Goal: Task Accomplishment & Management: Manage account settings

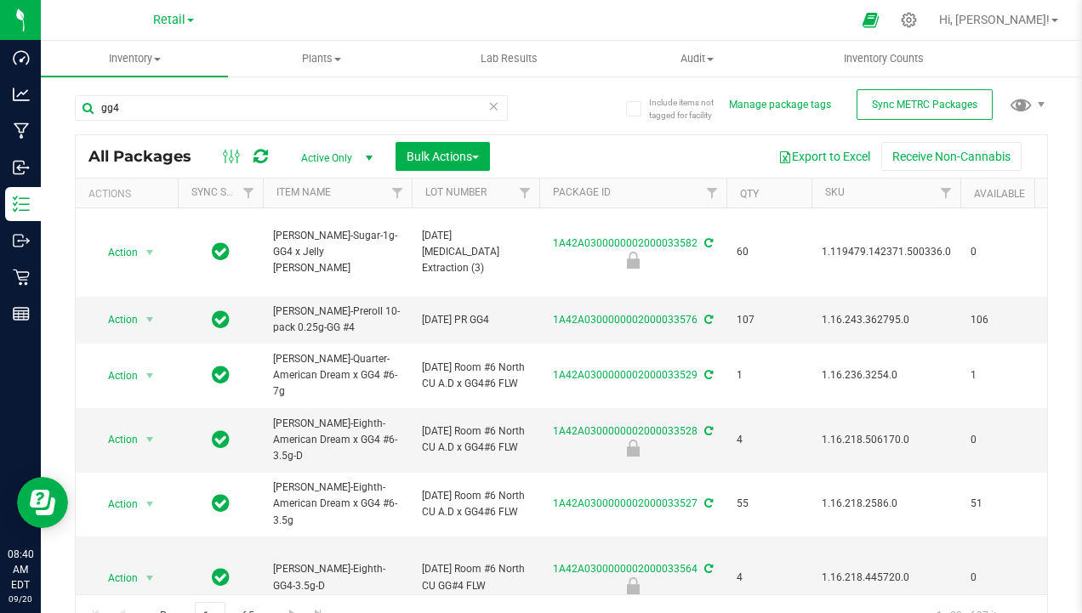
scroll to position [170, 0]
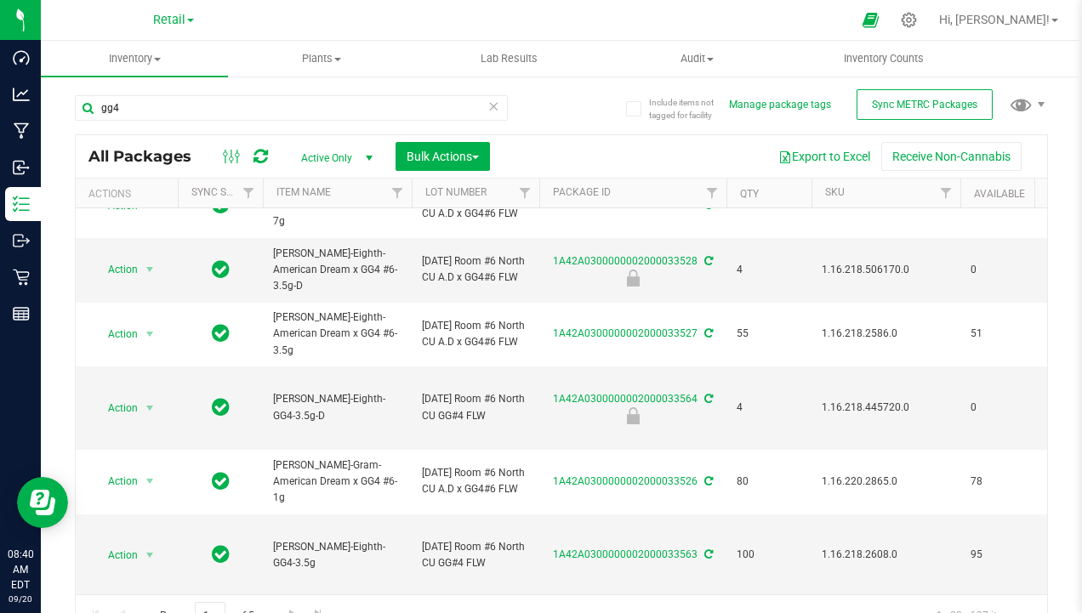
click at [492, 105] on icon at bounding box center [494, 105] width 12 height 20
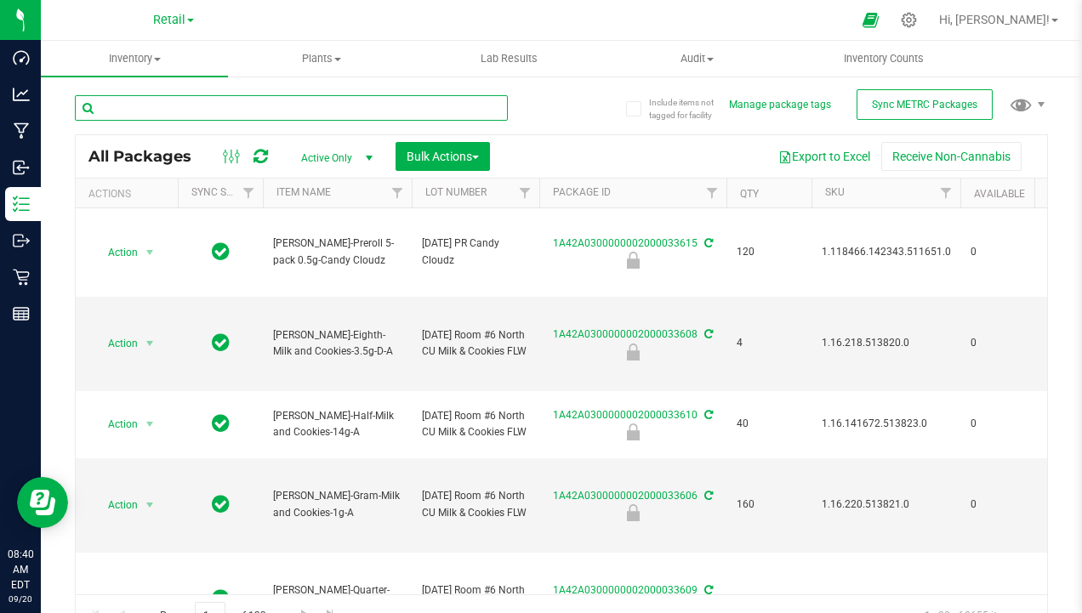
click at [316, 109] on input "text" at bounding box center [291, 108] width 433 height 26
type input "dream x cherry"
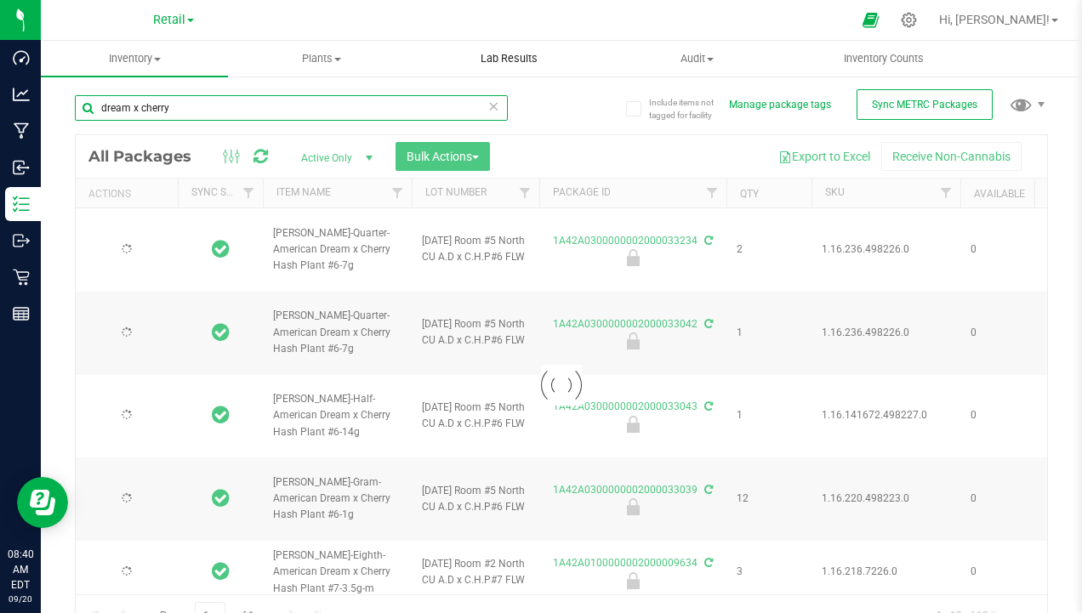
type input "[DATE]"
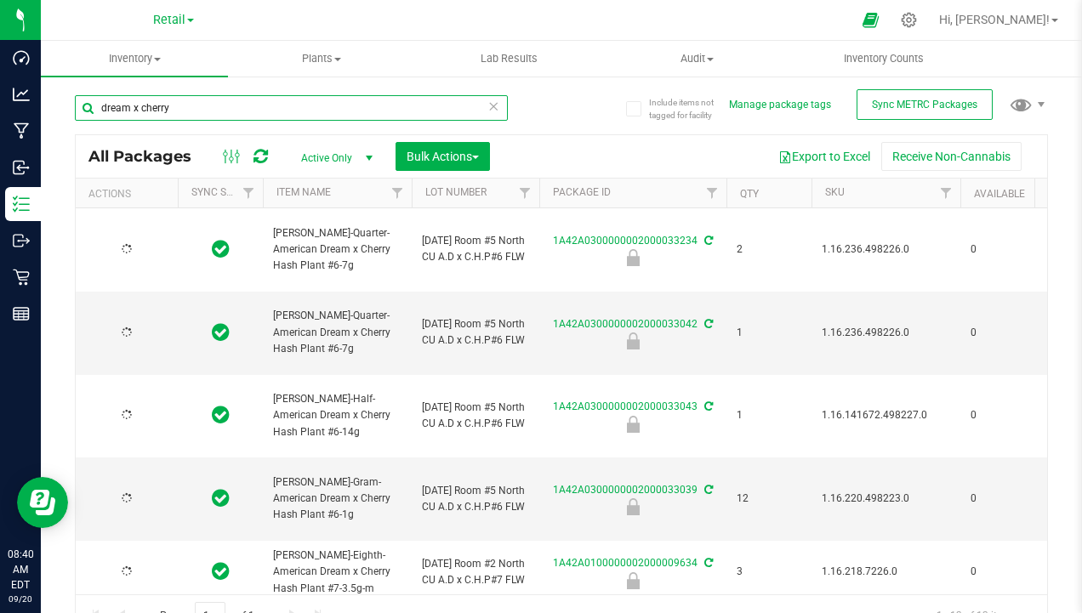
type input "[DATE]"
type input "dream x cherry"
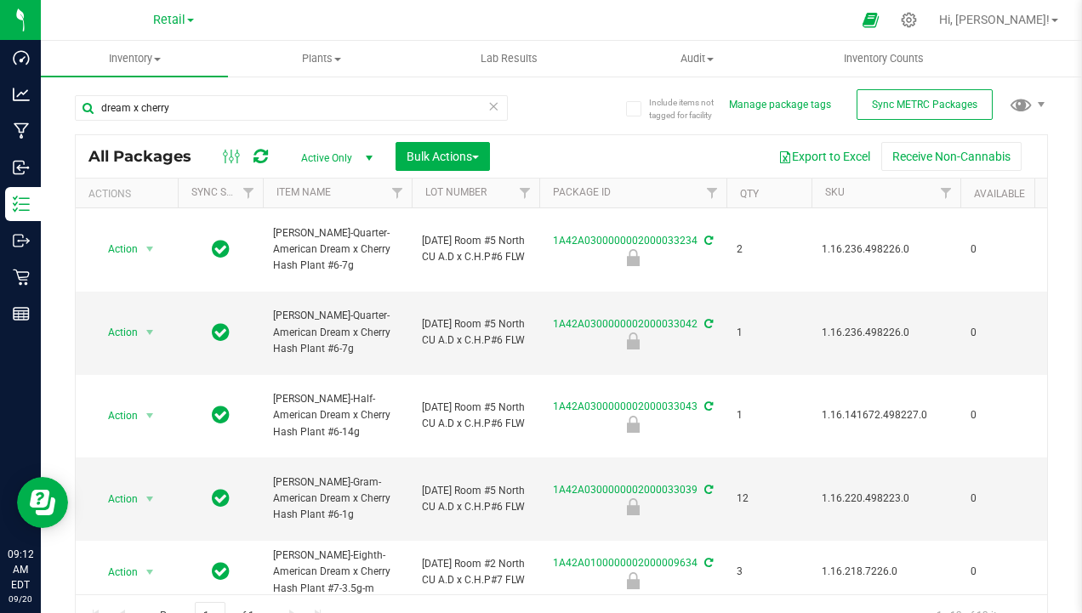
click at [492, 105] on icon at bounding box center [494, 105] width 12 height 20
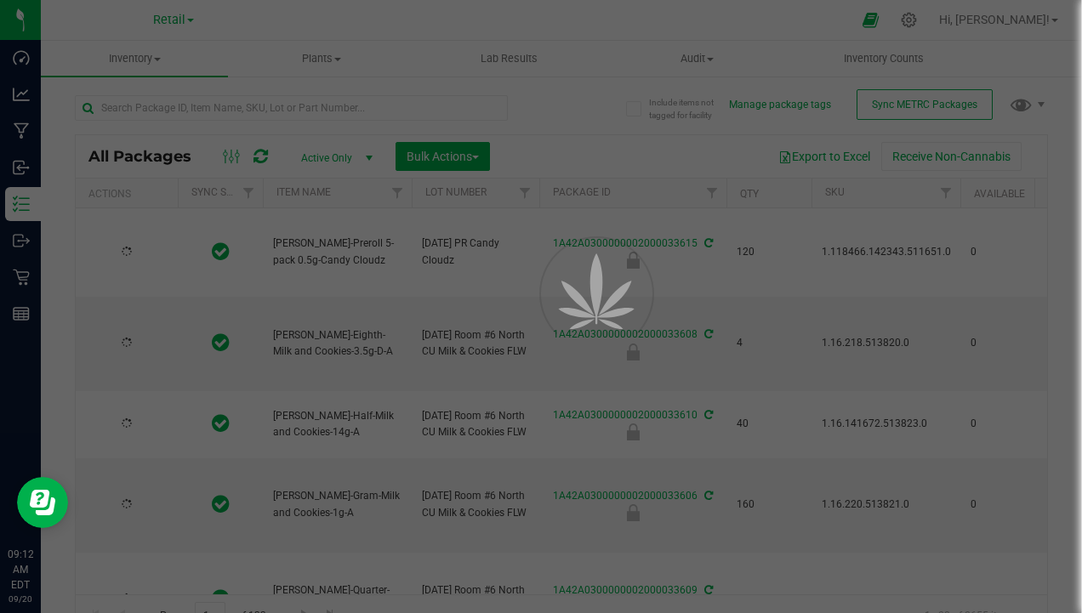
click at [346, 117] on div at bounding box center [541, 306] width 1082 height 613
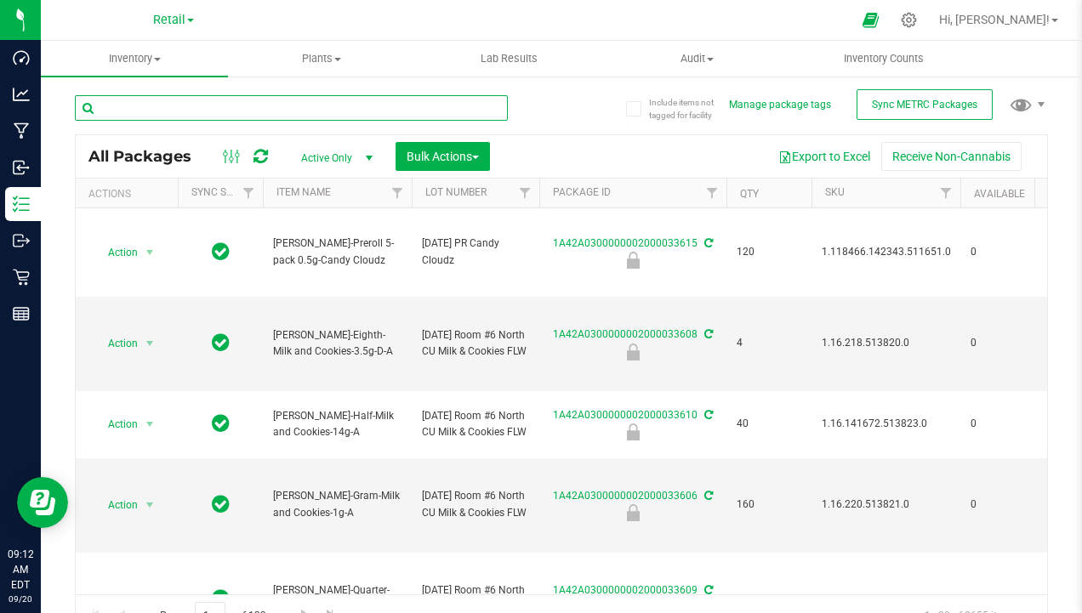
click at [352, 111] on input "text" at bounding box center [291, 108] width 433 height 26
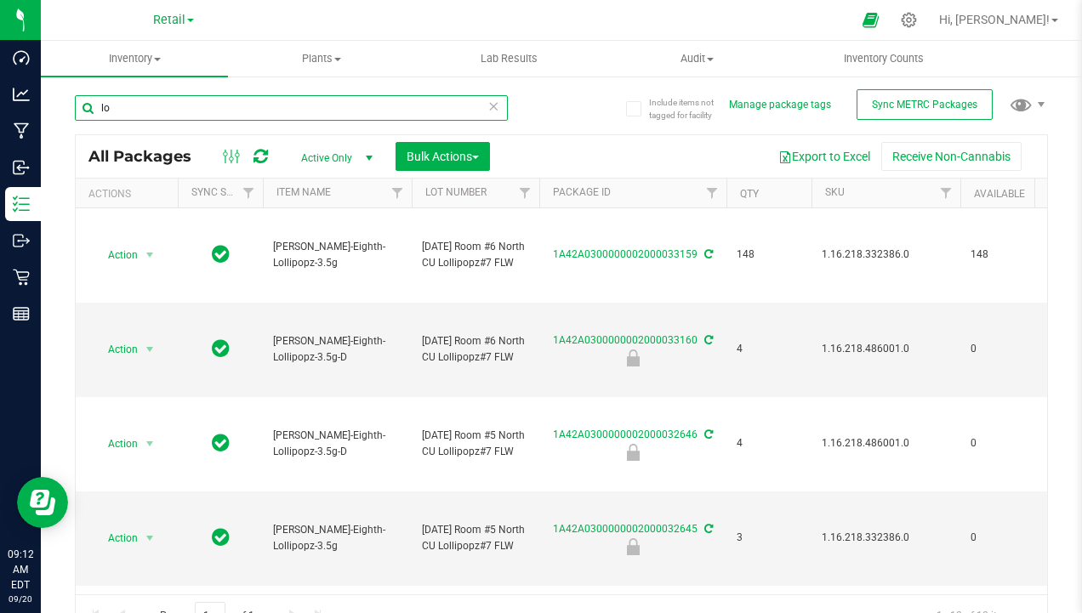
type input "l"
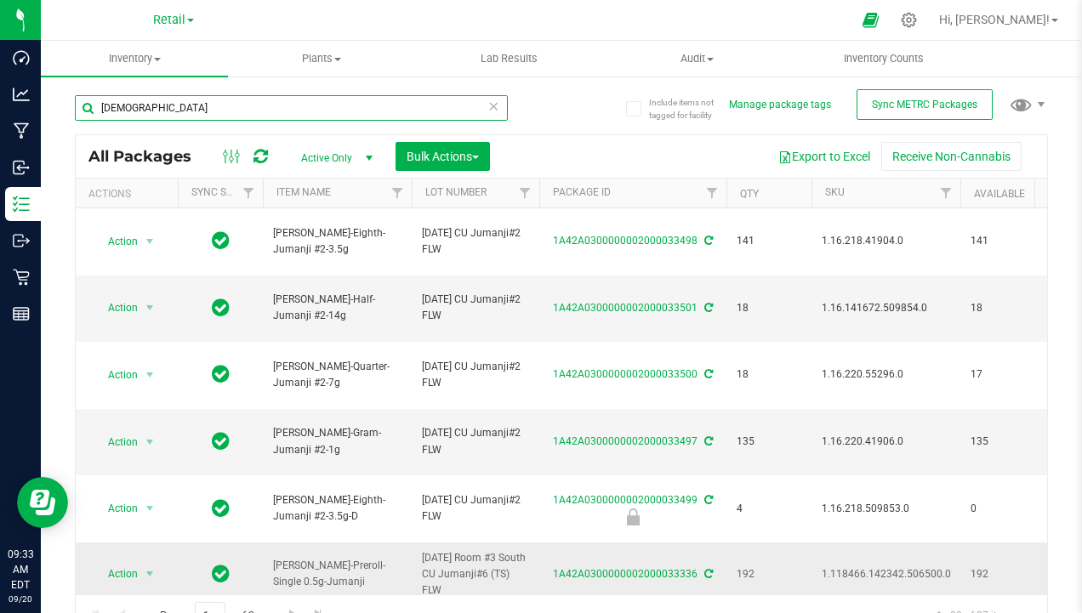
type input "[DEMOGRAPHIC_DATA]"
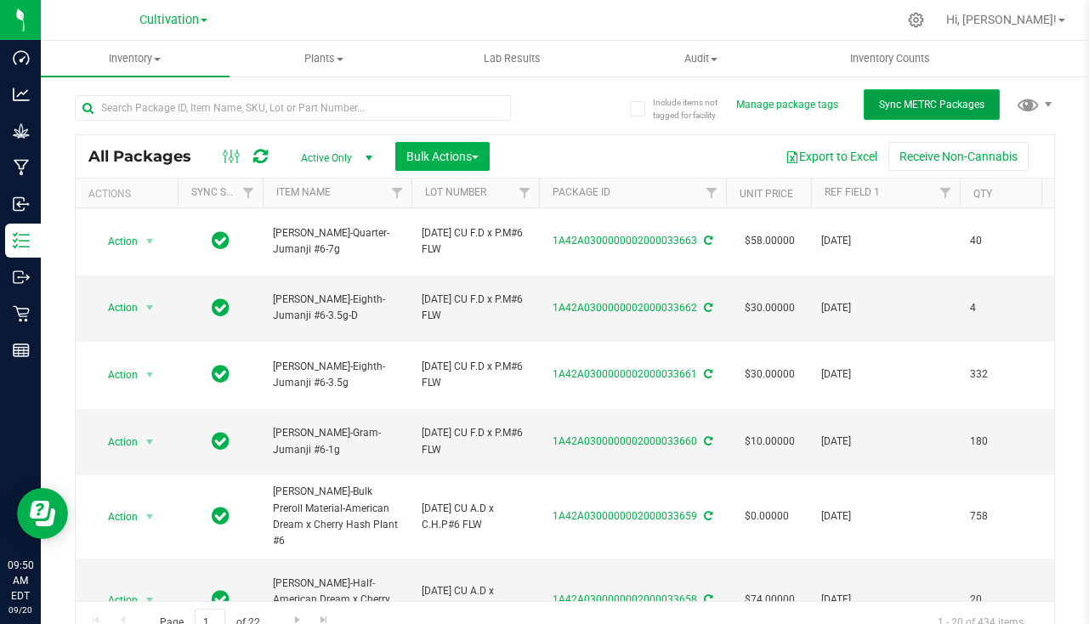
click at [903, 113] on button "Sync METRC Packages" at bounding box center [932, 104] width 136 height 31
click at [262, 148] on icon at bounding box center [260, 156] width 14 height 17
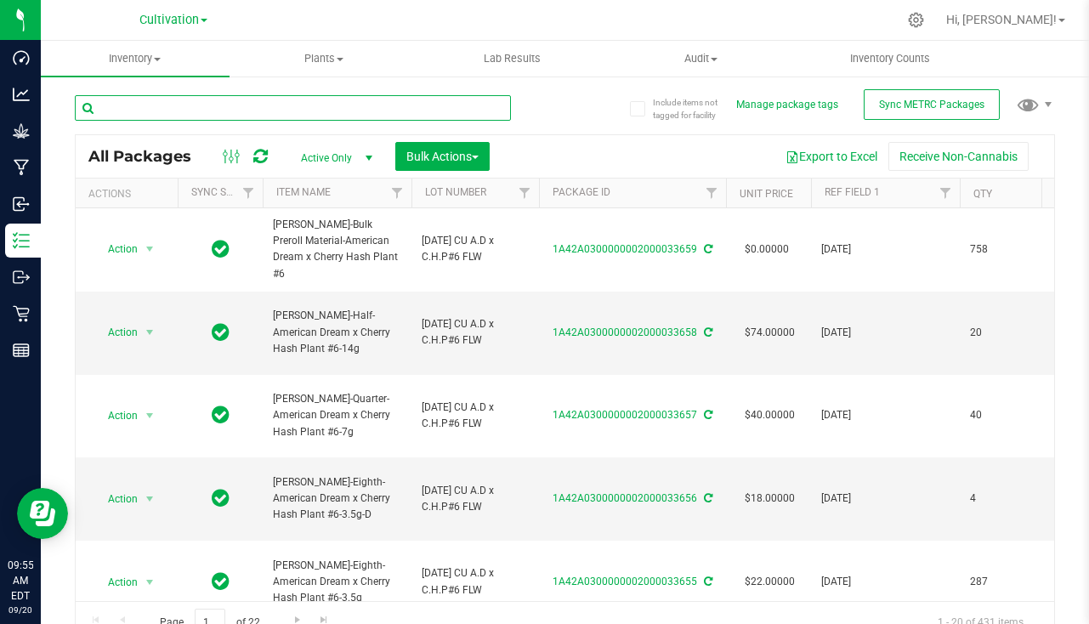
click at [332, 101] on input "text" at bounding box center [293, 108] width 436 height 26
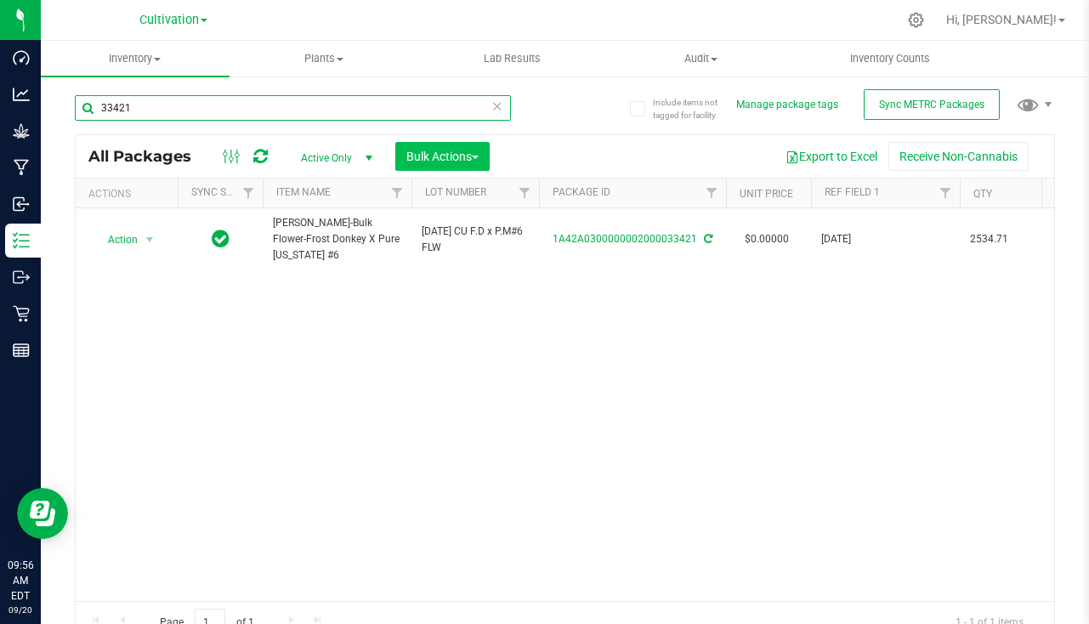
type input "33421"
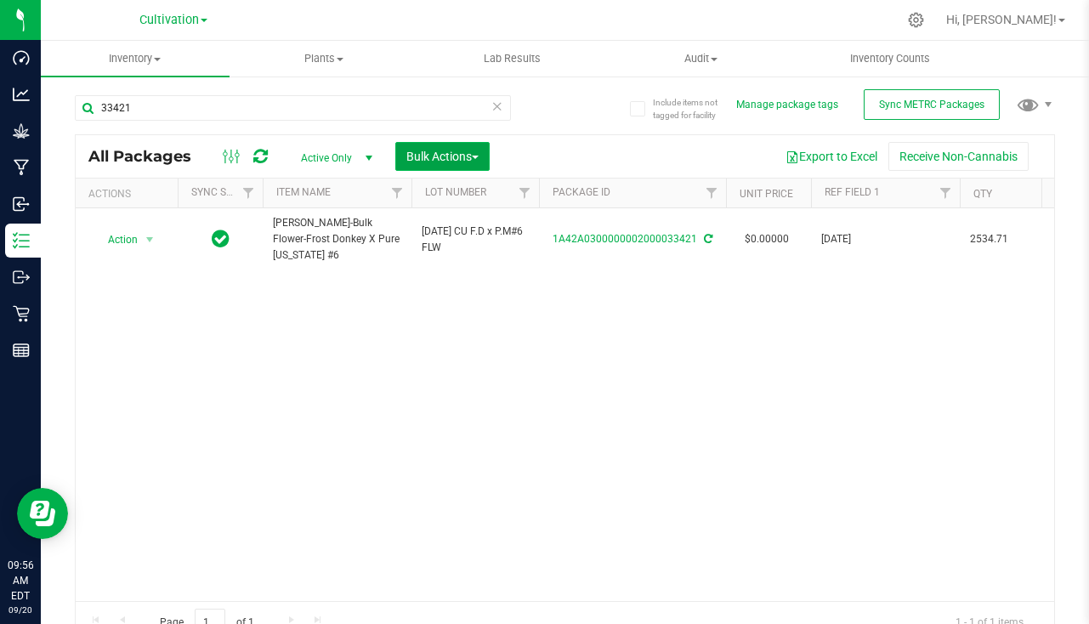
click at [442, 158] on span "Bulk Actions" at bounding box center [442, 157] width 72 height 14
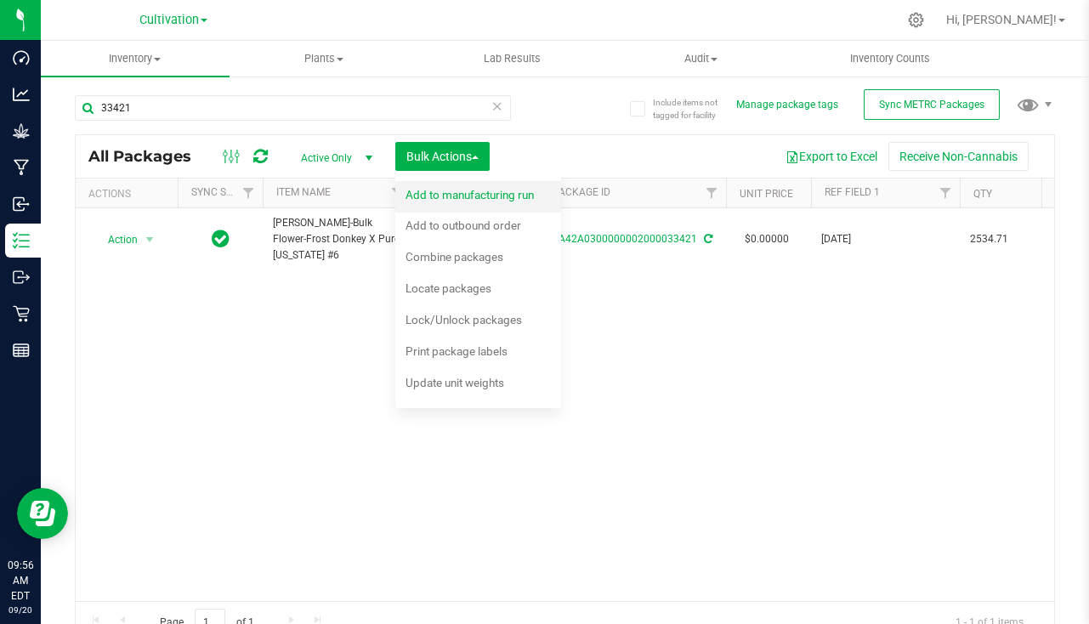
click at [459, 201] on span "Add to manufacturing run" at bounding box center [470, 195] width 128 height 14
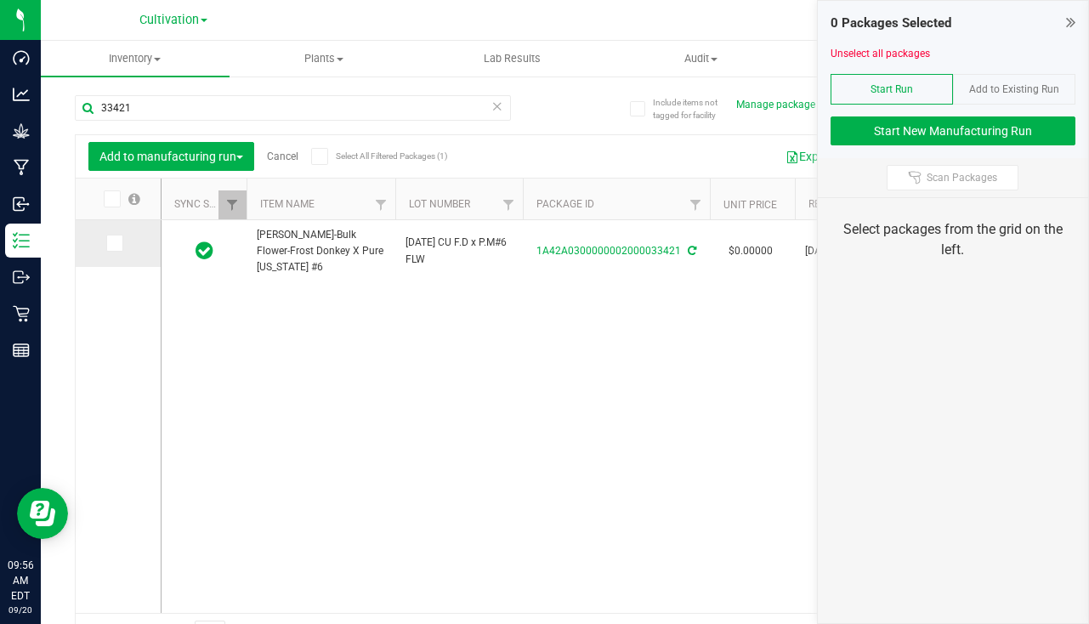
click at [112, 243] on icon at bounding box center [113, 243] width 11 height 0
click at [0, 0] on input "checkbox" at bounding box center [0, 0] width 0 height 0
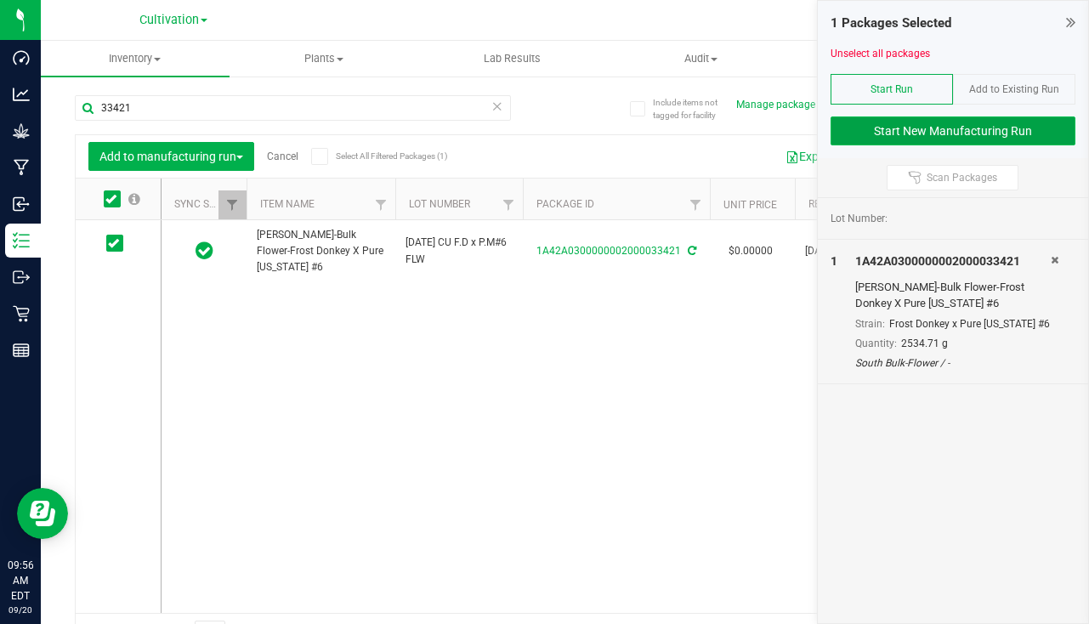
click at [938, 140] on button "Start New Manufacturing Run" at bounding box center [953, 131] width 245 height 29
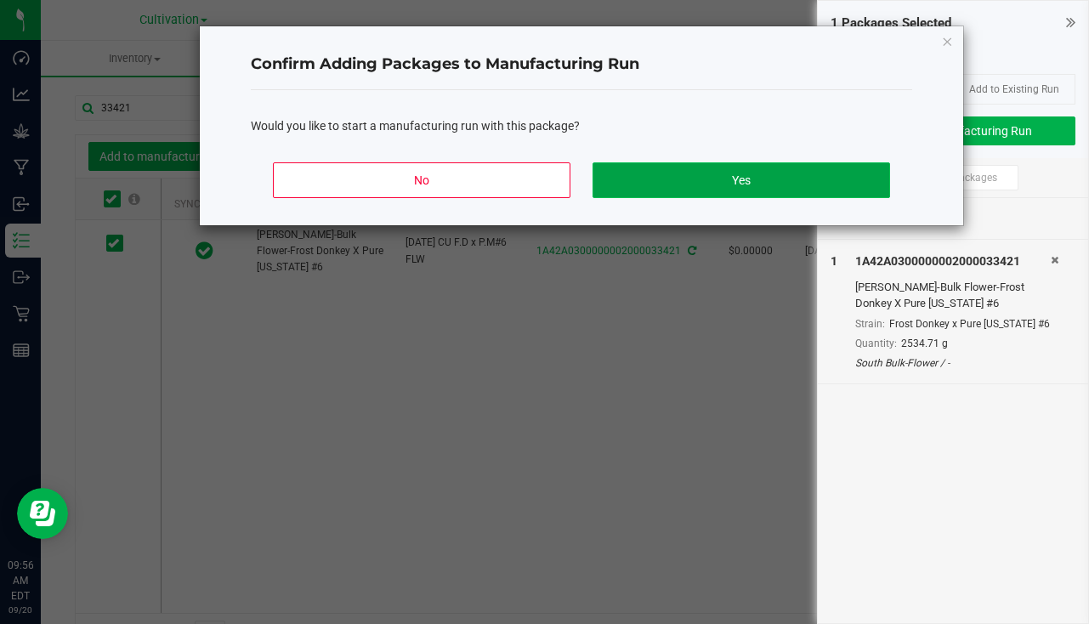
click at [777, 175] on button "Yes" at bounding box center [742, 180] width 298 height 36
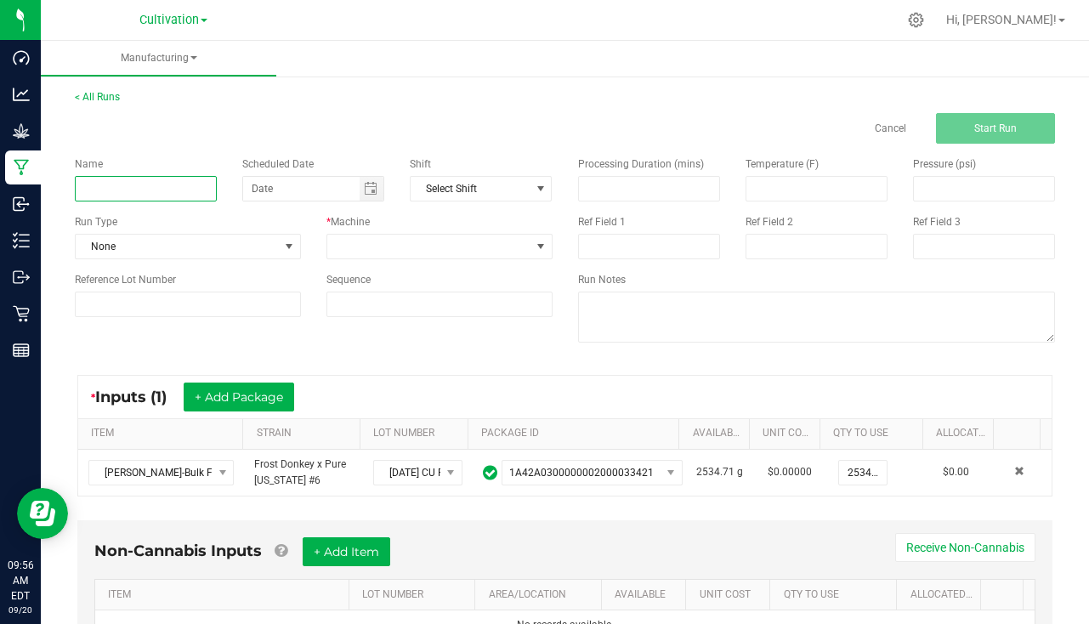
click at [146, 177] on input at bounding box center [146, 189] width 142 height 26
click at [367, 190] on span "Toggle calendar" at bounding box center [371, 189] width 14 height 14
type input "Slater - Jumanji #6 9/20/25"
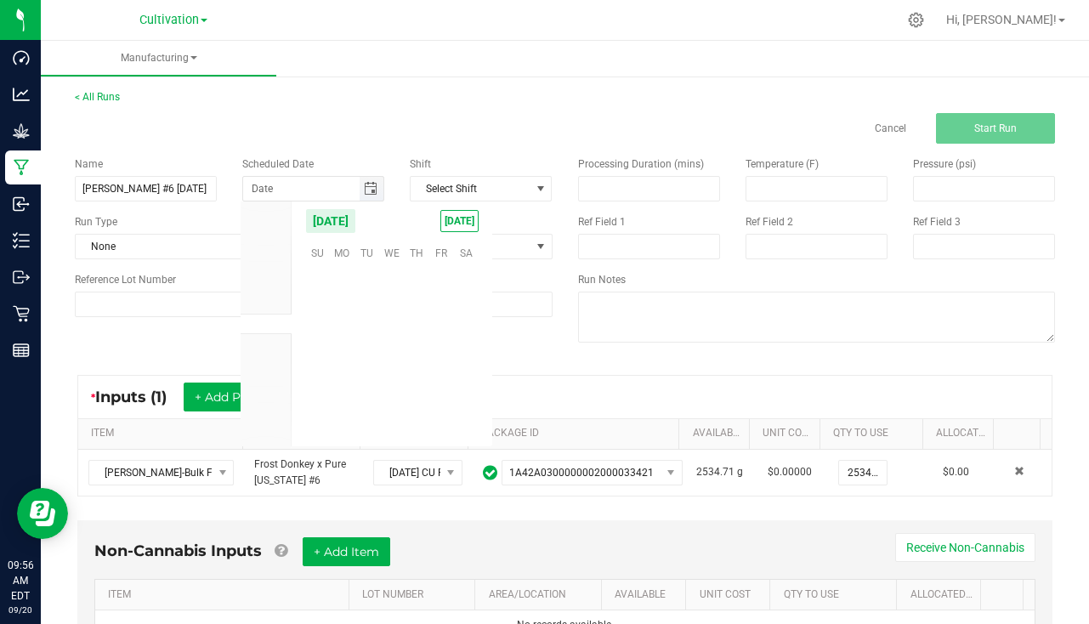
scroll to position [275845, 0]
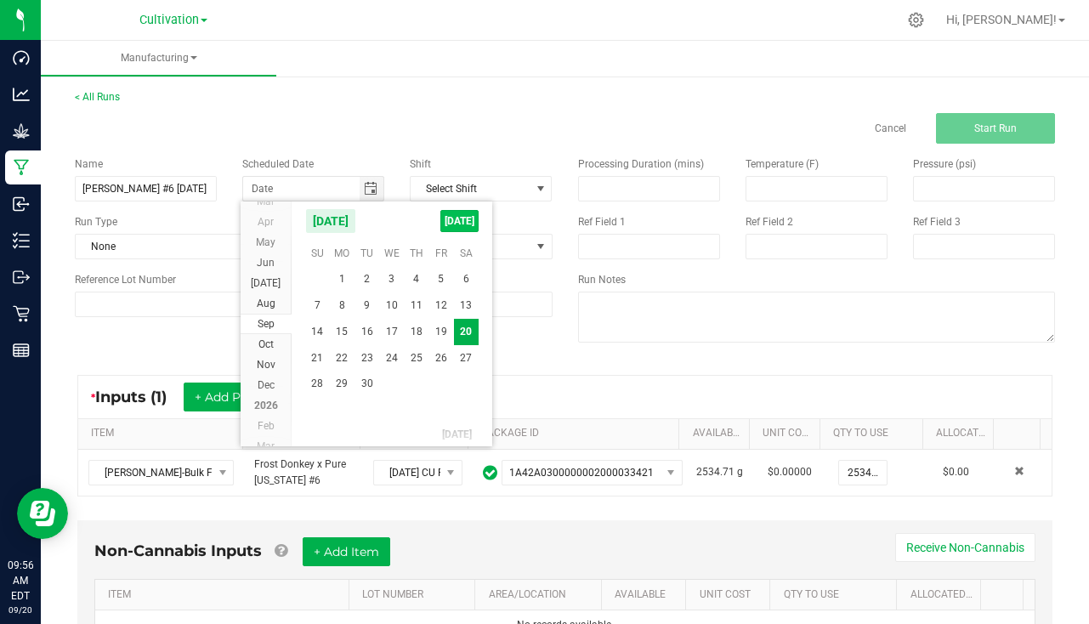
click at [472, 224] on span "TODAY" at bounding box center [459, 221] width 38 height 22
type input "[DATE]"
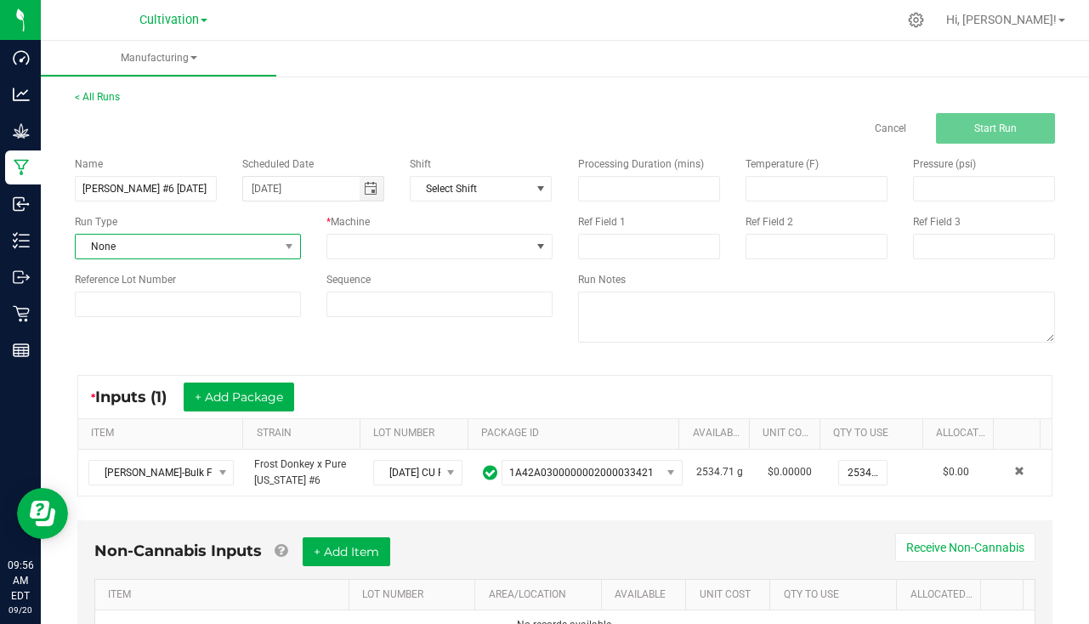
click at [171, 245] on span "None" at bounding box center [177, 247] width 203 height 24
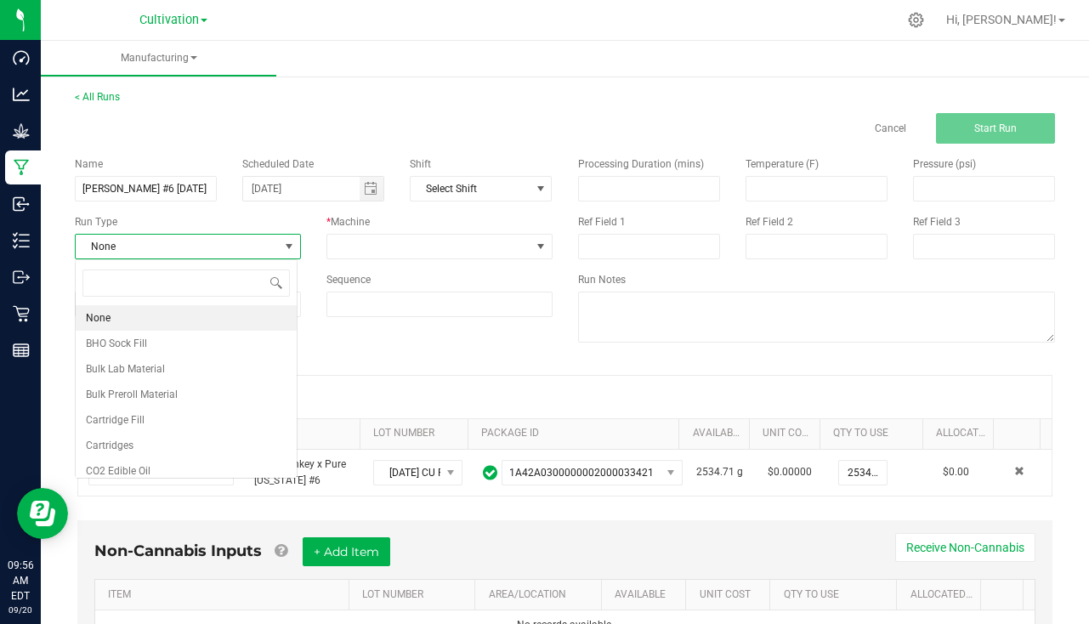
scroll to position [26, 223]
type input "pa"
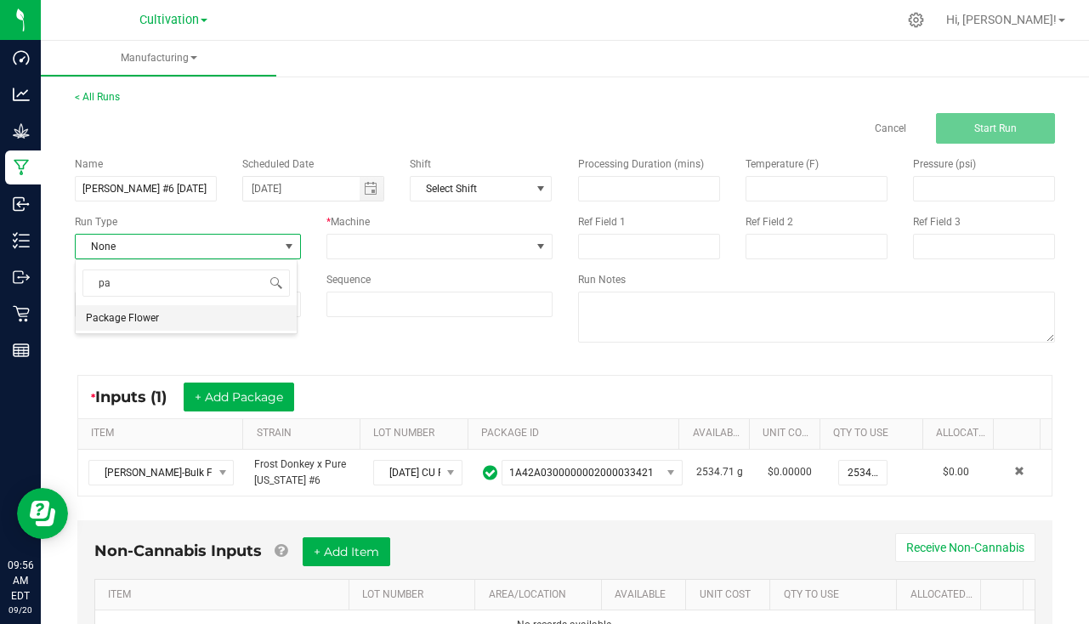
click at [166, 316] on li "Package Flower" at bounding box center [186, 318] width 221 height 26
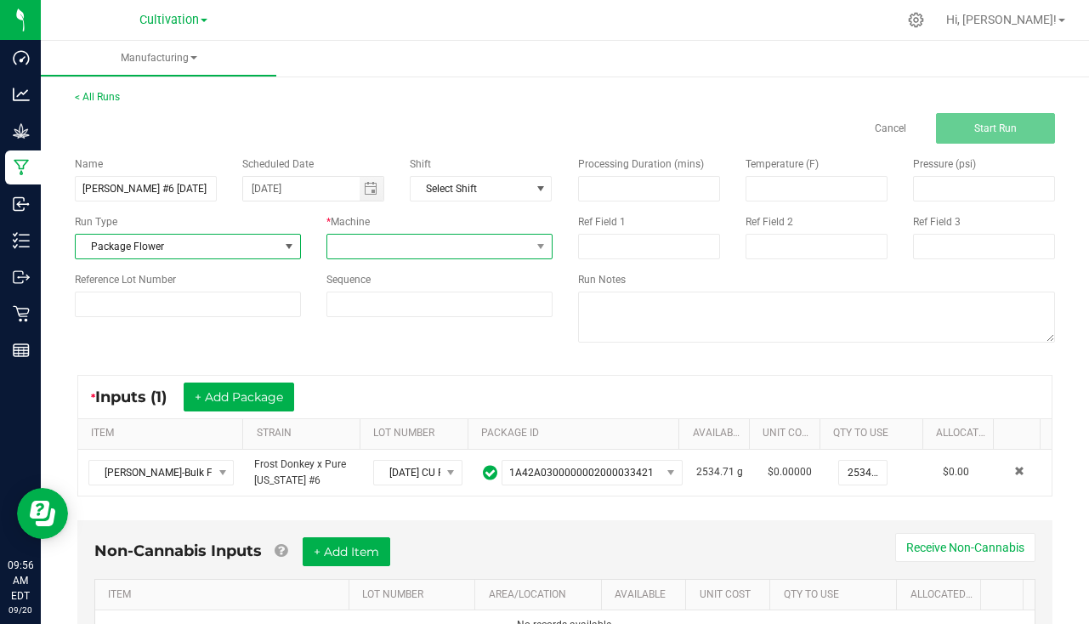
click at [462, 246] on span at bounding box center [428, 247] width 203 height 24
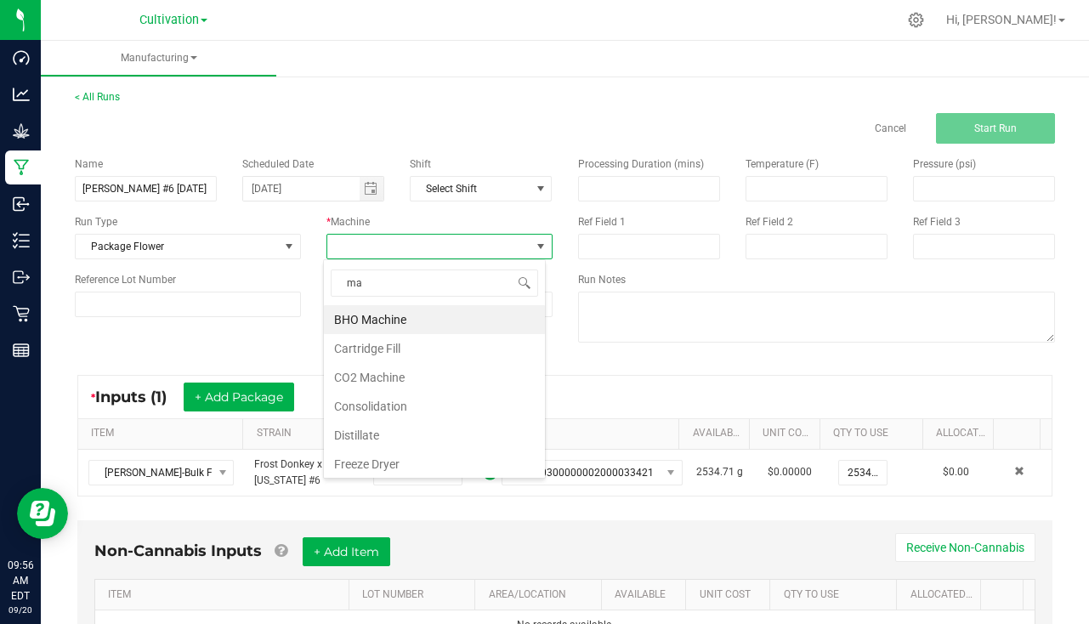
type input "man"
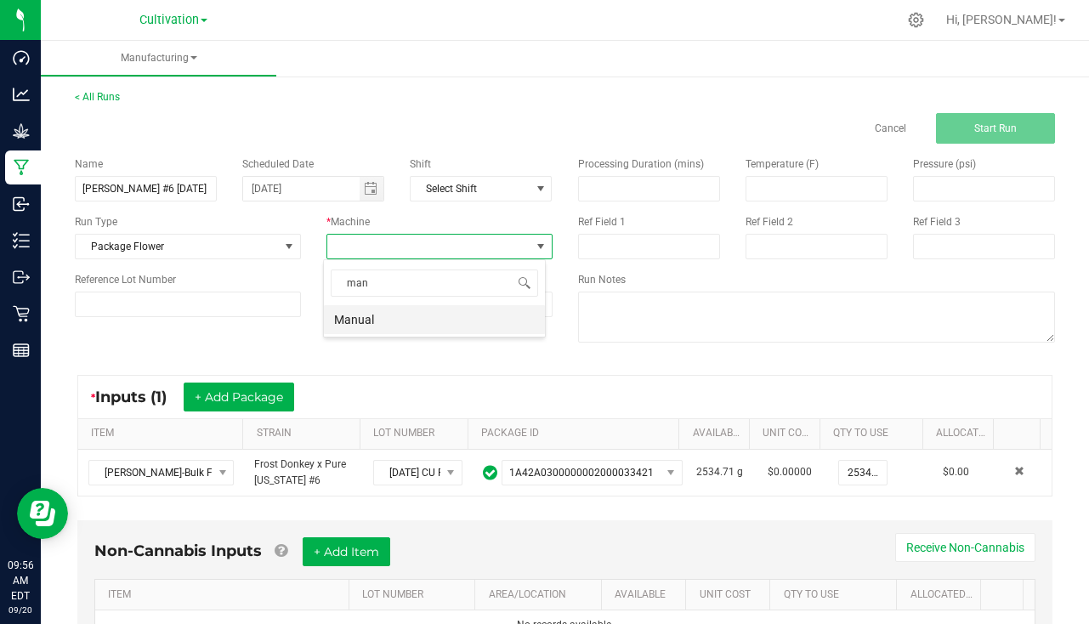
click at [344, 308] on li "Manual" at bounding box center [434, 319] width 221 height 29
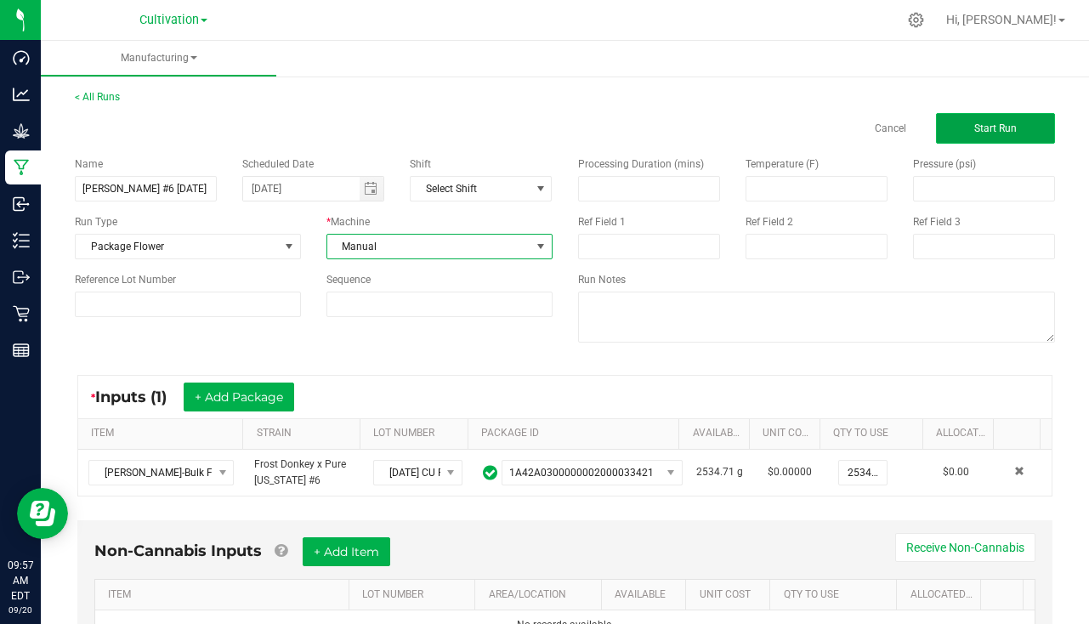
click at [994, 125] on span "Start Run" at bounding box center [996, 128] width 43 height 12
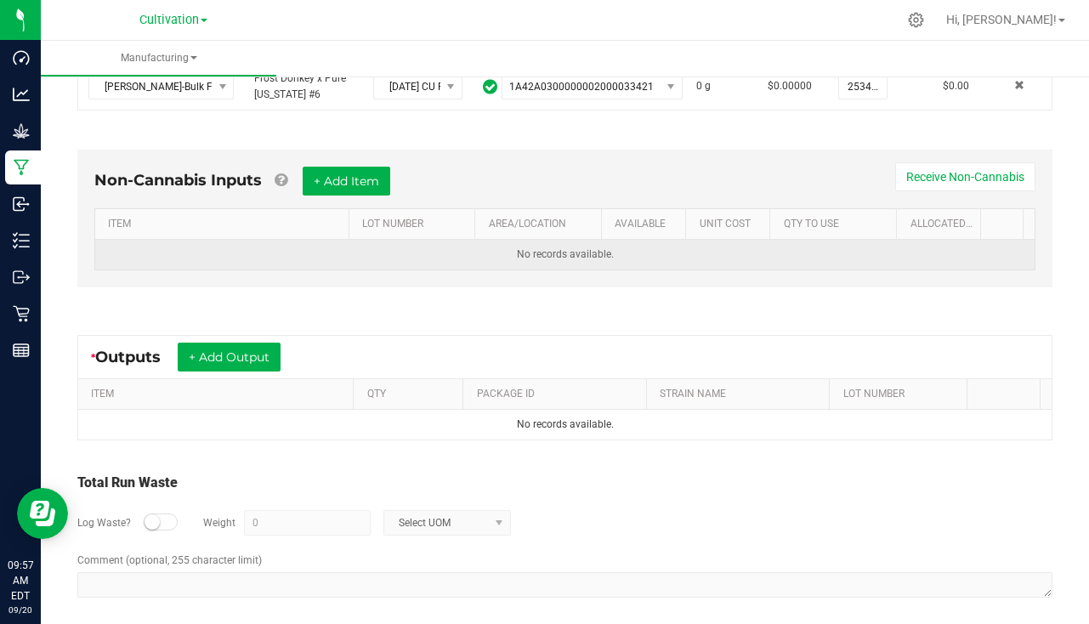
scroll to position [431, 0]
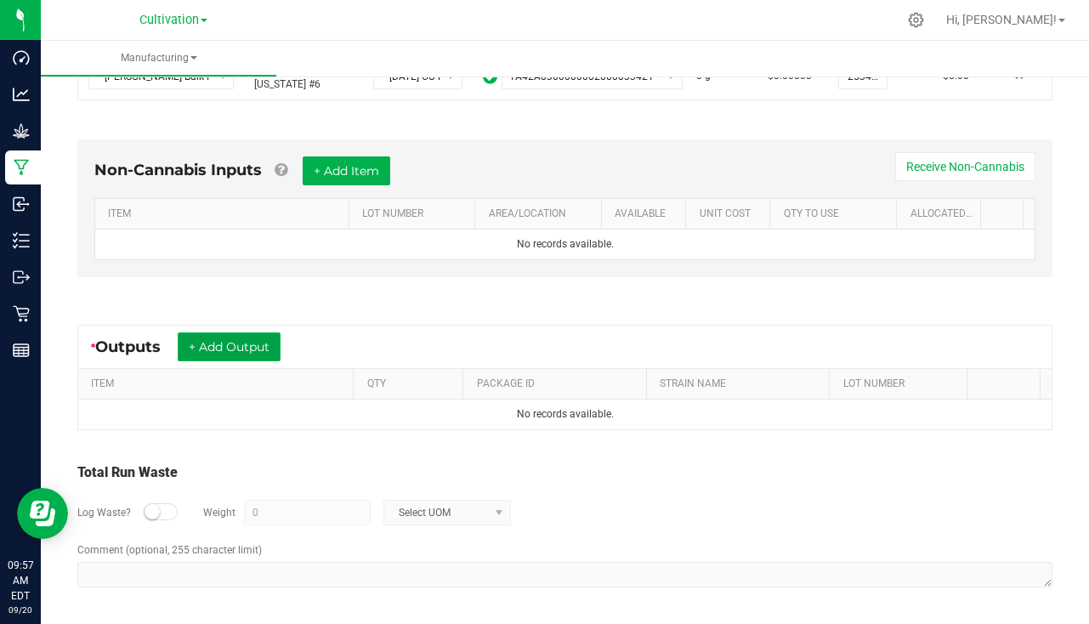
click at [232, 349] on button "+ Add Output" at bounding box center [229, 346] width 103 height 29
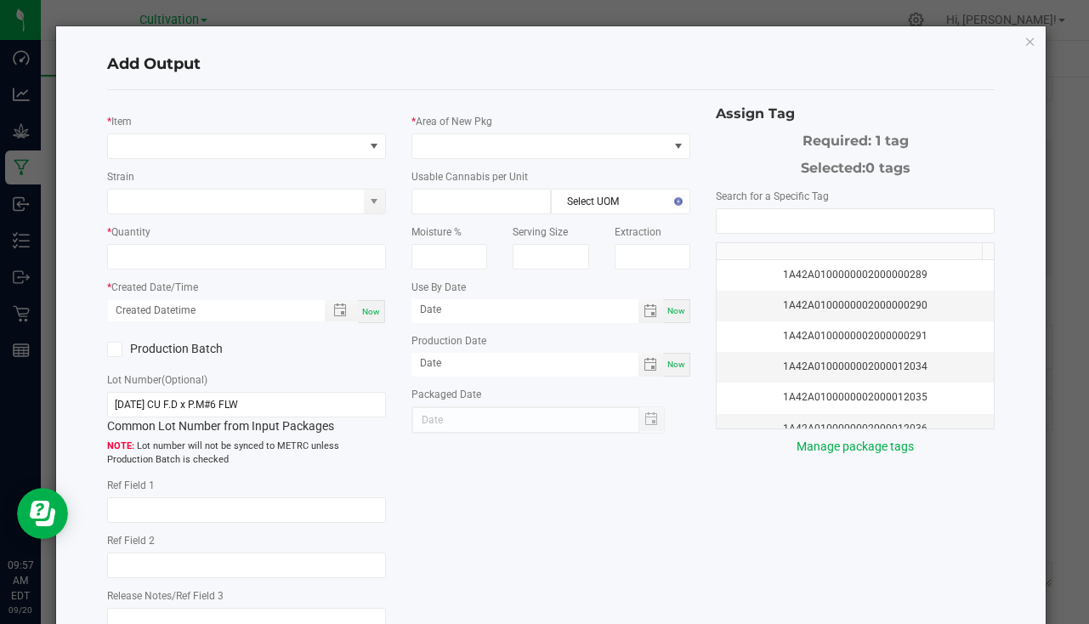
type input "[DATE]"
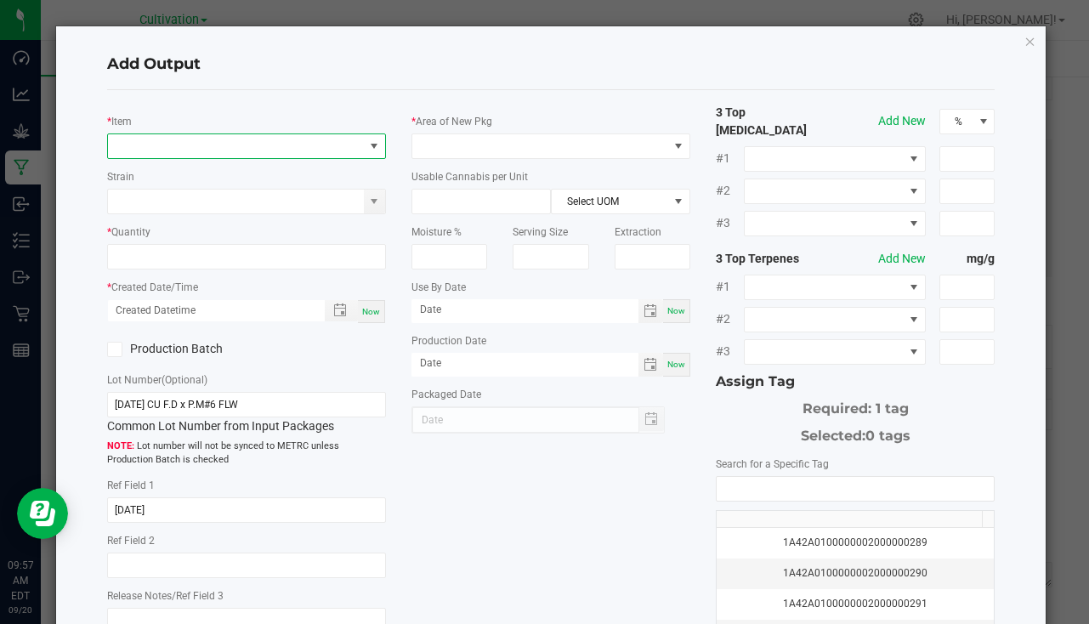
click at [251, 140] on span "NO DATA FOUND" at bounding box center [236, 146] width 256 height 24
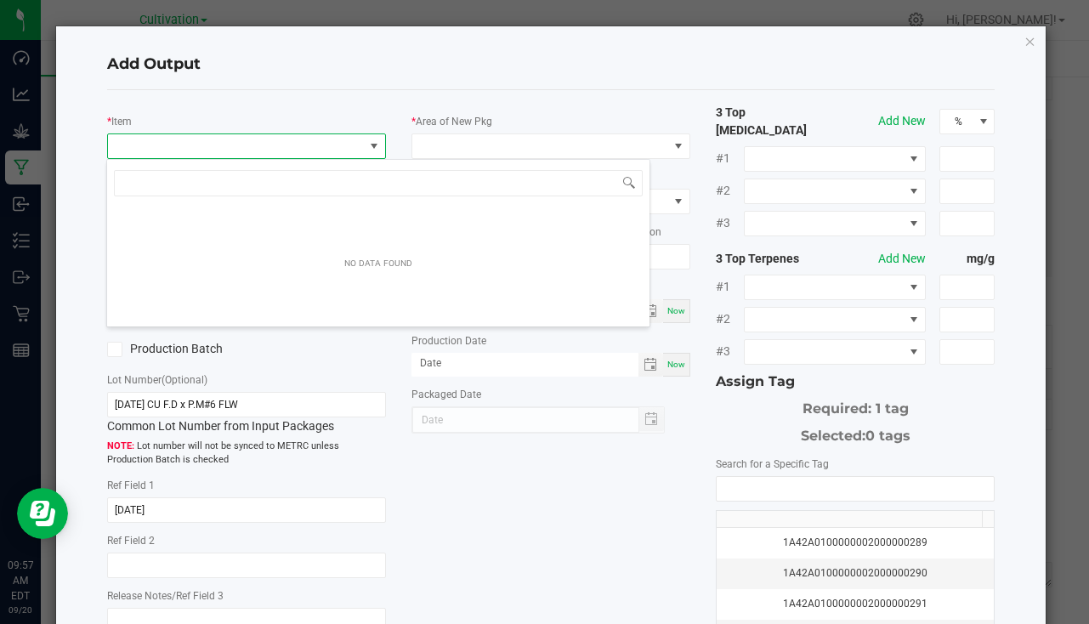
scroll to position [26, 276]
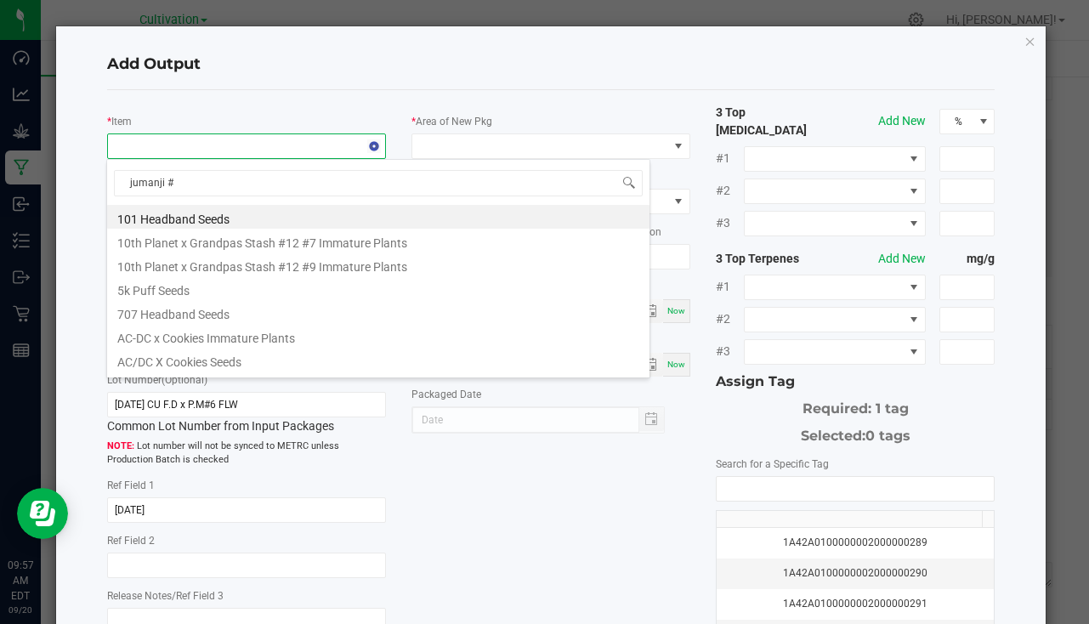
type input "jumanji #6"
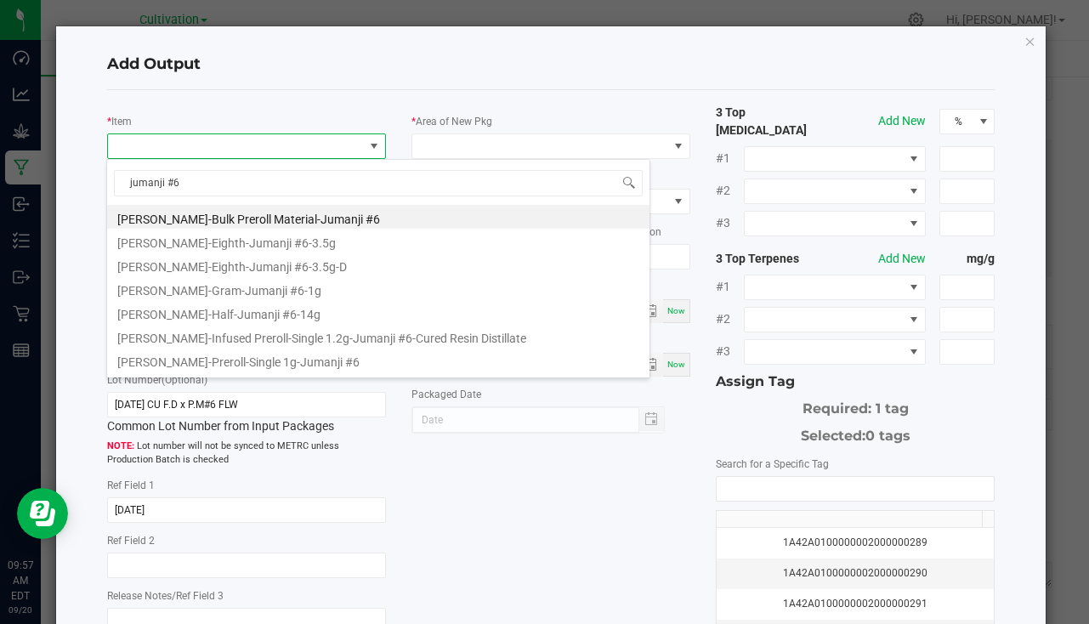
drag, startPoint x: 246, startPoint y: 289, endPoint x: 237, endPoint y: 276, distance: 16.0
click at [246, 289] on li "[PERSON_NAME]-Gram-Jumanji #6-1g" at bounding box center [378, 288] width 543 height 24
type input "0 ea"
type input "1"
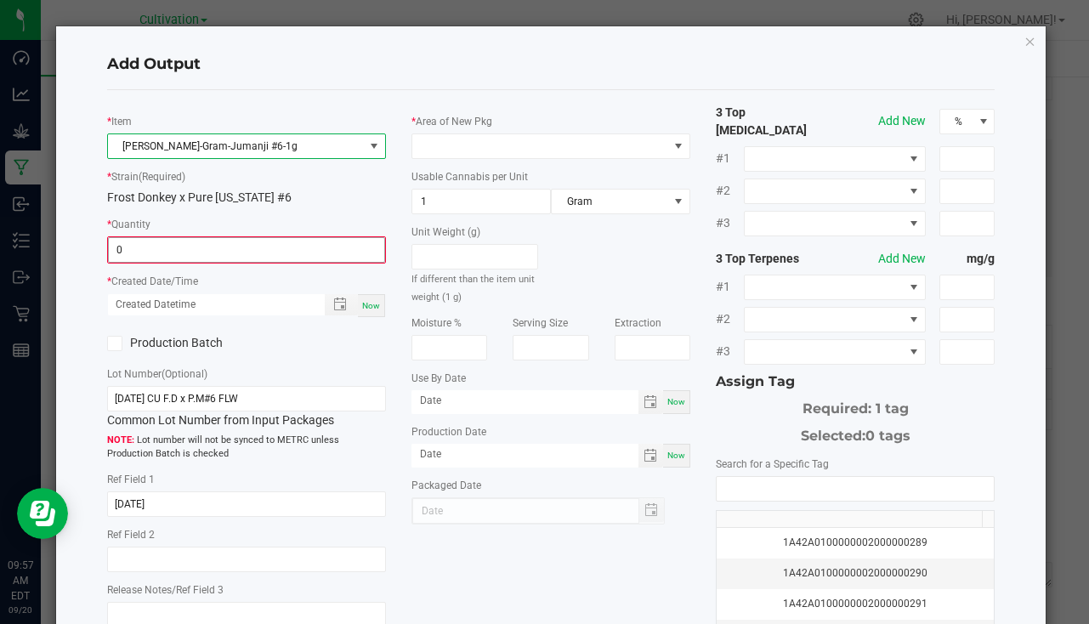
click at [197, 247] on input "0" at bounding box center [247, 250] width 276 height 24
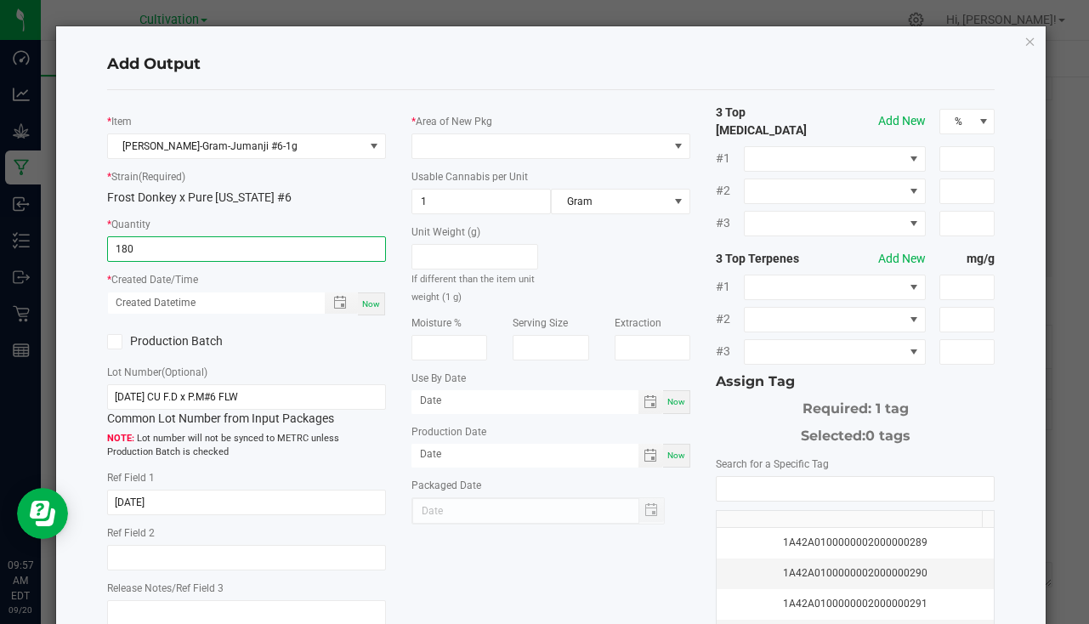
type input "180 ea"
click at [379, 295] on div "Now" at bounding box center [371, 304] width 27 height 23
type input "09/20/2025 9:57 AM"
type input "[DATE]"
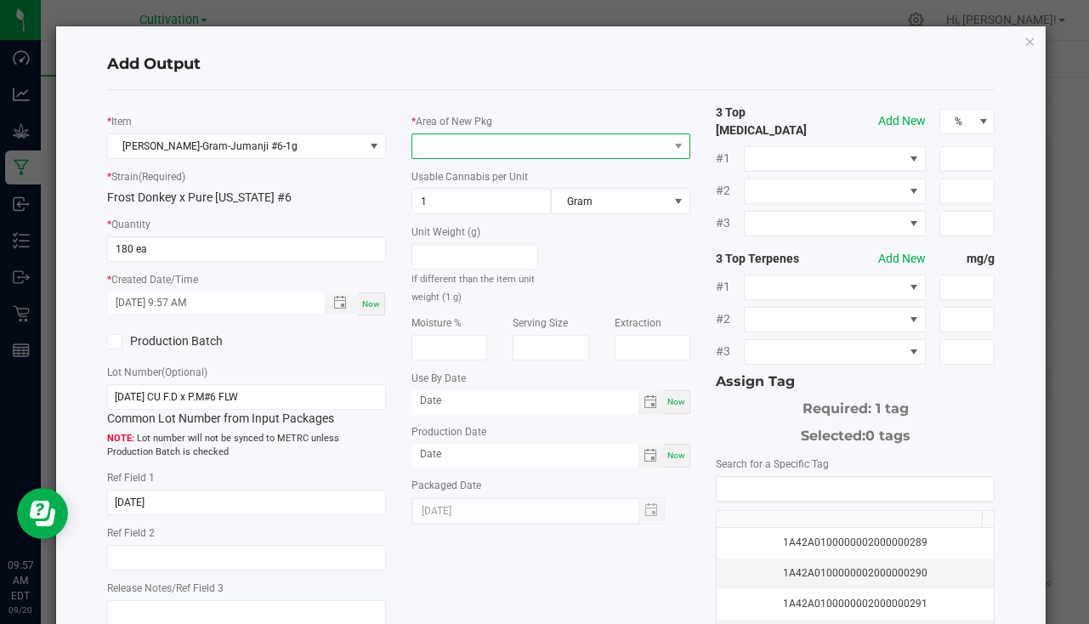
click at [428, 141] on span at bounding box center [540, 146] width 256 height 24
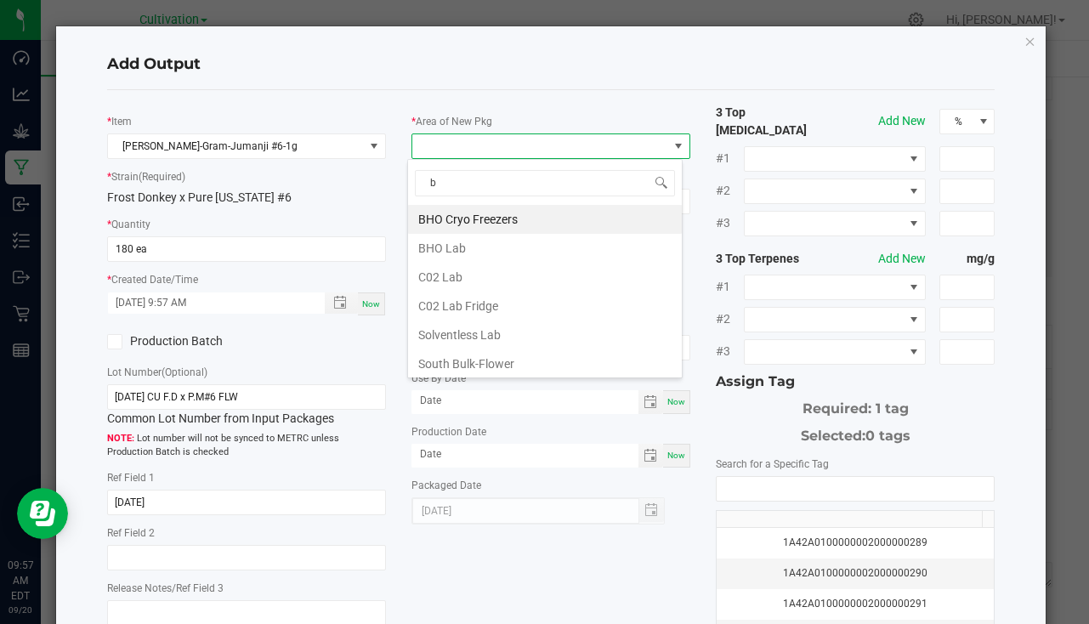
type input "bu"
click at [500, 214] on li "South Bulk-Flower" at bounding box center [545, 219] width 274 height 29
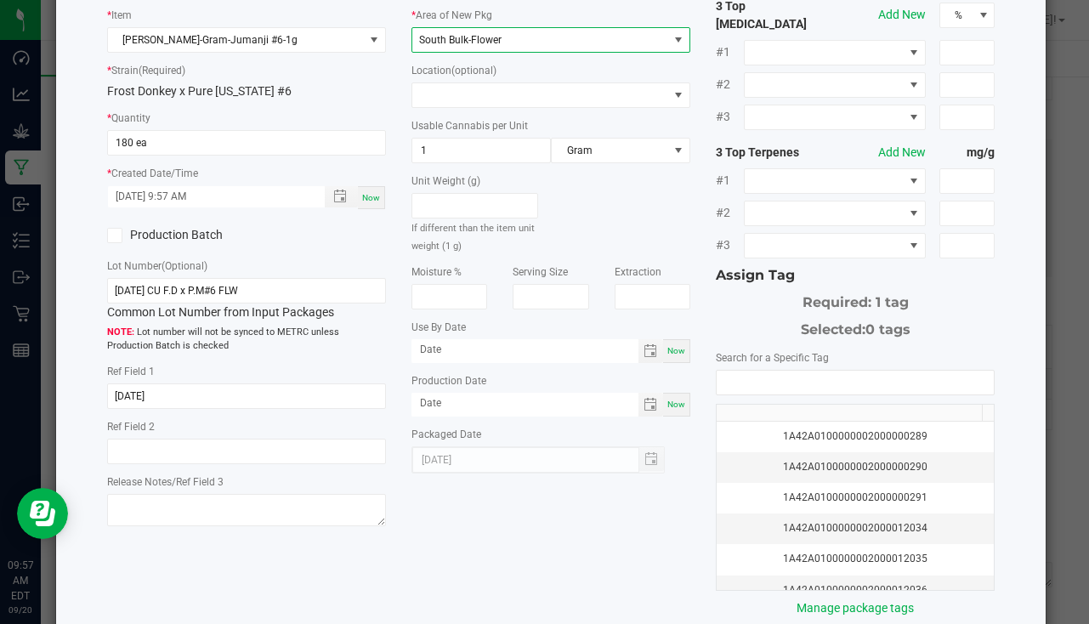
scroll to position [188, 0]
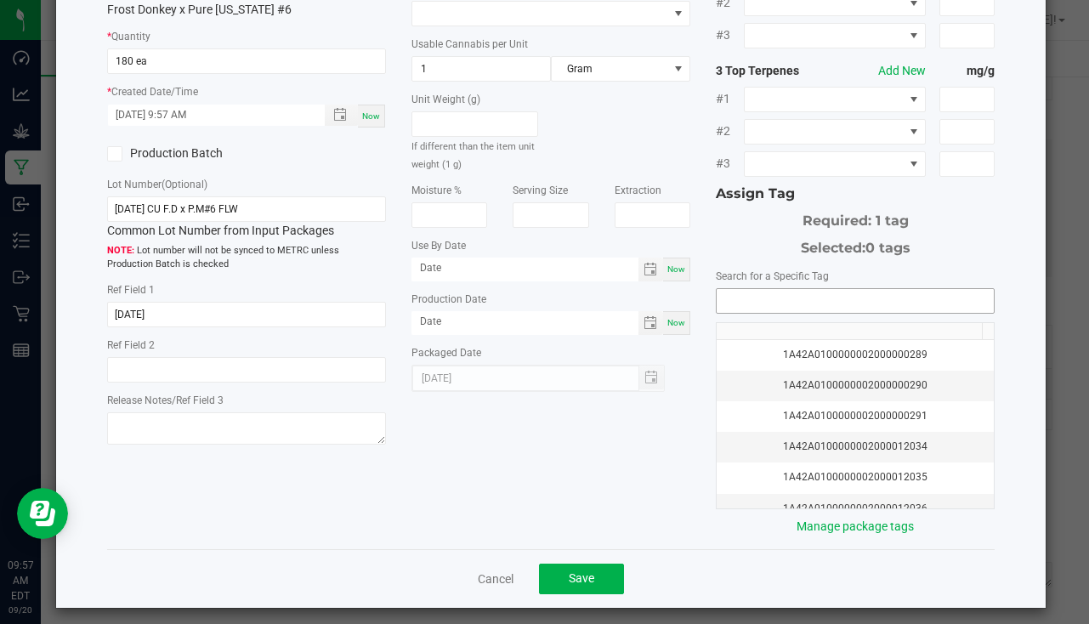
click at [827, 296] on input "NO DATA FOUND" at bounding box center [855, 301] width 277 height 24
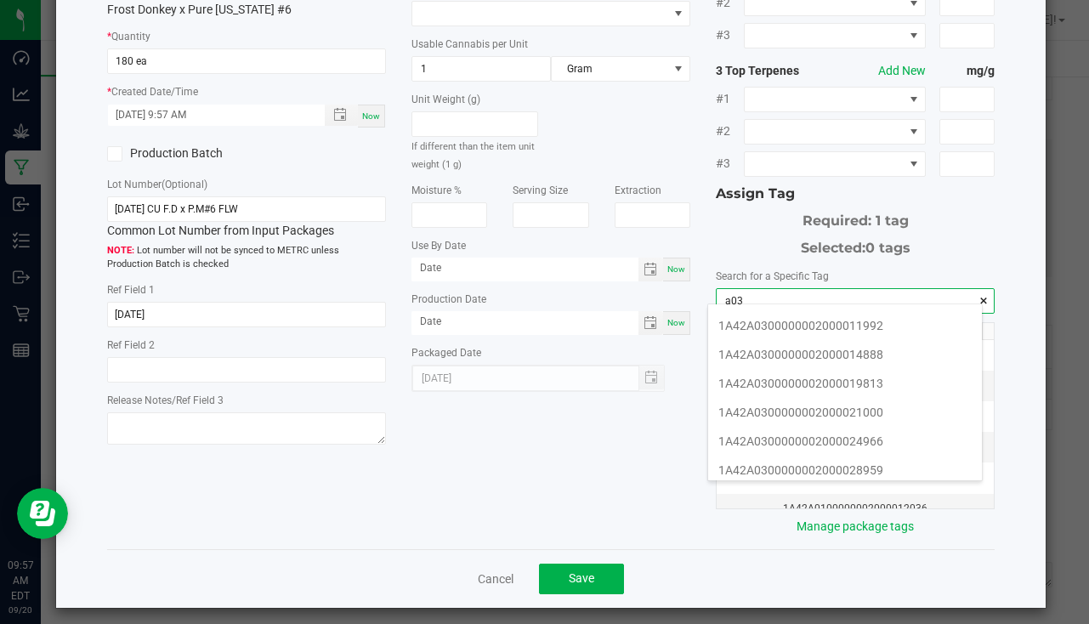
scroll to position [255, 0]
click at [885, 415] on li "1A42A0300000002000033664" at bounding box center [845, 414] width 274 height 29
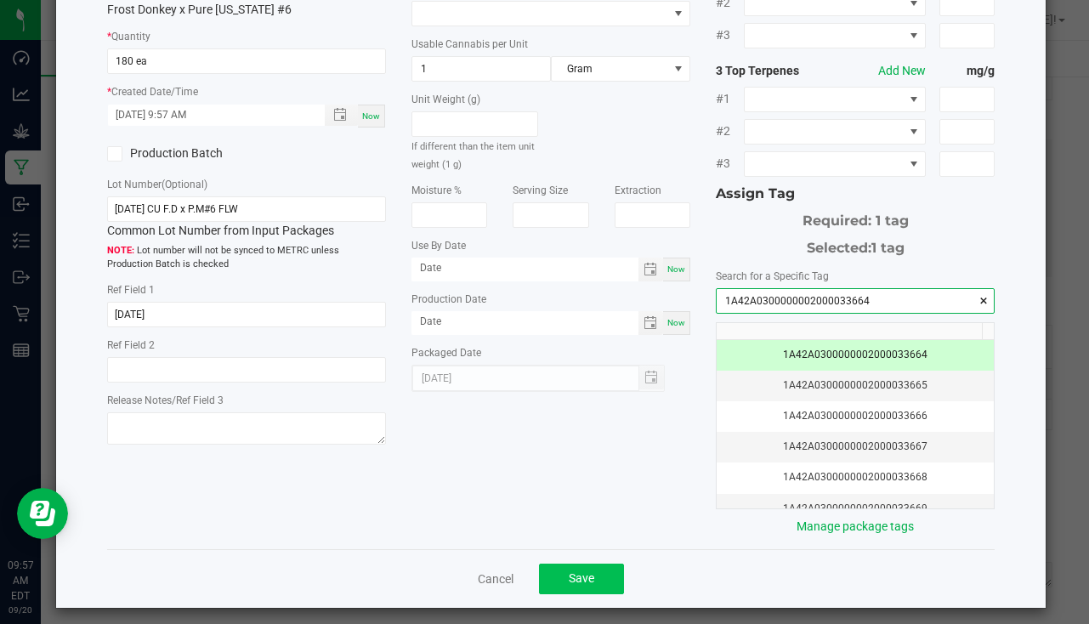
type input "1A42A0300000002000033664"
click at [580, 571] on span "Save" at bounding box center [582, 578] width 26 height 14
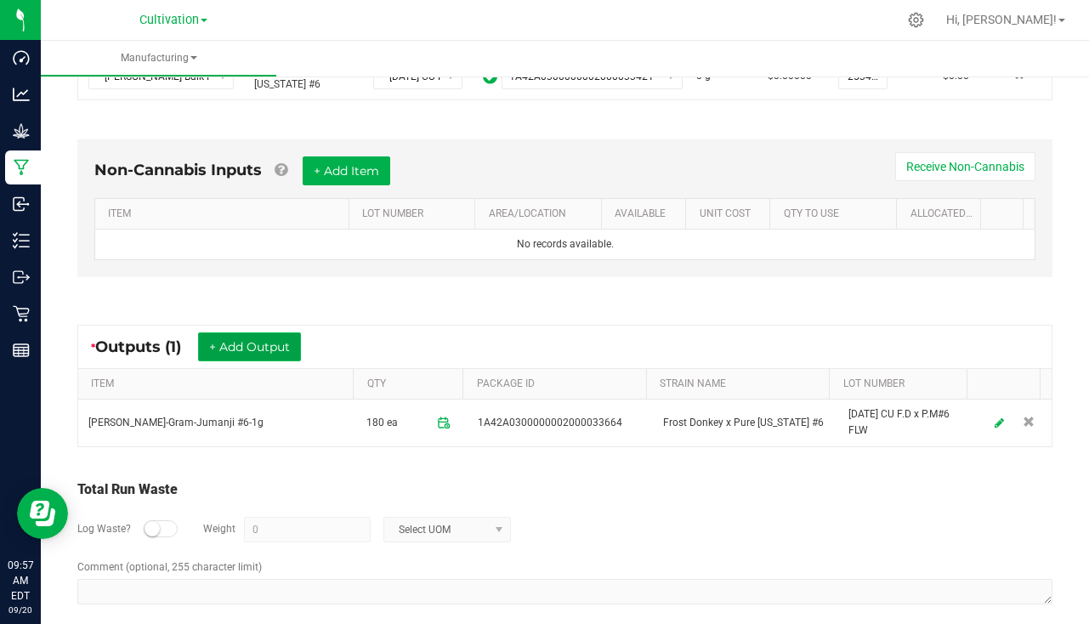
click at [269, 344] on button "+ Add Output" at bounding box center [249, 346] width 103 height 29
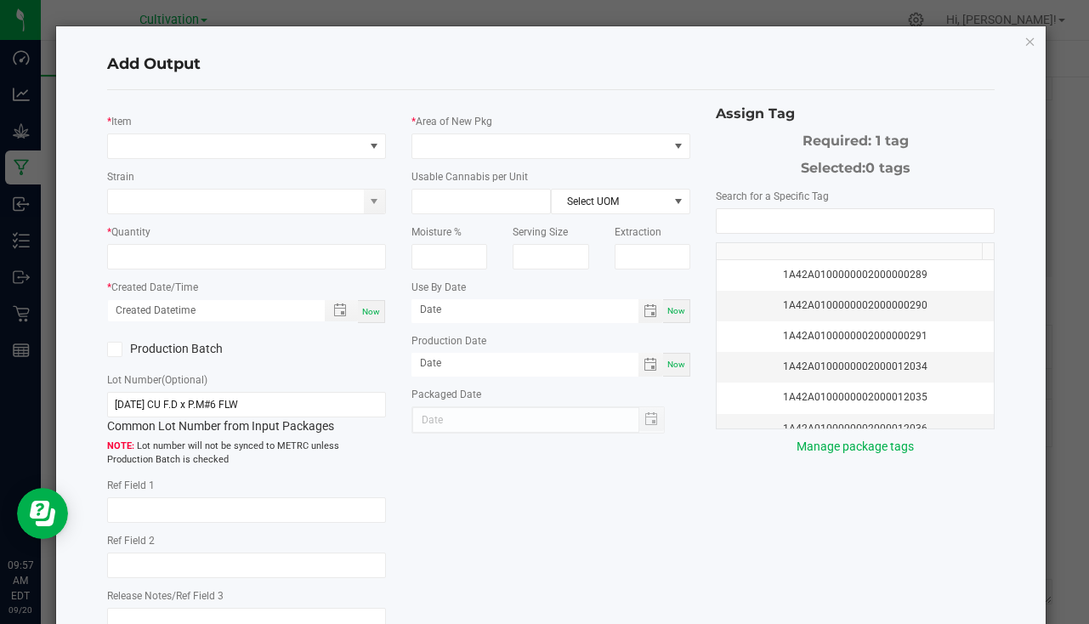
type input "[DATE]"
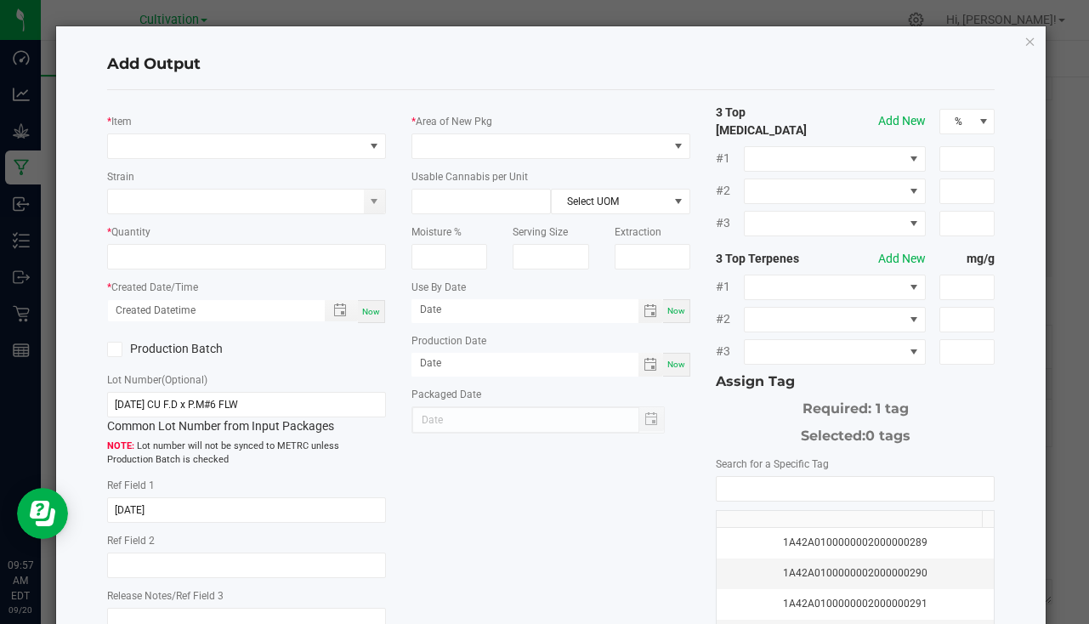
click at [190, 132] on div "* Item" at bounding box center [246, 135] width 279 height 47
click at [191, 134] on span "NO DATA FOUND" at bounding box center [246, 147] width 279 height 26
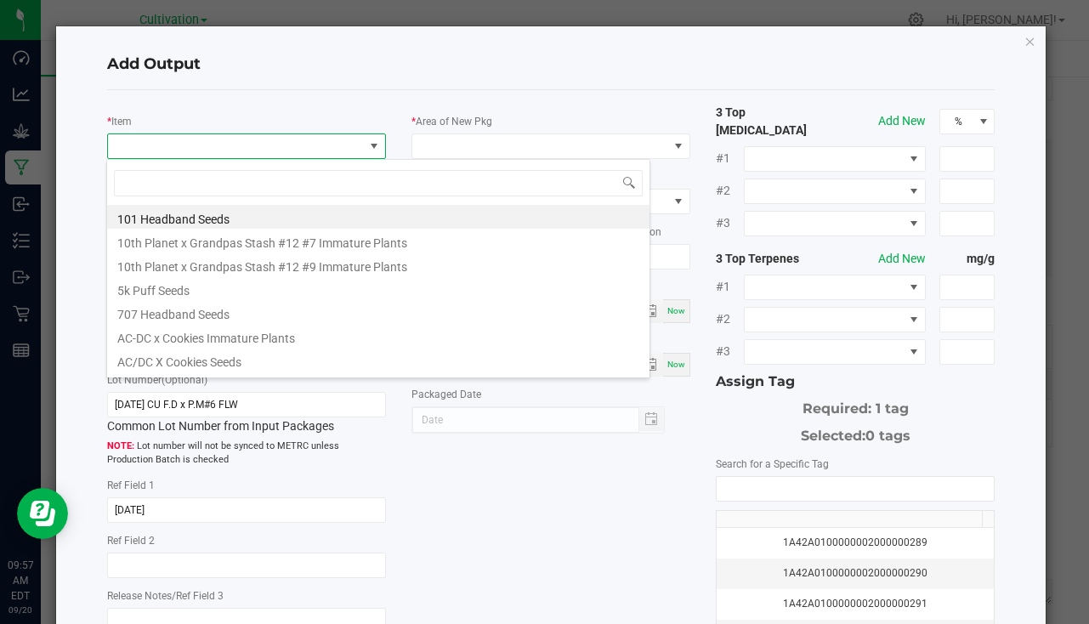
scroll to position [26, 276]
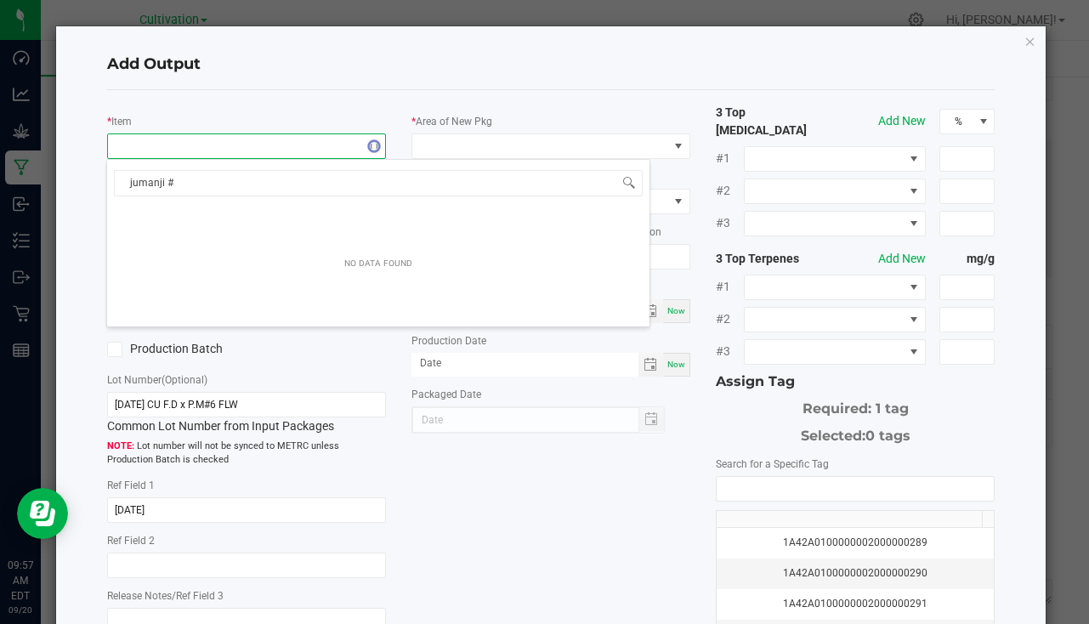
type input "jumanji #6"
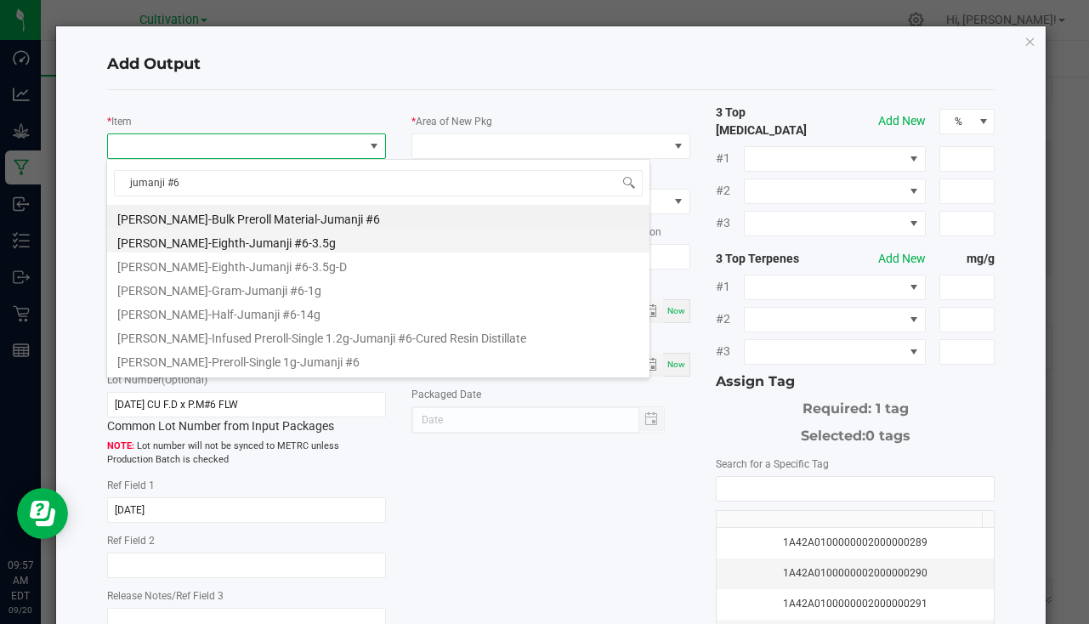
click at [270, 243] on li "Slater-Eighth-Jumanji #6-3.5g" at bounding box center [378, 241] width 543 height 24
type input "0 ea"
type input "3.5"
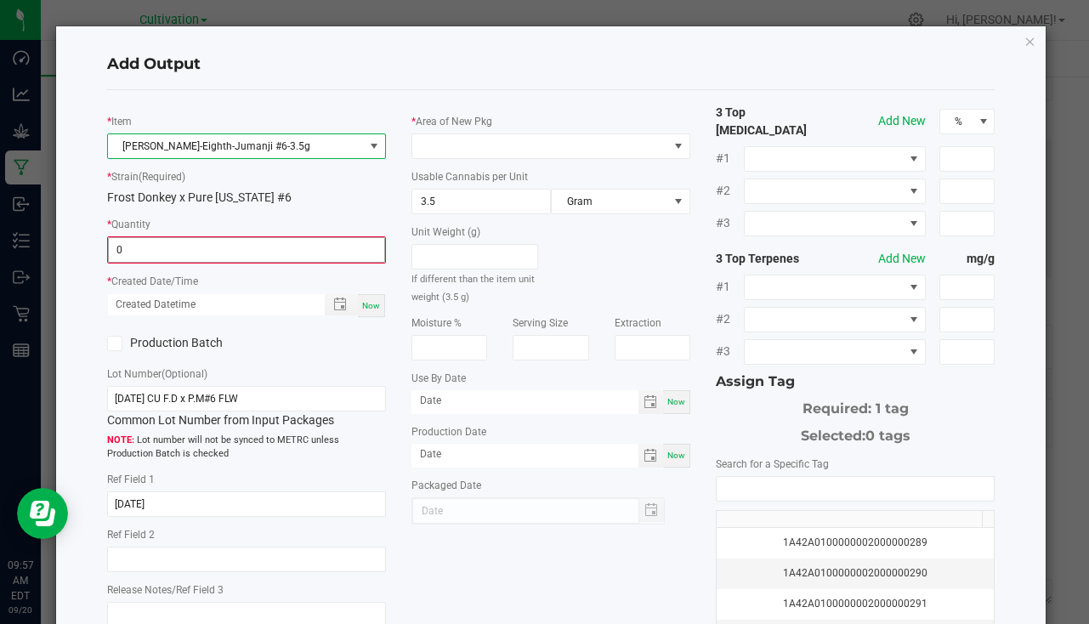
click at [189, 246] on input "0" at bounding box center [247, 250] width 276 height 24
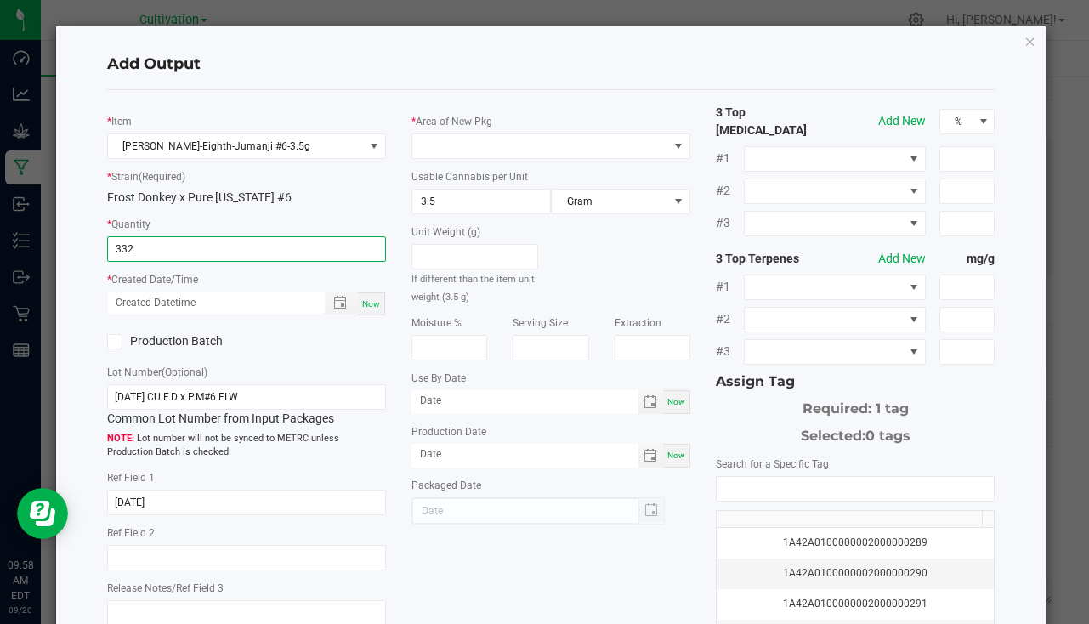
type input "332 ea"
click at [367, 299] on div "Now" at bounding box center [371, 304] width 27 height 23
type input "09/20/2025 9:58 AM"
type input "[DATE]"
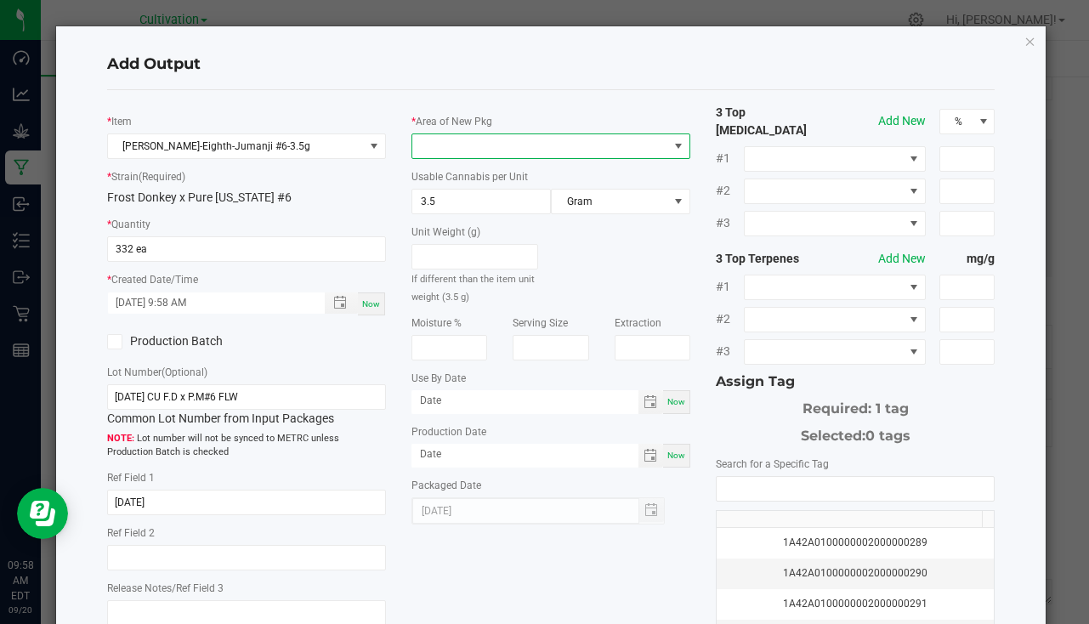
click at [439, 149] on span at bounding box center [540, 146] width 256 height 24
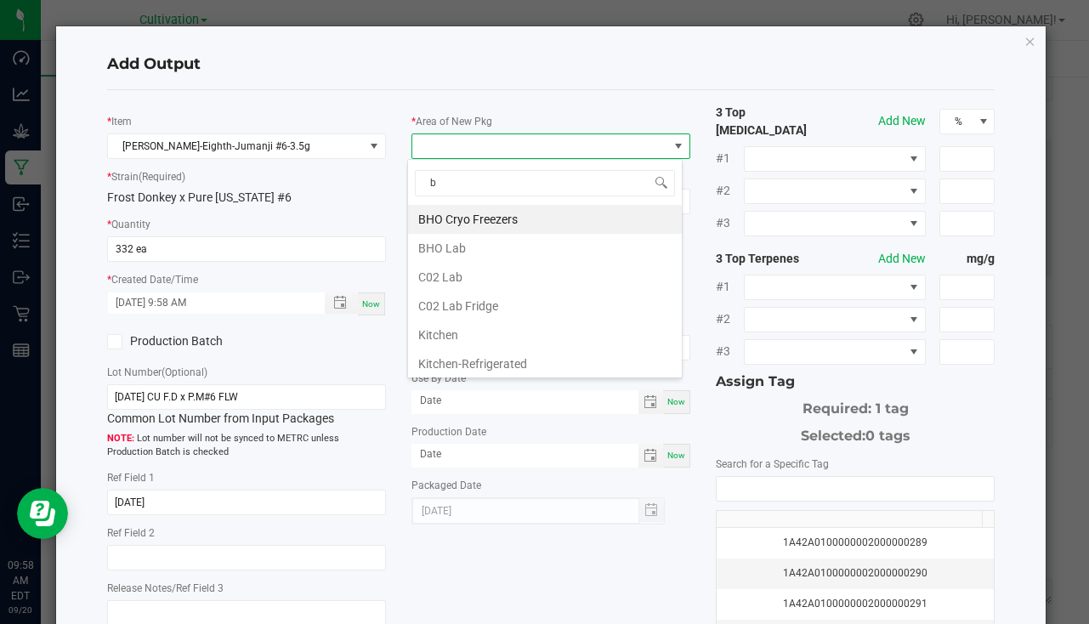
type input "bu"
click at [573, 210] on li "South Bulk-Flower" at bounding box center [545, 219] width 274 height 29
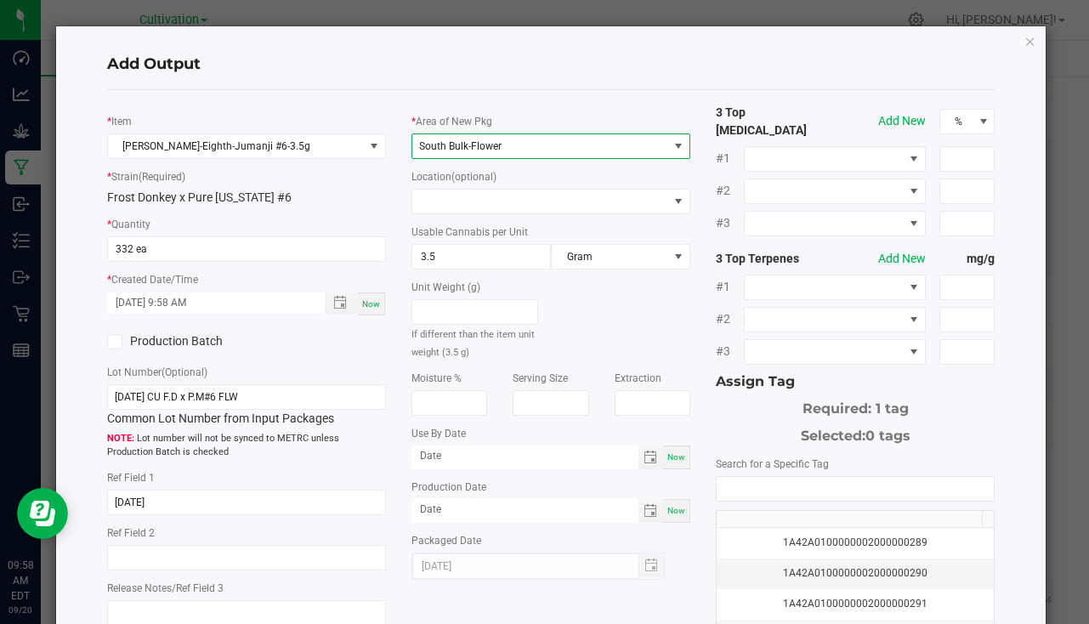
scroll to position [170, 0]
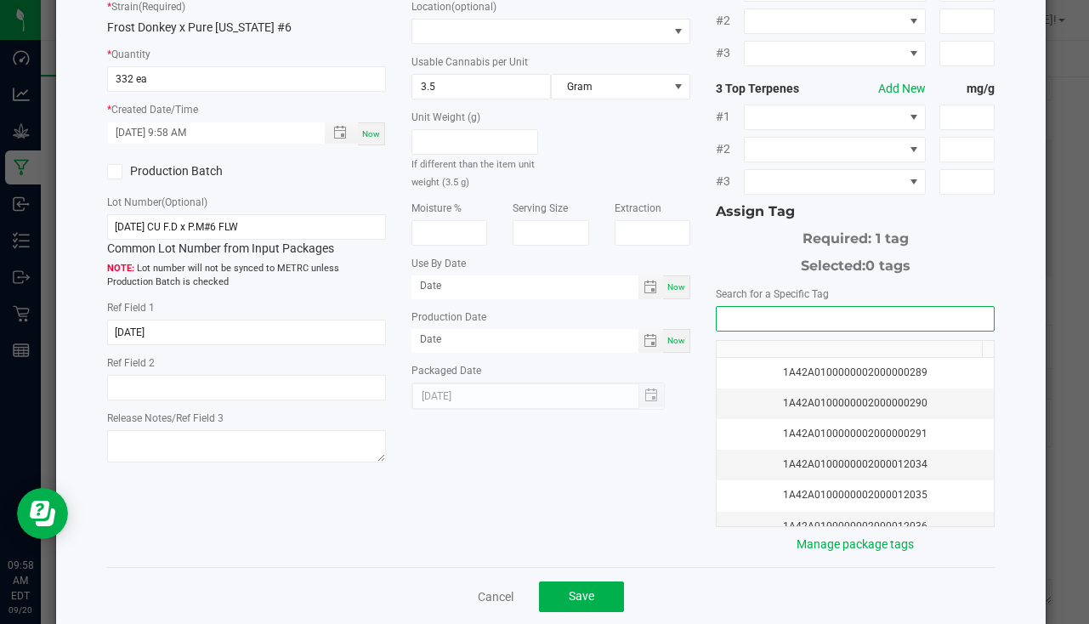
click at [751, 317] on input "NO DATA FOUND" at bounding box center [855, 319] width 277 height 24
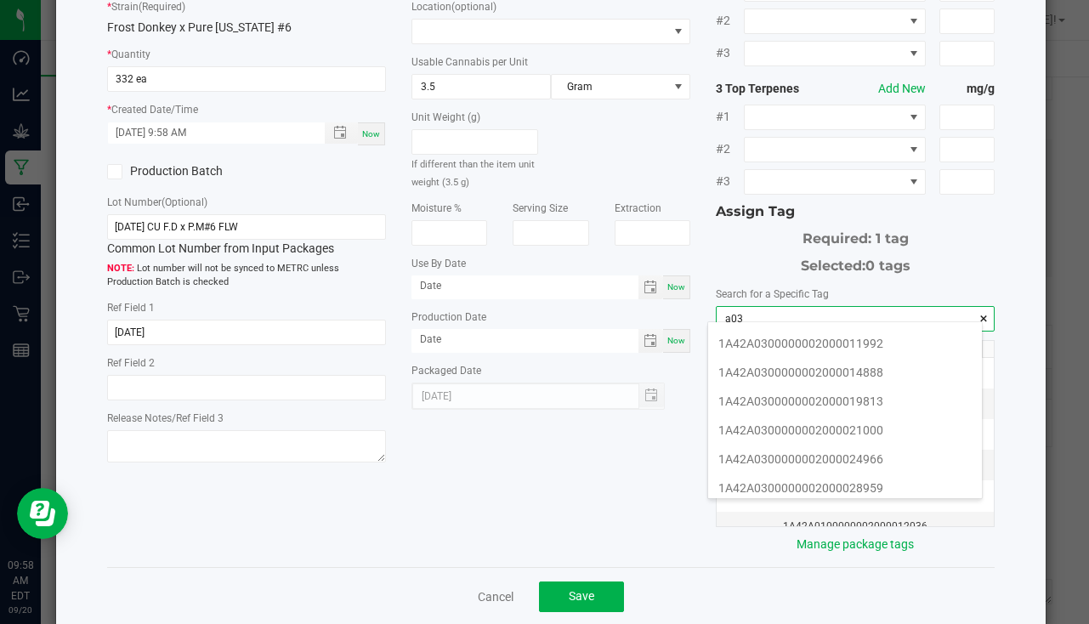
scroll to position [255, 0]
click at [889, 459] on li "1A42A0300000002000033665" at bounding box center [845, 460] width 274 height 29
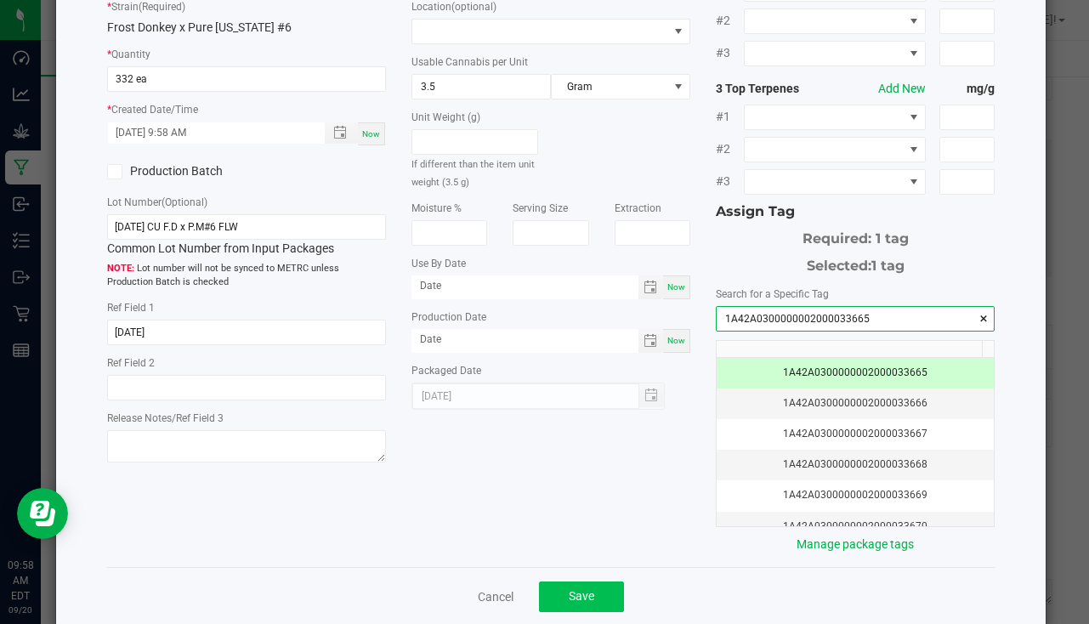
type input "1A42A0300000002000033665"
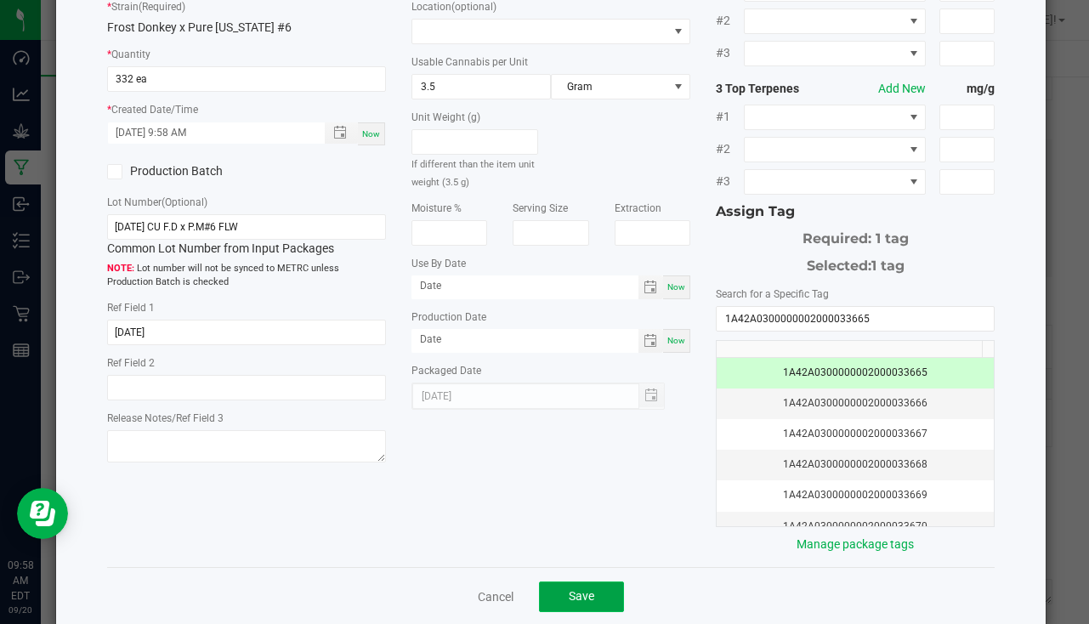
click at [580, 589] on span "Save" at bounding box center [582, 596] width 26 height 14
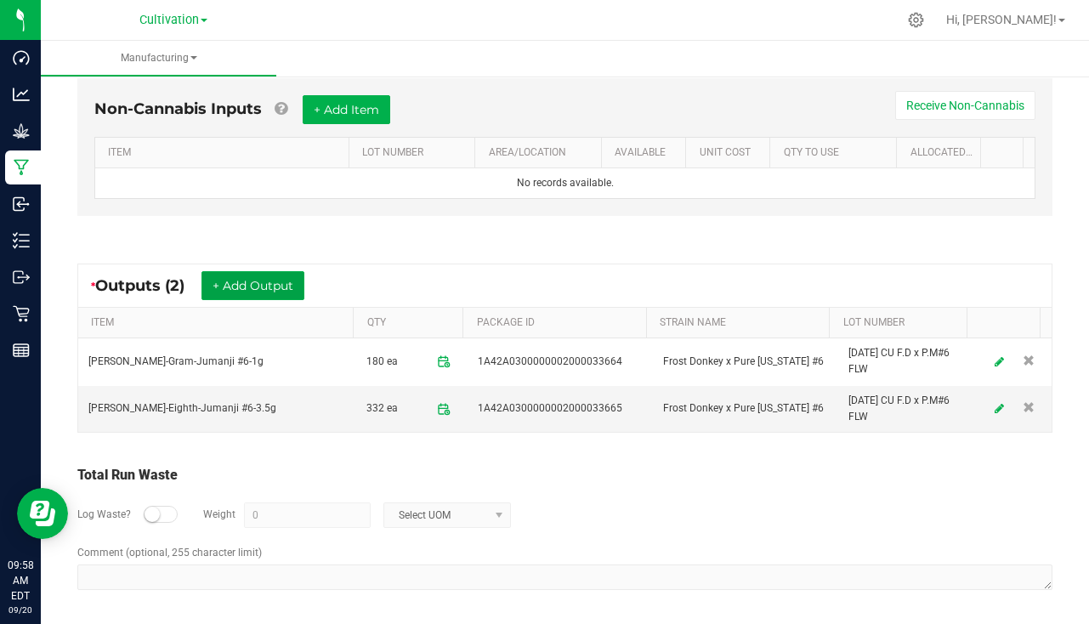
scroll to position [495, 0]
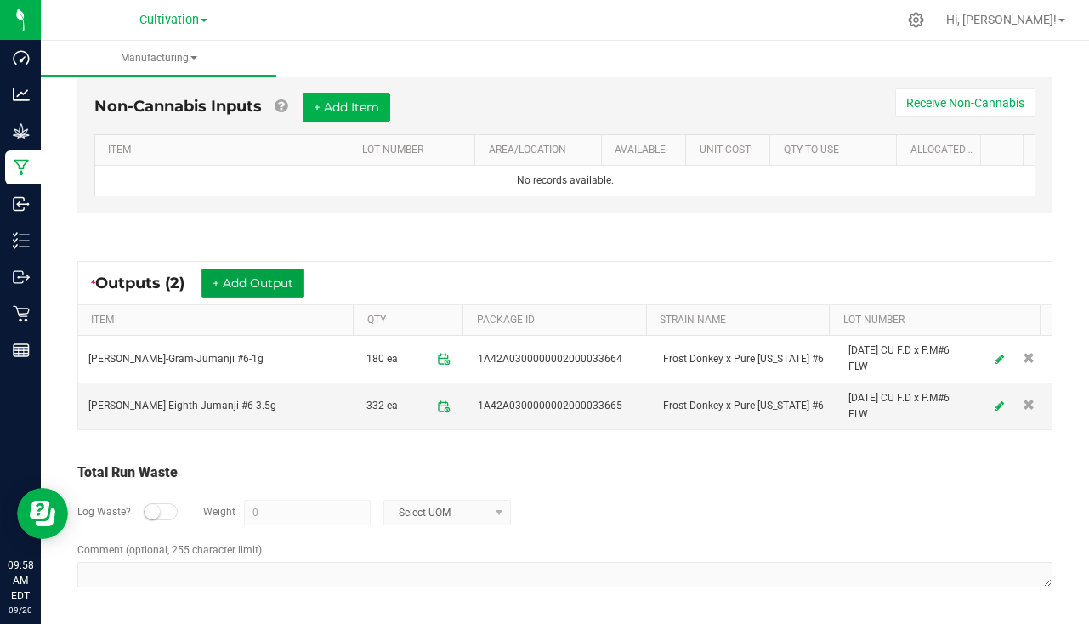
click at [279, 270] on button "+ Add Output" at bounding box center [253, 283] width 103 height 29
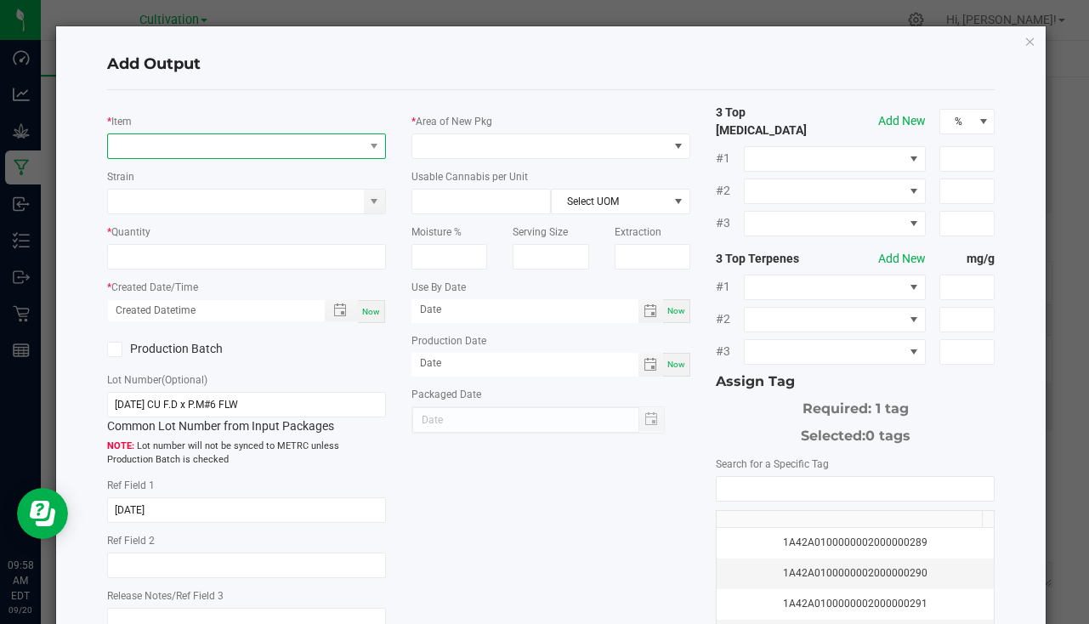
click at [185, 149] on span "NO DATA FOUND" at bounding box center [236, 146] width 256 height 24
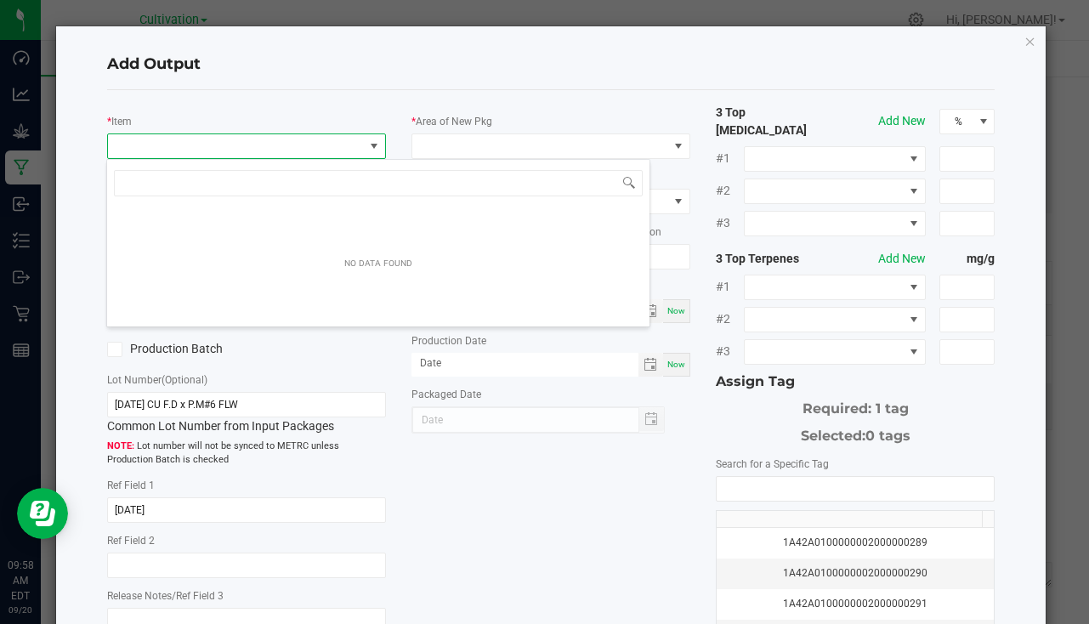
scroll to position [26, 276]
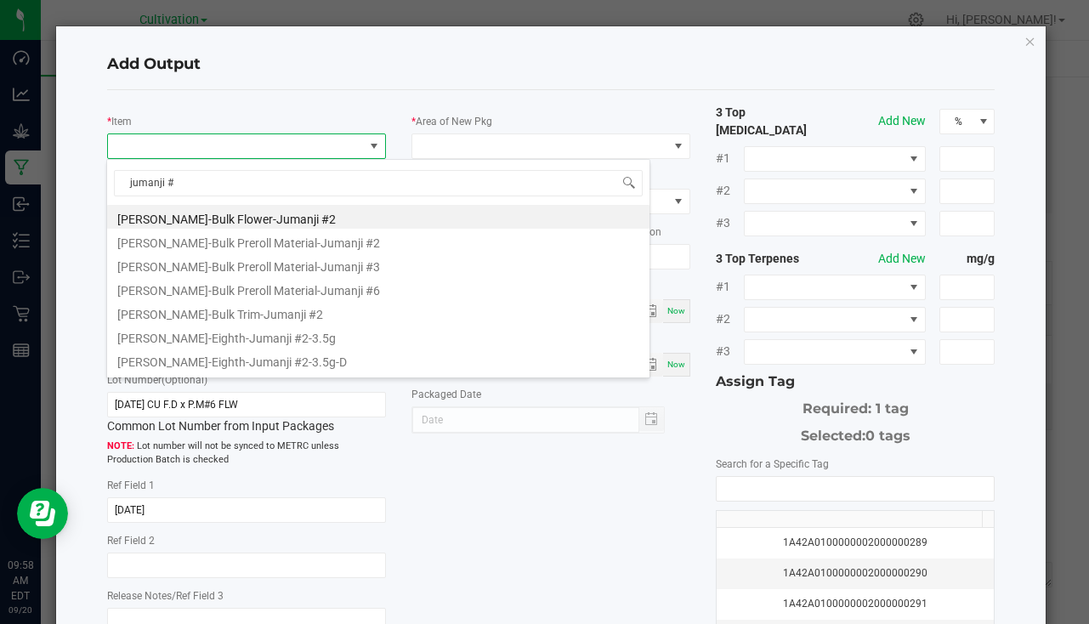
type input "jumanji #6"
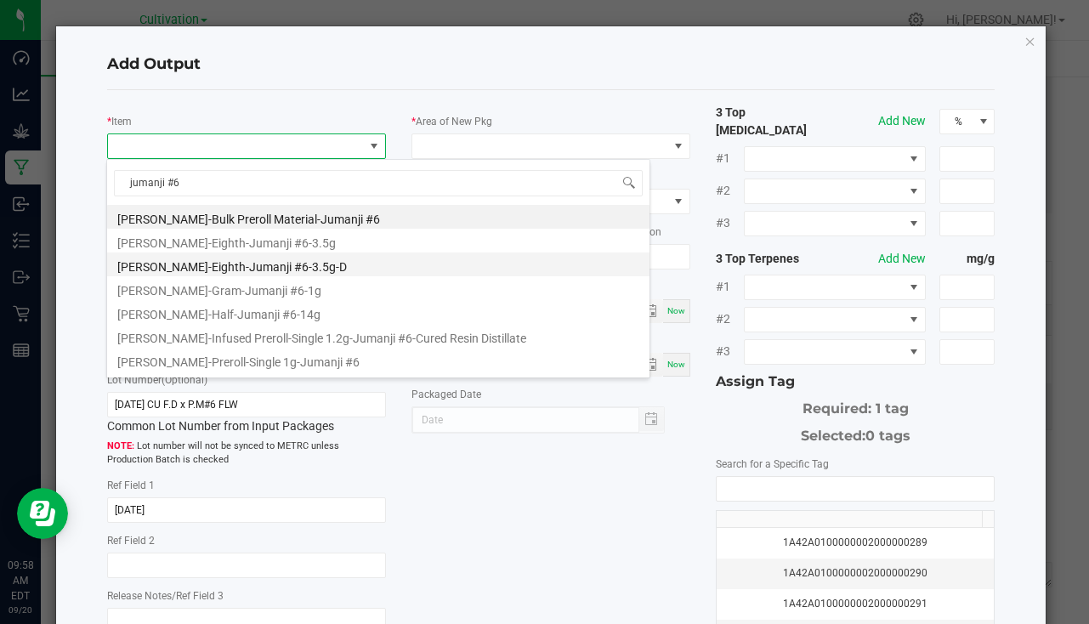
click at [261, 258] on li "Slater-Eighth-Jumanji #6-3.5g-D" at bounding box center [378, 265] width 543 height 24
type input "0 ea"
type input "3.5"
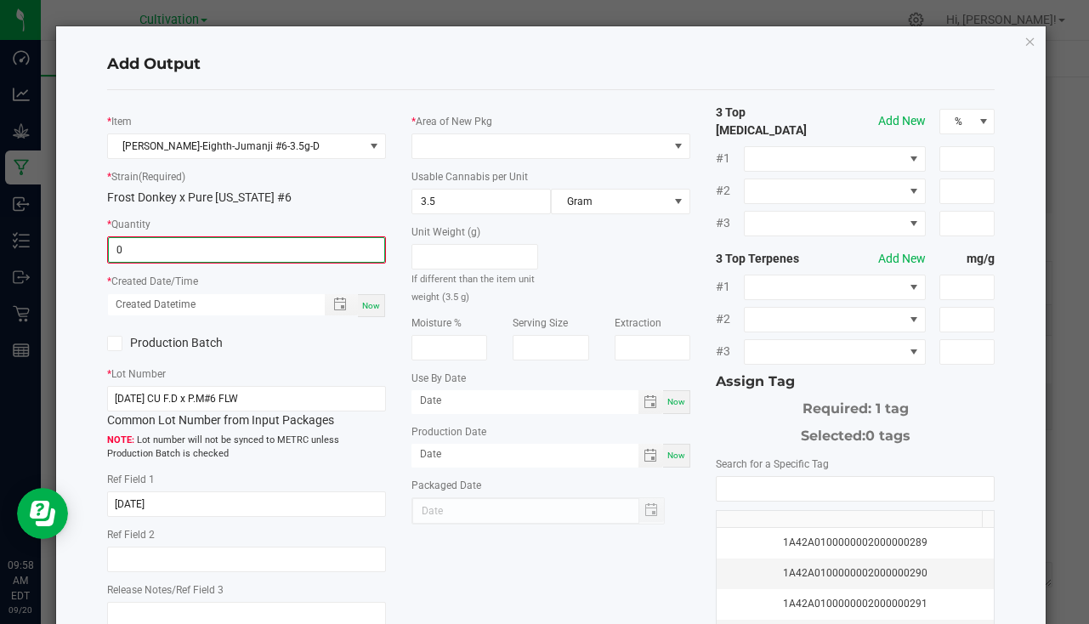
click at [149, 254] on input "0" at bounding box center [247, 250] width 276 height 24
type input "4 ea"
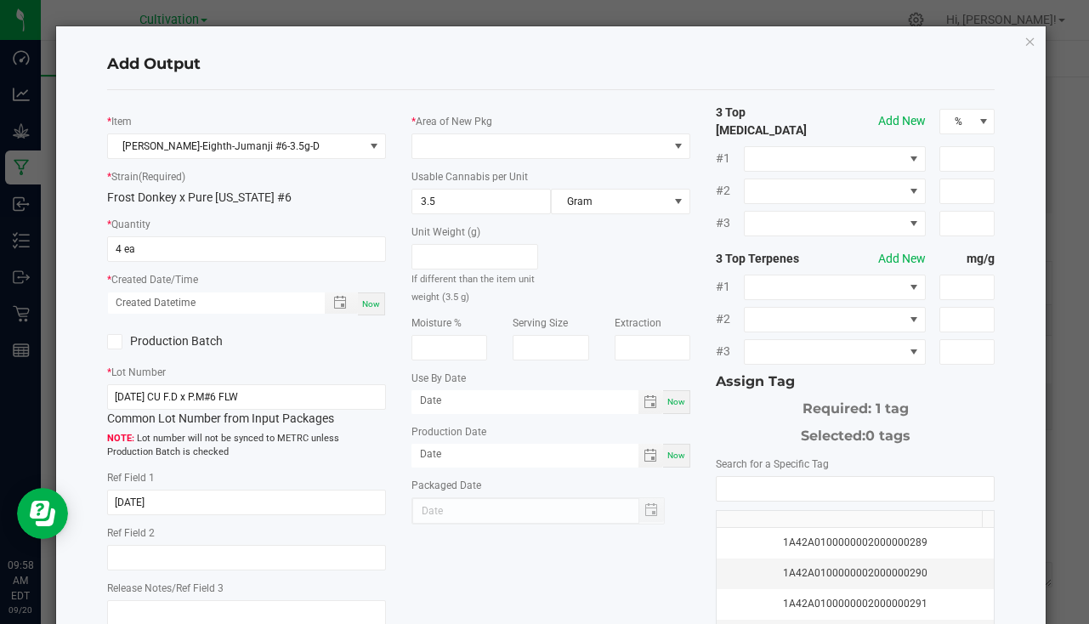
drag, startPoint x: 367, startPoint y: 308, endPoint x: 409, endPoint y: 227, distance: 90.9
click at [367, 309] on span "Now" at bounding box center [371, 303] width 18 height 9
type input "09/20/2025 9:58 AM"
type input "[DATE]"
click at [428, 155] on span at bounding box center [540, 146] width 256 height 24
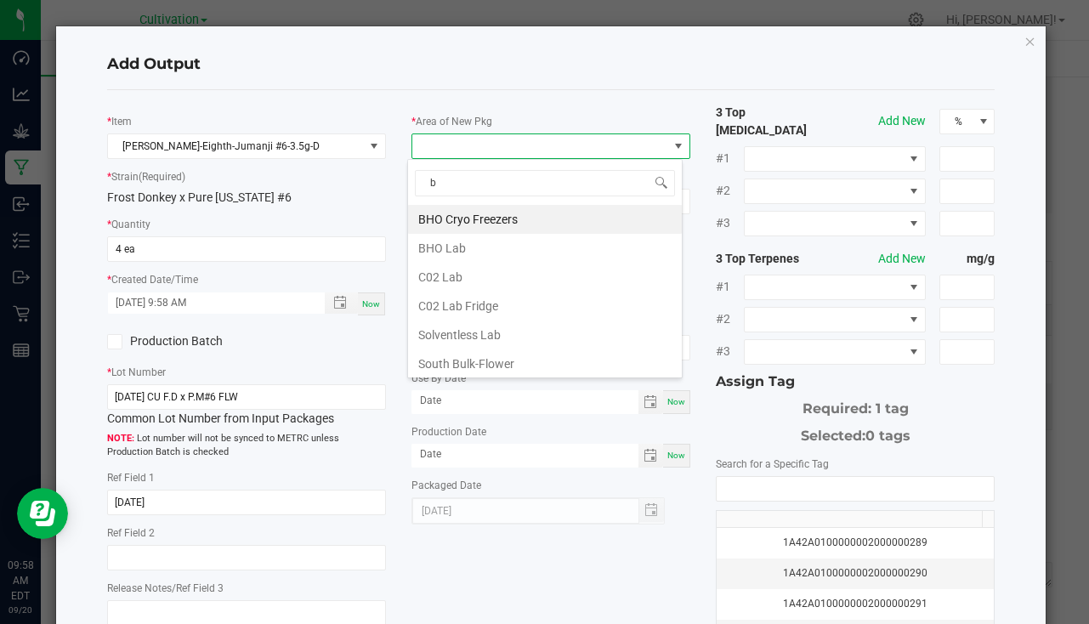
type input "bu"
click at [464, 209] on li "South Bulk-Flower" at bounding box center [545, 219] width 274 height 29
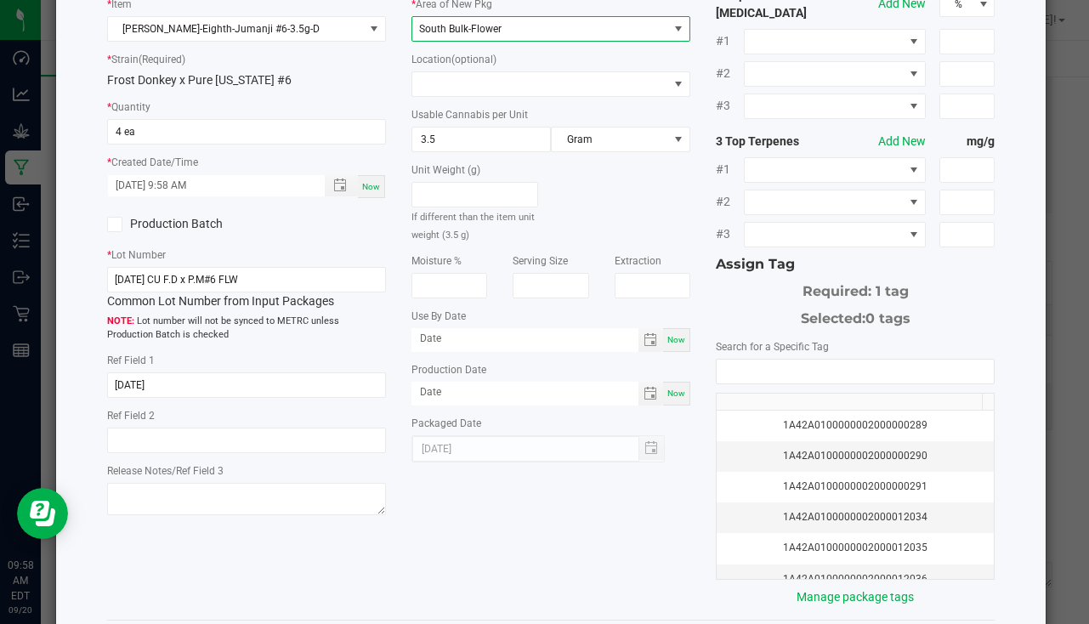
scroll to position [188, 0]
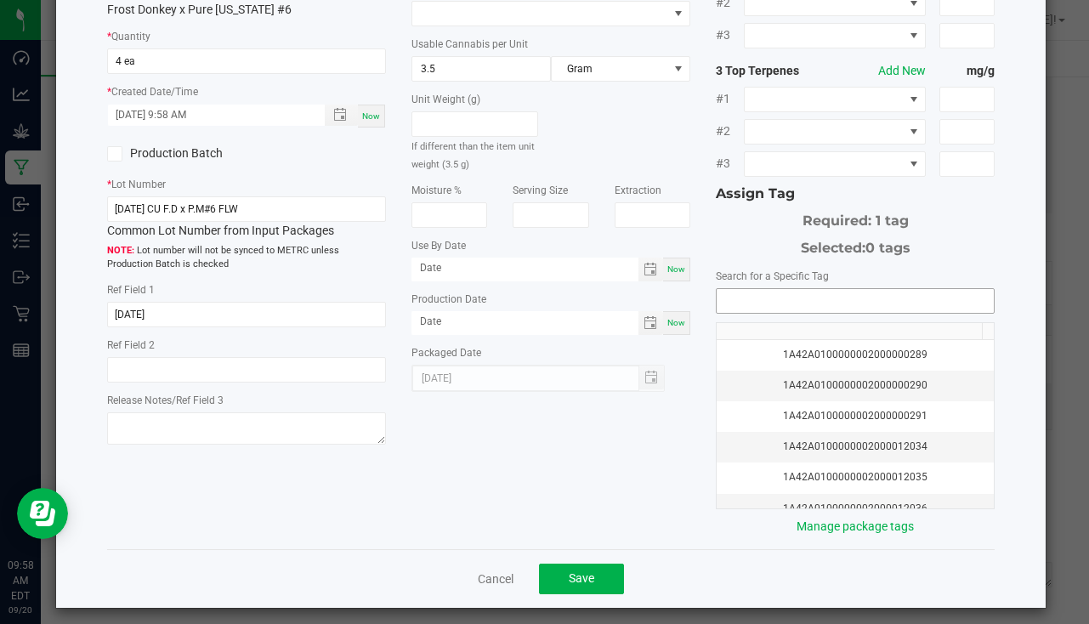
click at [826, 293] on input "NO DATA FOUND" at bounding box center [855, 301] width 277 height 24
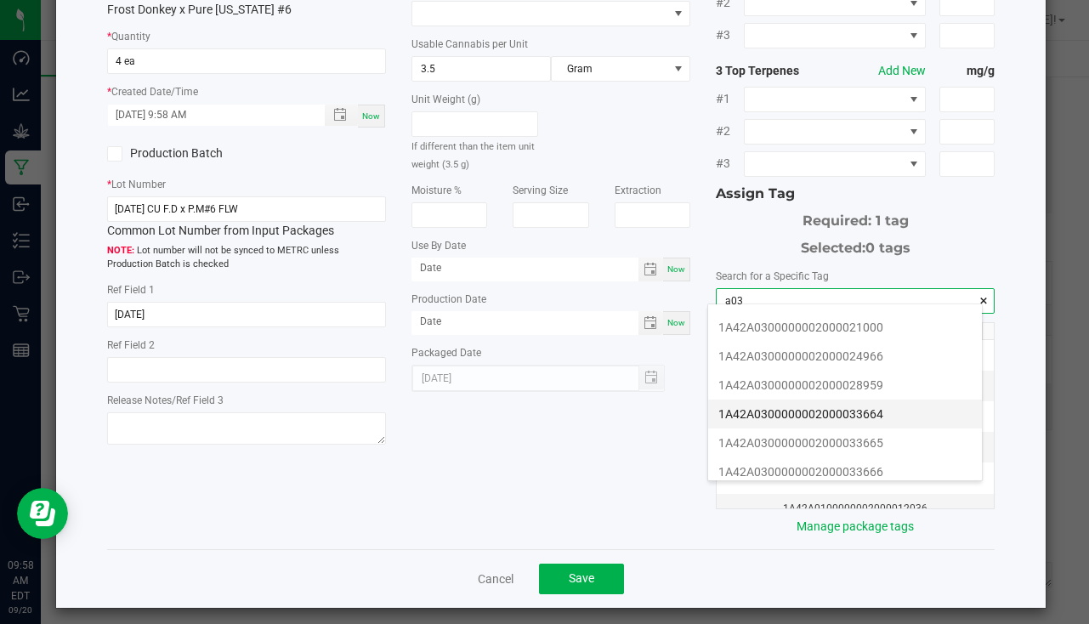
scroll to position [340, 0]
click at [853, 385] on li "1A42A0300000002000033666" at bounding box center [845, 386] width 274 height 29
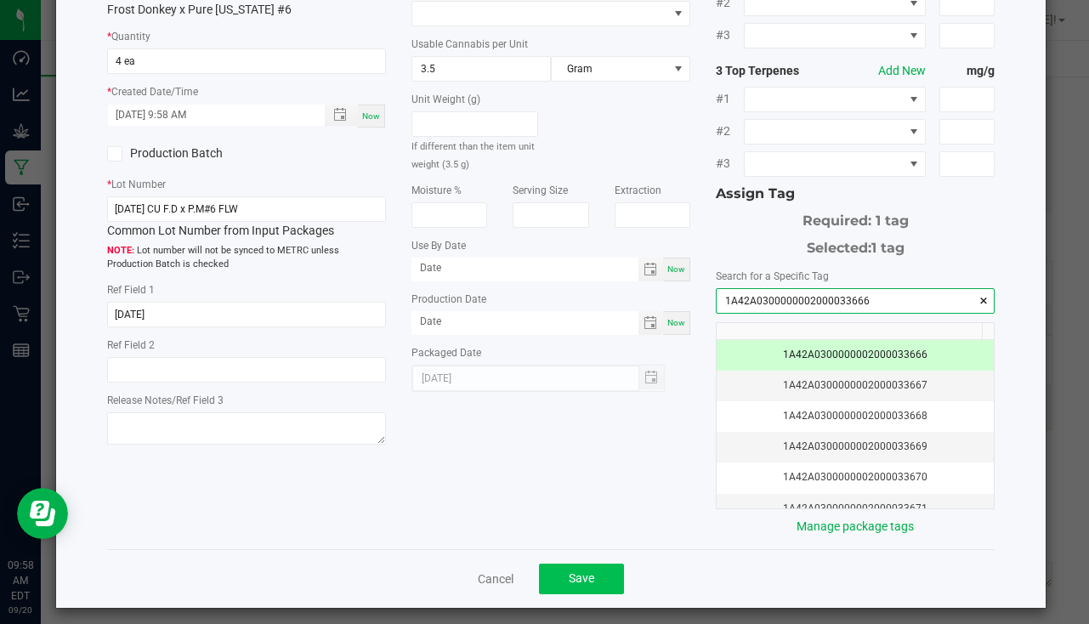
type input "1A42A0300000002000033666"
click at [575, 571] on span "Save" at bounding box center [582, 578] width 26 height 14
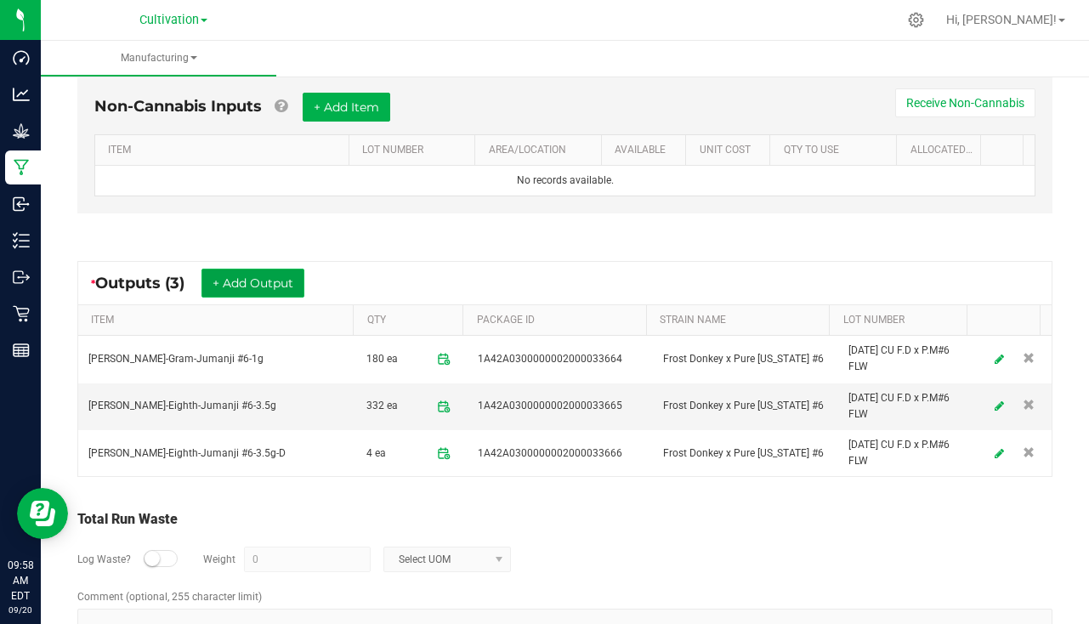
click at [269, 280] on button "+ Add Output" at bounding box center [253, 283] width 103 height 29
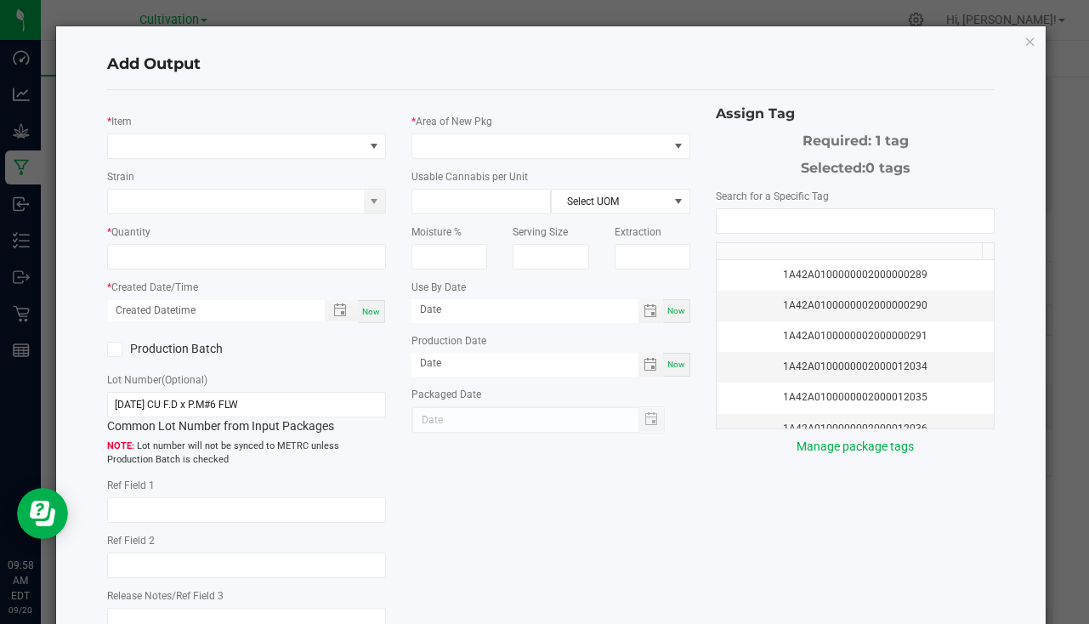
type input "[DATE]"
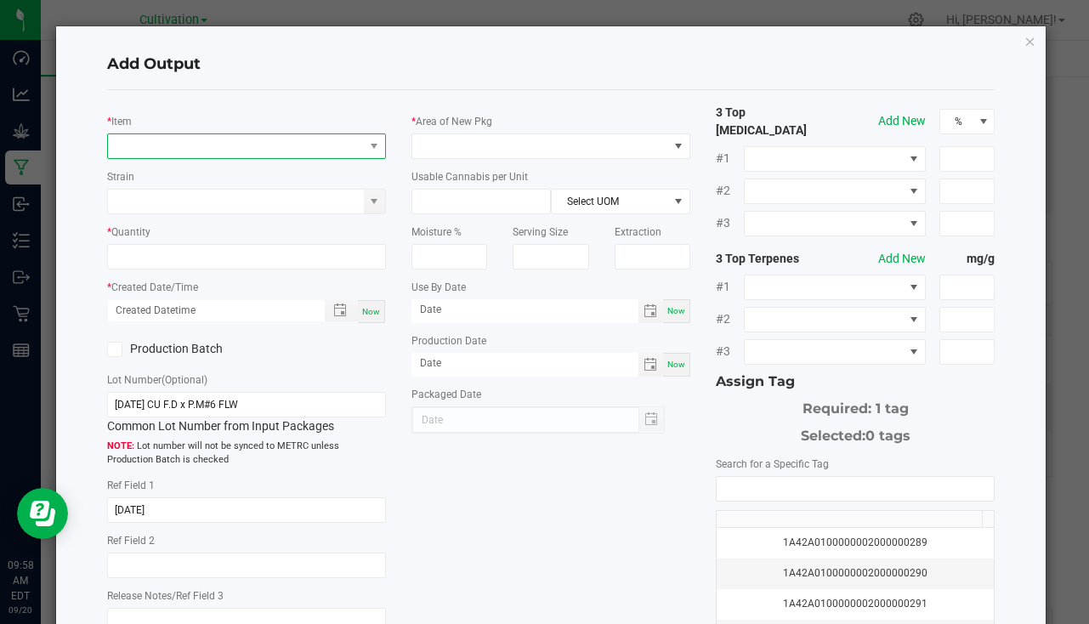
click at [161, 137] on span "NO DATA FOUND" at bounding box center [236, 146] width 256 height 24
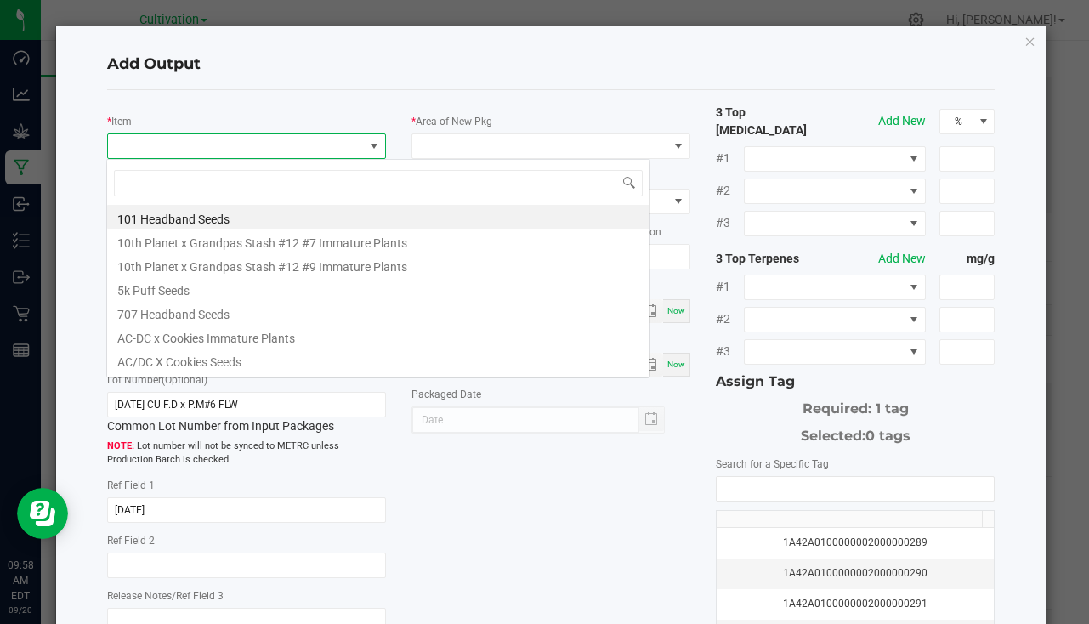
scroll to position [26, 276]
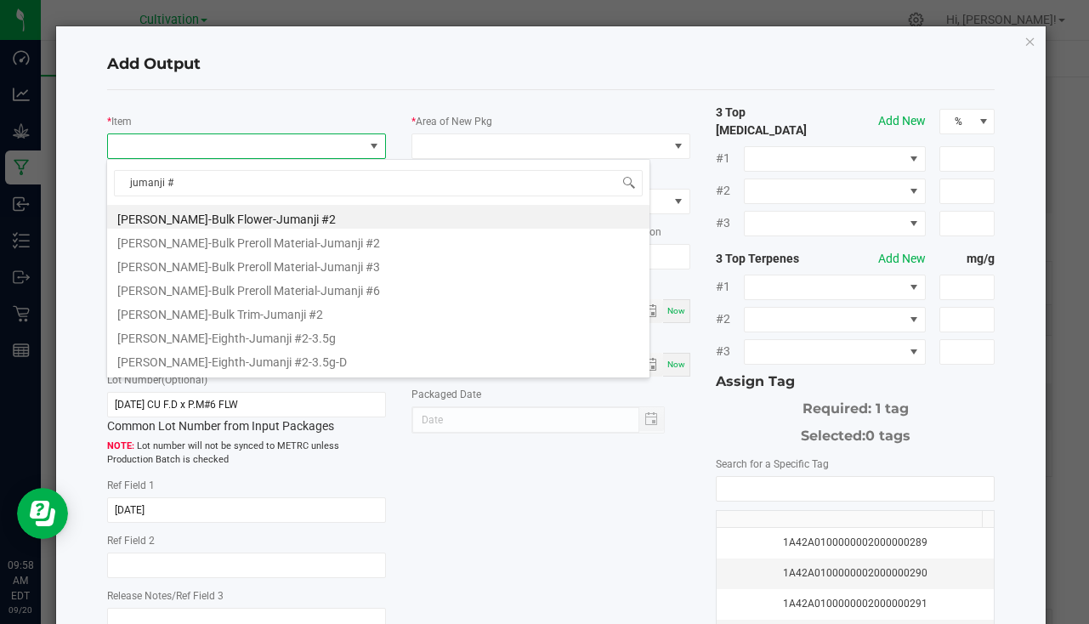
type input "jumanji #6"
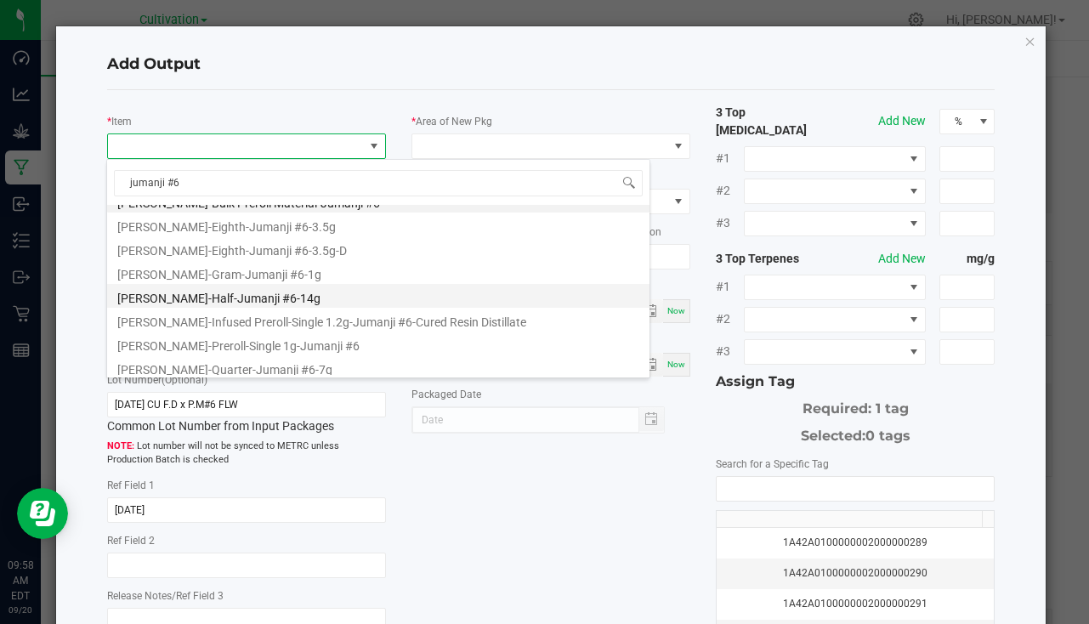
scroll to position [20, 0]
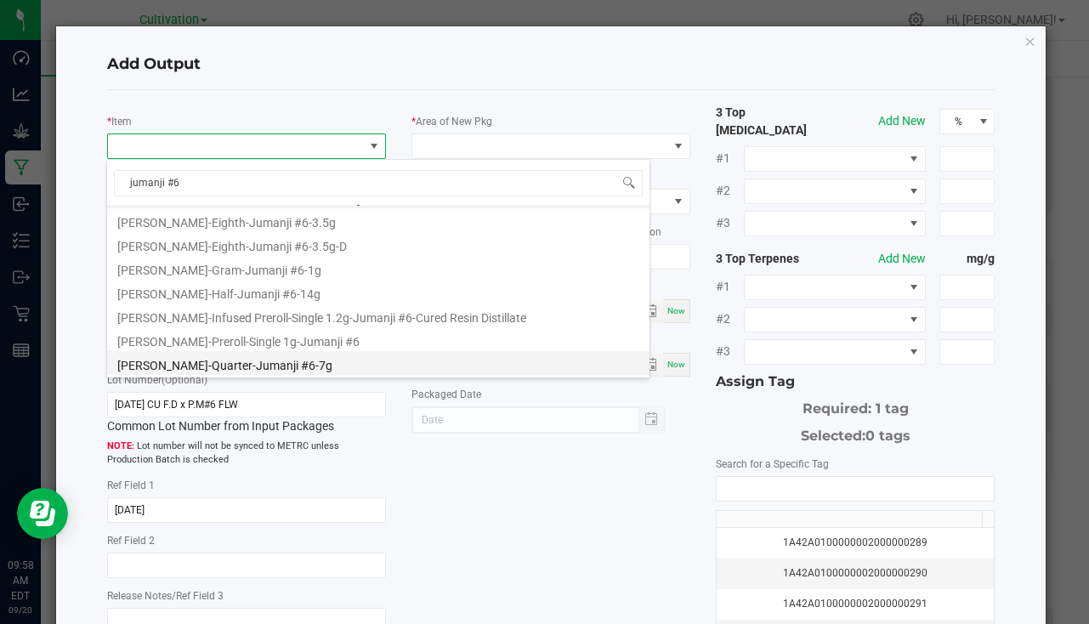
click at [247, 373] on li "Slater-Quarter-Jumanji #6-7g" at bounding box center [378, 363] width 543 height 24
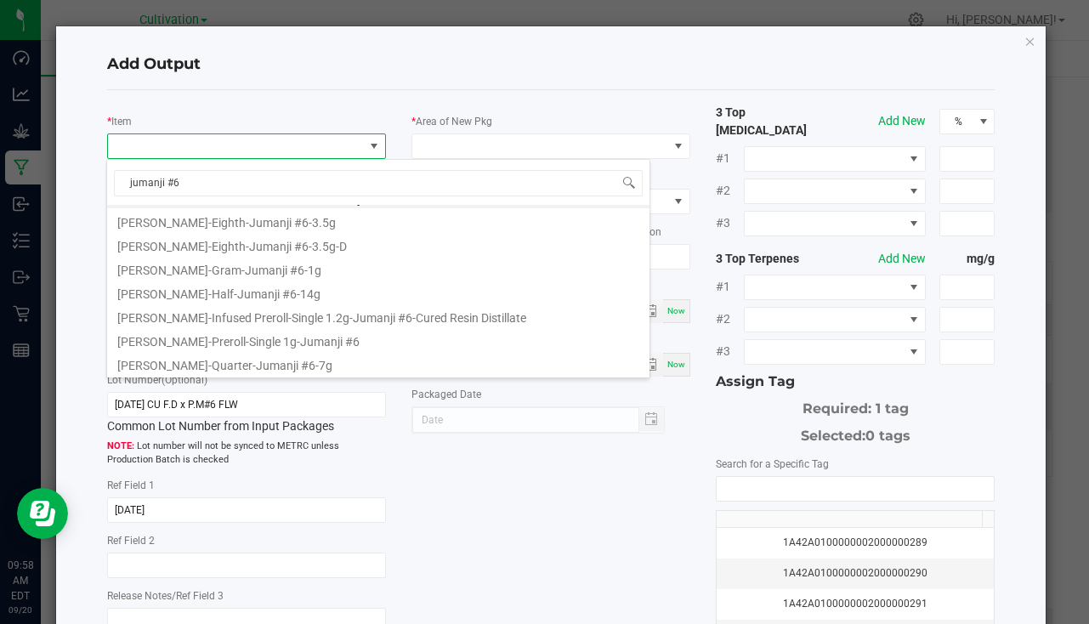
type input "0 ea"
type input "7"
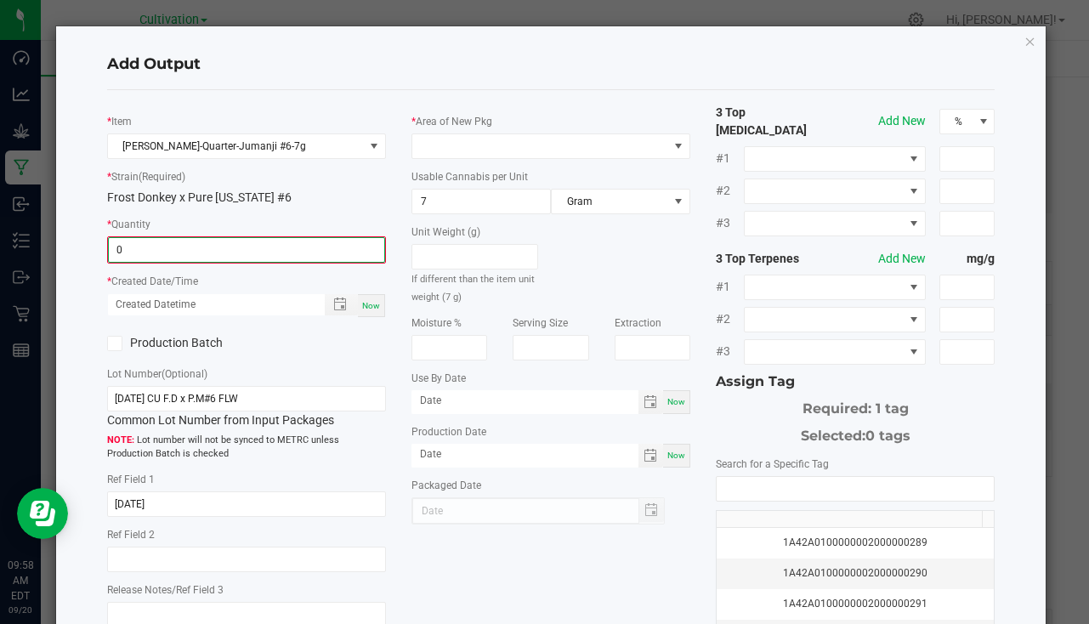
click at [171, 259] on input "0" at bounding box center [247, 250] width 276 height 24
type input "40 ea"
click at [378, 311] on div "Now" at bounding box center [371, 304] width 27 height 23
type input "09/20/2025 9:58 AM"
type input "[DATE]"
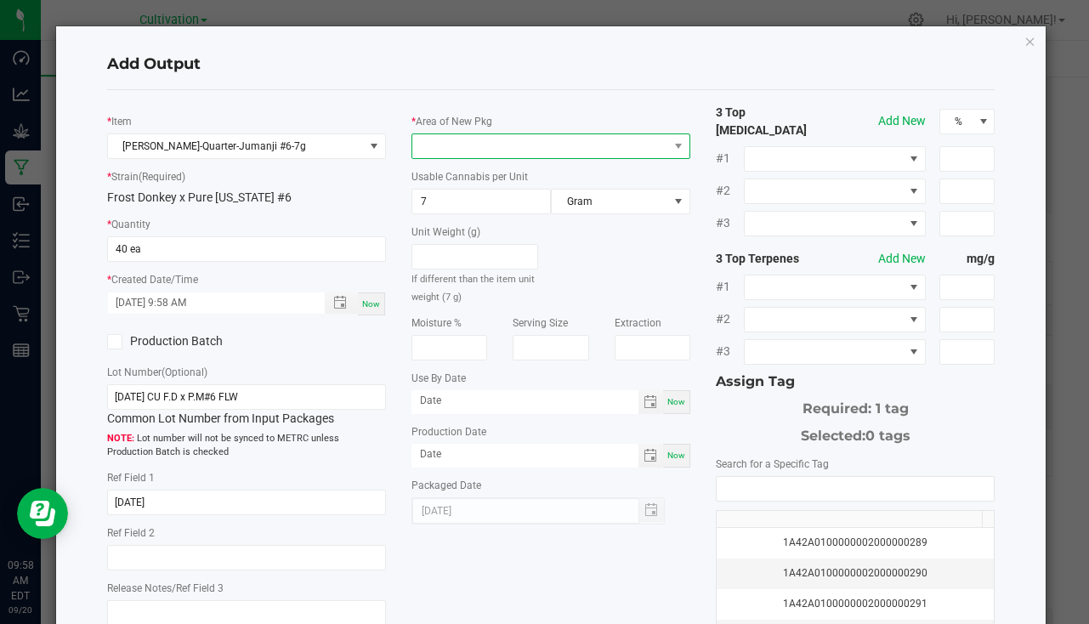
click at [446, 134] on span at bounding box center [551, 147] width 279 height 26
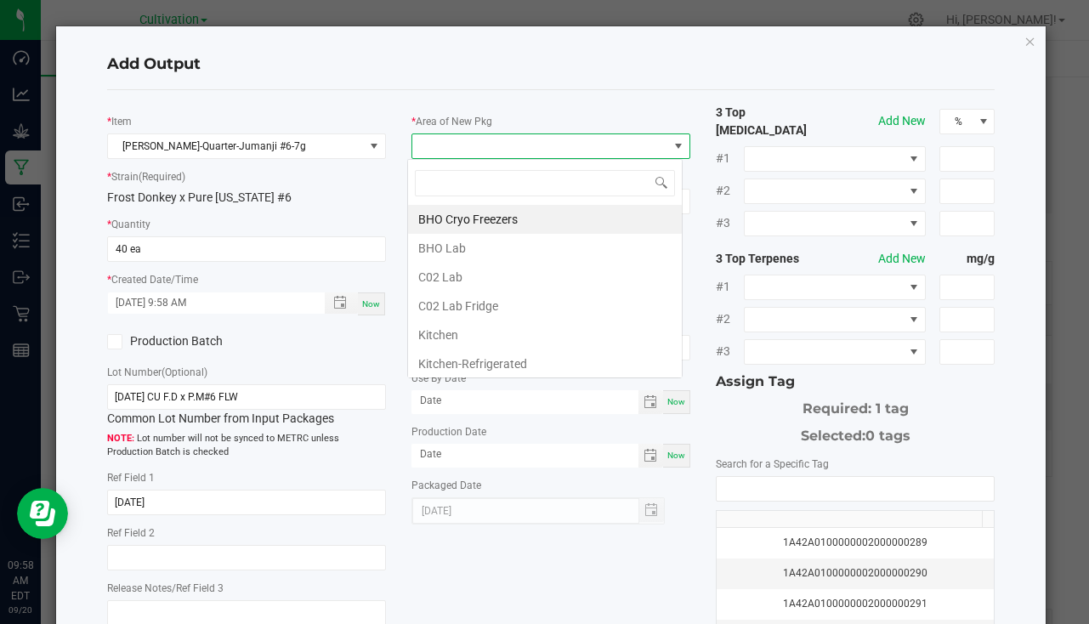
scroll to position [26, 276]
type input "bu"
click at [486, 230] on li "South Bulk-Flower" at bounding box center [545, 219] width 274 height 29
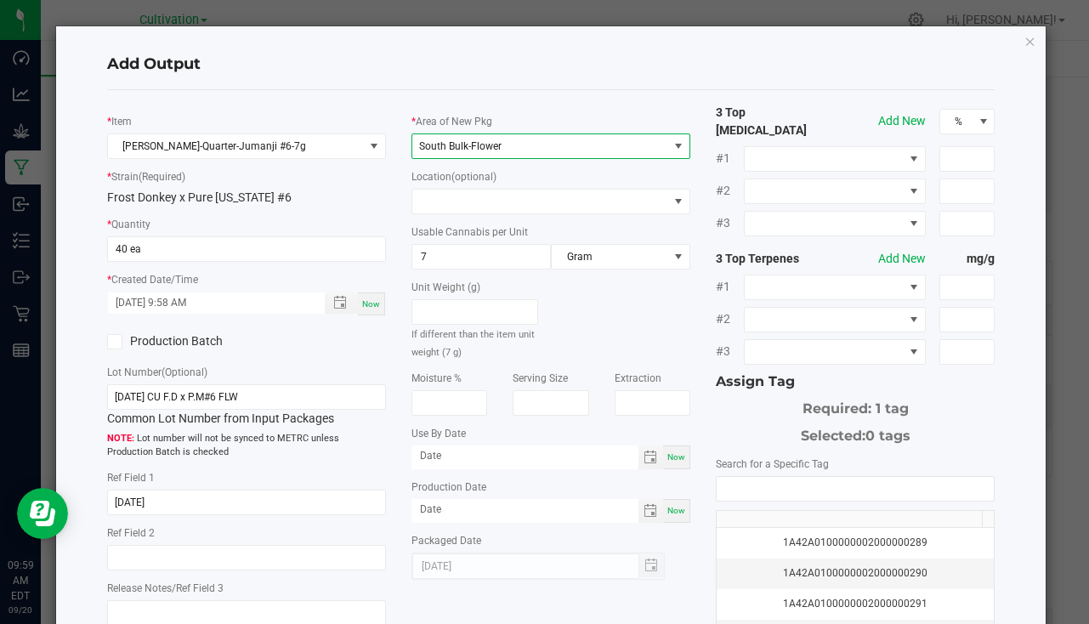
scroll to position [170, 0]
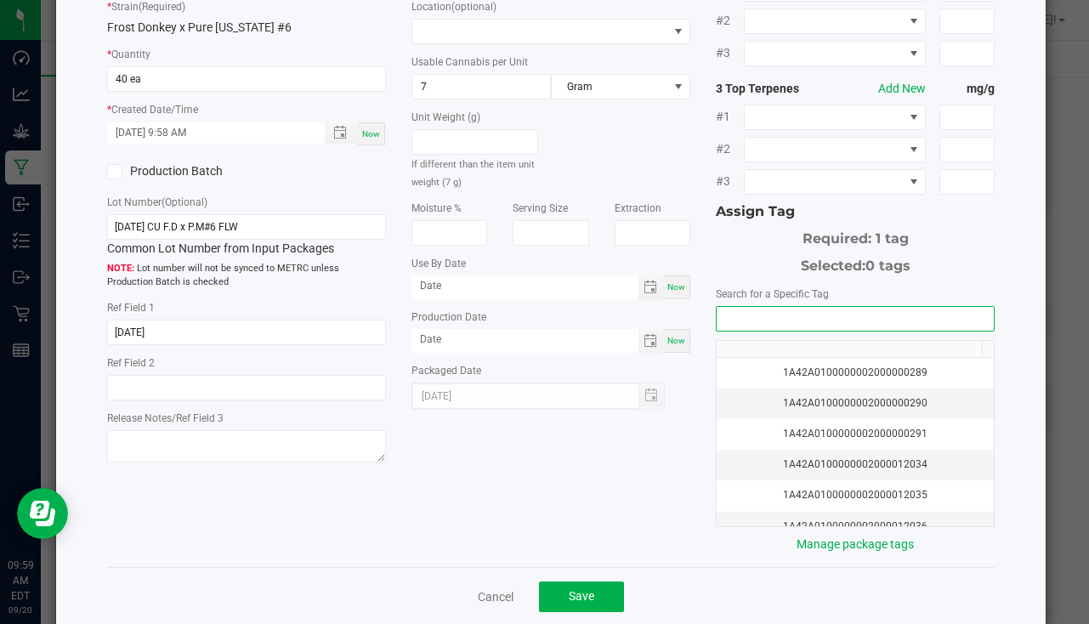
click at [769, 307] on input "NO DATA FOUND" at bounding box center [855, 319] width 277 height 24
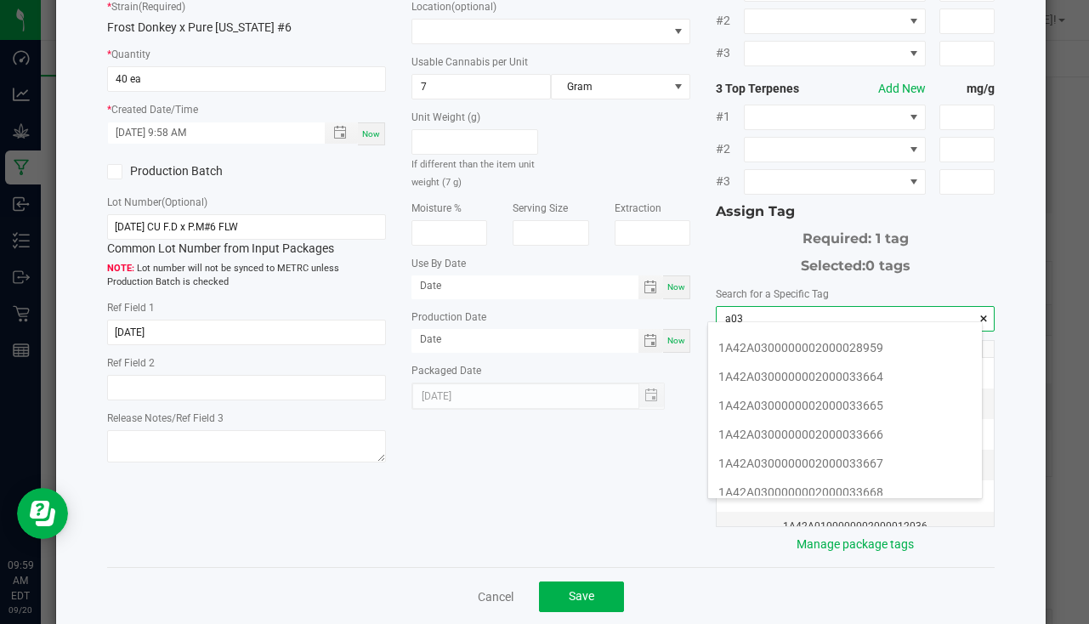
scroll to position [340, 0]
click at [848, 419] on li "1A42A0300000002000033667" at bounding box center [845, 433] width 274 height 29
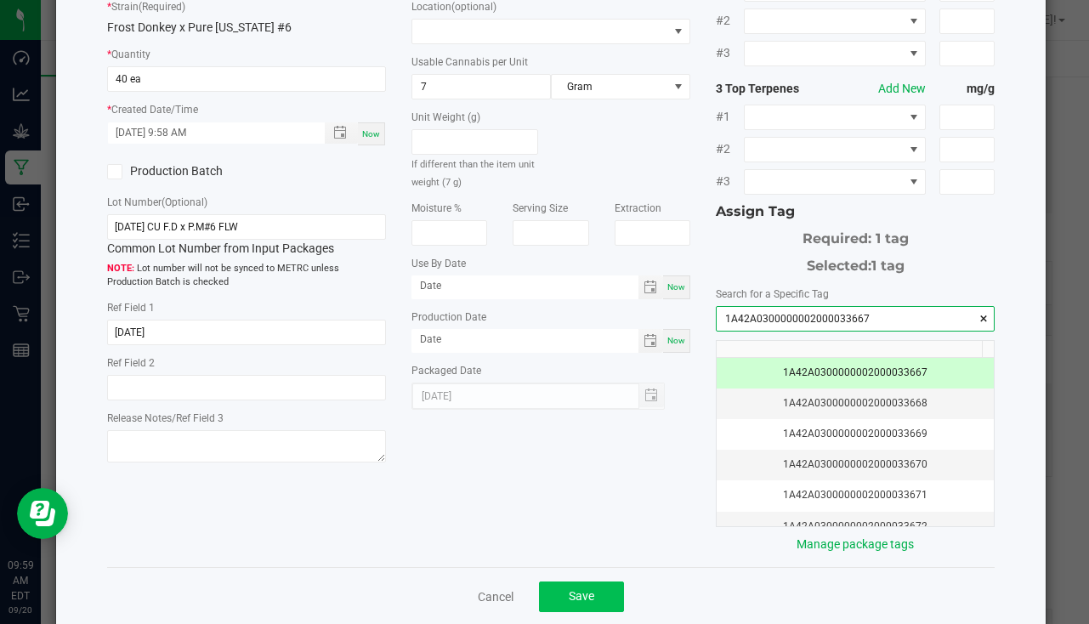
type input "1A42A0300000002000033667"
click at [597, 582] on button "Save" at bounding box center [581, 597] width 85 height 31
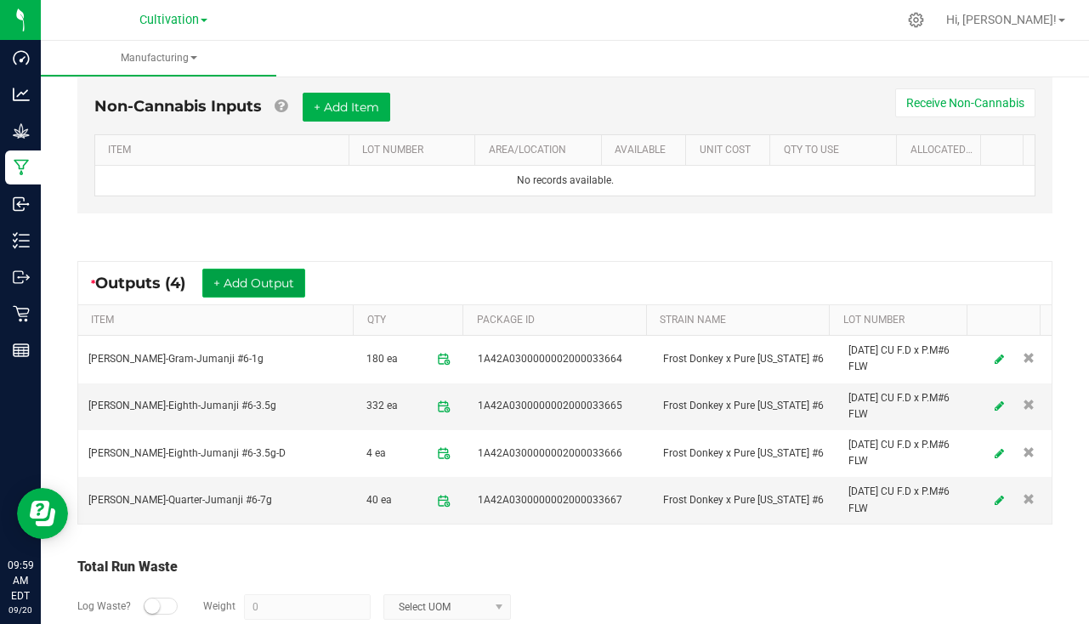
click at [276, 291] on button "+ Add Output" at bounding box center [253, 283] width 103 height 29
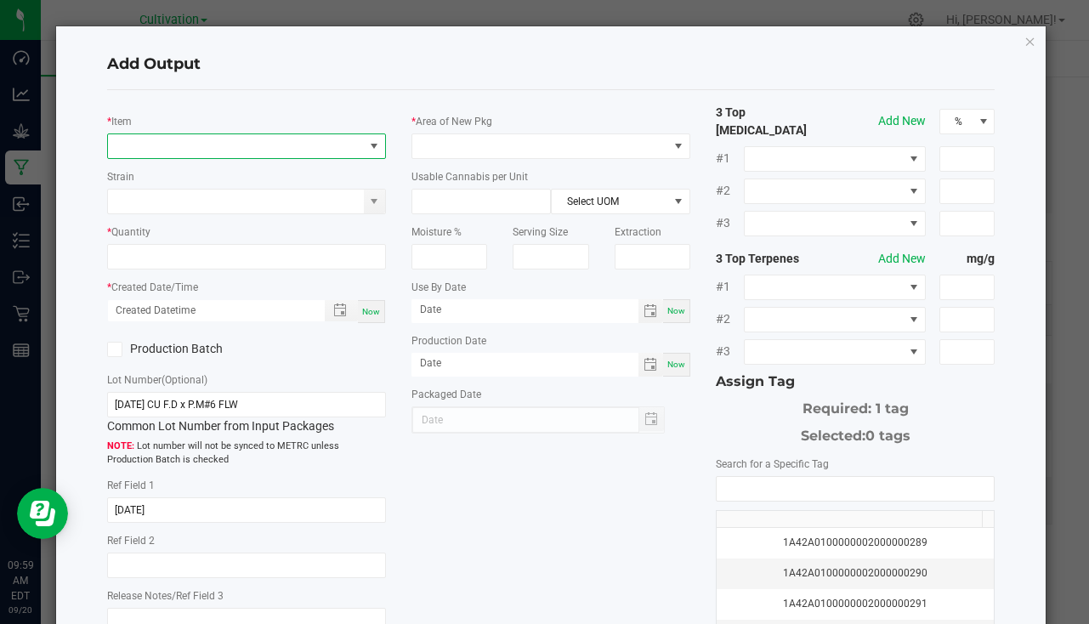
click at [248, 146] on span "NO DATA FOUND" at bounding box center [236, 146] width 256 height 24
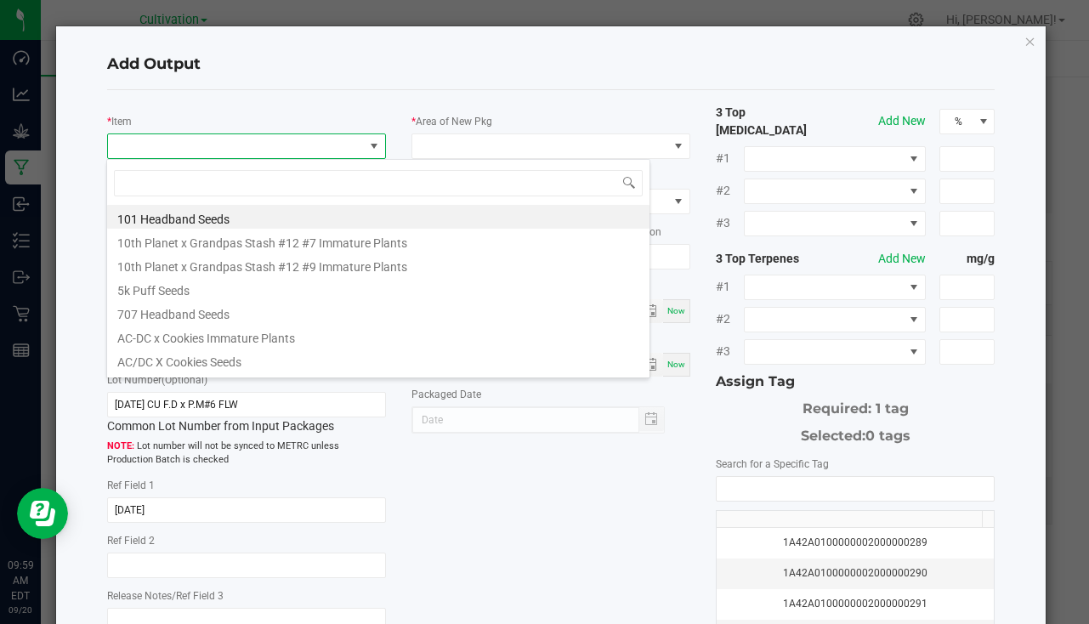
scroll to position [26, 276]
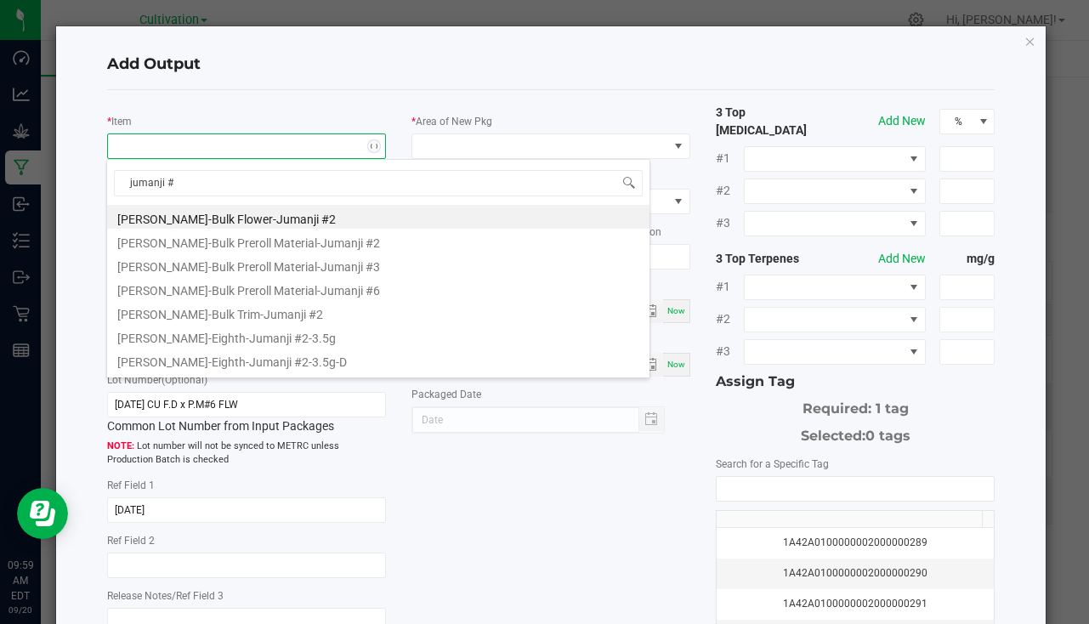
type input "jumanji #6"
click at [267, 219] on li "Slater-Bulk Preroll Material-Jumanji #6" at bounding box center [378, 217] width 543 height 24
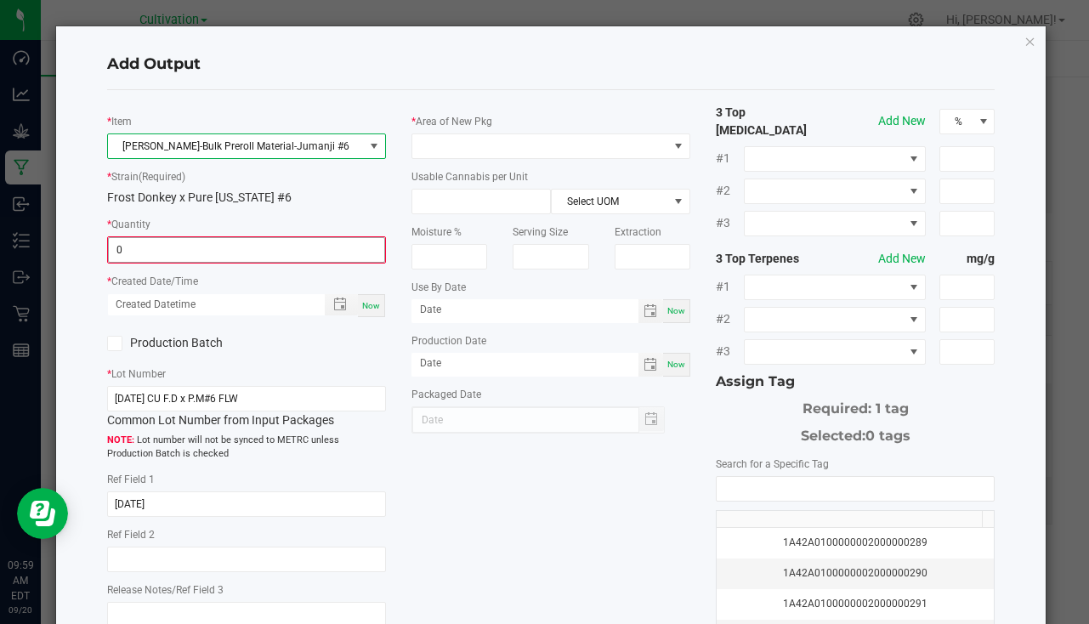
click at [168, 253] on input "0" at bounding box center [247, 250] width 276 height 24
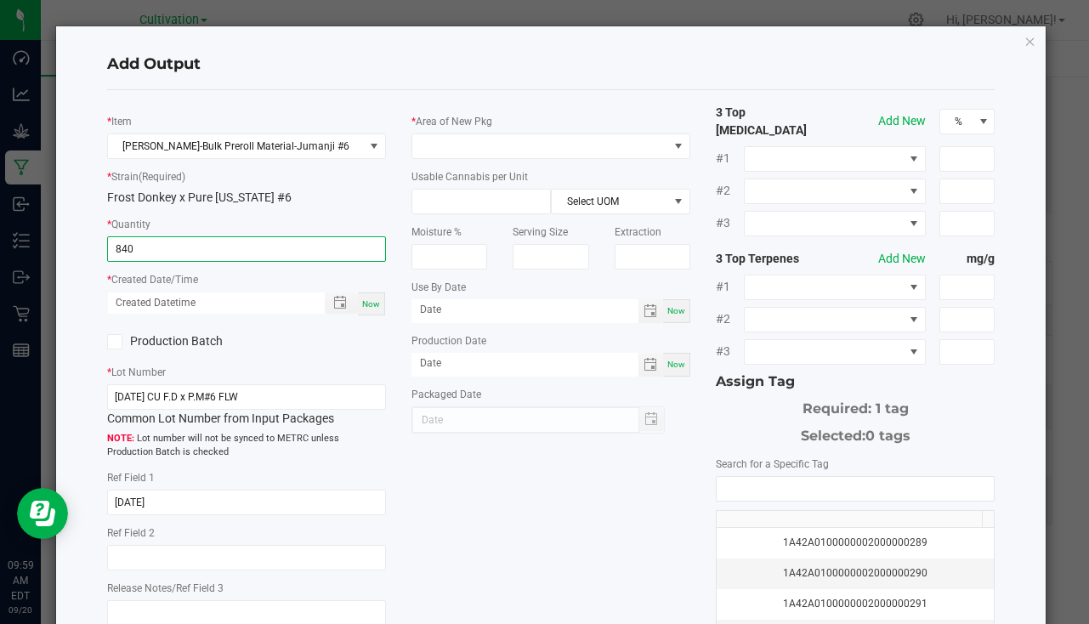
type input "840.0000 g"
click at [366, 297] on div "Now" at bounding box center [371, 304] width 27 height 23
type input "09/20/2025 9:59 AM"
type input "[DATE]"
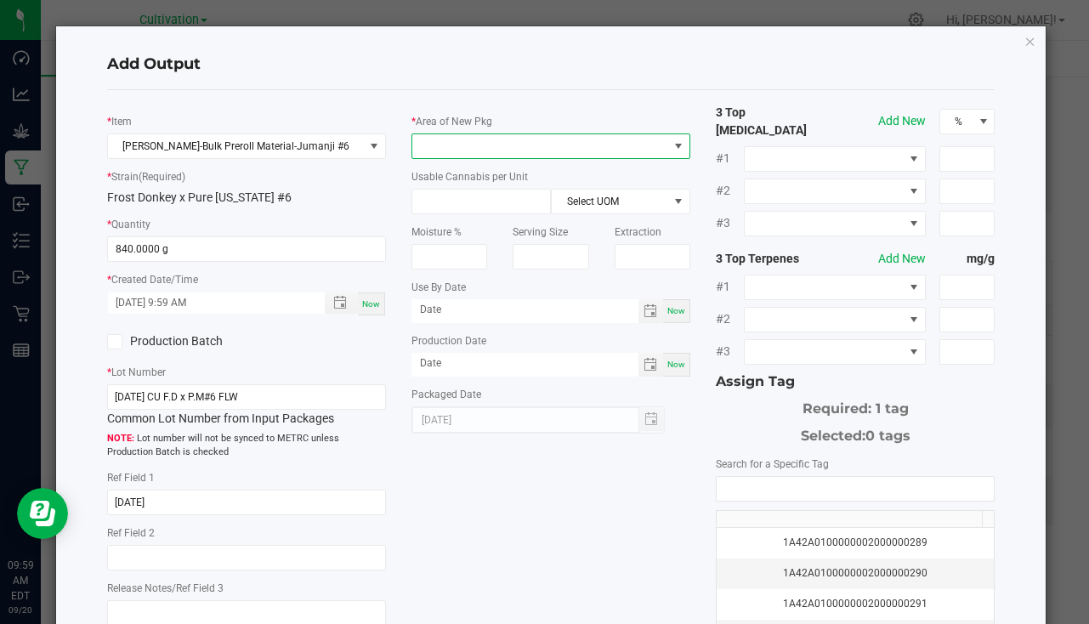
click at [460, 135] on span at bounding box center [540, 146] width 256 height 24
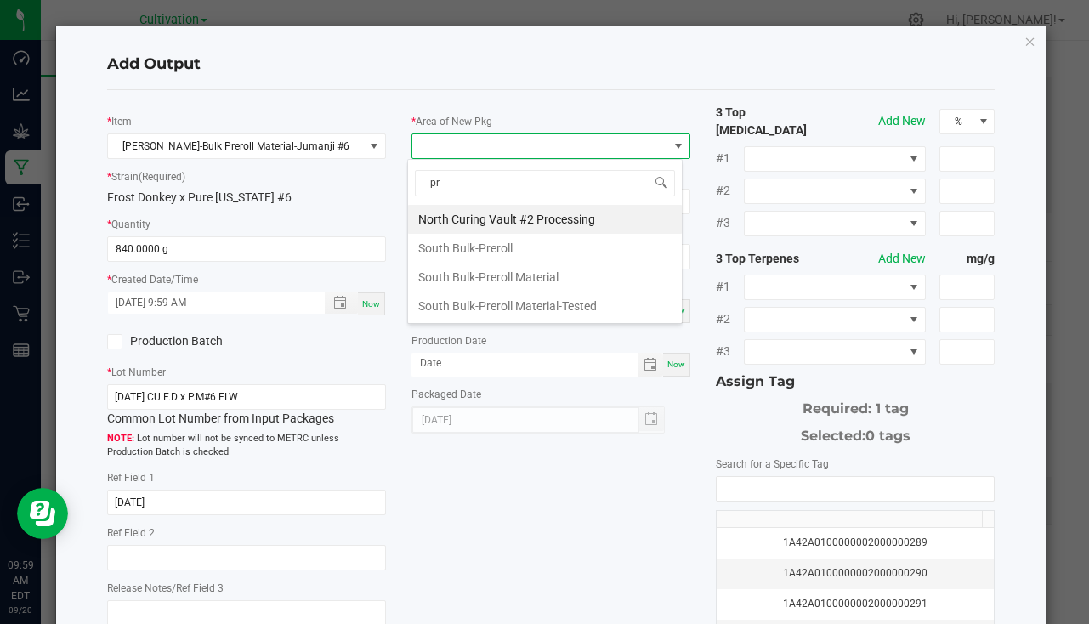
type input "pre"
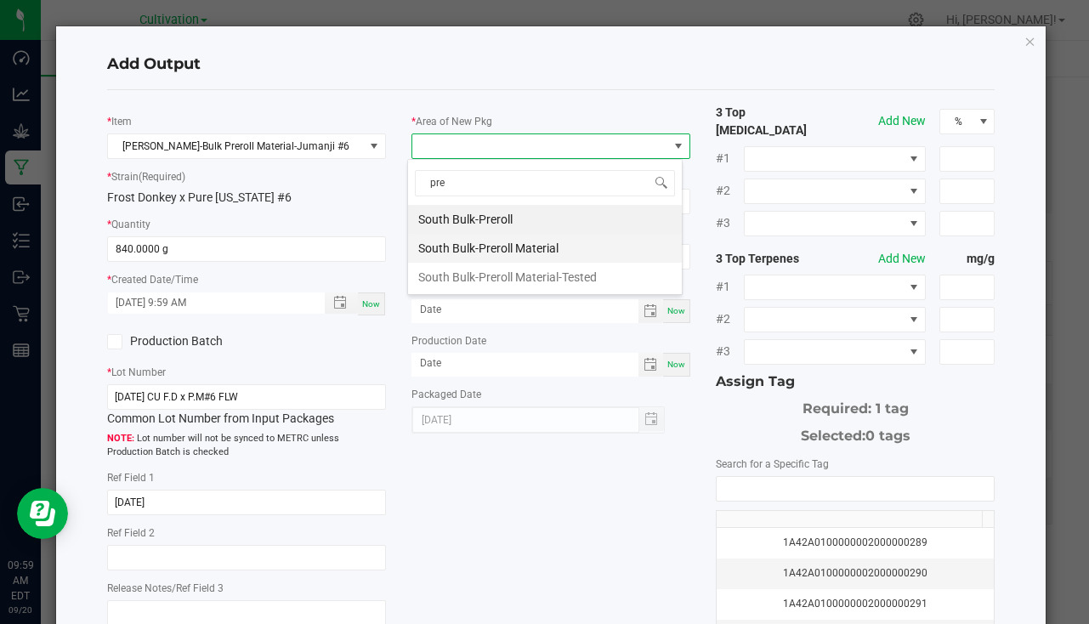
click at [469, 252] on li "South Bulk-Preroll Material" at bounding box center [545, 248] width 274 height 29
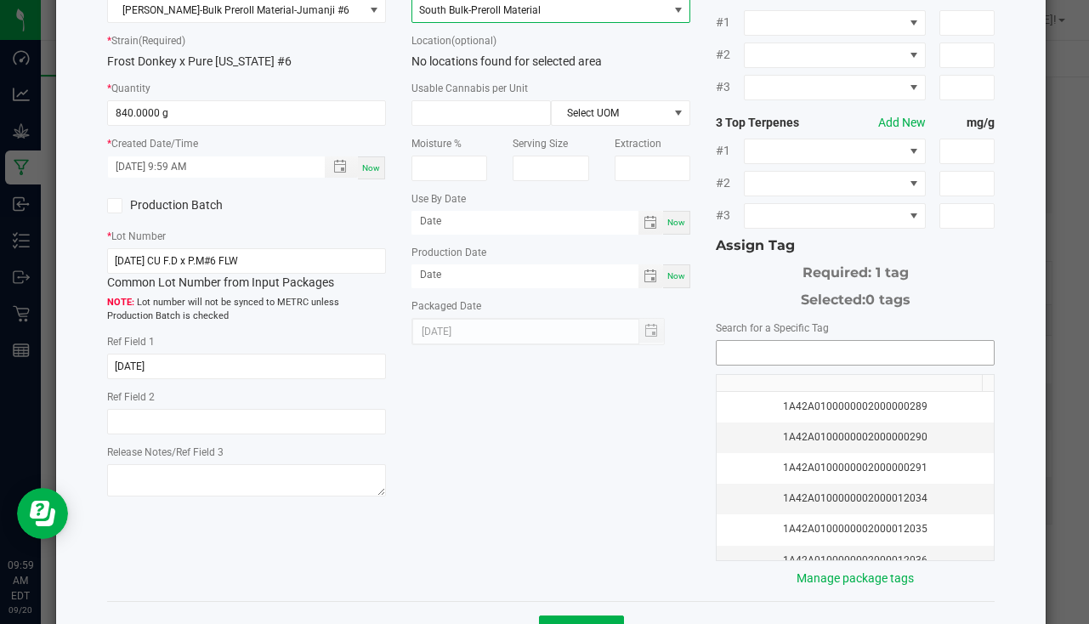
scroll to position [188, 0]
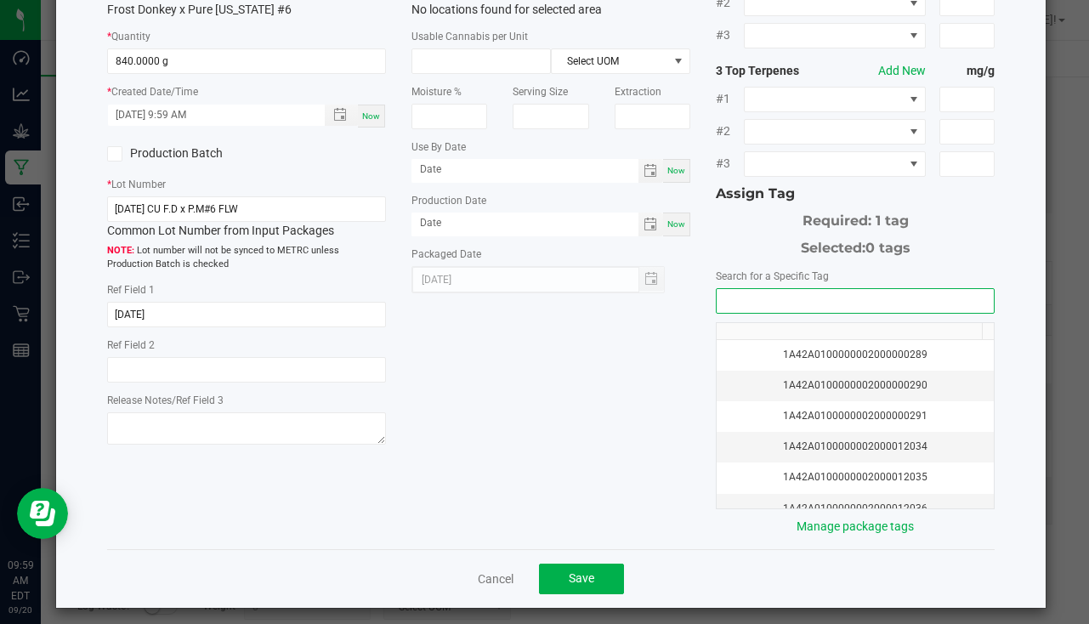
click at [851, 289] on input "NO DATA FOUND" at bounding box center [855, 301] width 277 height 24
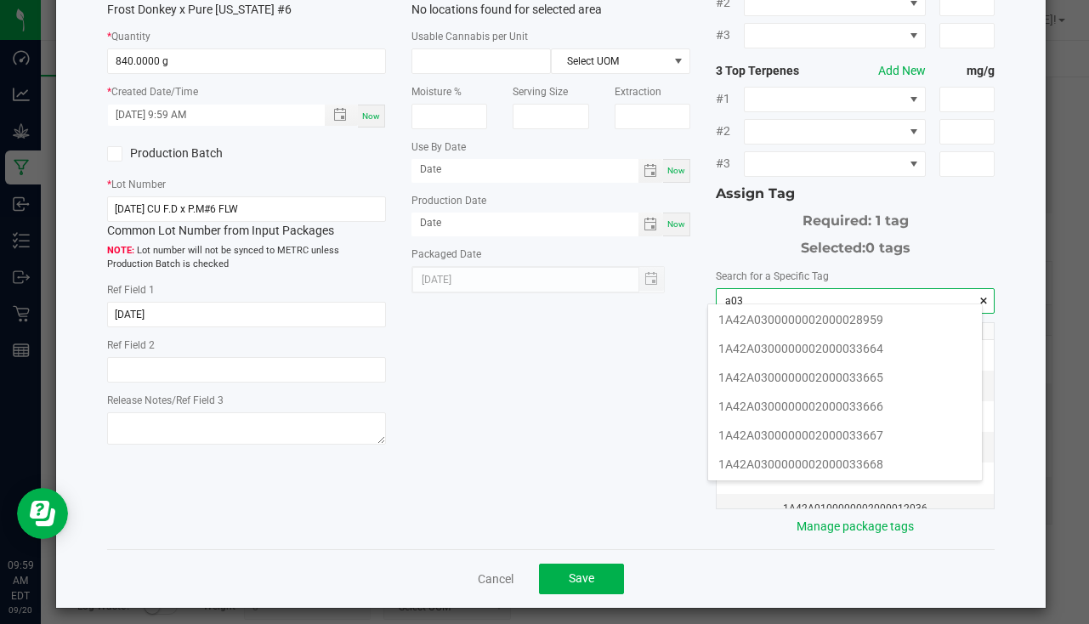
scroll to position [340, 0]
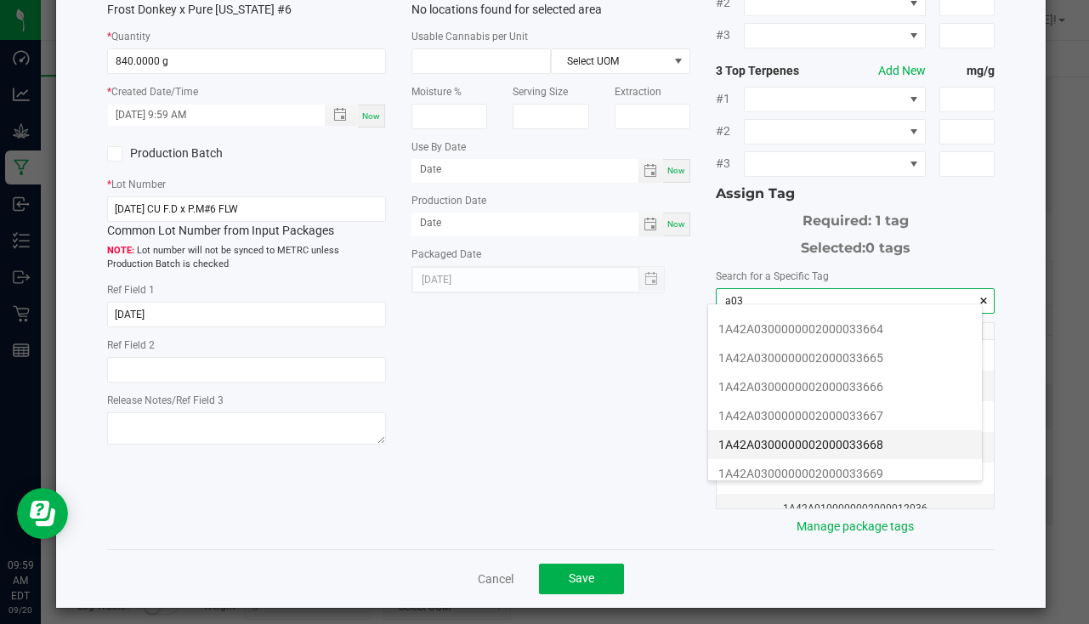
click at [870, 440] on li "1A42A0300000002000033668" at bounding box center [845, 444] width 274 height 29
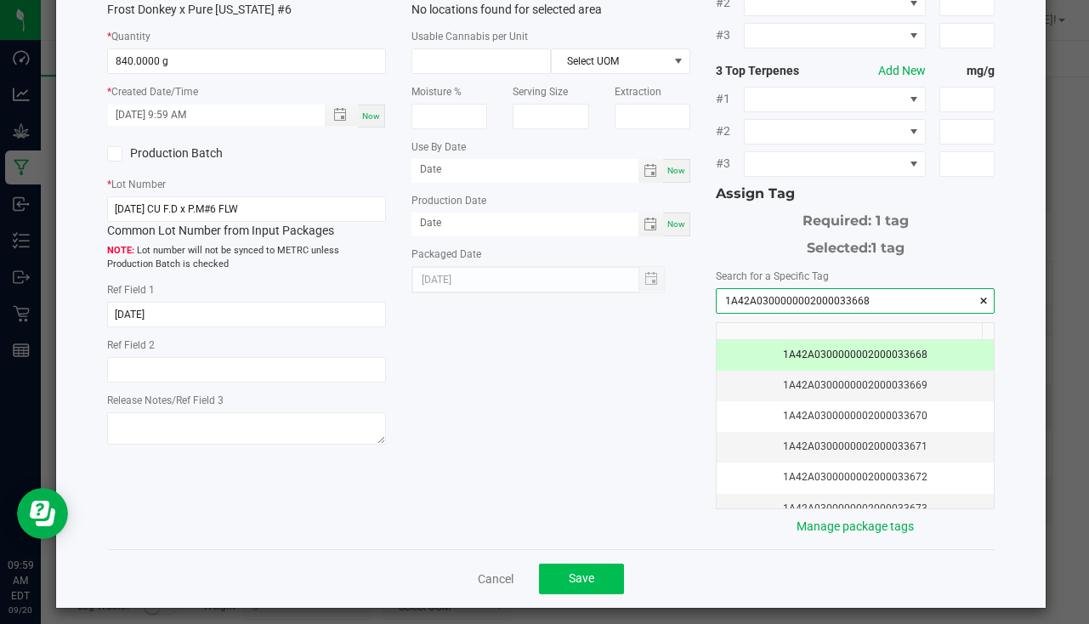
type input "1A42A0300000002000033668"
click at [583, 571] on span "Save" at bounding box center [582, 578] width 26 height 14
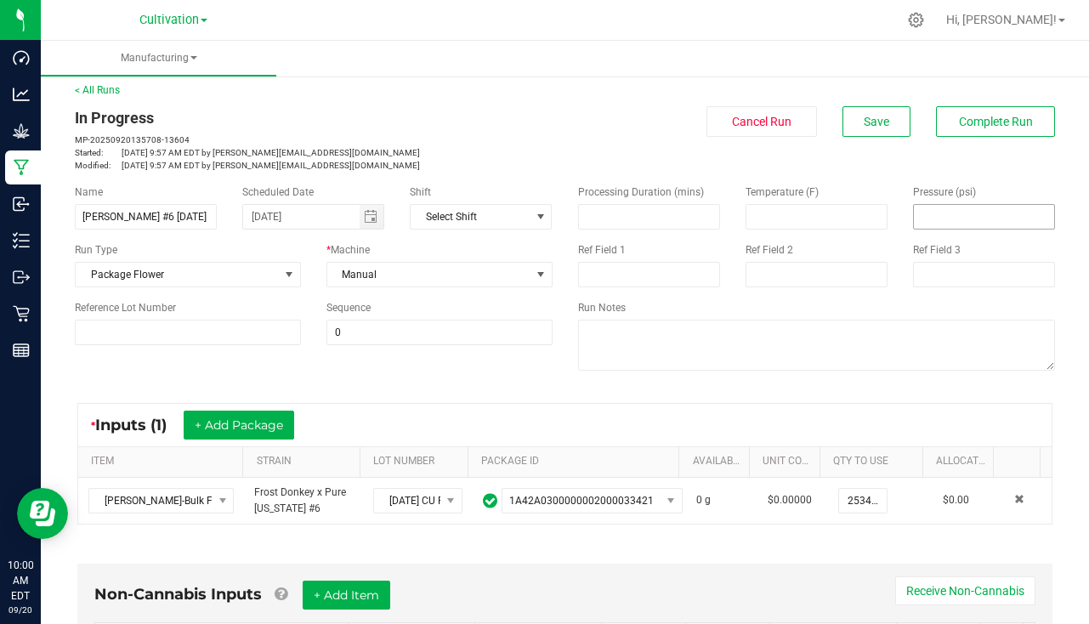
scroll to position [0, 0]
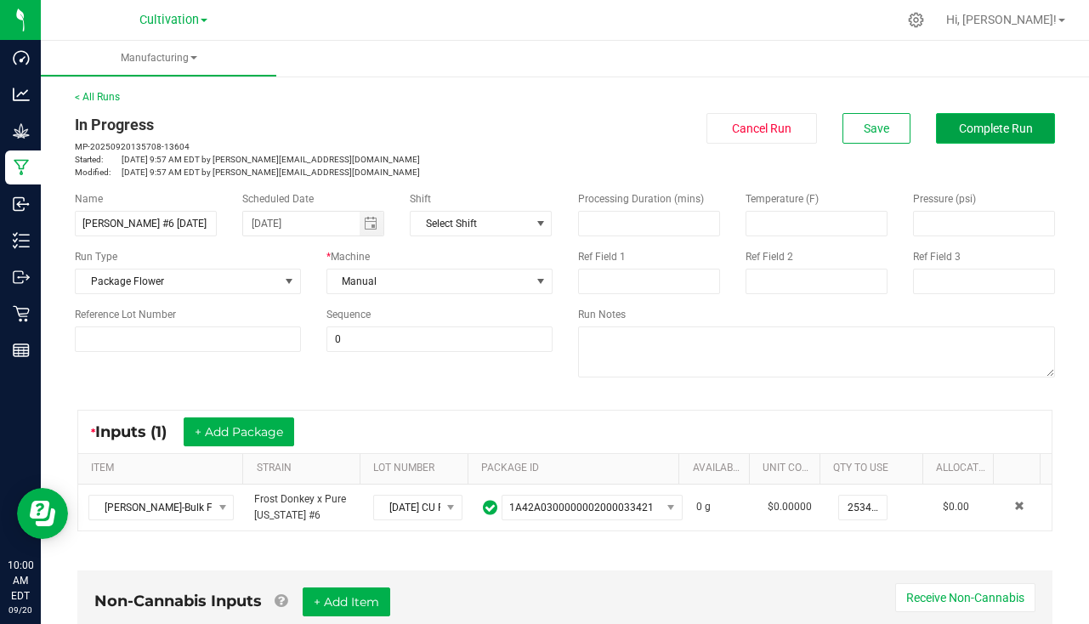
click at [968, 134] on span "Complete Run" at bounding box center [996, 129] width 74 height 14
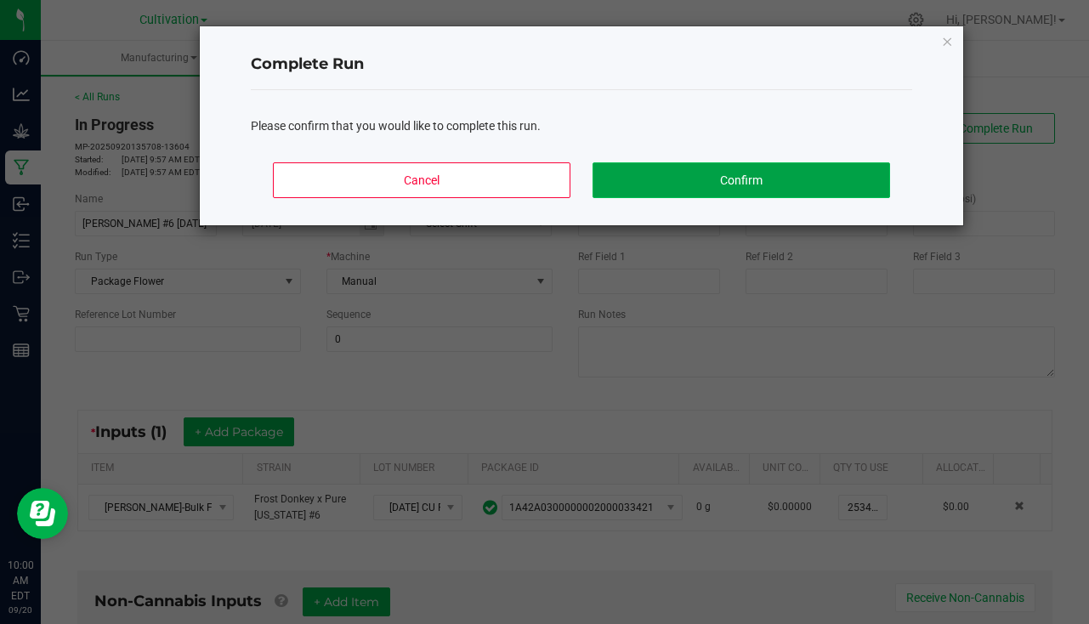
click at [878, 172] on button "Confirm" at bounding box center [742, 180] width 298 height 36
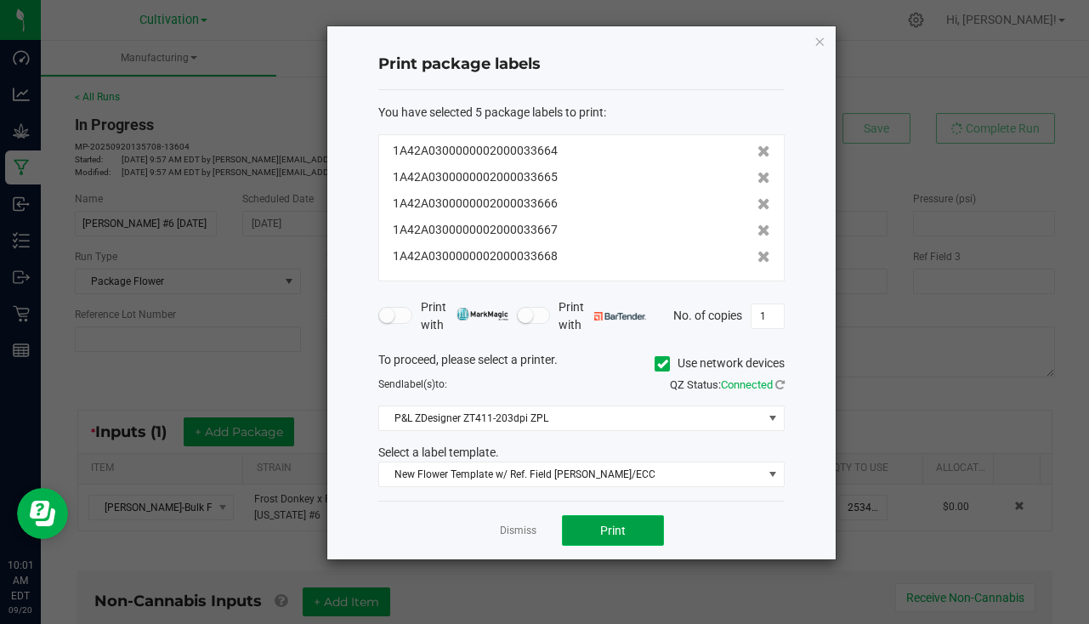
click at [640, 522] on button "Print" at bounding box center [613, 530] width 102 height 31
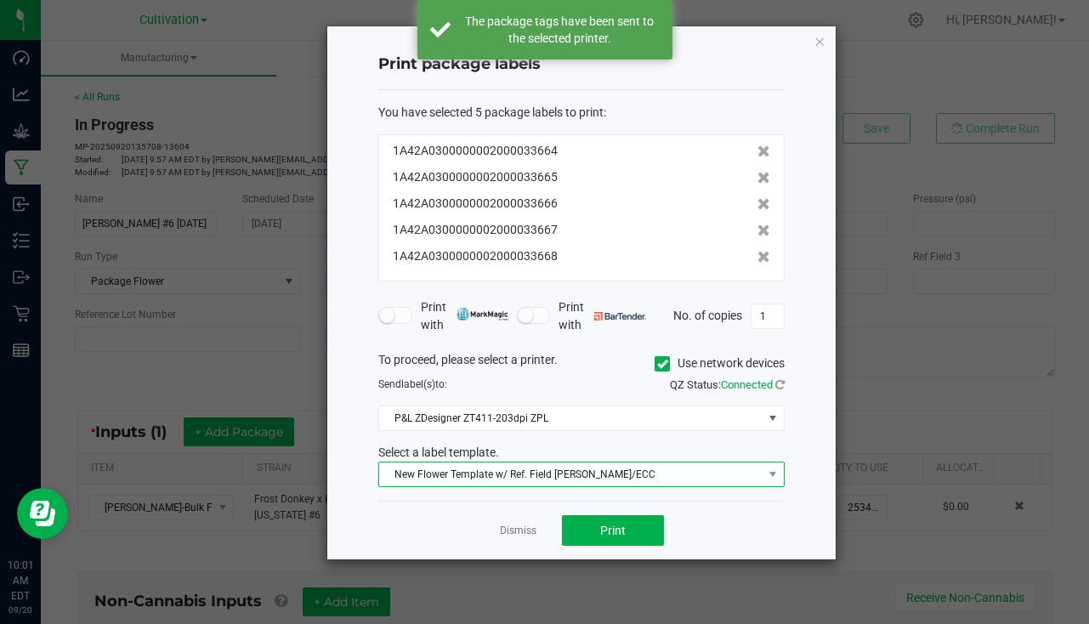
click at [514, 476] on span "New Flower Template w/ Ref. Field SLATER/ECC" at bounding box center [571, 475] width 384 height 24
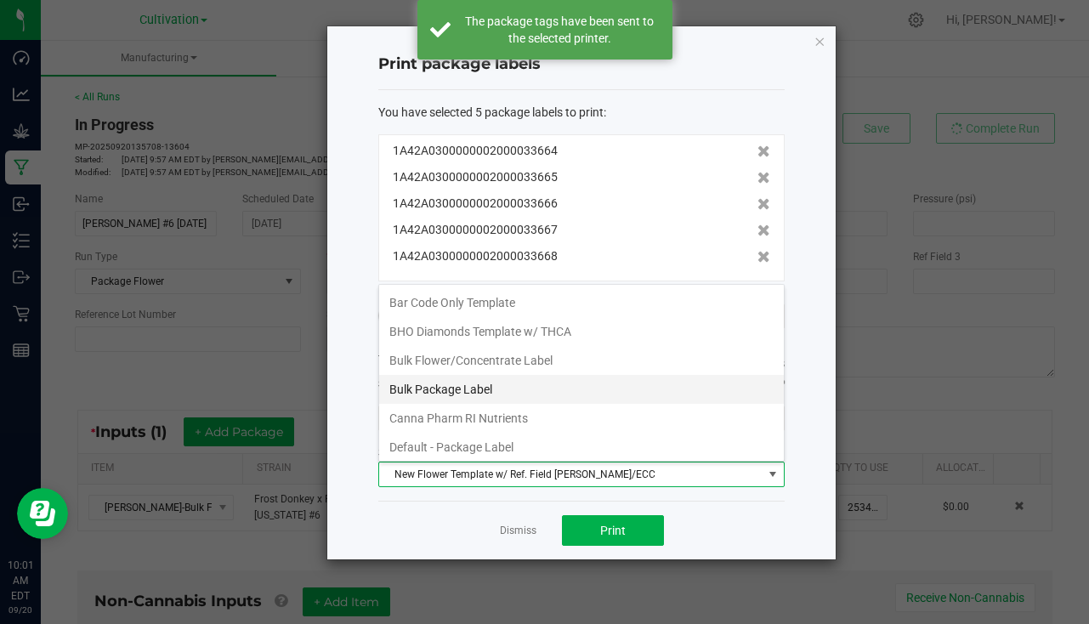
click at [504, 395] on li "Bulk Package Label" at bounding box center [581, 389] width 405 height 29
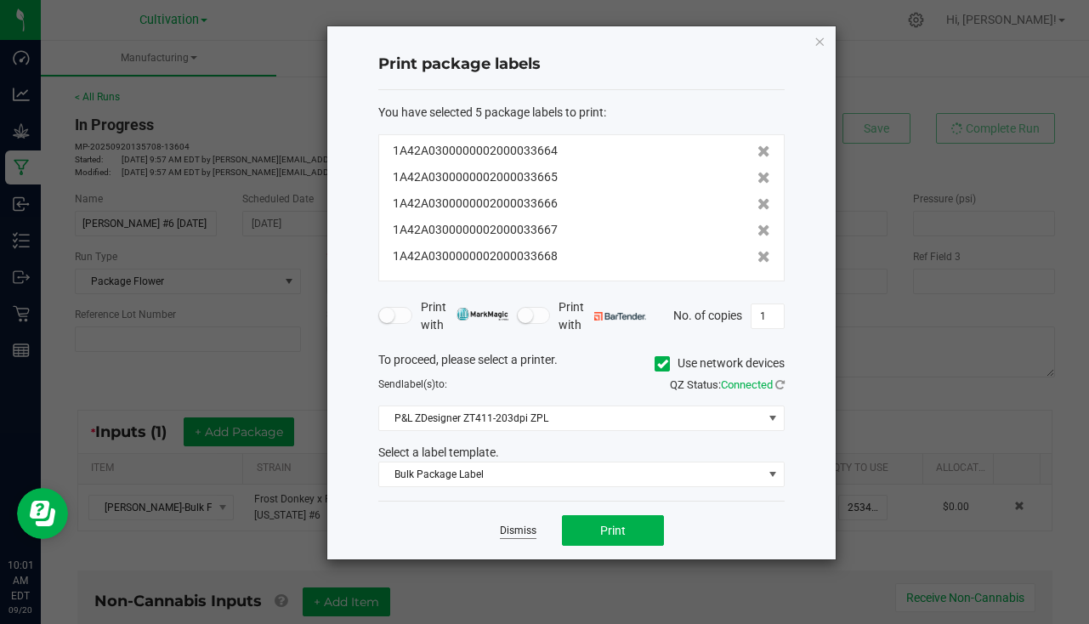
click at [531, 533] on link "Dismiss" at bounding box center [518, 531] width 37 height 14
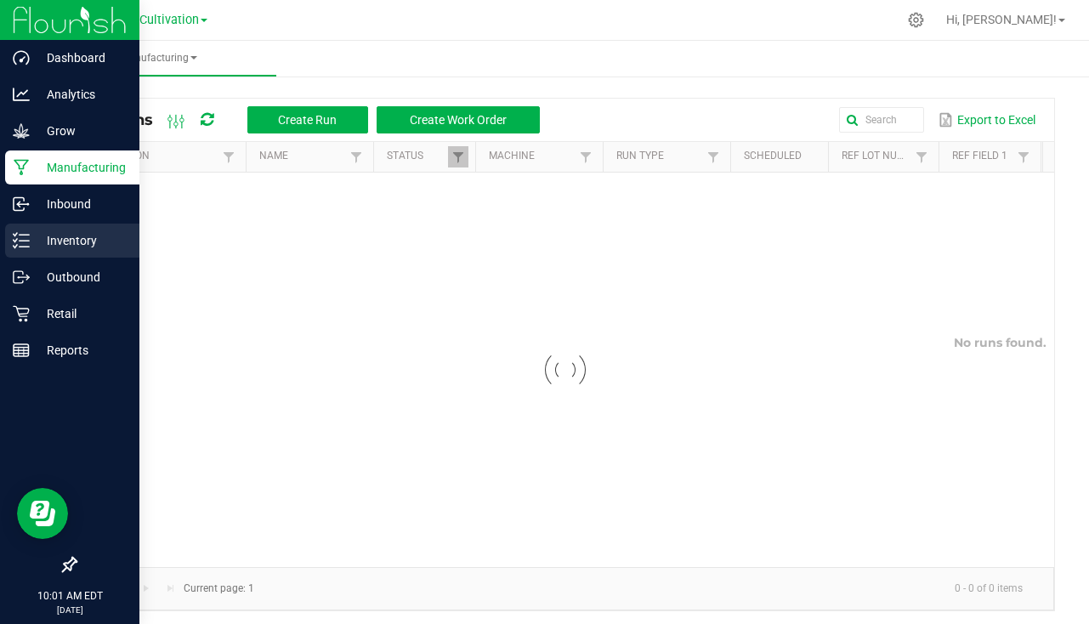
click at [72, 241] on p "Inventory" at bounding box center [81, 240] width 102 height 20
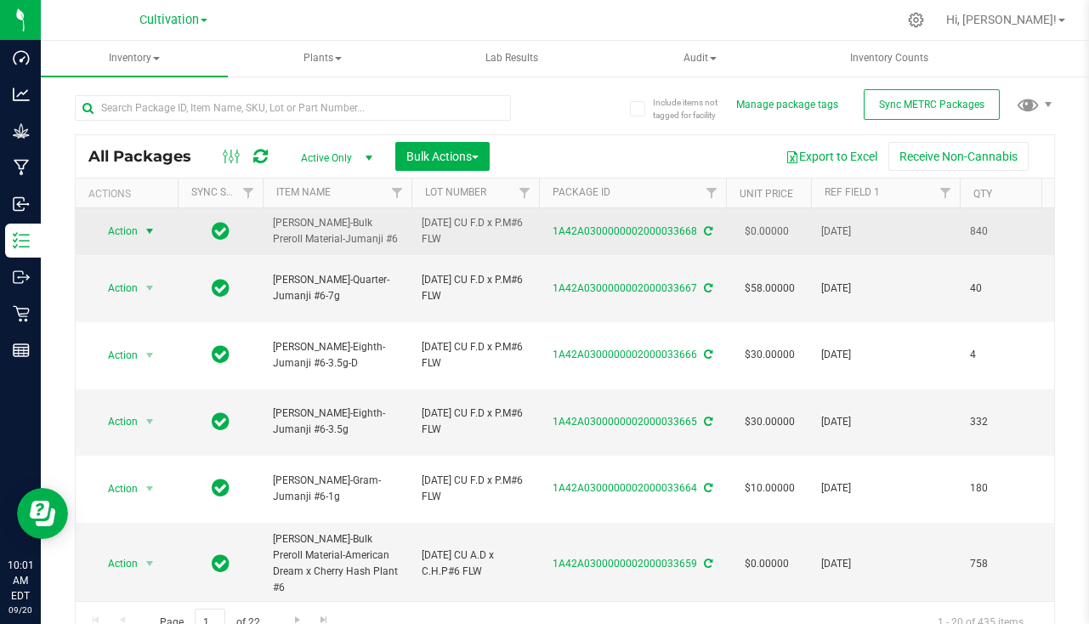
click at [151, 227] on span "select" at bounding box center [150, 231] width 14 height 14
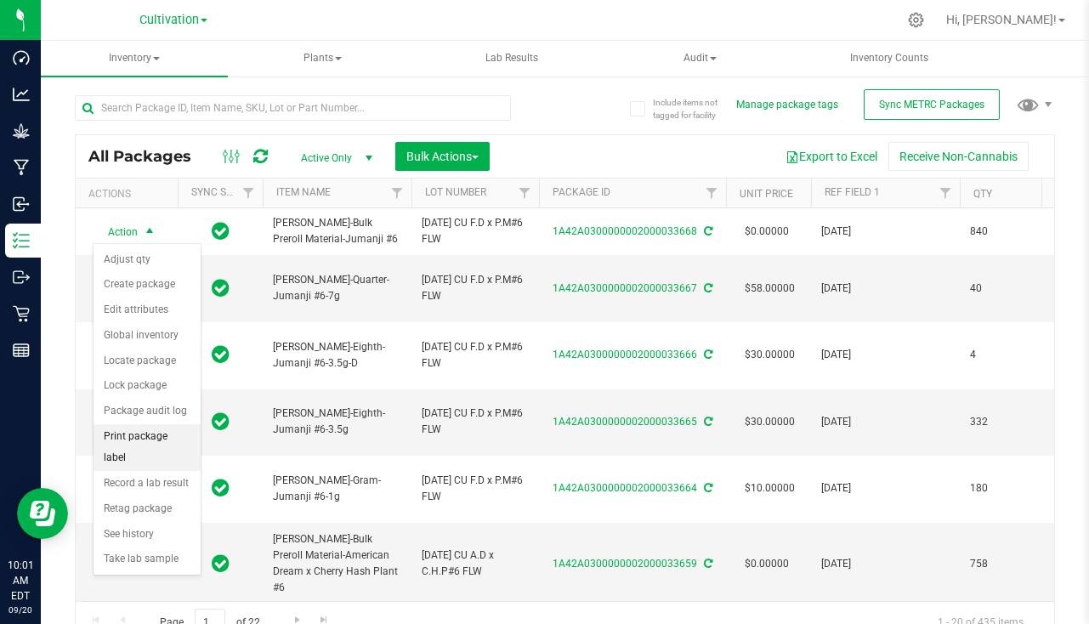
click at [145, 438] on li "Print package label" at bounding box center [147, 447] width 107 height 47
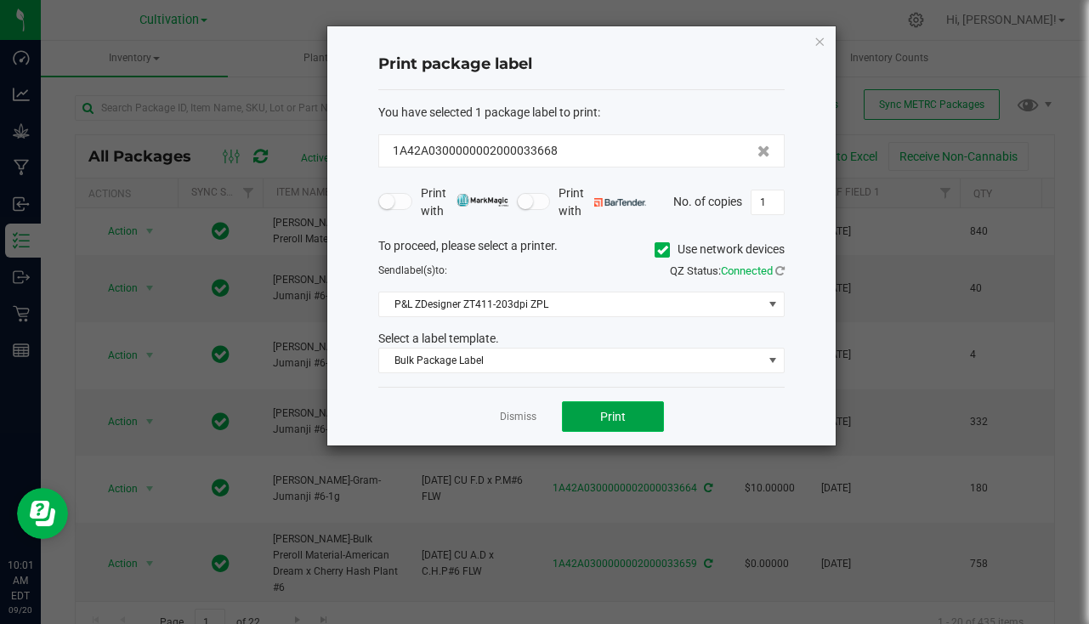
click at [616, 411] on span "Print" at bounding box center [613, 417] width 26 height 14
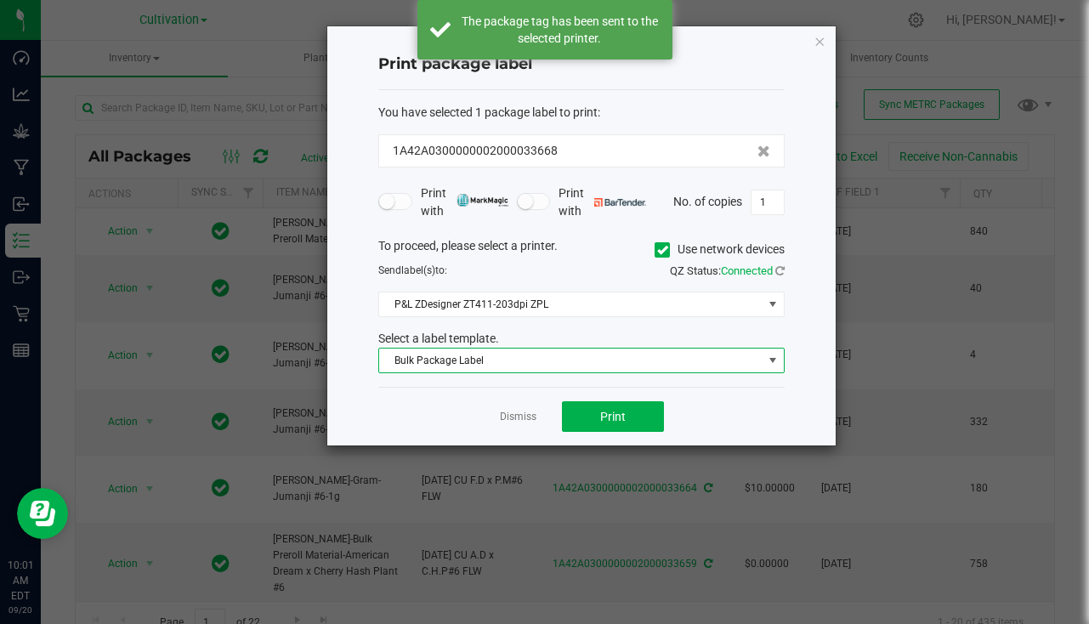
click at [502, 368] on span "Bulk Package Label" at bounding box center [571, 361] width 384 height 24
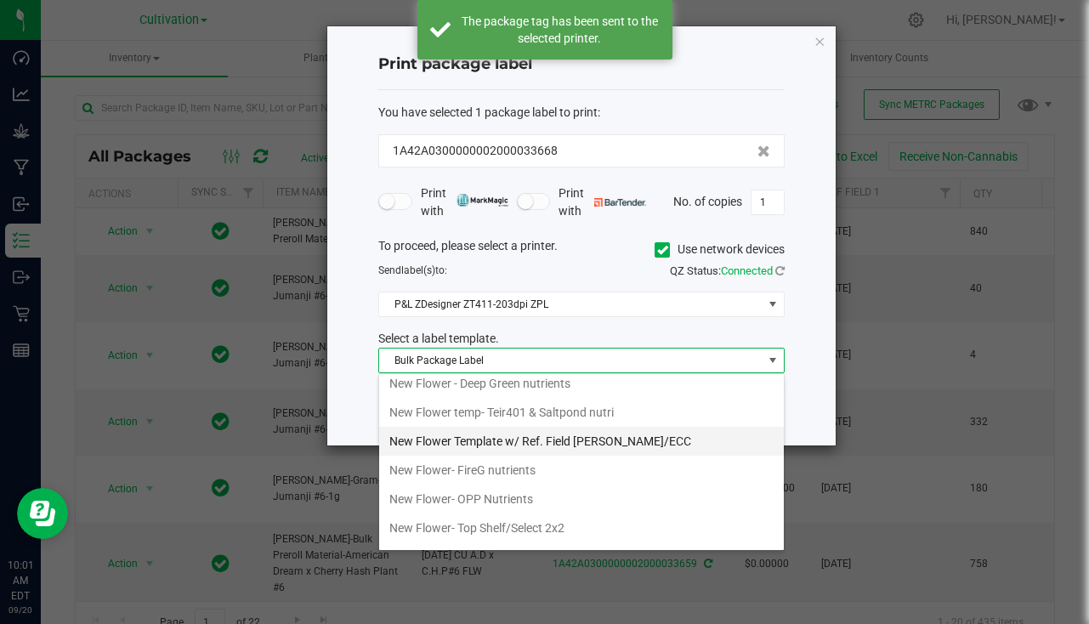
scroll to position [595, 0]
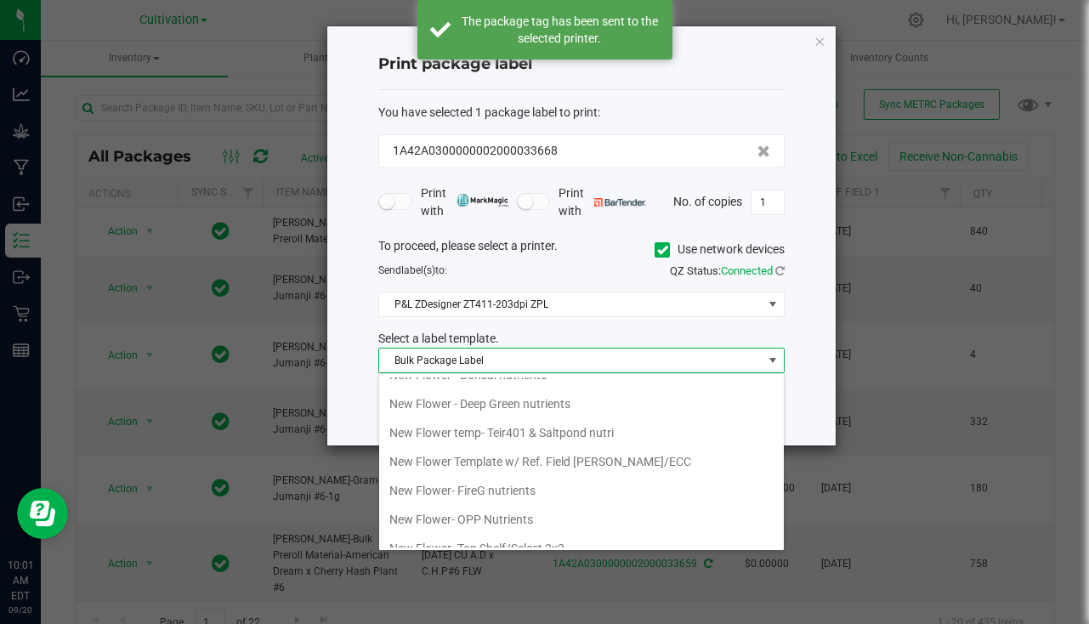
click at [615, 458] on li "New Flower Template w/ Ref. Field SLATER/ECC" at bounding box center [581, 461] width 405 height 29
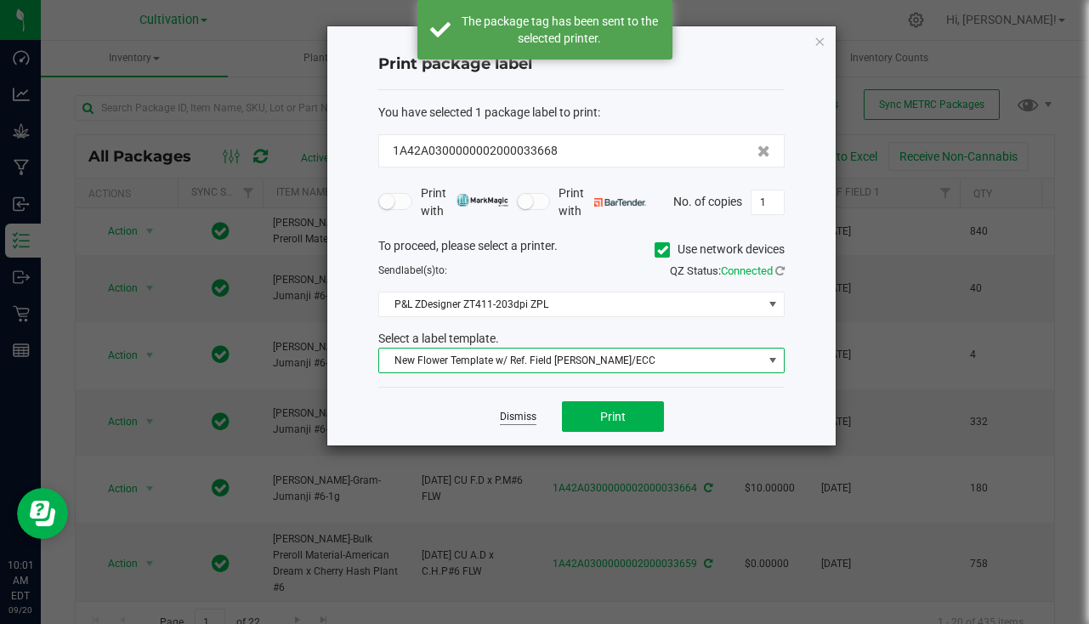
click at [514, 412] on link "Dismiss" at bounding box center [518, 417] width 37 height 14
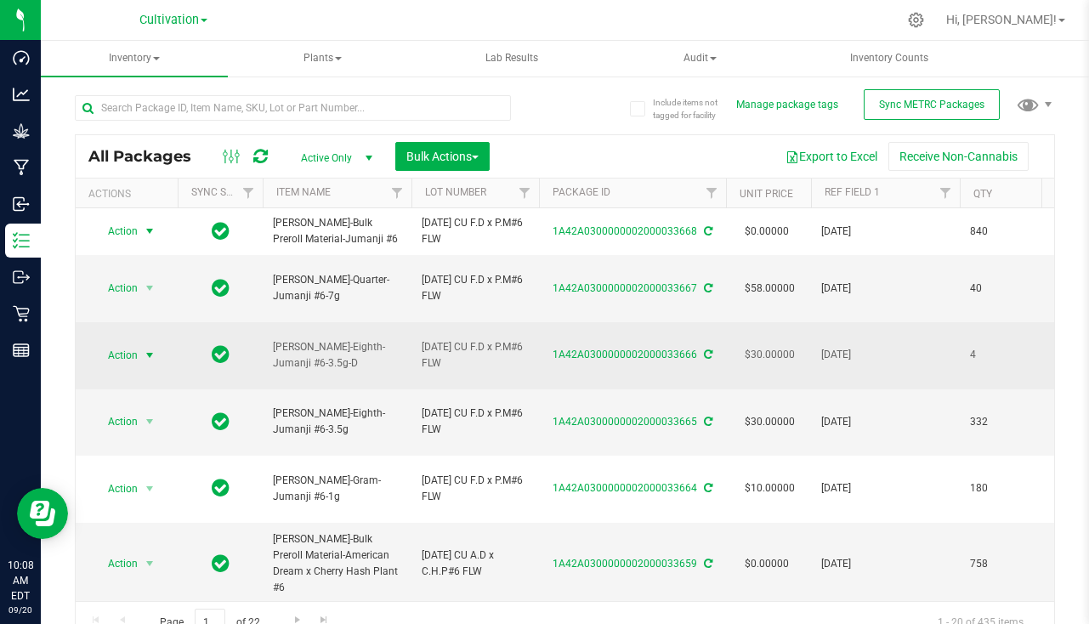
click at [146, 354] on span "select" at bounding box center [150, 356] width 14 height 14
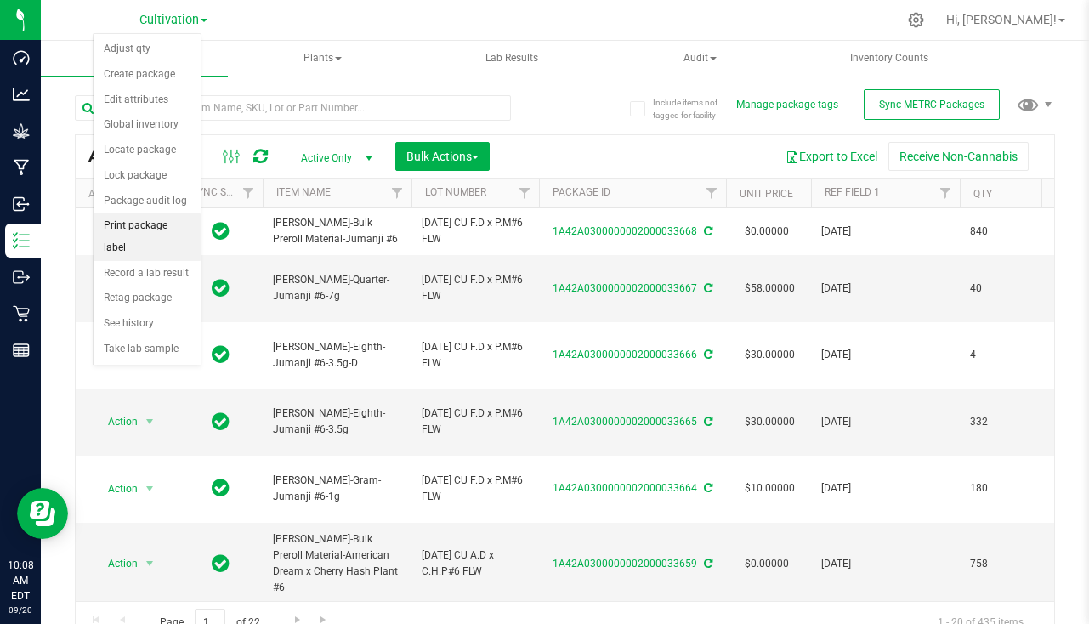
click at [157, 224] on li "Print package label" at bounding box center [147, 236] width 107 height 47
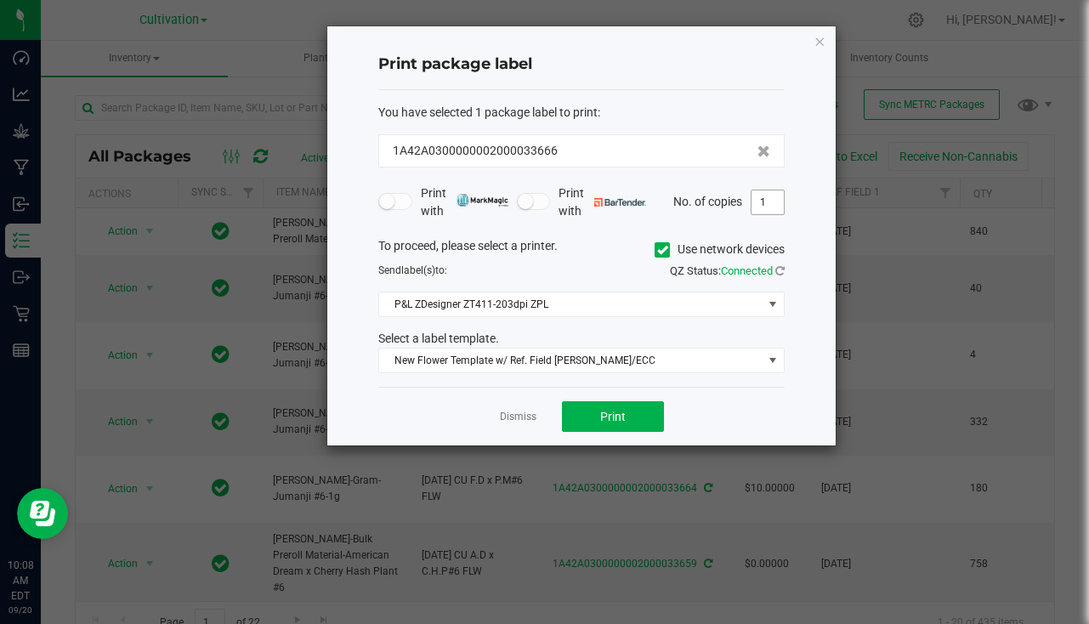
click at [770, 191] on input "1" at bounding box center [768, 202] width 32 height 24
type input "4"
click at [622, 406] on button "Print" at bounding box center [613, 416] width 102 height 31
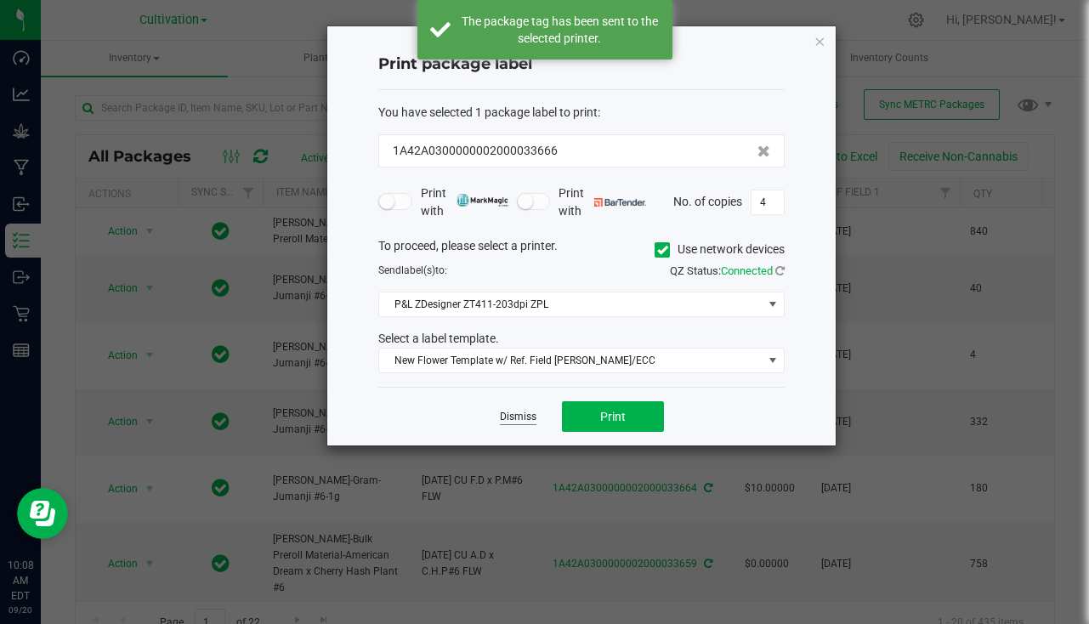
click at [510, 423] on link "Dismiss" at bounding box center [518, 417] width 37 height 14
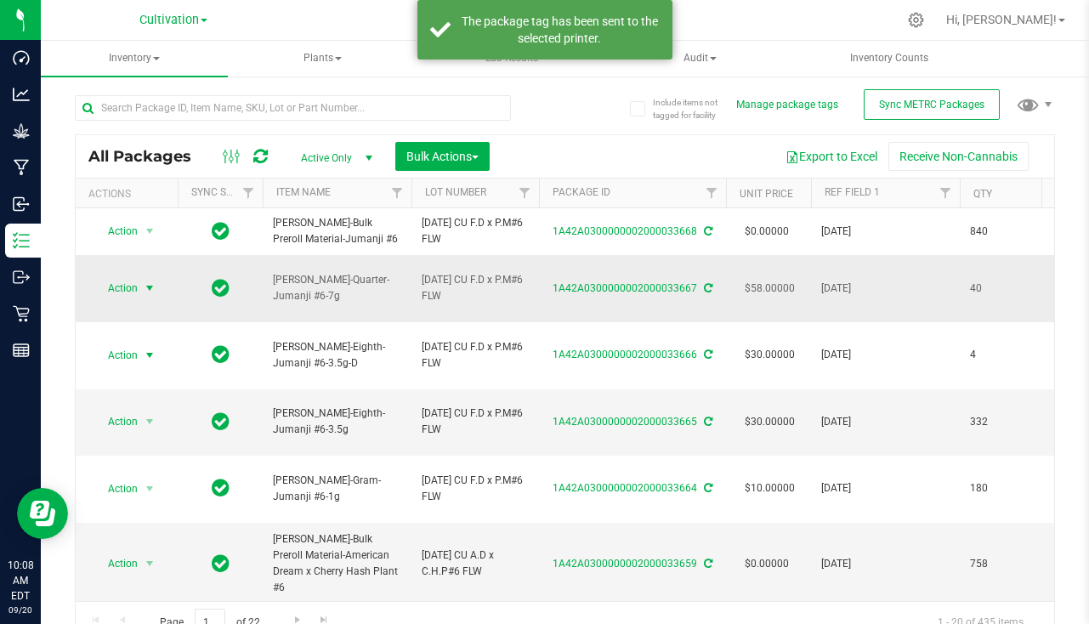
click at [156, 288] on span "select" at bounding box center [150, 288] width 14 height 14
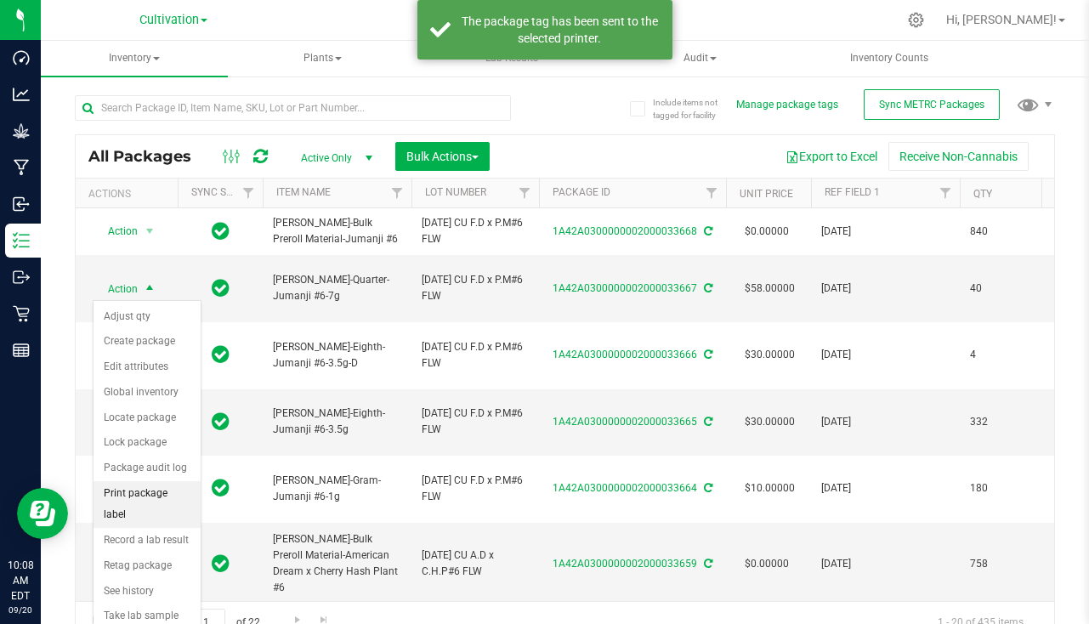
click at [160, 490] on li "Print package label" at bounding box center [147, 504] width 107 height 47
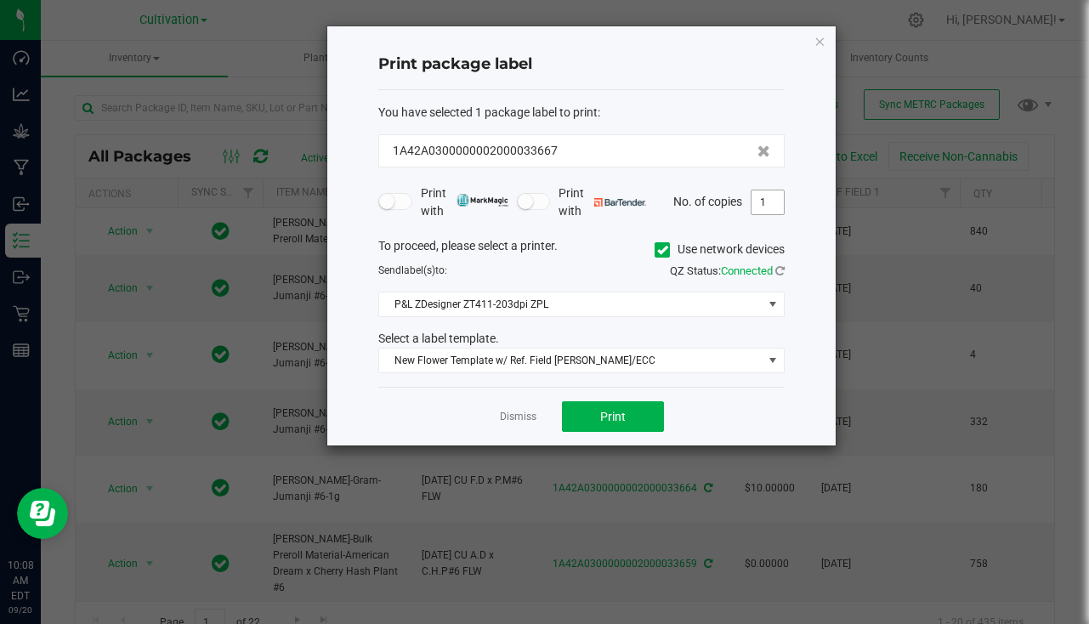
click at [768, 204] on input "1" at bounding box center [768, 202] width 32 height 24
type input "40"
click at [606, 423] on span "Print" at bounding box center [613, 417] width 26 height 14
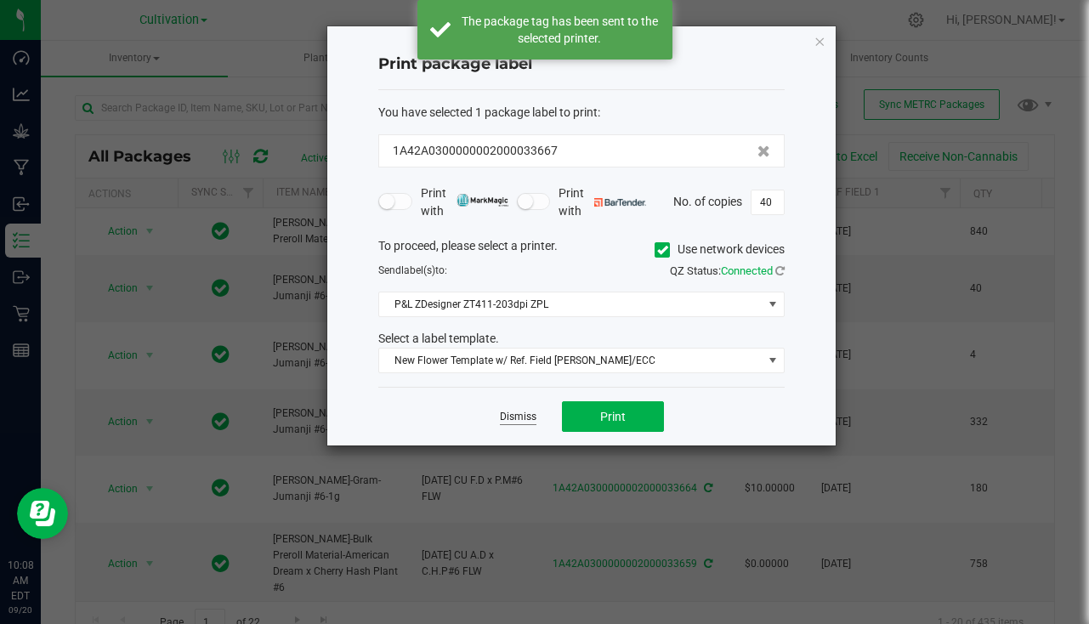
click at [523, 412] on link "Dismiss" at bounding box center [518, 417] width 37 height 14
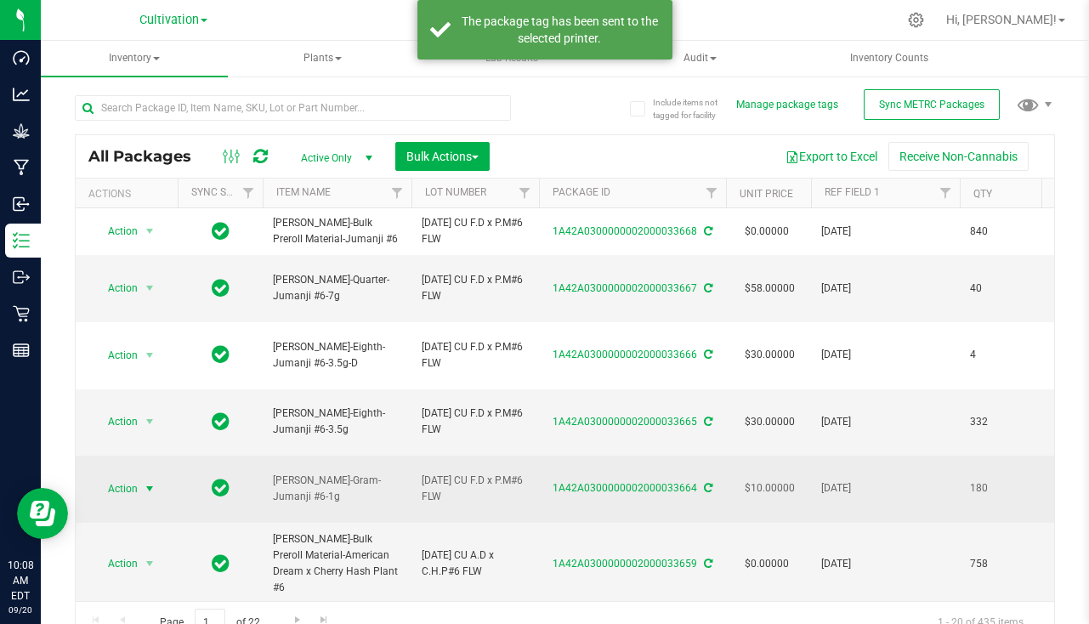
click at [128, 481] on span "Action" at bounding box center [116, 489] width 46 height 24
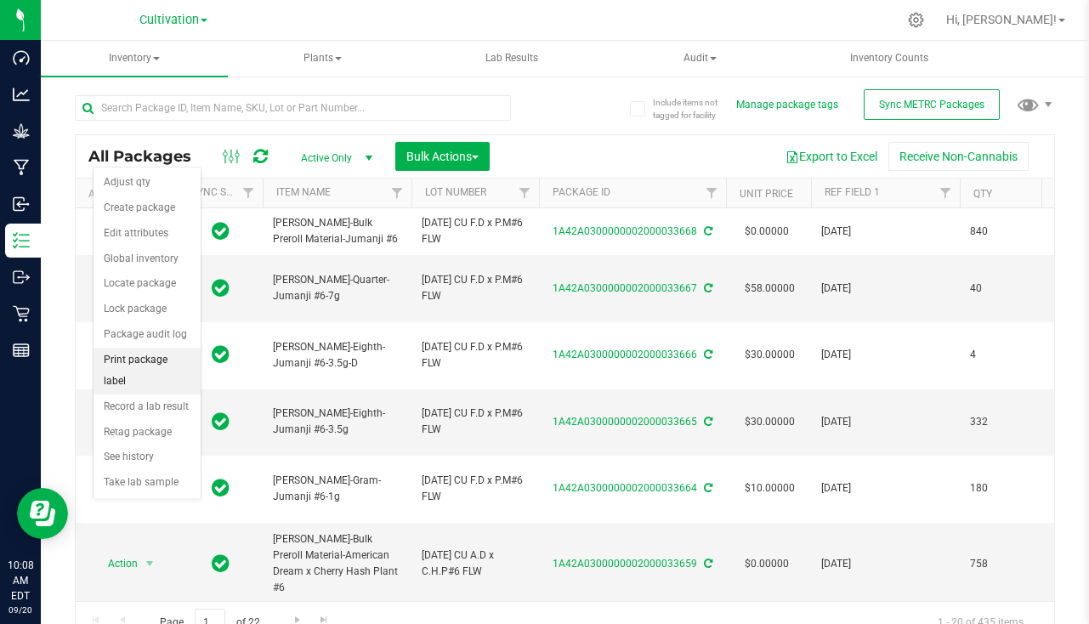
click at [139, 371] on li "Print package label" at bounding box center [147, 371] width 107 height 47
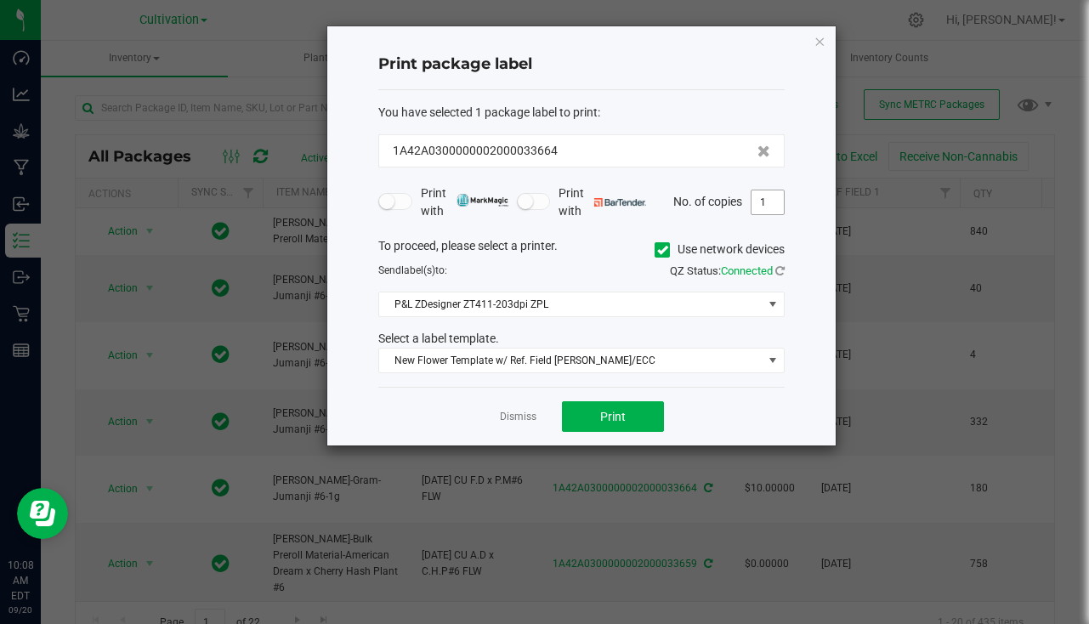
click at [769, 202] on input "1" at bounding box center [768, 202] width 32 height 24
type input "180"
click at [600, 407] on button "Print" at bounding box center [613, 416] width 102 height 31
click at [528, 416] on link "Dismiss" at bounding box center [518, 417] width 37 height 14
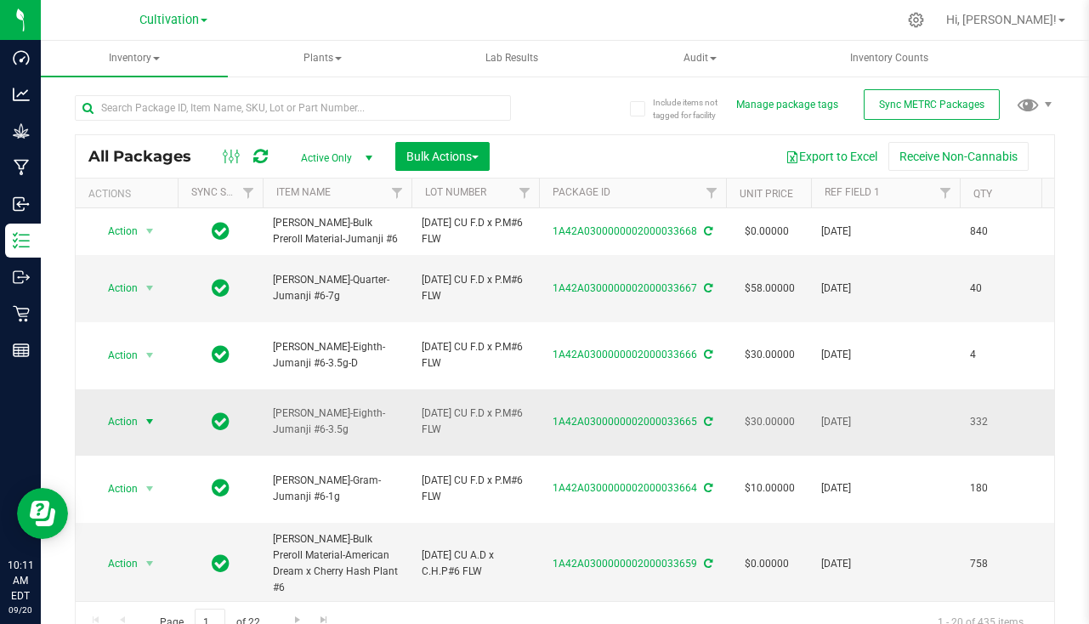
click at [147, 420] on span "select" at bounding box center [150, 422] width 14 height 14
click at [188, 429] on td at bounding box center [220, 422] width 85 height 67
click at [146, 426] on span "select" at bounding box center [150, 422] width 14 height 14
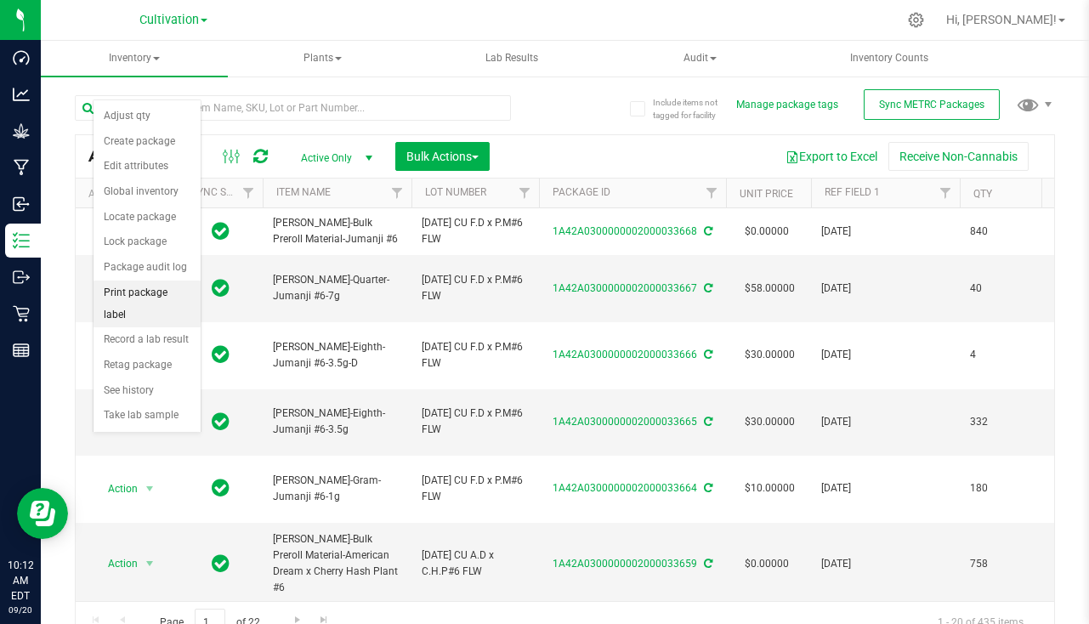
click at [151, 297] on li "Print package label" at bounding box center [147, 304] width 107 height 47
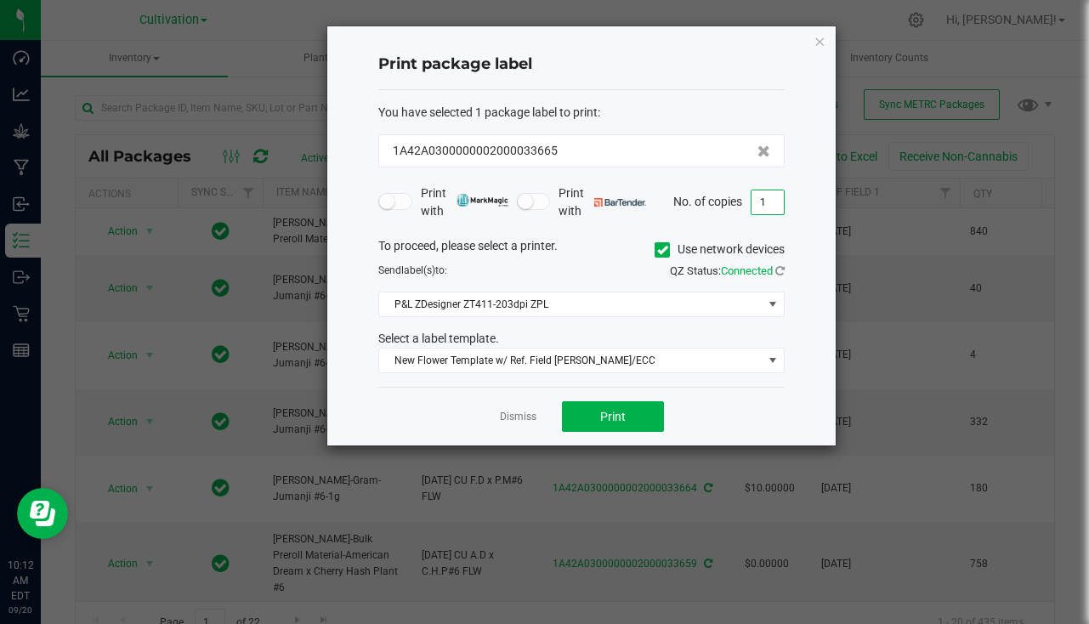
click at [771, 196] on input "1" at bounding box center [768, 202] width 32 height 24
click at [643, 419] on button "Print" at bounding box center [613, 416] width 102 height 31
click at [779, 199] on input "100" at bounding box center [768, 202] width 32 height 24
click at [603, 427] on button "Print" at bounding box center [613, 416] width 102 height 31
click at [762, 202] on input "32" at bounding box center [768, 202] width 32 height 24
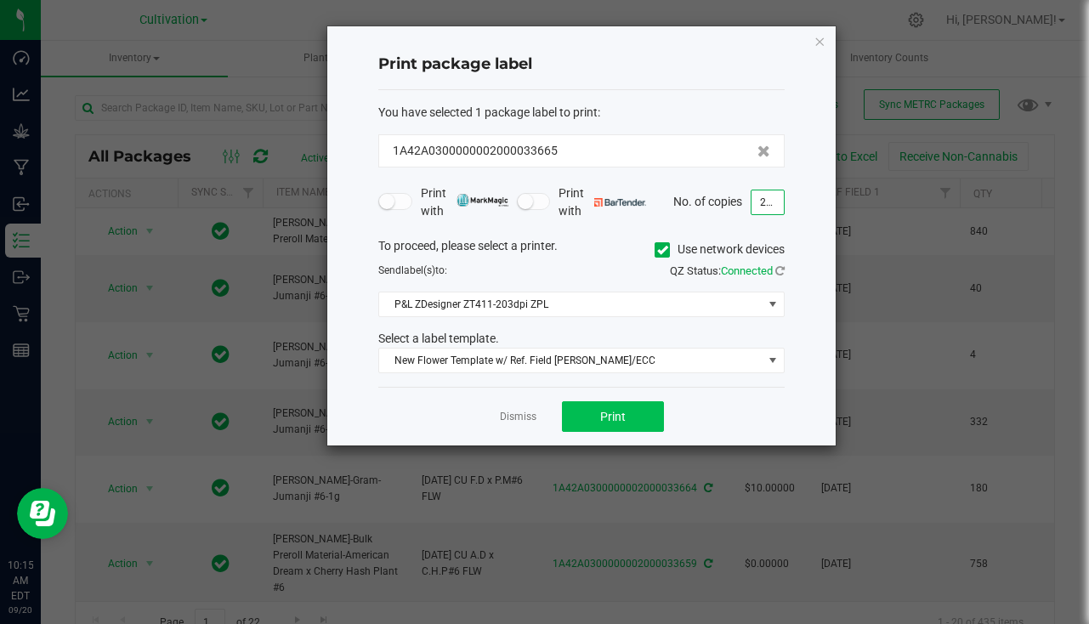
type input "200"
click at [652, 412] on button "Print" at bounding box center [613, 416] width 102 height 31
click at [502, 412] on link "Dismiss" at bounding box center [518, 417] width 37 height 14
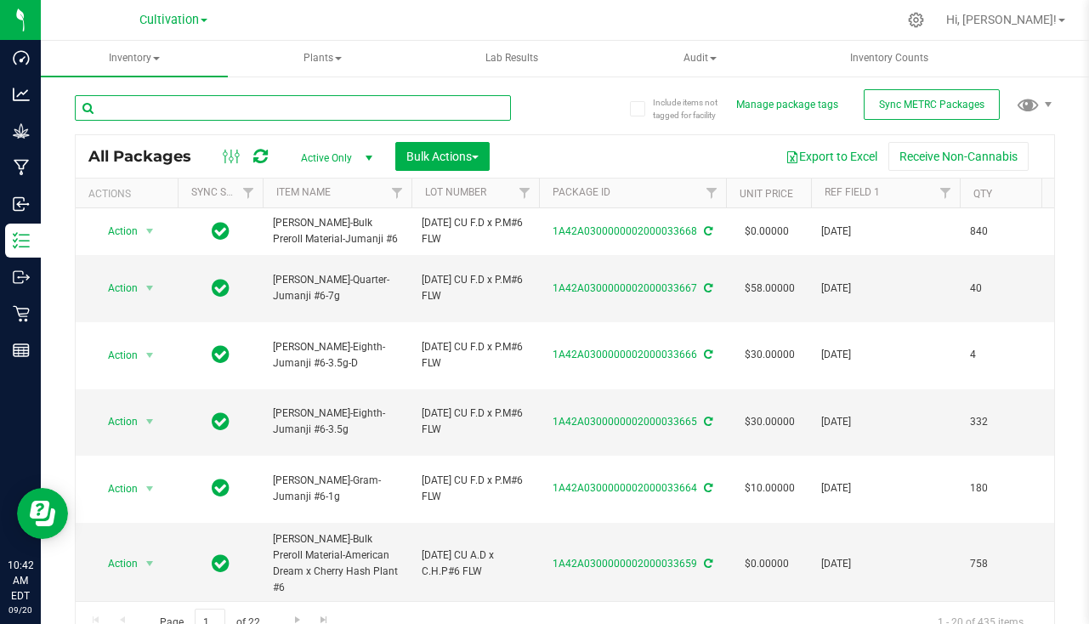
click at [209, 113] on input "text" at bounding box center [293, 108] width 436 height 26
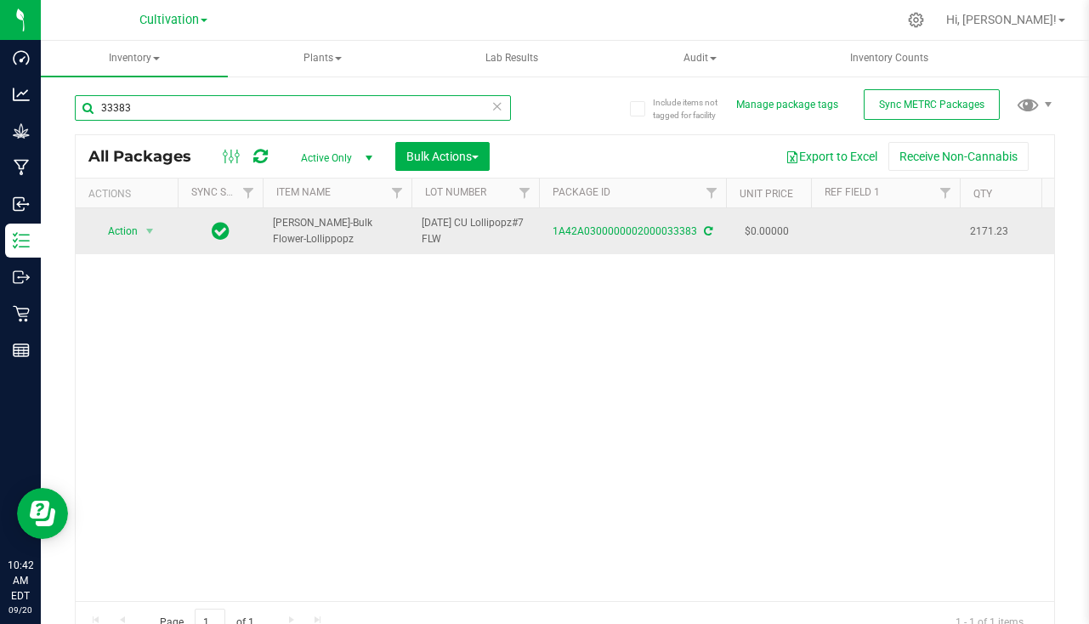
type input "33383"
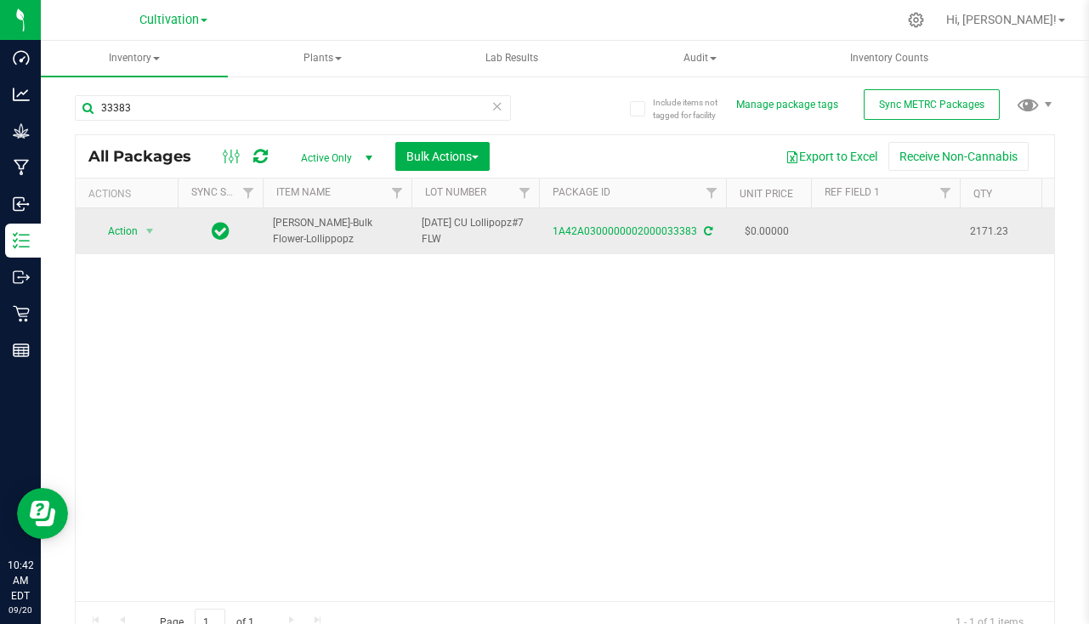
click at [862, 219] on td at bounding box center [885, 231] width 149 height 46
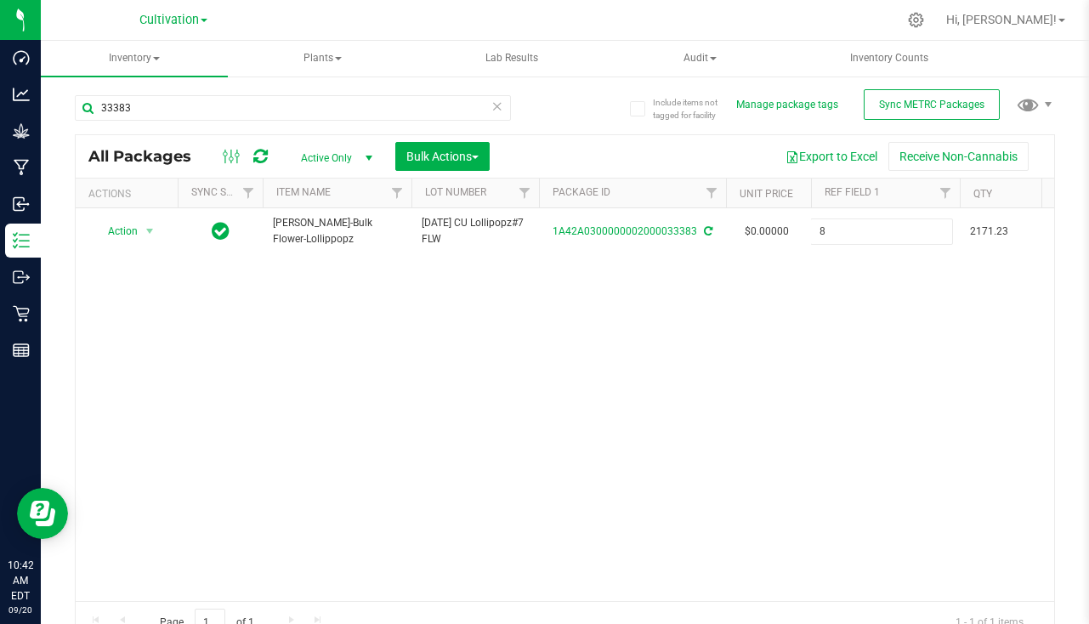
type input "[DATE]"
click at [423, 162] on span "Bulk Actions" at bounding box center [442, 157] width 72 height 14
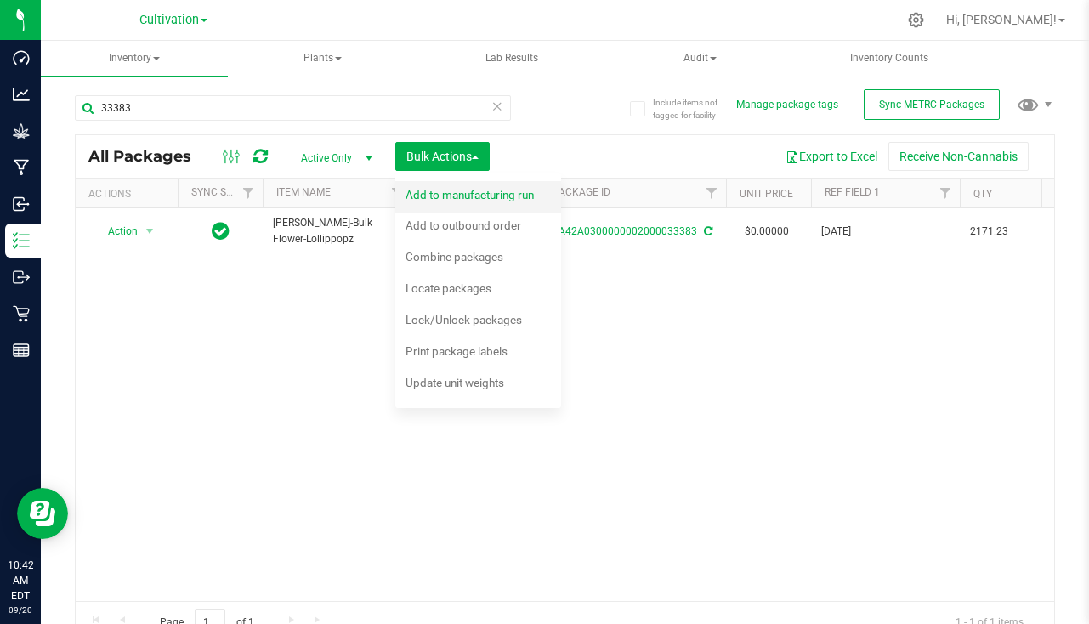
click at [488, 205] on div "Add to manufacturing run" at bounding box center [481, 197] width 151 height 27
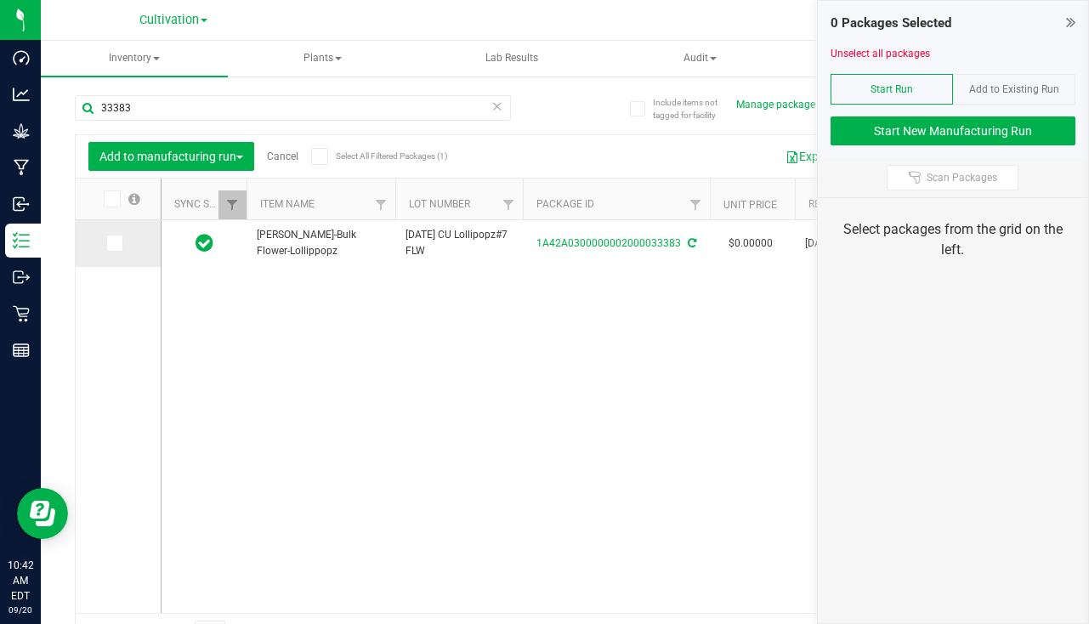
click at [118, 243] on icon at bounding box center [113, 243] width 11 height 0
click at [0, 0] on input "checkbox" at bounding box center [0, 0] width 0 height 0
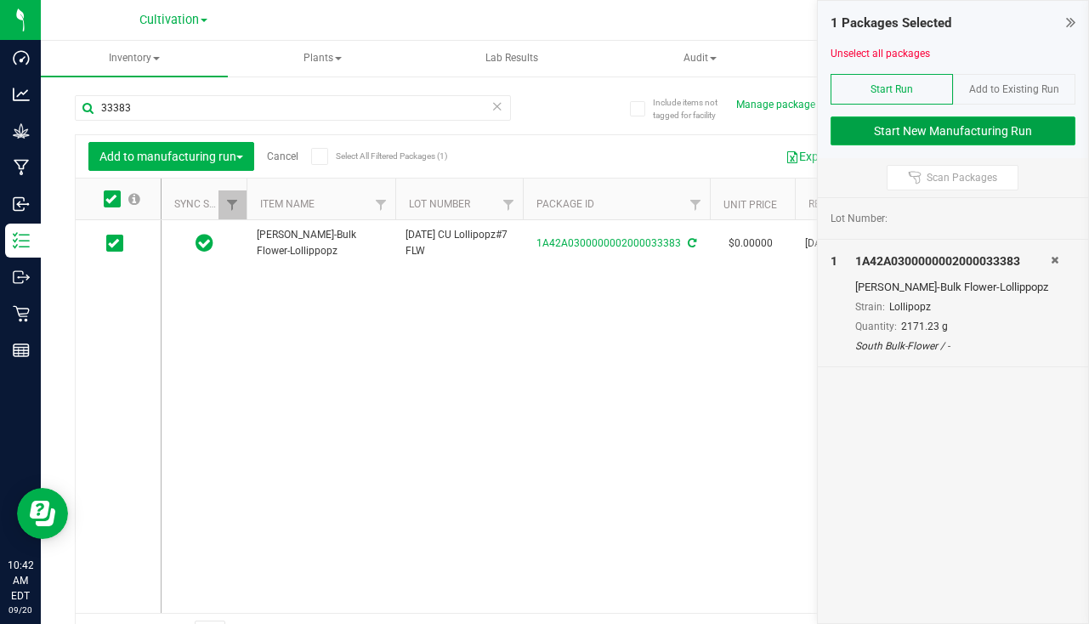
click at [972, 128] on button "Start New Manufacturing Run" at bounding box center [953, 131] width 245 height 29
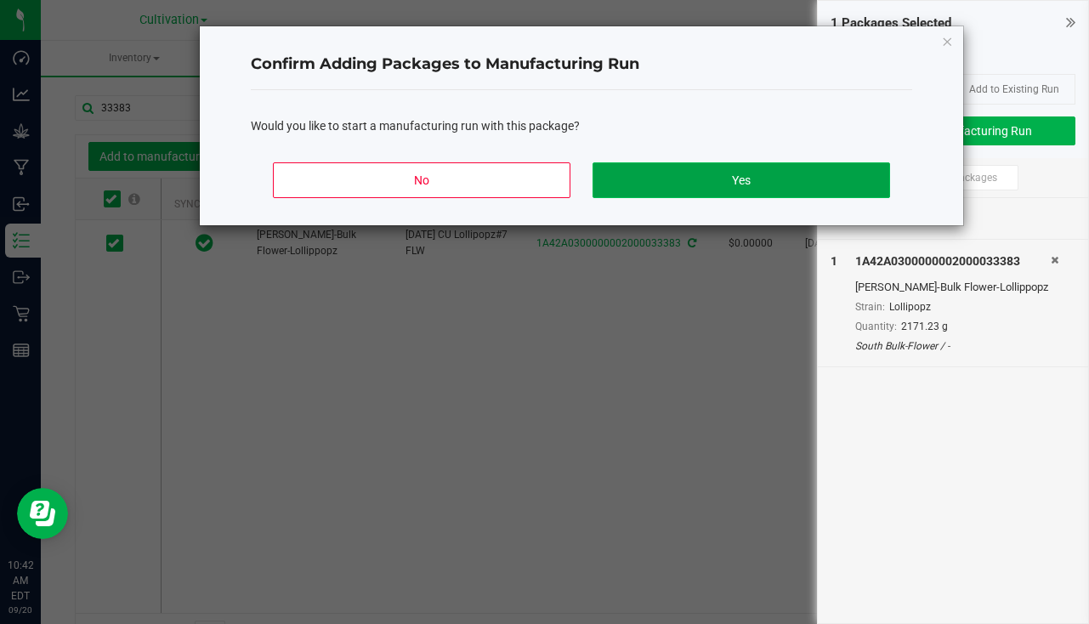
click at [813, 183] on button "Yes" at bounding box center [742, 180] width 298 height 36
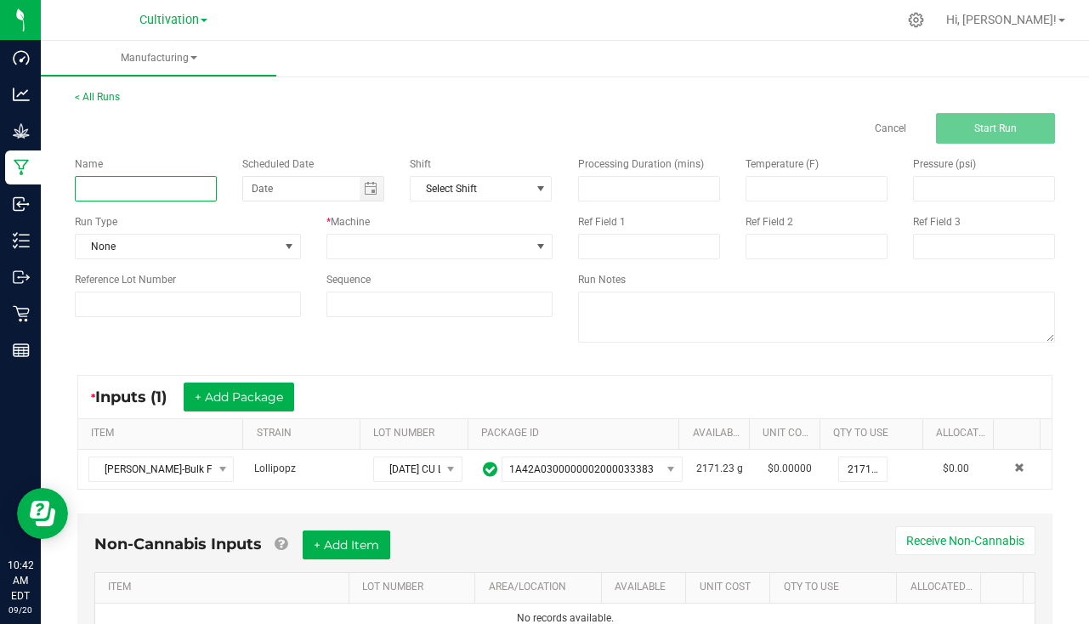
click at [139, 191] on input at bounding box center [146, 189] width 142 height 26
click at [371, 193] on span "Toggle calendar" at bounding box center [371, 189] width 14 height 14
type input "Slater - Lollipopz 9/20/25"
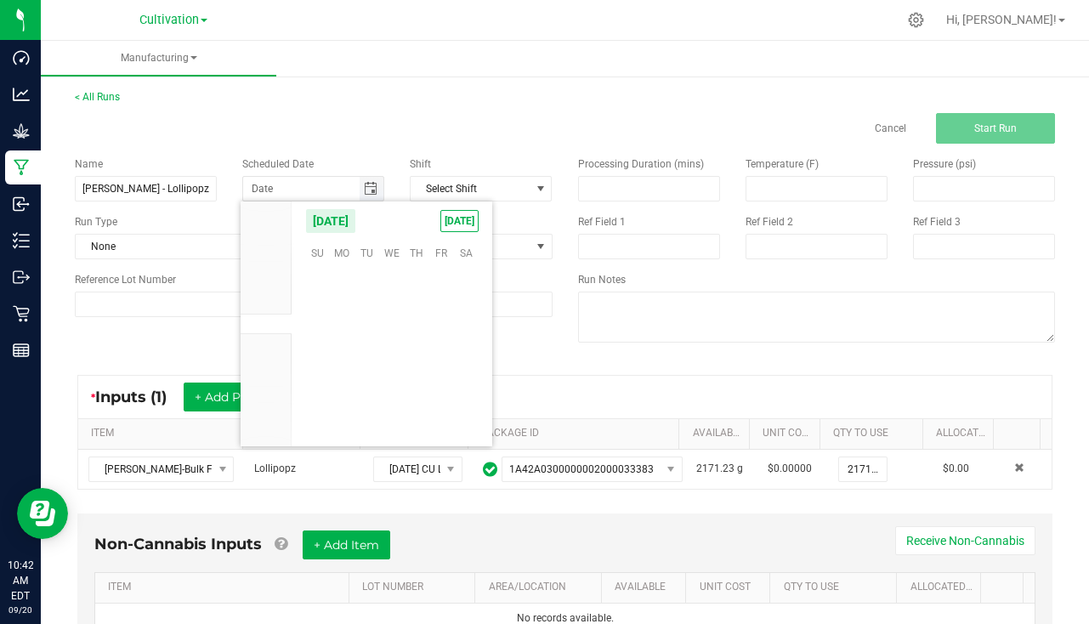
scroll to position [275845, 0]
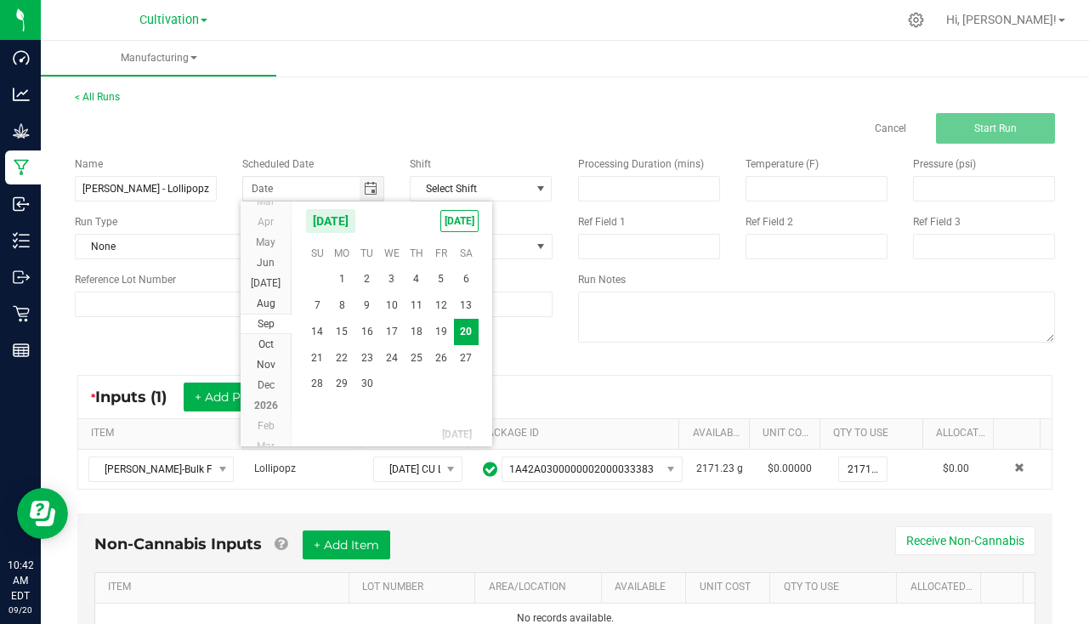
drag, startPoint x: 463, startPoint y: 207, endPoint x: 467, endPoint y: 235, distance: 28.4
click at [463, 207] on kendo-calendar-header "September 2025 TODAY" at bounding box center [392, 221] width 201 height 39
click at [467, 235] on kendo-calendar-header "September 2025 TODAY" at bounding box center [392, 221] width 201 height 39
click at [463, 216] on span "TODAY" at bounding box center [459, 221] width 38 height 22
type input "[DATE]"
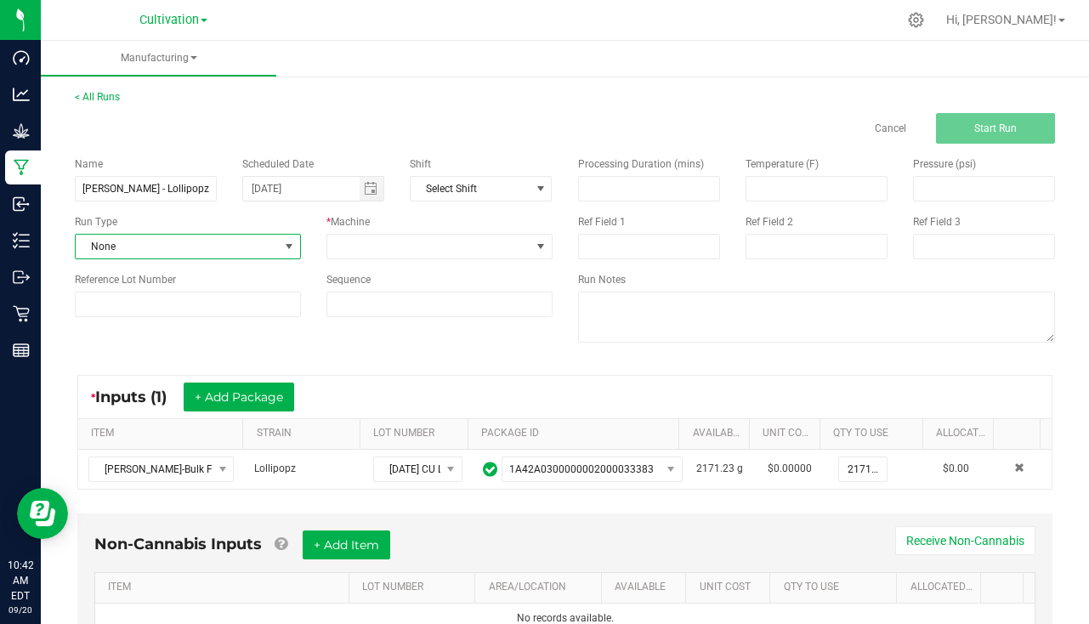
click at [171, 243] on span "None" at bounding box center [177, 247] width 203 height 24
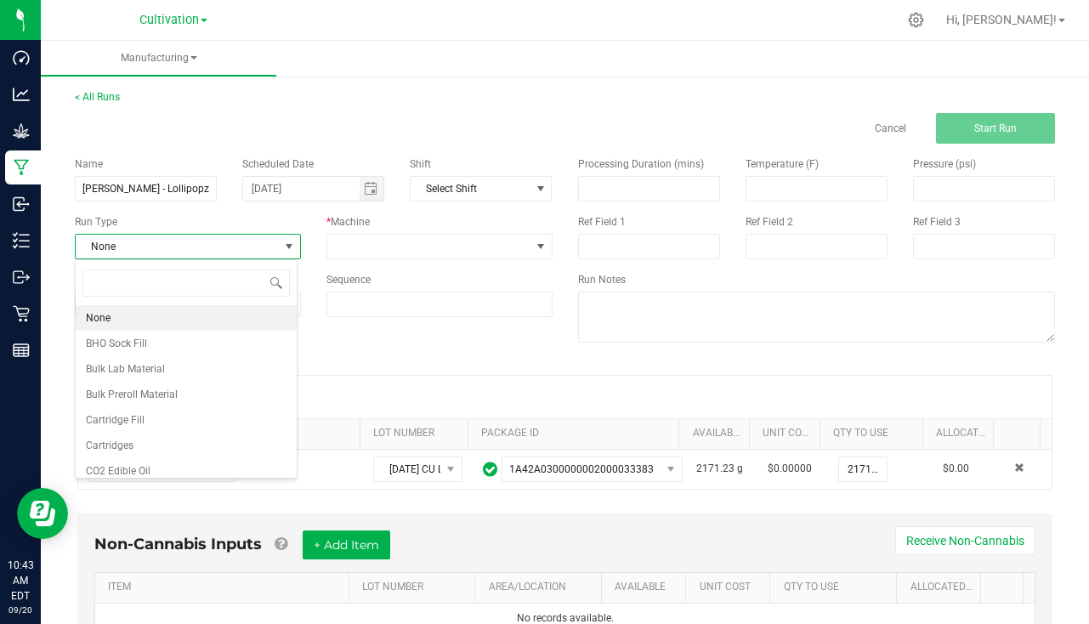
scroll to position [26, 223]
type input "pa"
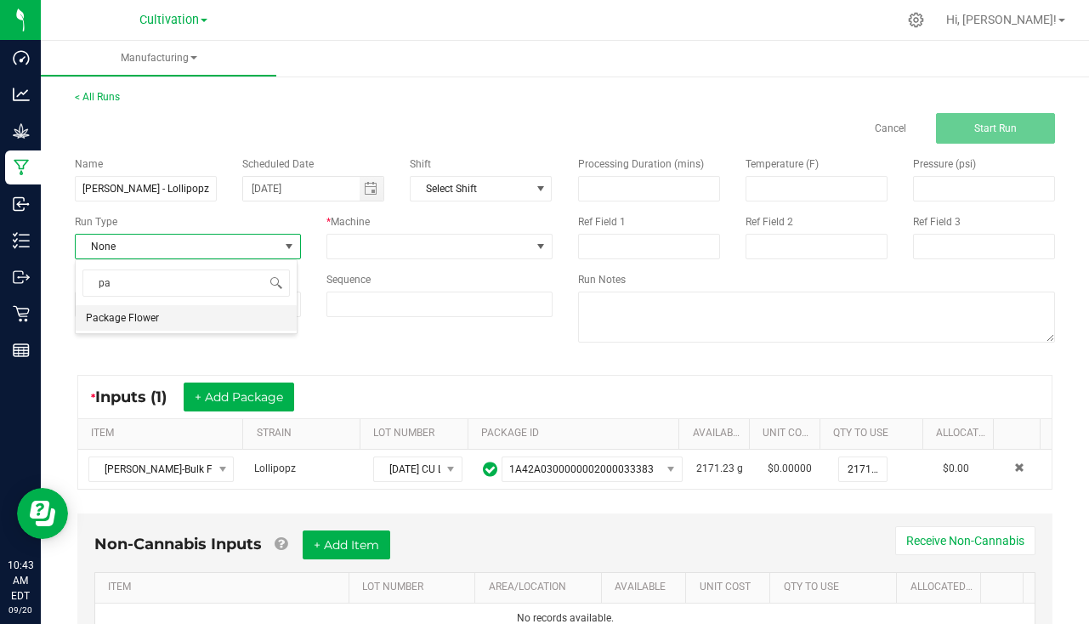
click at [155, 319] on span "Package Flower" at bounding box center [122, 318] width 73 height 17
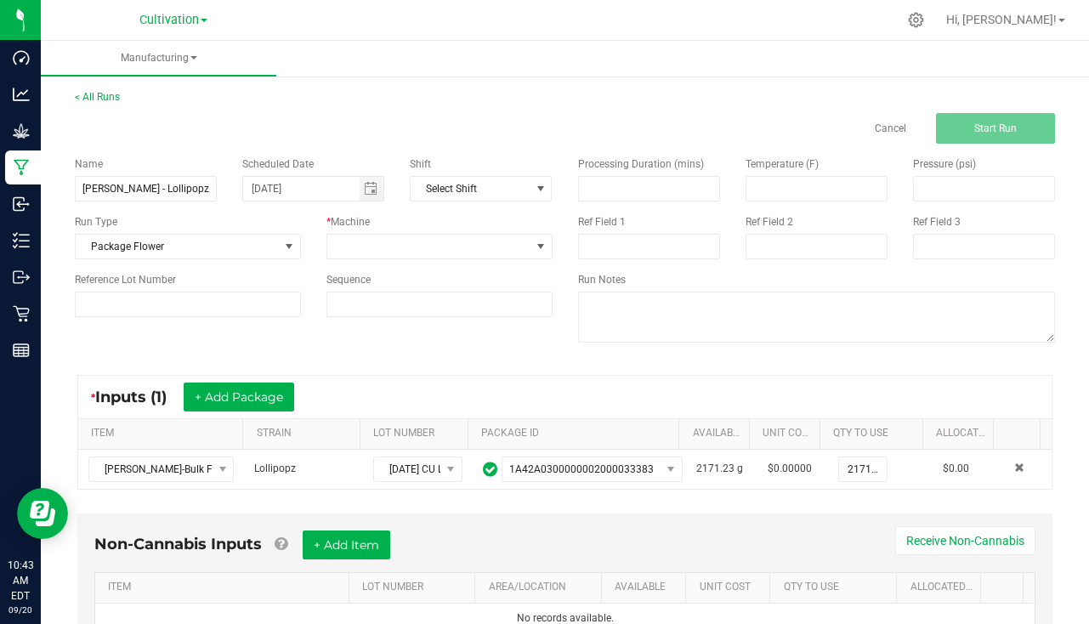
click at [350, 262] on div "Name Slater - Lollipopz 9/20/25 Scheduled Date 09/20/2025 Shift Select Shift Ru…" at bounding box center [313, 237] width 503 height 186
click at [380, 232] on div "* Machine" at bounding box center [440, 236] width 252 height 45
click at [376, 253] on span at bounding box center [428, 247] width 203 height 24
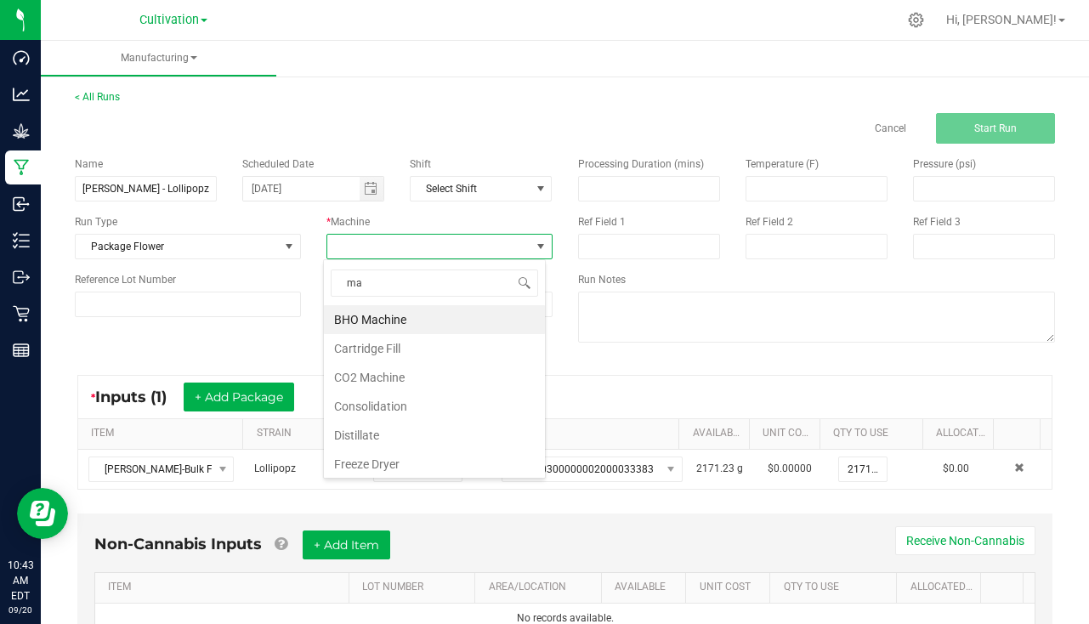
type input "man"
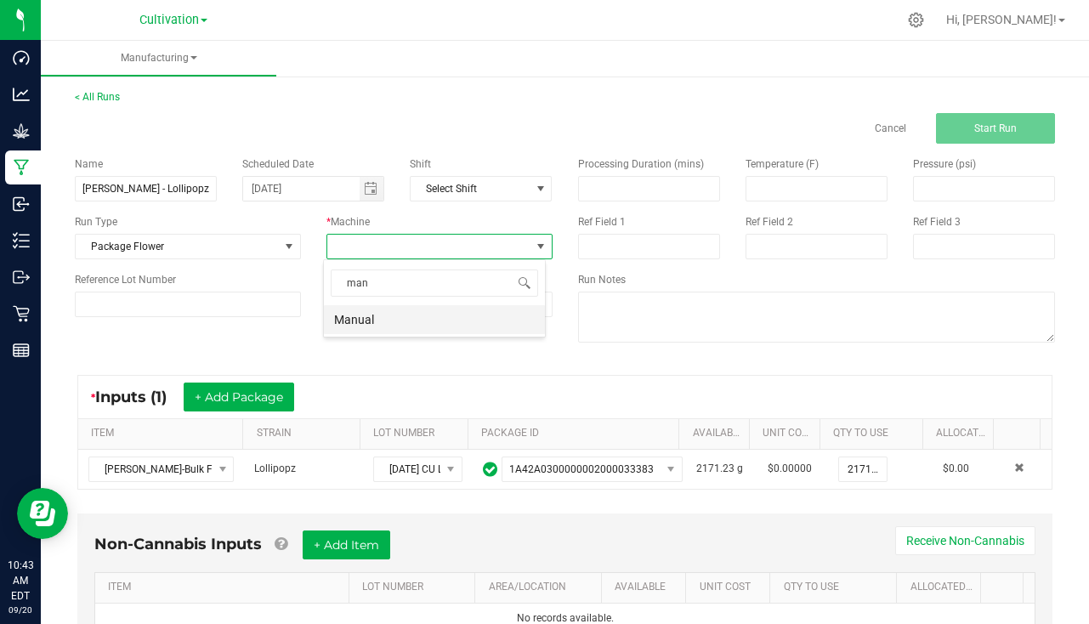
click at [382, 318] on li "Manual" at bounding box center [434, 319] width 221 height 29
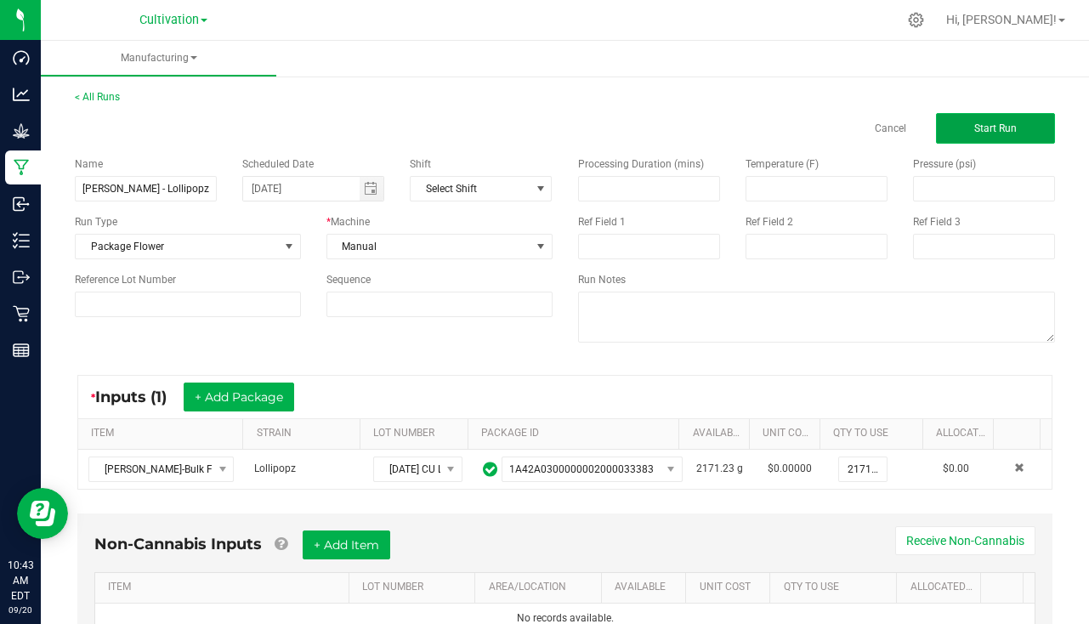
click at [975, 124] on span "Start Run" at bounding box center [996, 128] width 43 height 12
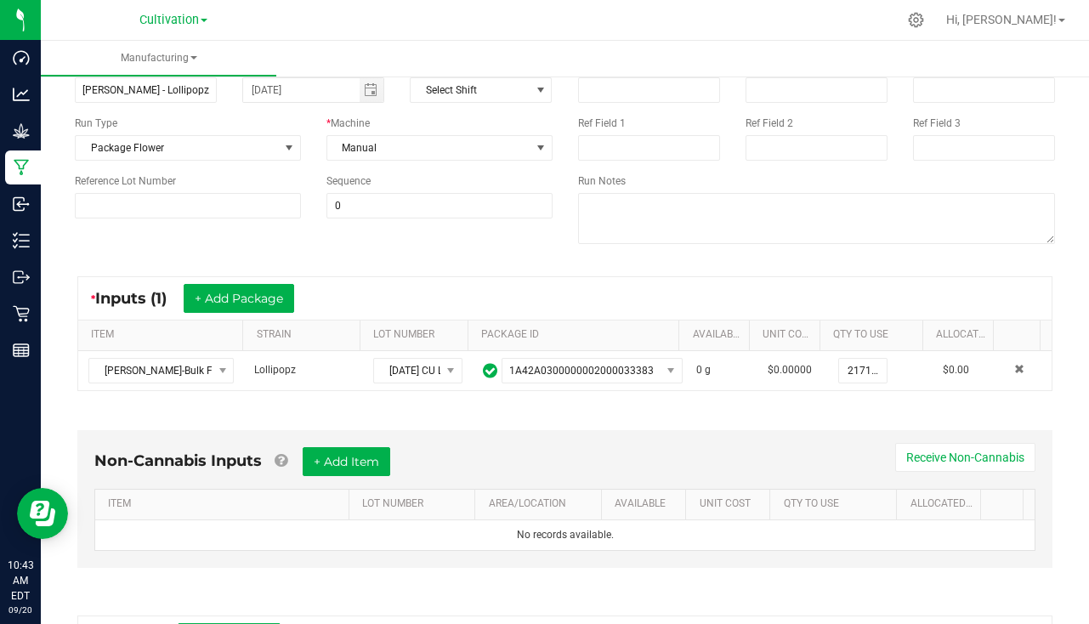
scroll to position [424, 0]
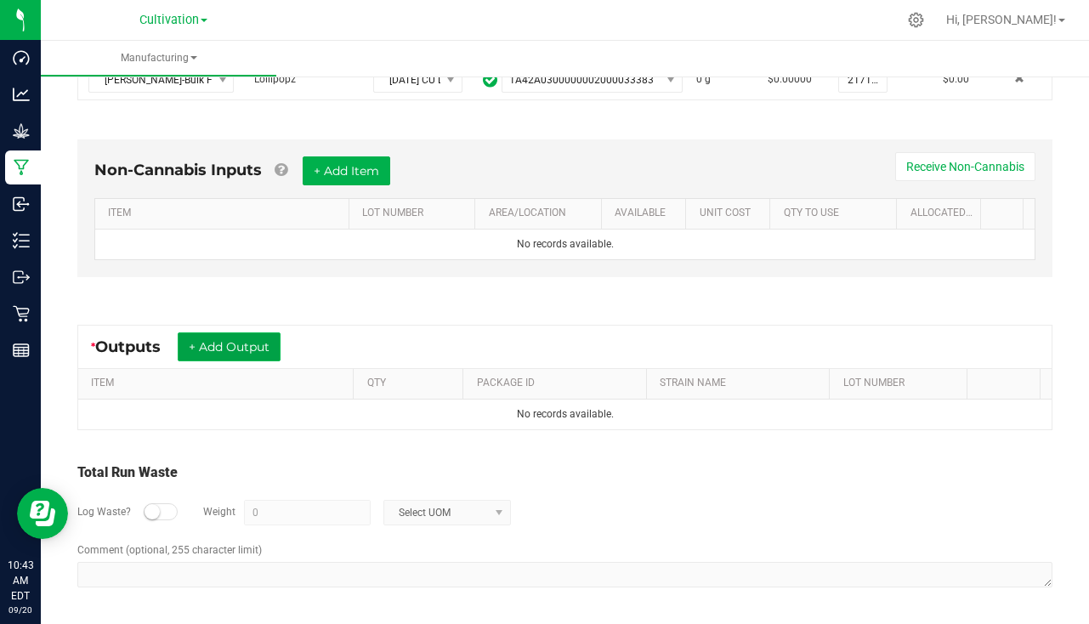
click at [251, 344] on button "+ Add Output" at bounding box center [229, 346] width 103 height 29
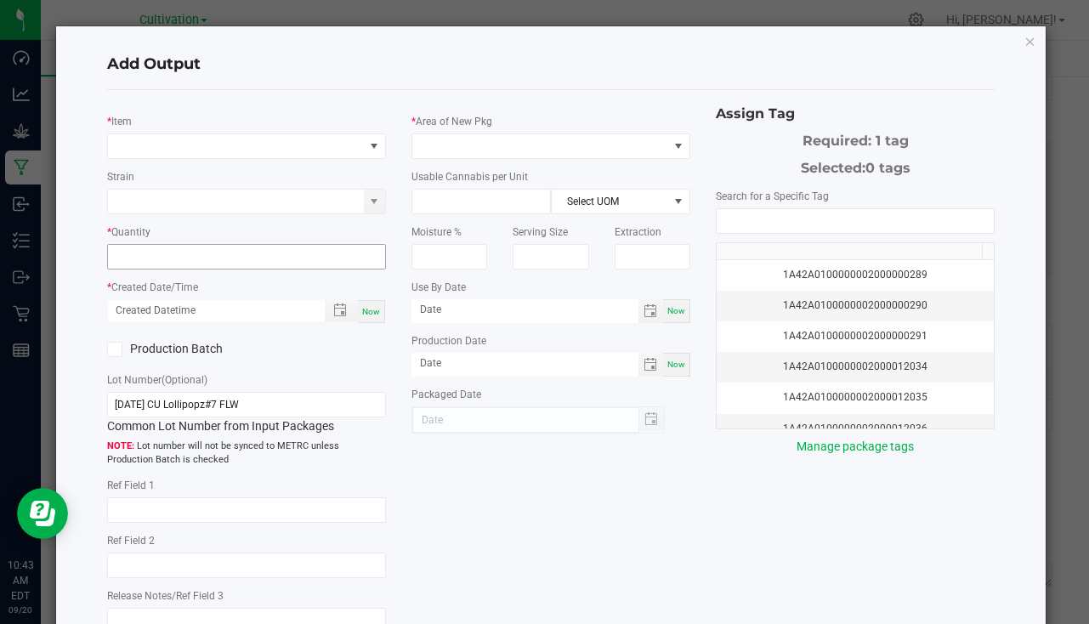
type input "[DATE]"
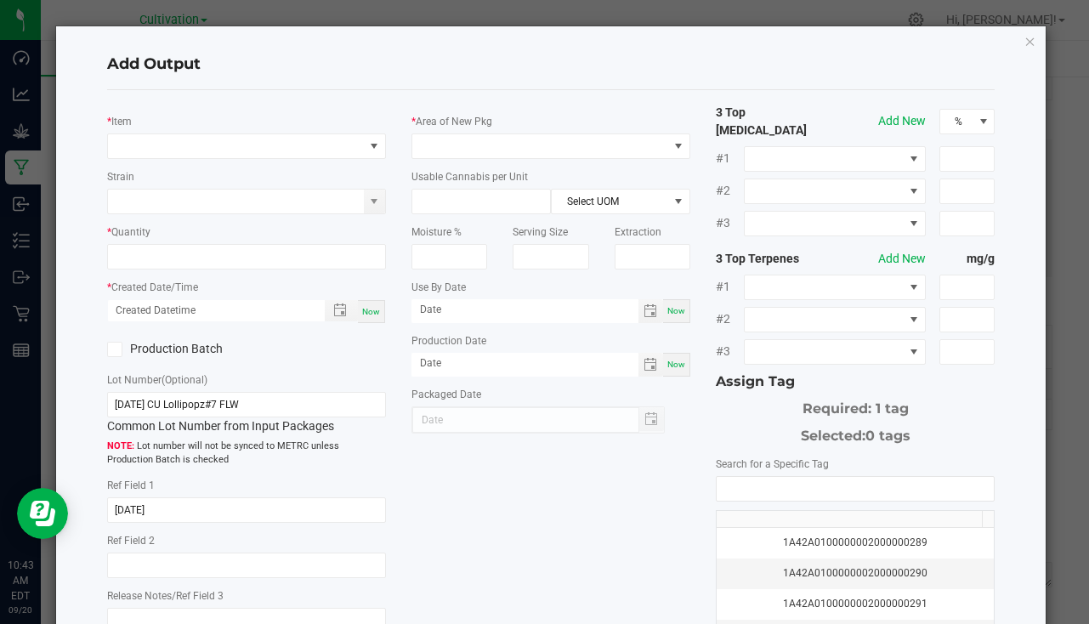
click at [205, 128] on div "* Item" at bounding box center [246, 135] width 279 height 47
click at [202, 145] on span "NO DATA FOUND" at bounding box center [236, 146] width 256 height 24
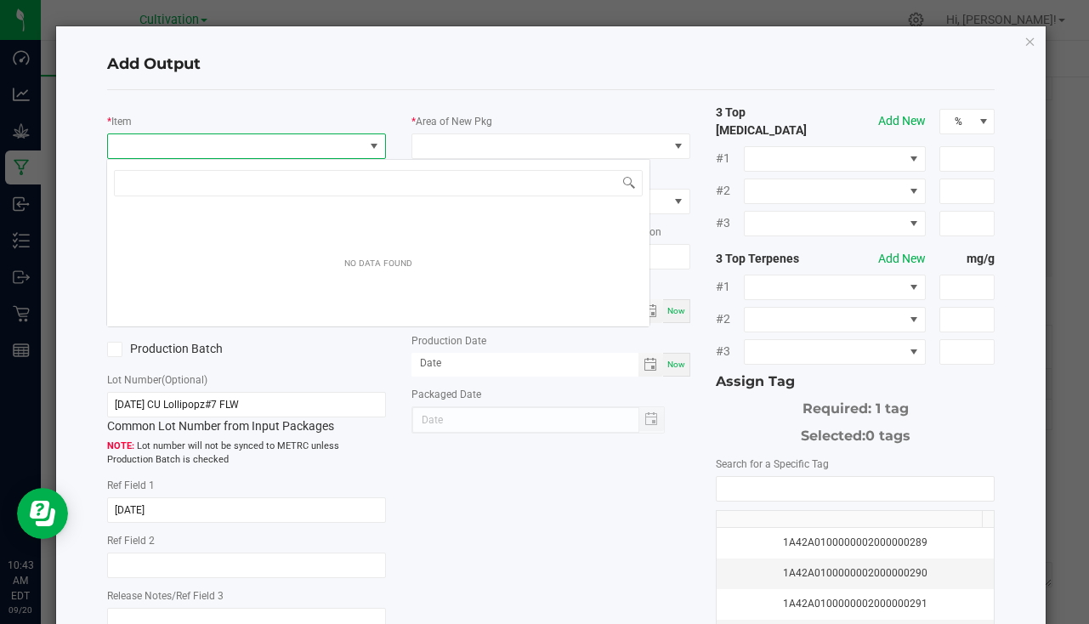
scroll to position [26, 276]
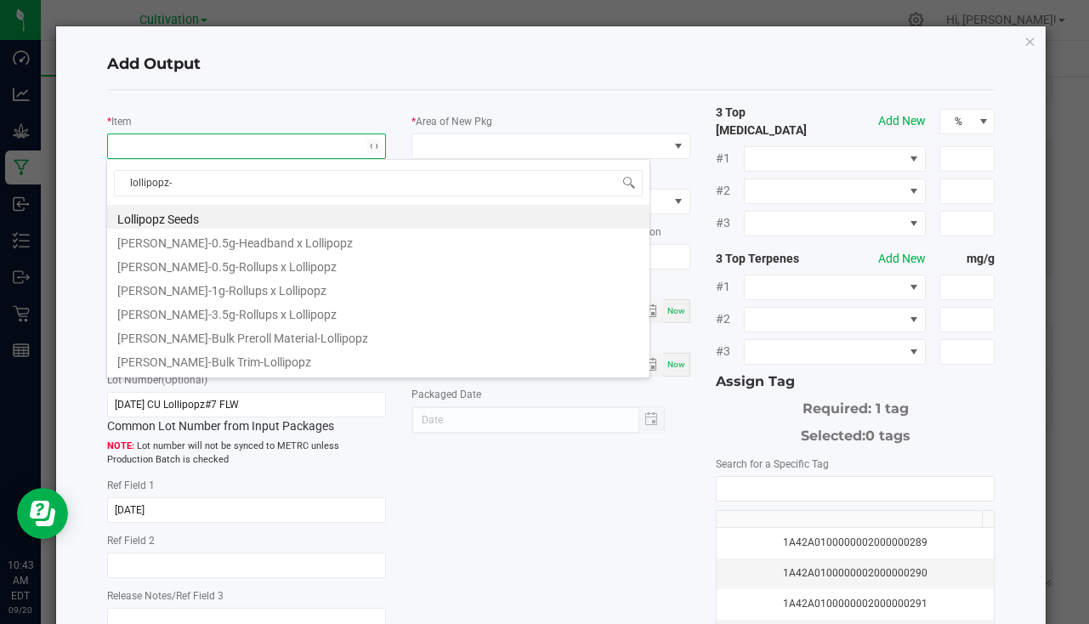
type input "lollipopz-1"
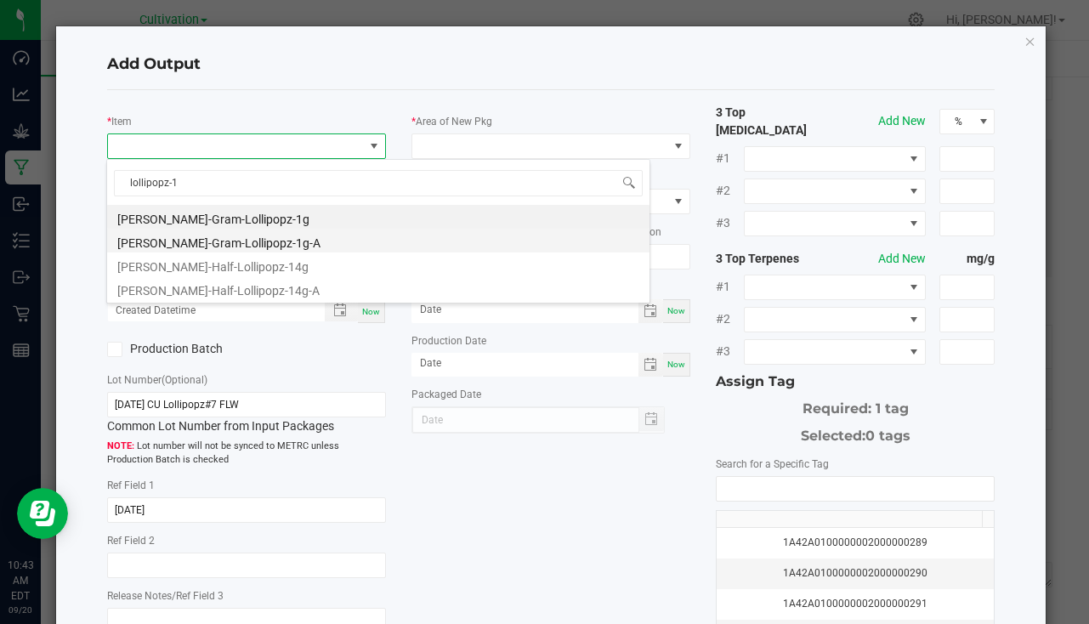
click at [255, 242] on li "Slater-Gram-Lollipopz-1g-A" at bounding box center [378, 241] width 543 height 24
type input "0 ea"
type input "1"
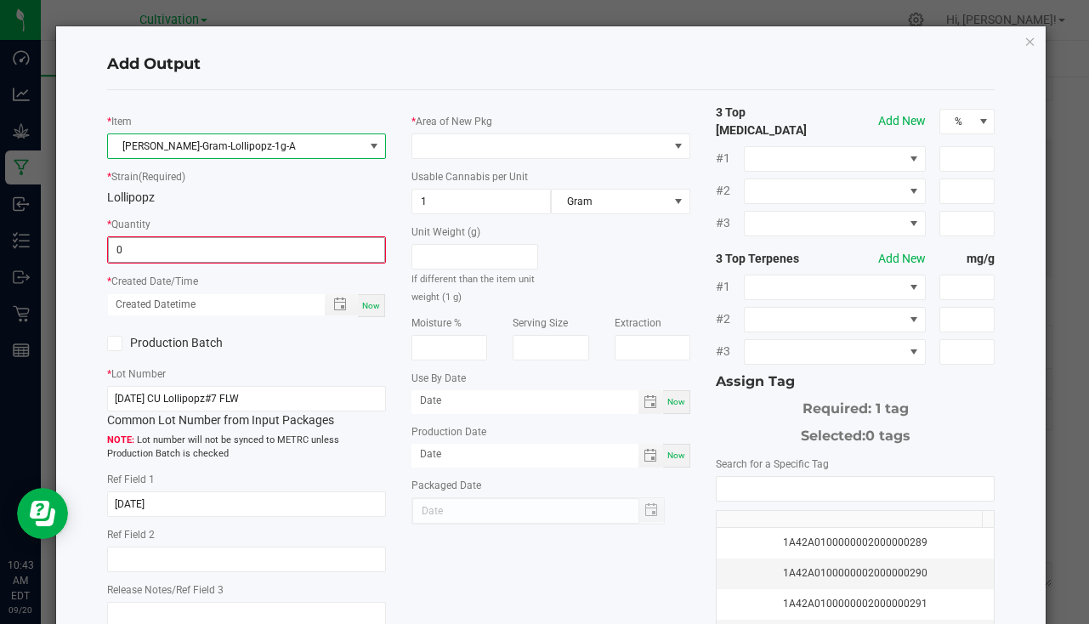
click at [169, 241] on input "0" at bounding box center [247, 250] width 276 height 24
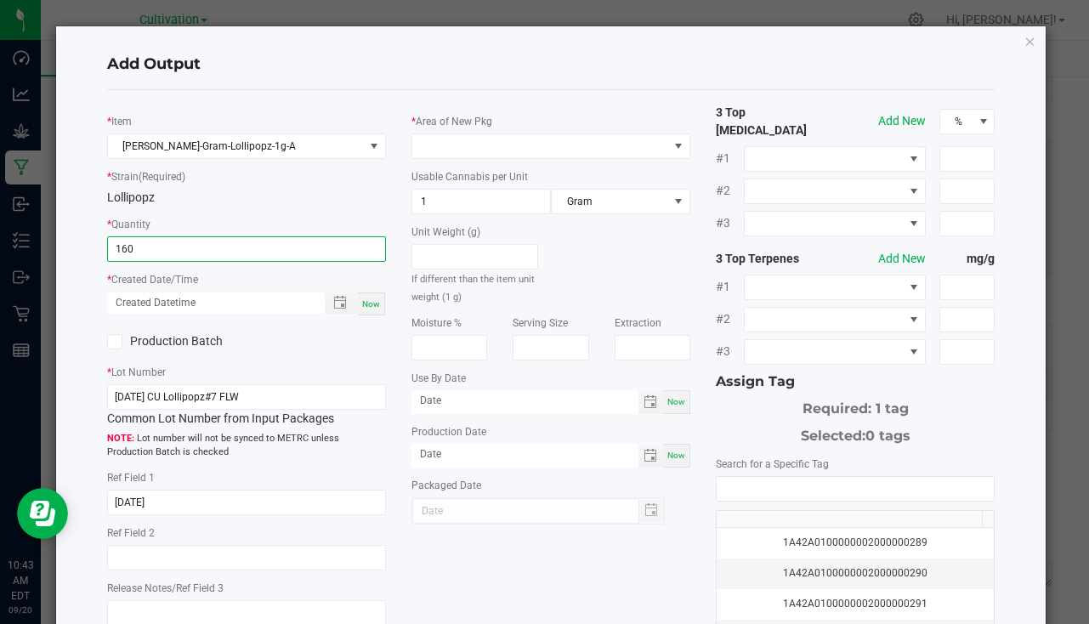
type input "160 ea"
click at [367, 301] on span "Now" at bounding box center [371, 303] width 18 height 9
type input "09/20/2025 10:43 AM"
type input "[DATE]"
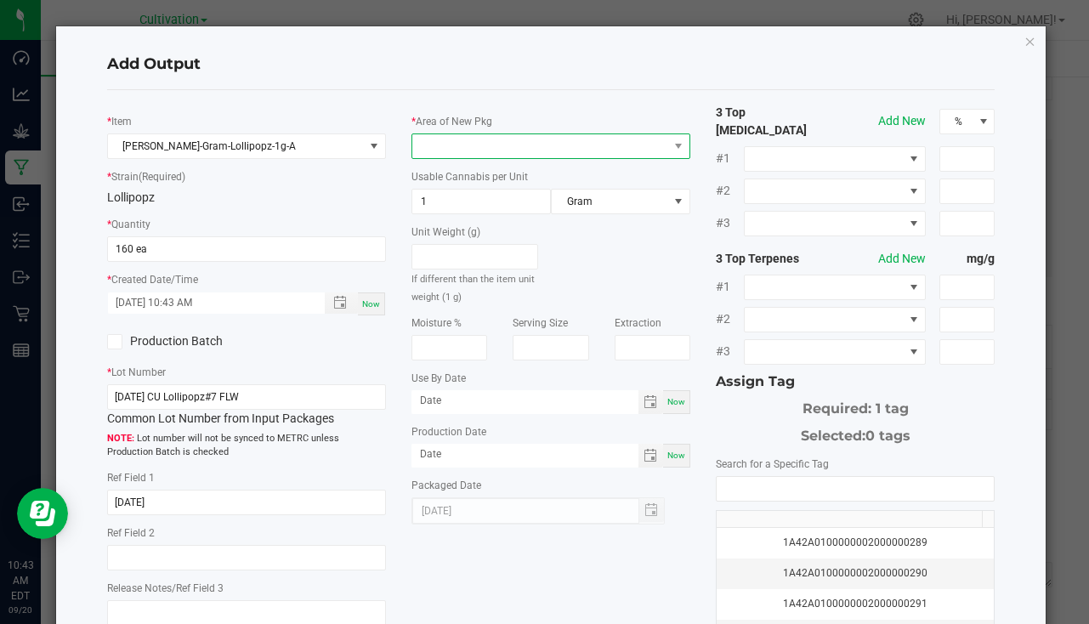
click at [434, 143] on span at bounding box center [540, 146] width 256 height 24
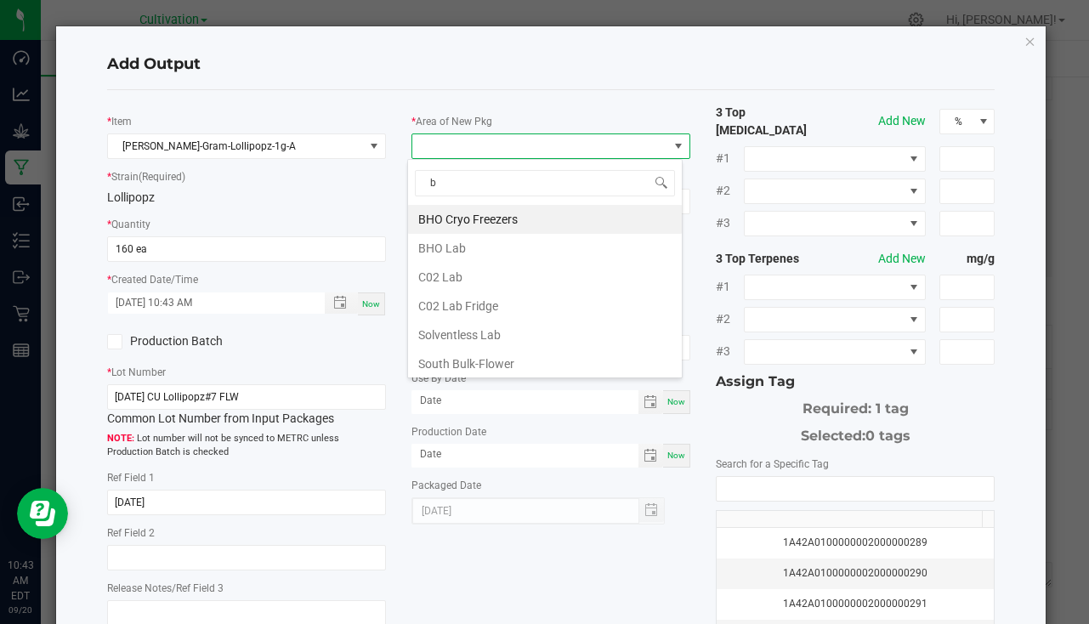
type input "bu"
click at [516, 219] on li "South Bulk-Flower" at bounding box center [545, 219] width 274 height 29
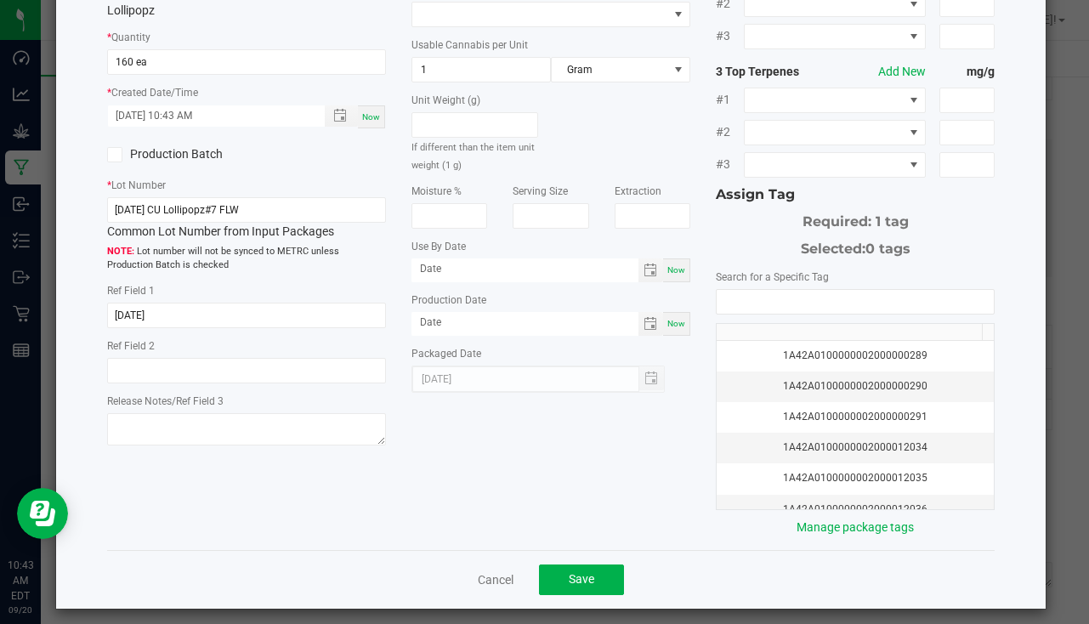
scroll to position [188, 0]
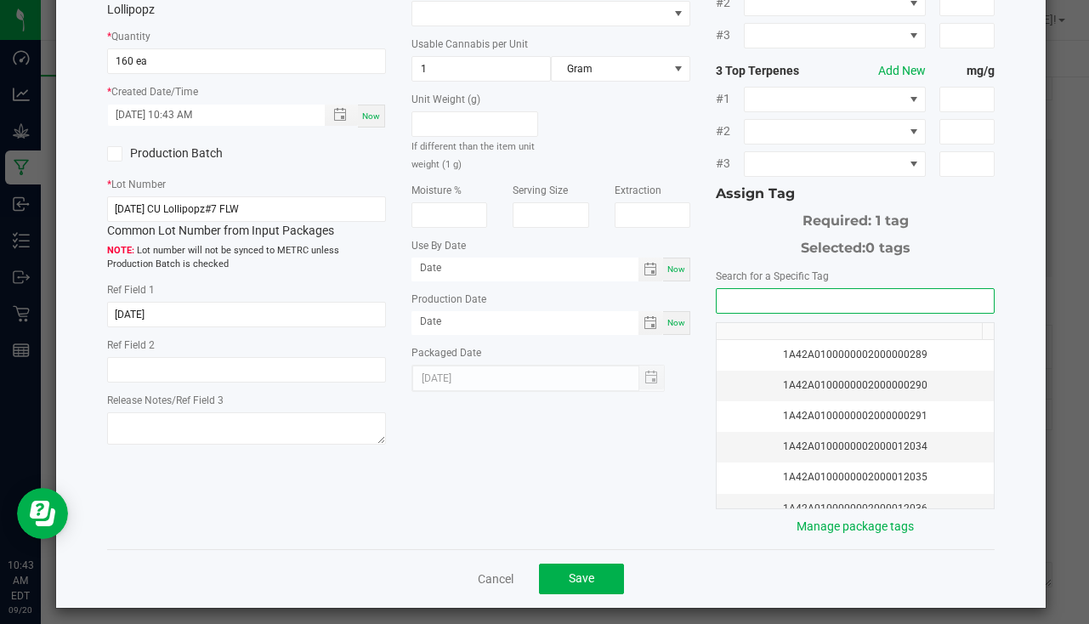
click at [741, 293] on input "NO DATA FOUND" at bounding box center [855, 301] width 277 height 24
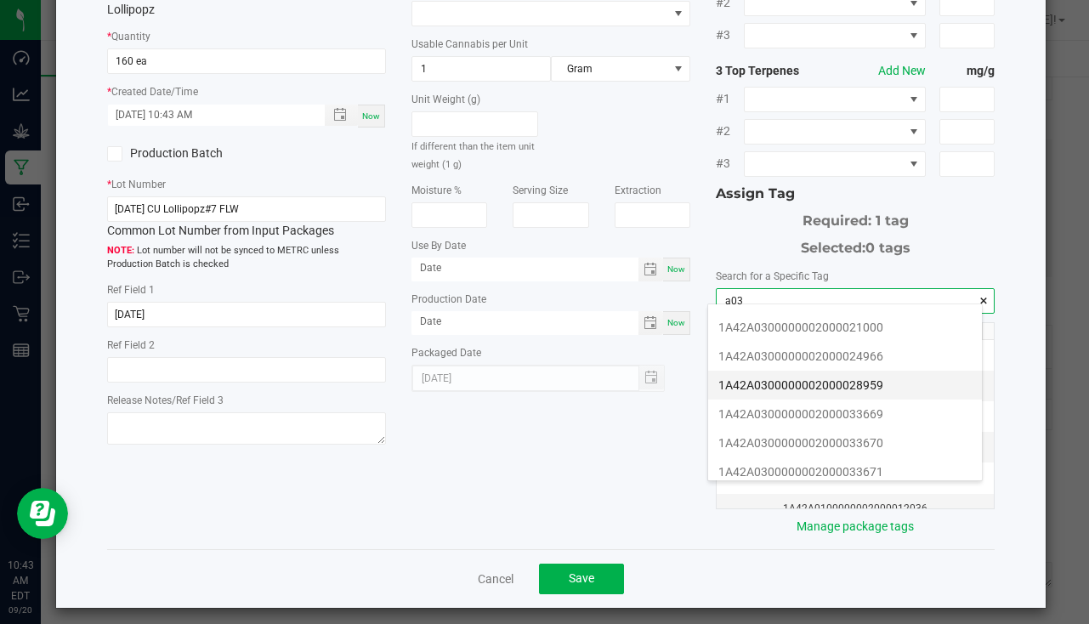
scroll to position [340, 0]
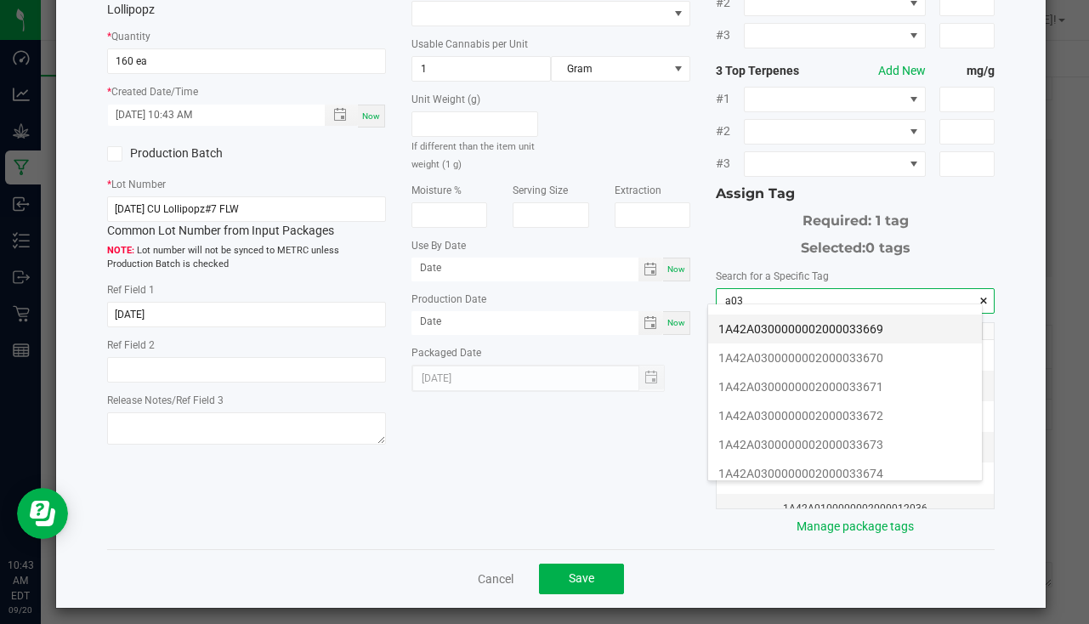
click at [884, 337] on li "1A42A0300000002000033669" at bounding box center [845, 329] width 274 height 29
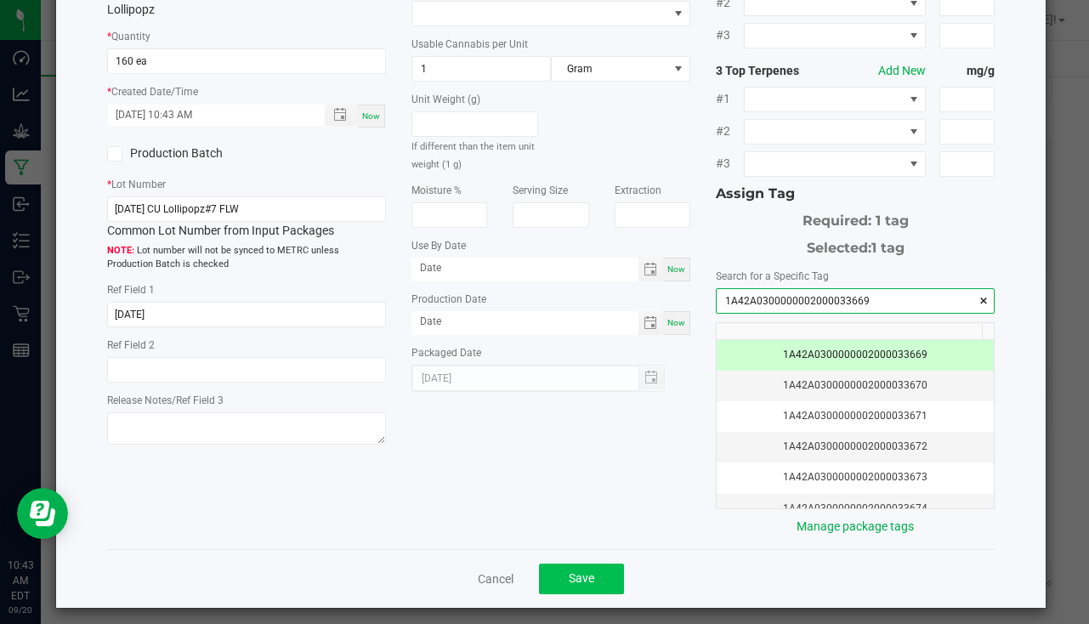
type input "1A42A0300000002000033669"
click at [586, 564] on button "Save" at bounding box center [581, 579] width 85 height 31
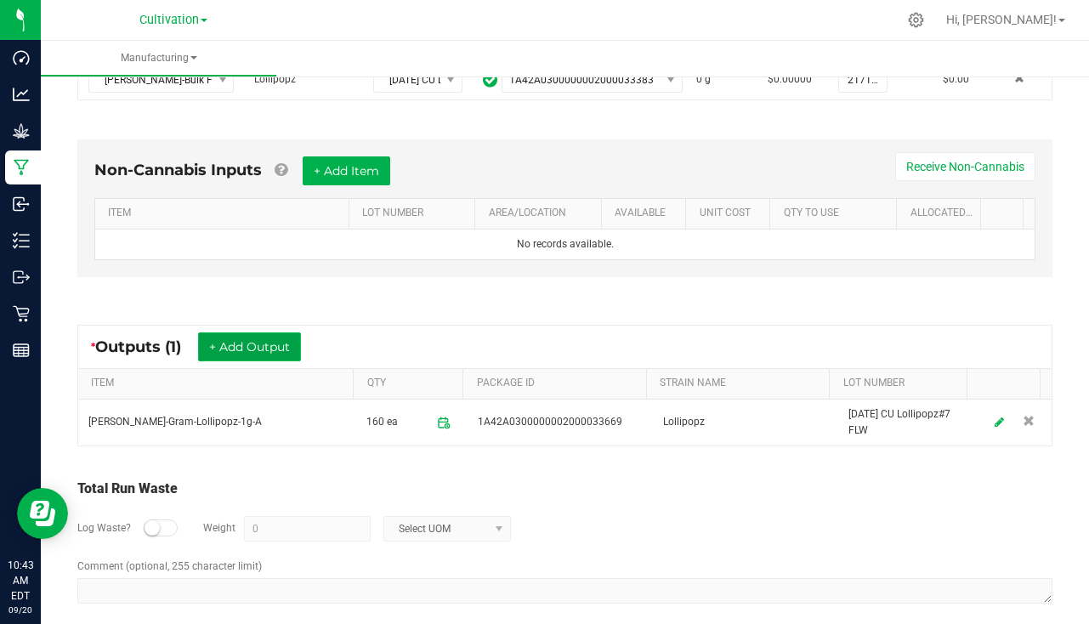
click at [276, 335] on button "+ Add Output" at bounding box center [249, 346] width 103 height 29
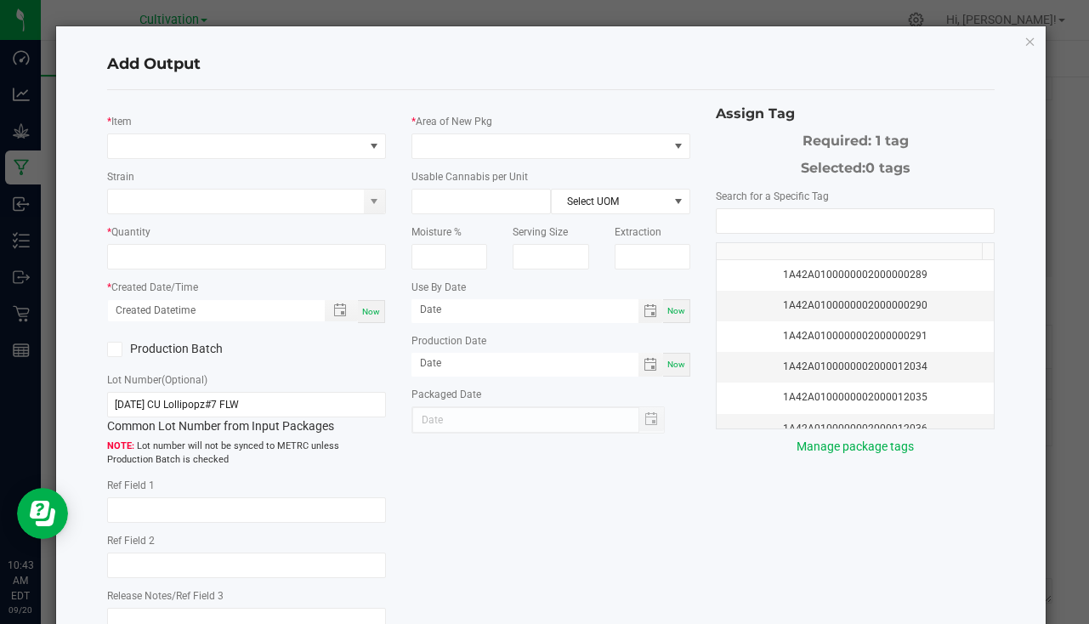
type input "[DATE]"
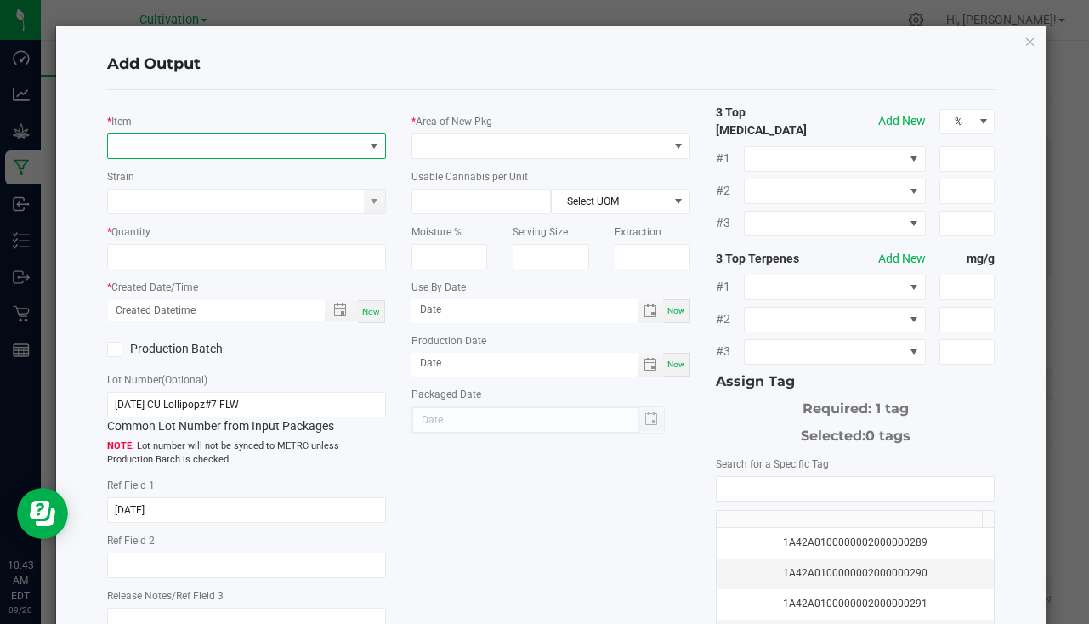
click at [196, 152] on span "NO DATA FOUND" at bounding box center [236, 146] width 256 height 24
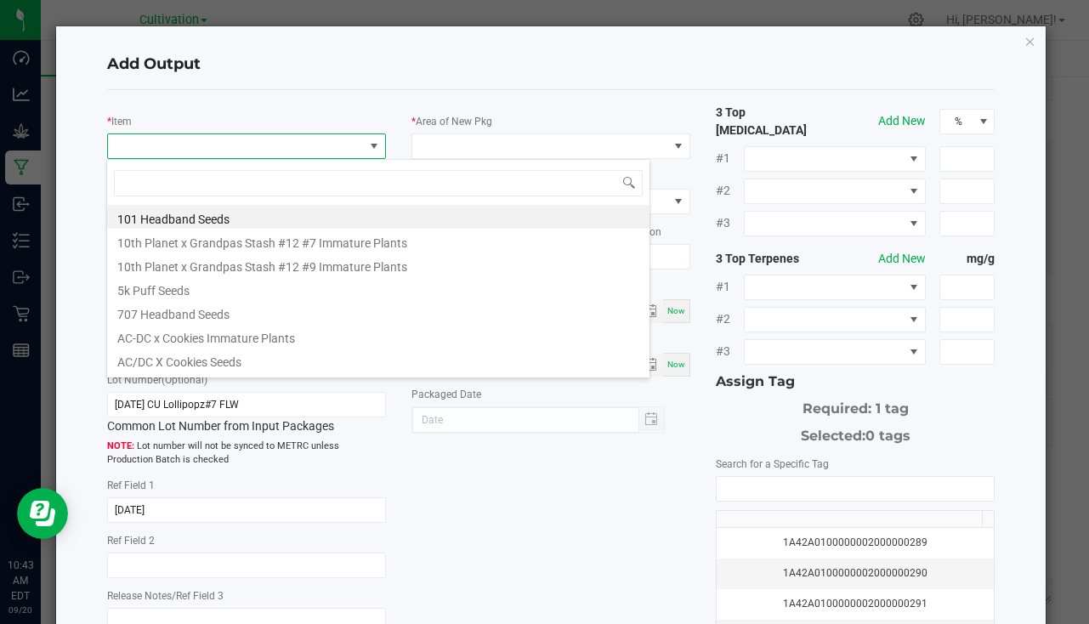
scroll to position [26, 276]
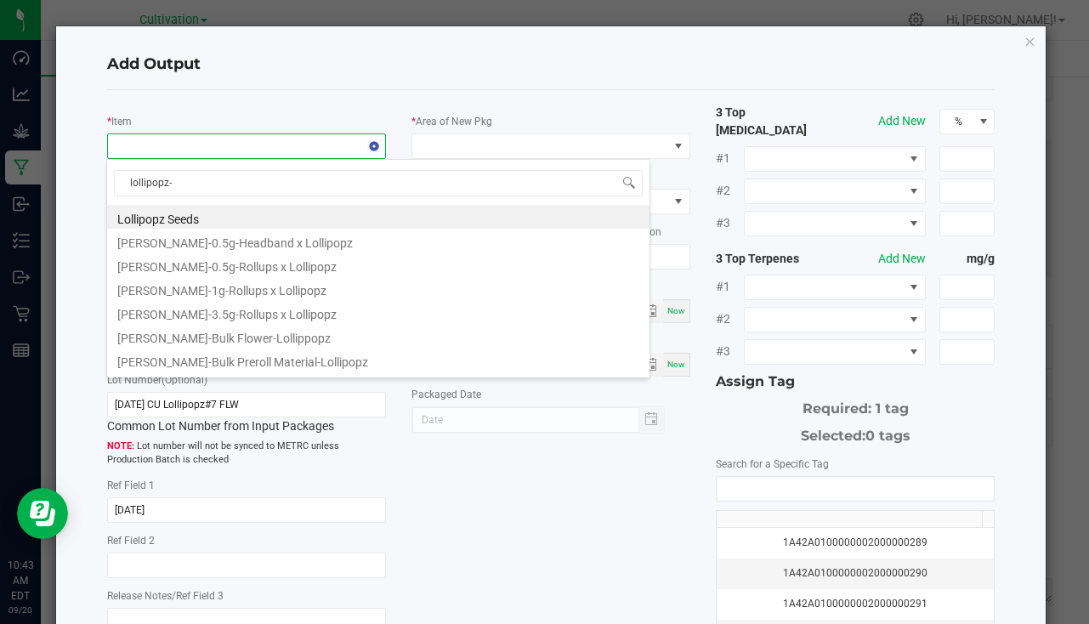
type input "lollipopz-3"
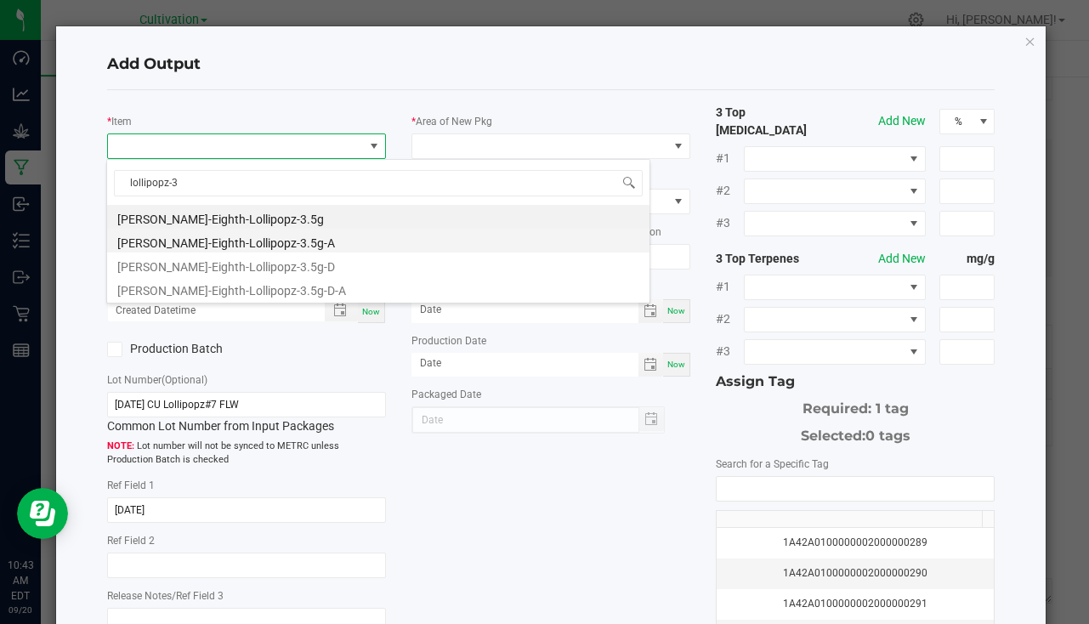
click at [280, 245] on li "Slater-Eighth-Lollipopz-3.5g-A" at bounding box center [378, 241] width 543 height 24
type input "0 ea"
type input "3.5"
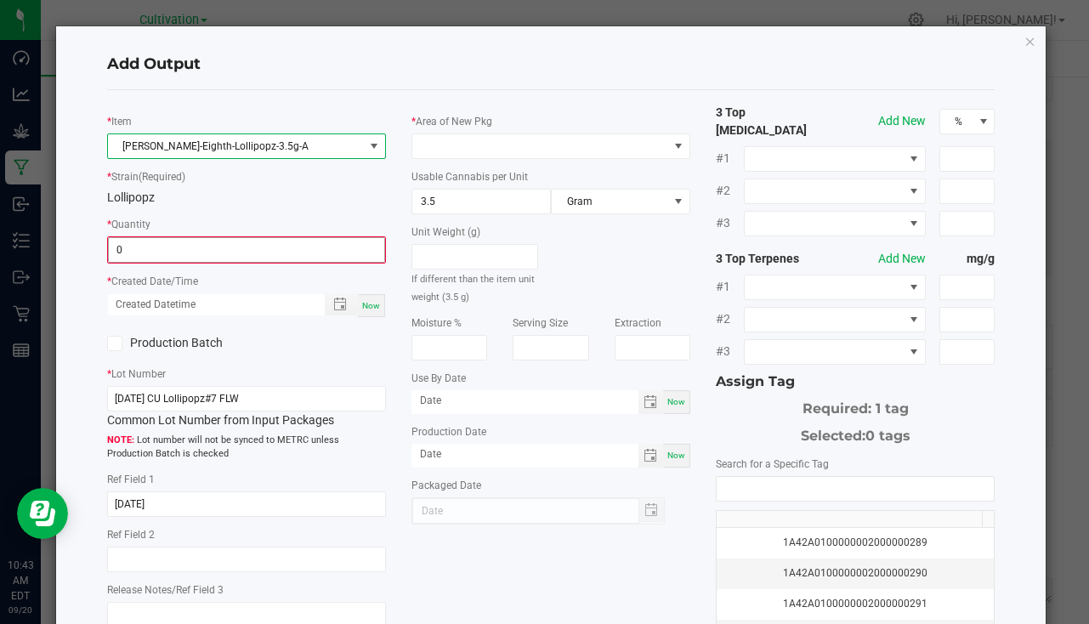
click at [207, 249] on input "0" at bounding box center [247, 250] width 276 height 24
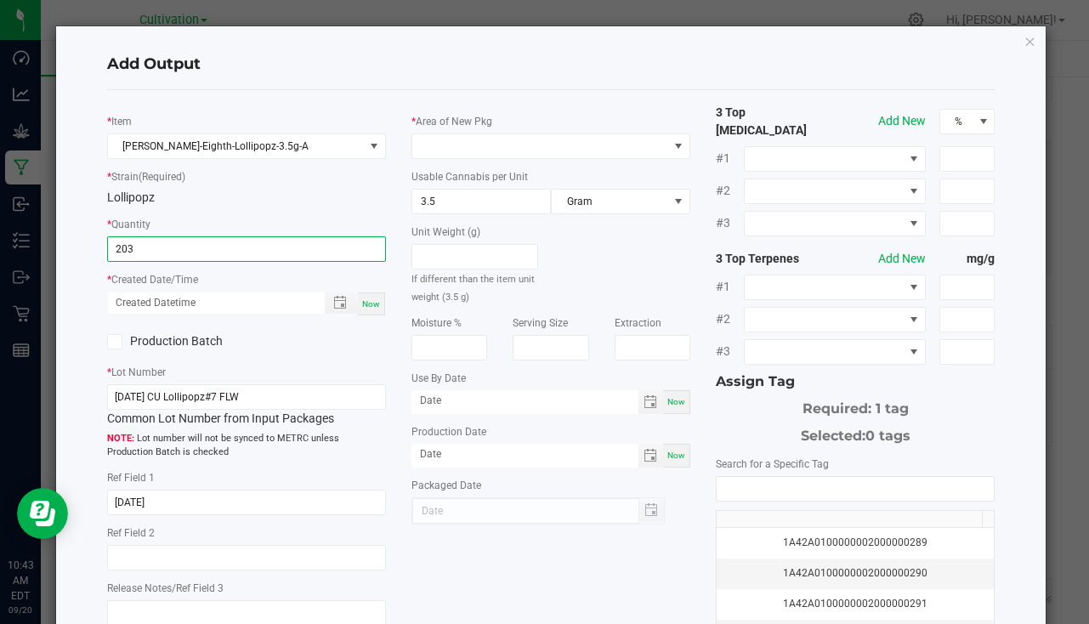
type input "203 ea"
click at [372, 303] on span "Now" at bounding box center [371, 303] width 18 height 9
type input "09/20/2025 10:43 AM"
type input "[DATE]"
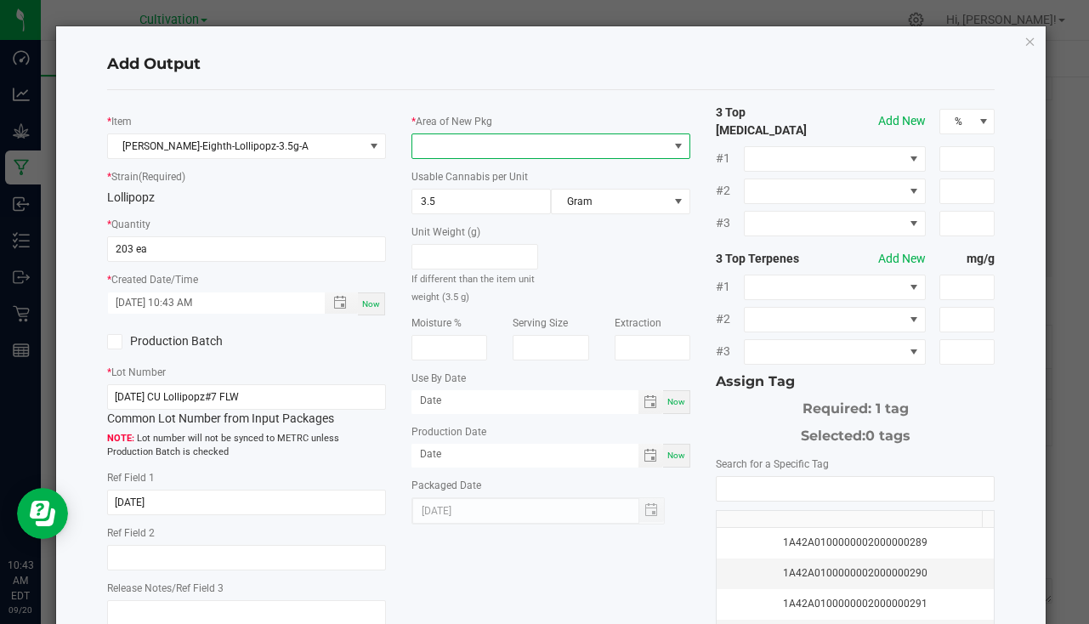
click at [440, 141] on span at bounding box center [540, 146] width 256 height 24
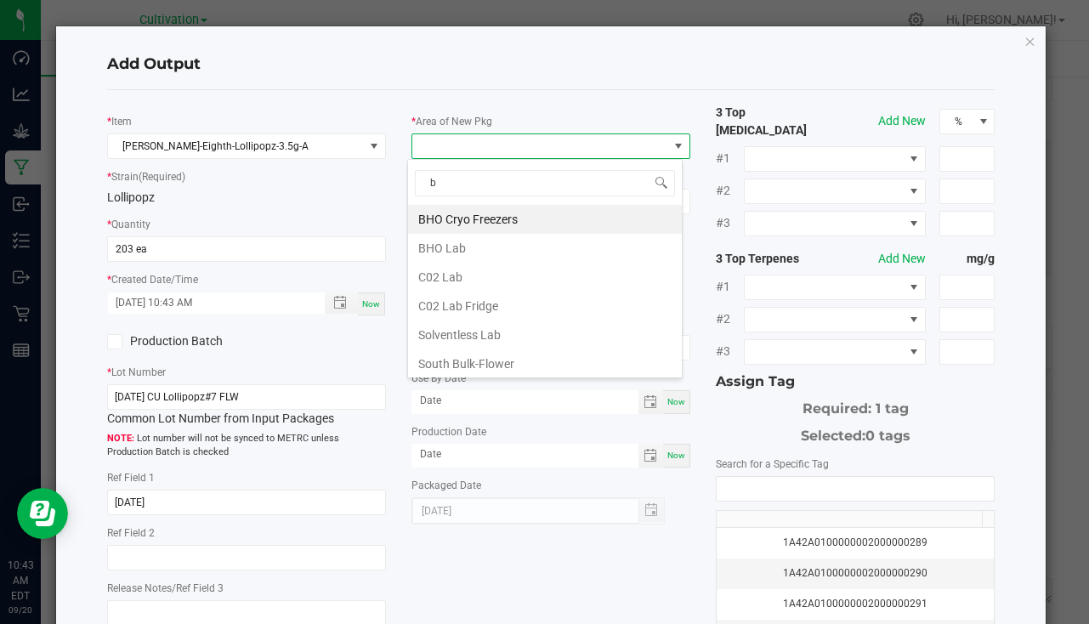
type input "bu"
click at [501, 221] on li "South Bulk-Flower" at bounding box center [545, 219] width 274 height 29
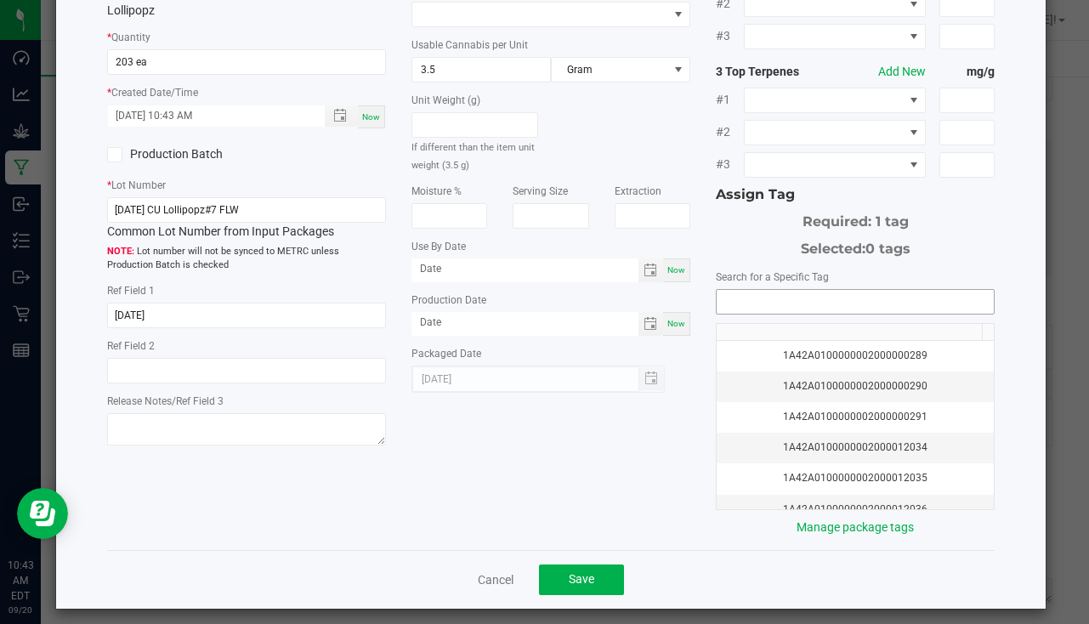
scroll to position [188, 0]
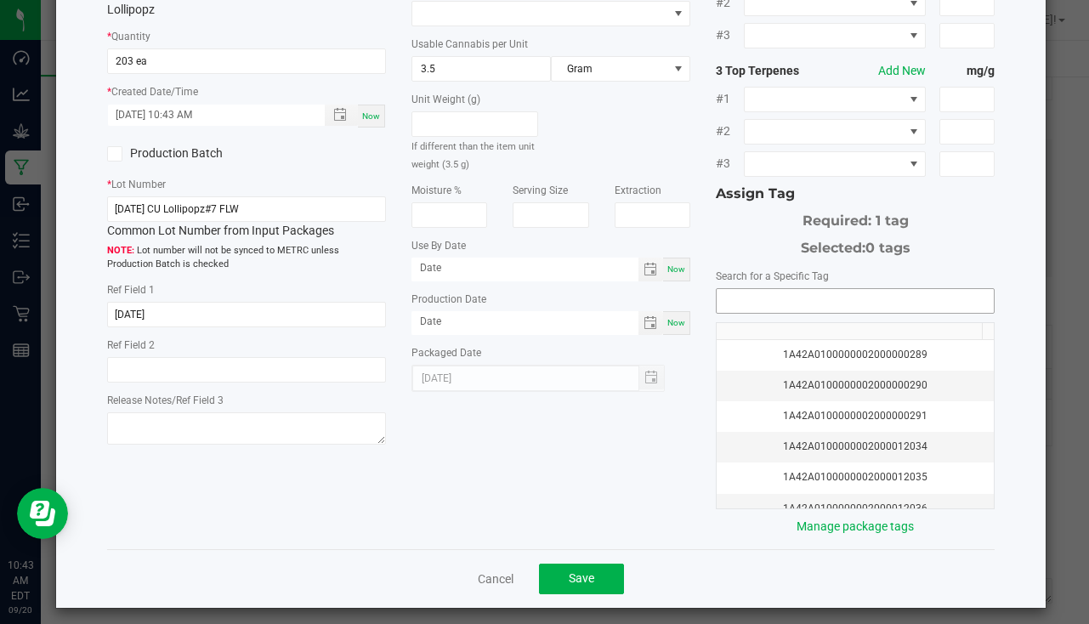
click at [742, 298] on input "NO DATA FOUND" at bounding box center [855, 301] width 277 height 24
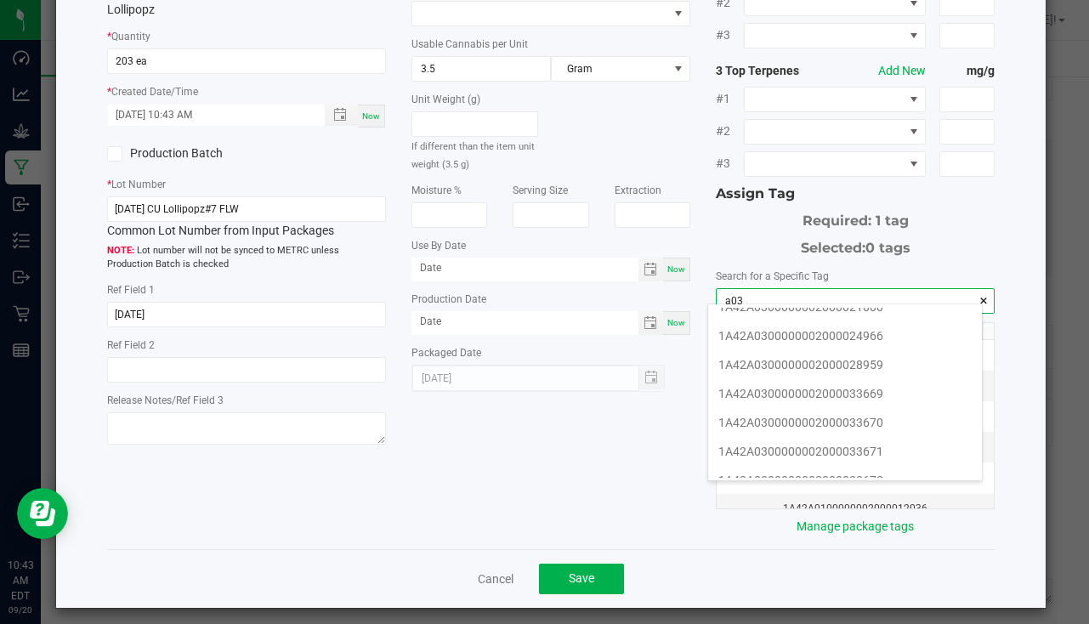
scroll to position [255, 0]
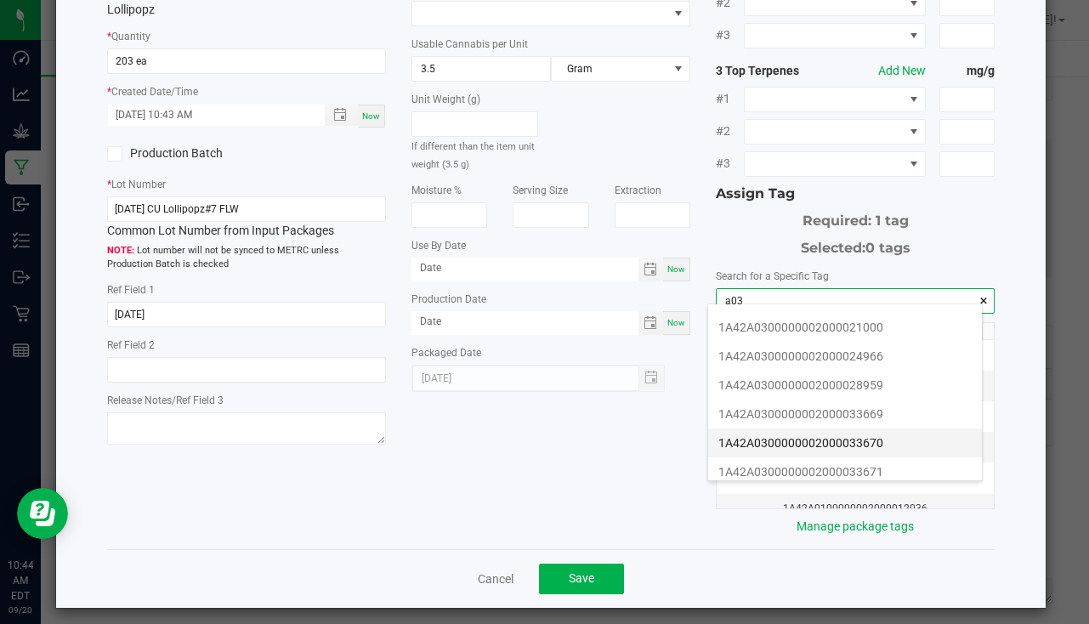
click at [861, 431] on li "1A42A0300000002000033670" at bounding box center [845, 443] width 274 height 29
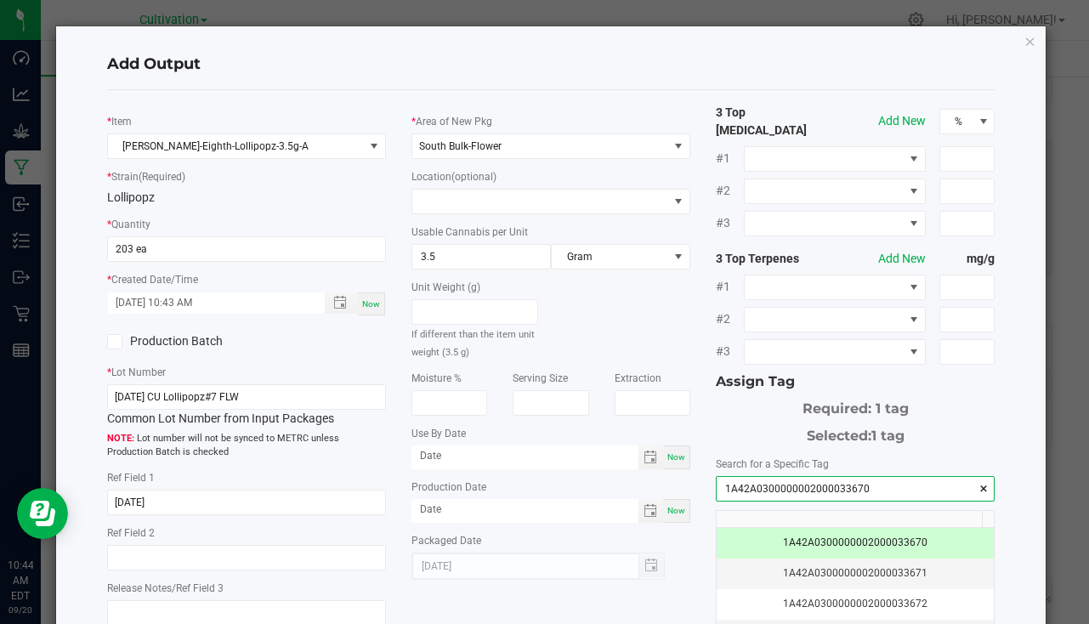
scroll to position [188, 0]
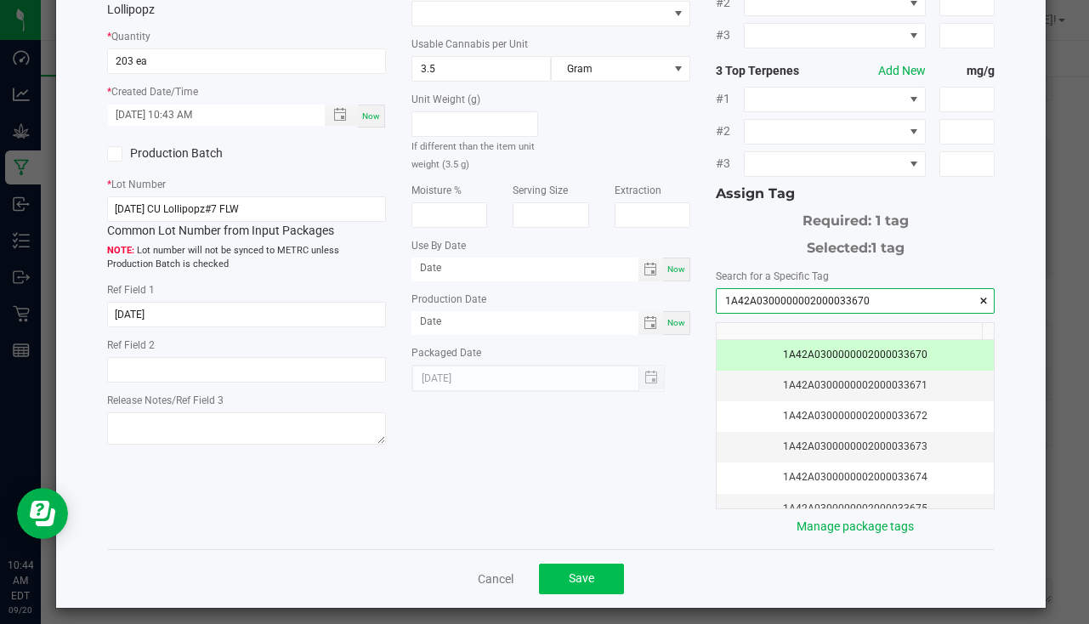
type input "1A42A0300000002000033670"
drag, startPoint x: 568, startPoint y: 556, endPoint x: 503, endPoint y: 508, distance: 81.5
click at [568, 564] on button "Save" at bounding box center [581, 579] width 85 height 31
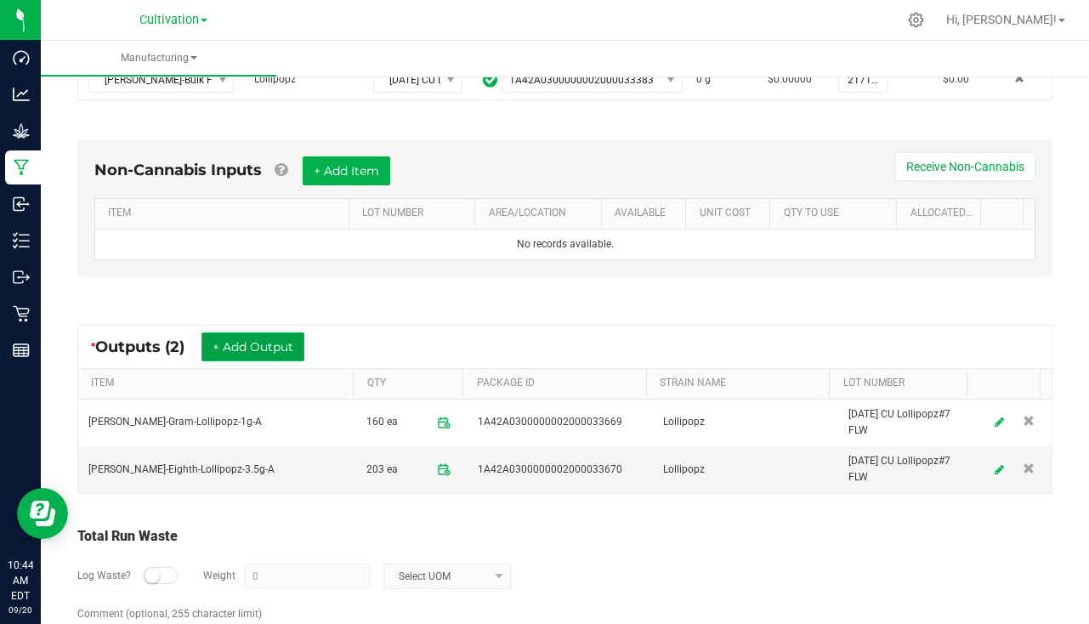
click at [259, 344] on button "+ Add Output" at bounding box center [253, 346] width 103 height 29
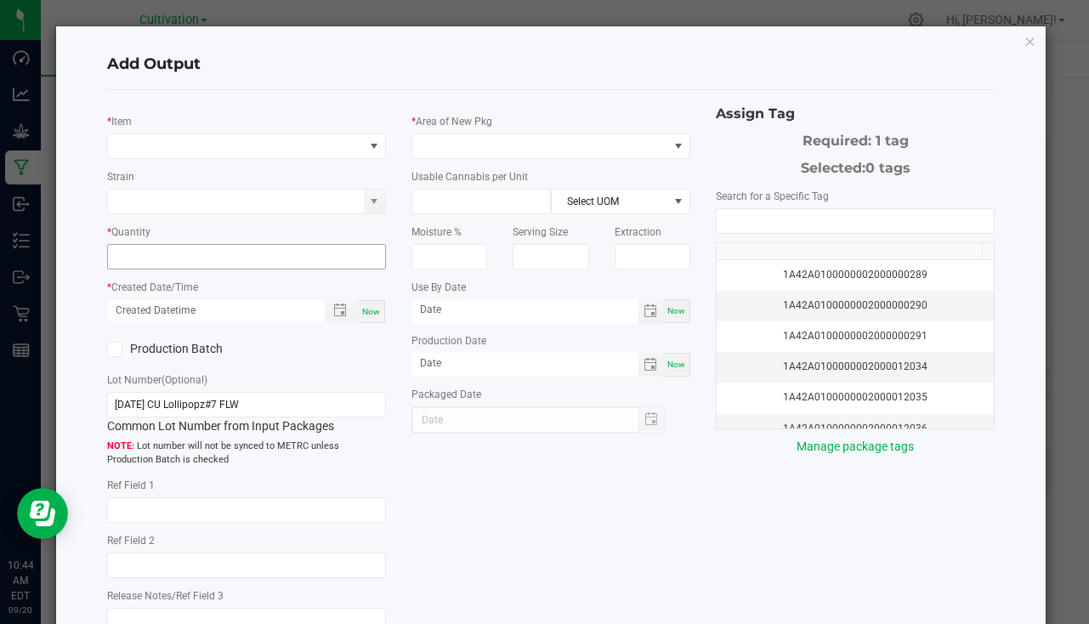
type input "[DATE]"
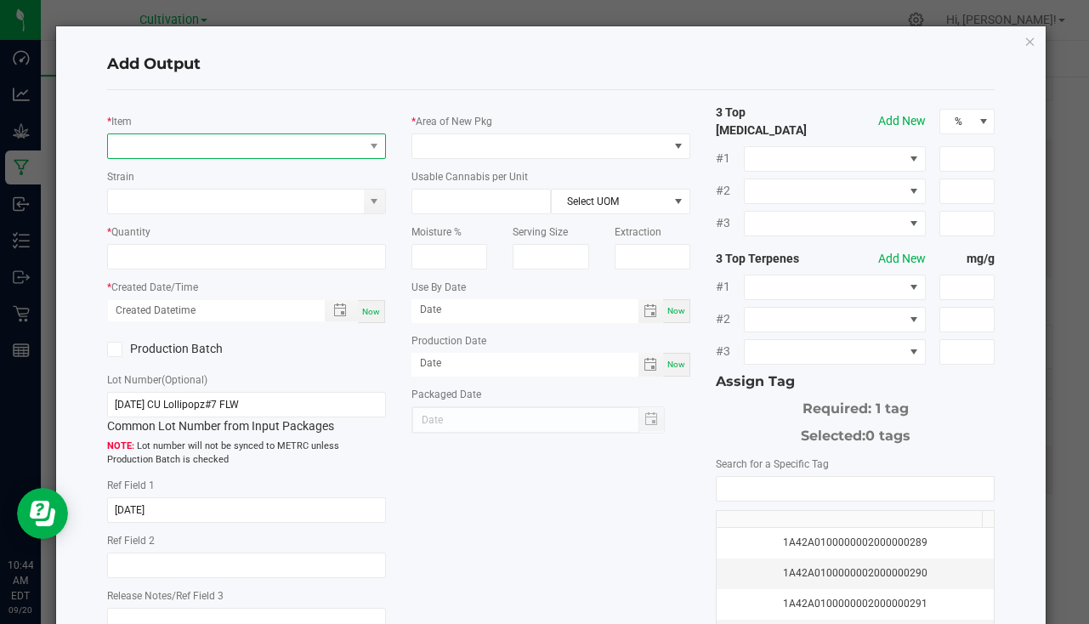
click at [219, 143] on span "NO DATA FOUND" at bounding box center [236, 146] width 256 height 24
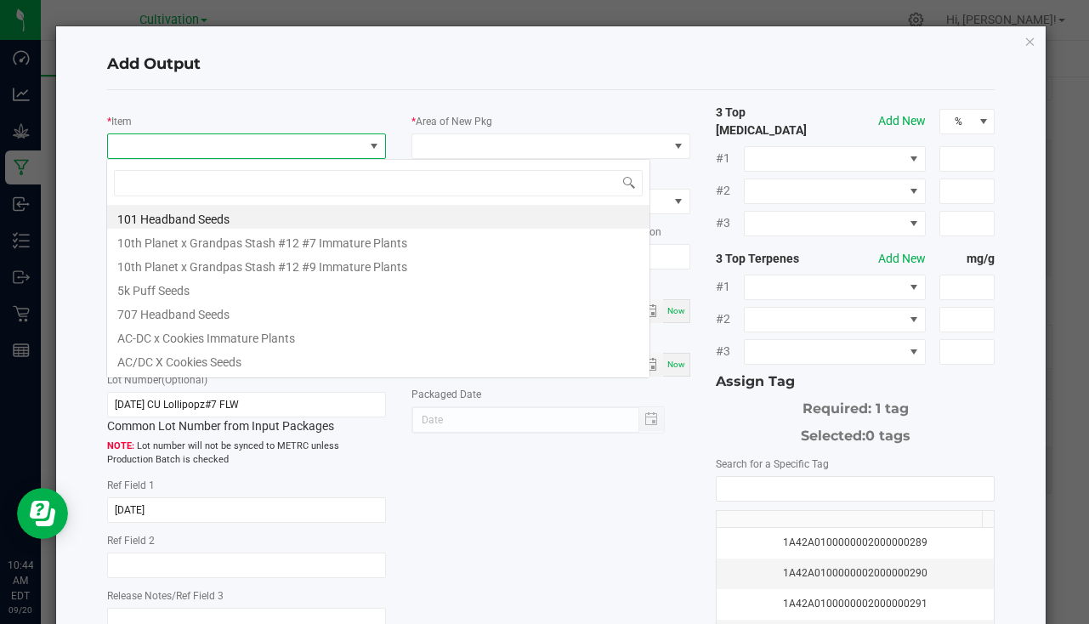
scroll to position [26, 276]
type input "lollipopz-3"
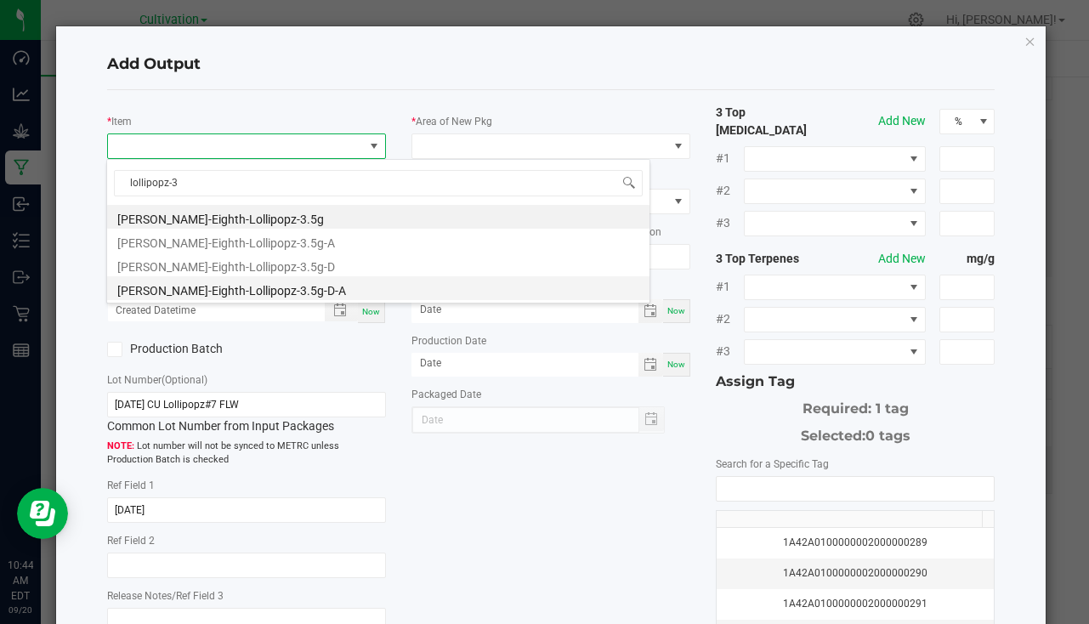
click at [261, 285] on li "Slater-Eighth-Lollipopz-3.5g-D-A" at bounding box center [378, 288] width 543 height 24
type input "0 ea"
type input "3.5"
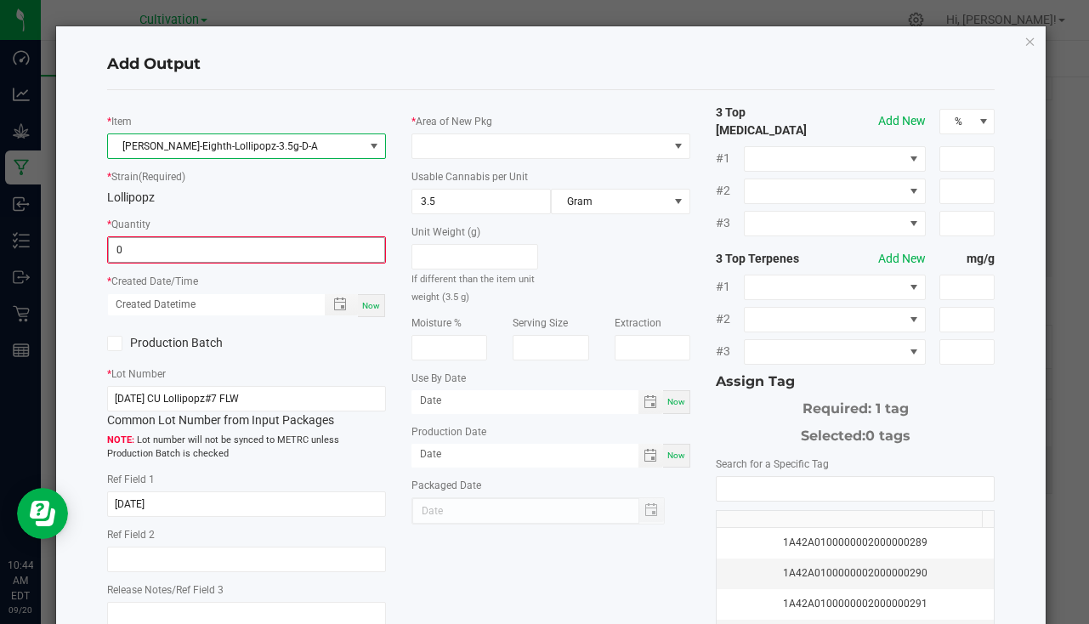
click at [181, 253] on input "0" at bounding box center [247, 250] width 276 height 24
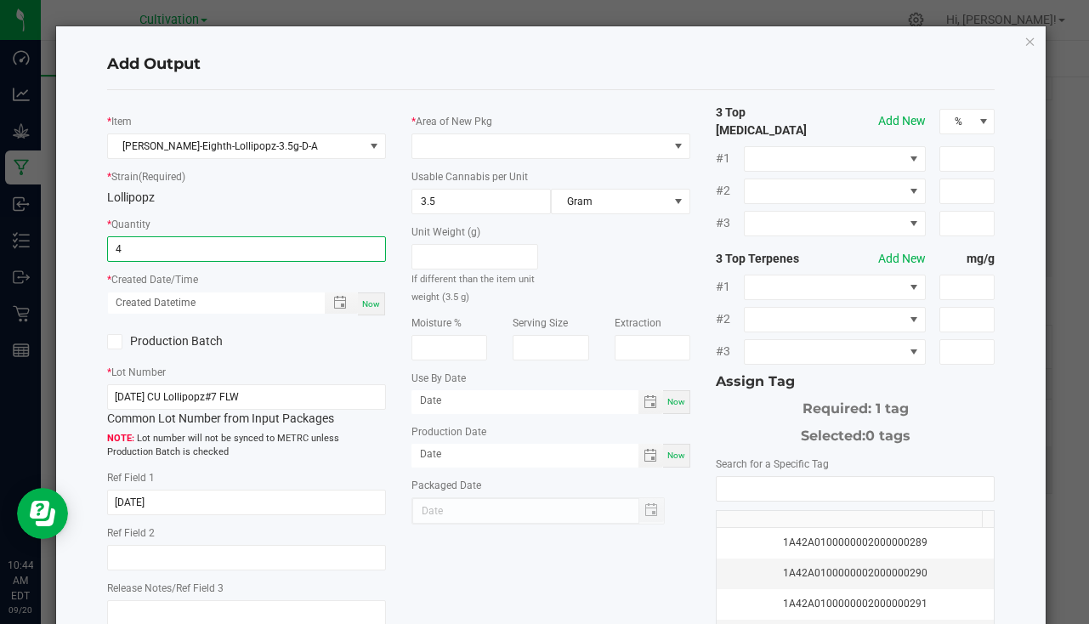
type input "4 ea"
click at [371, 310] on div "Now" at bounding box center [371, 304] width 27 height 23
type input "09/20/2025 10:44 AM"
type input "[DATE]"
click at [432, 129] on label "Area of New Pkg" at bounding box center [454, 121] width 77 height 15
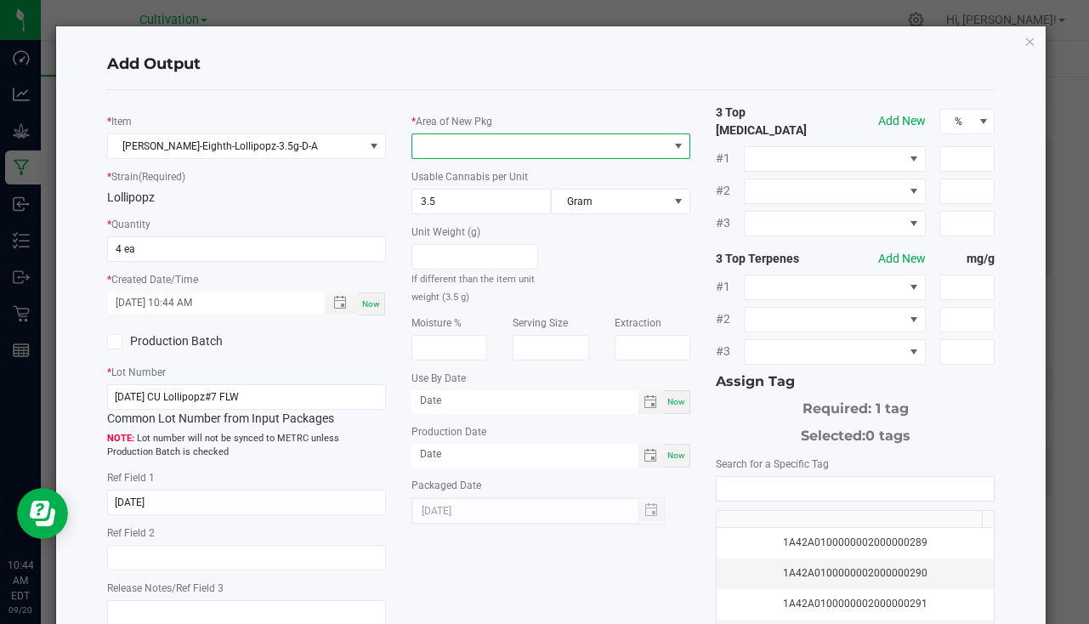
click at [452, 148] on span at bounding box center [540, 146] width 256 height 24
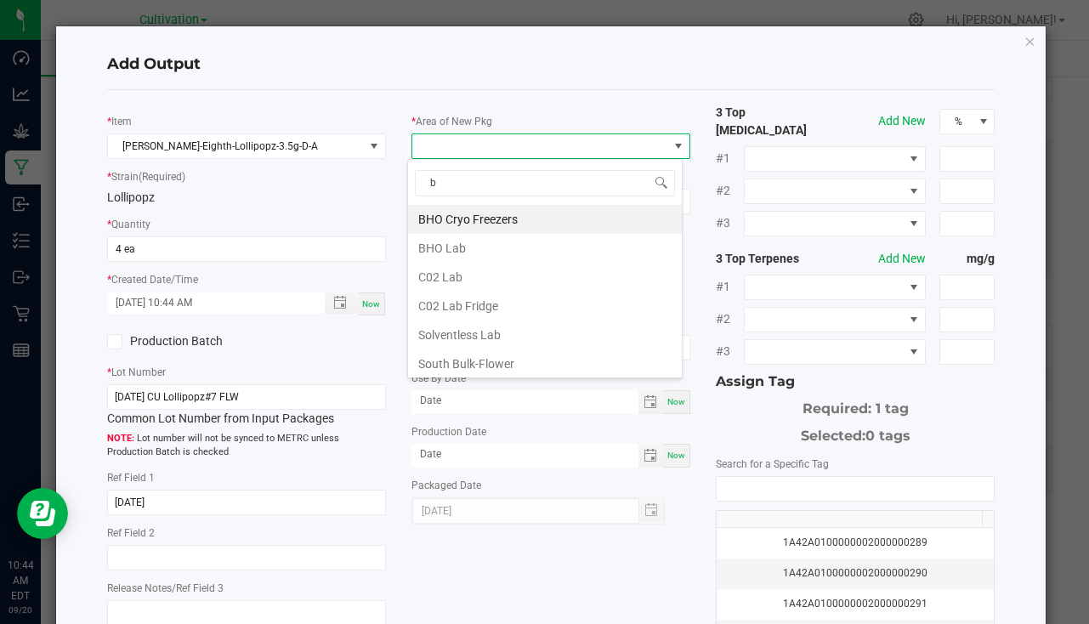
type input "bu"
click at [549, 213] on li "South Bulk-Flower" at bounding box center [545, 219] width 274 height 29
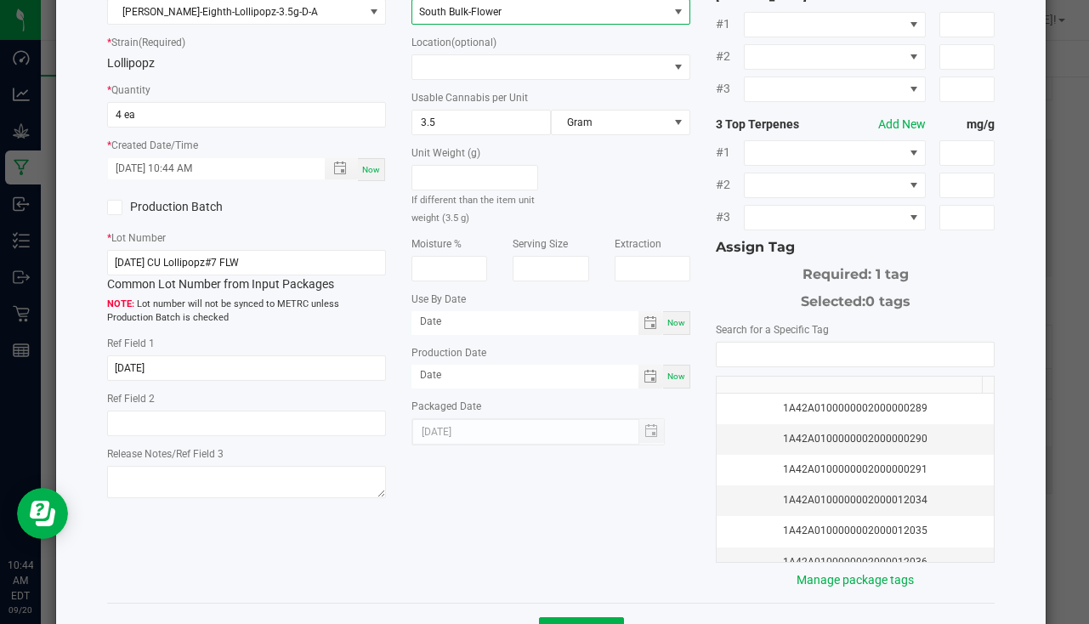
scroll to position [188, 0]
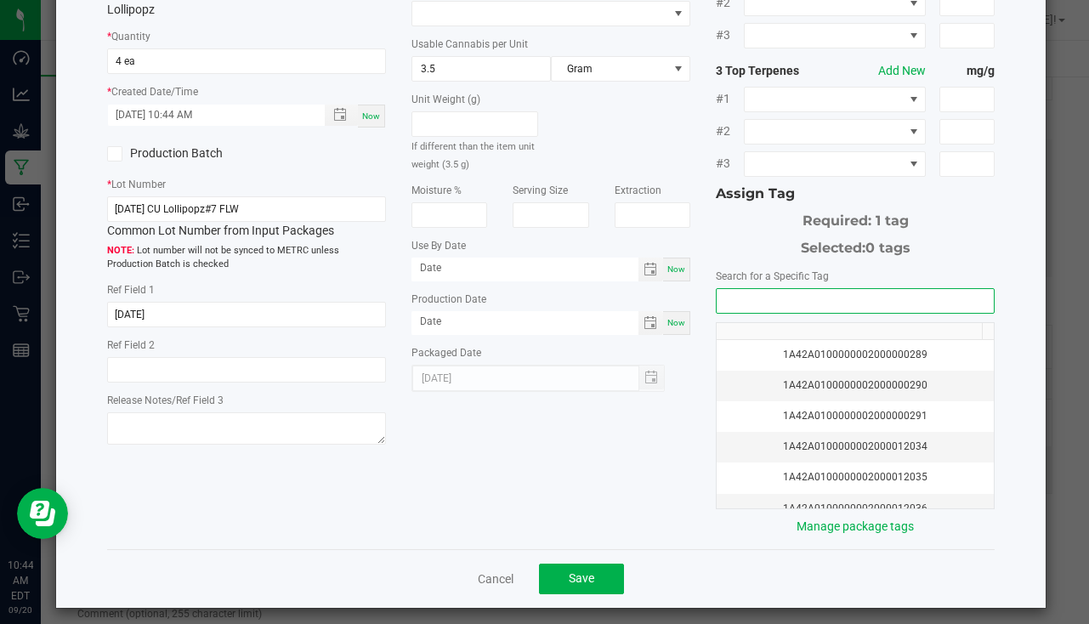
click at [735, 293] on input "NO DATA FOUND" at bounding box center [855, 301] width 277 height 24
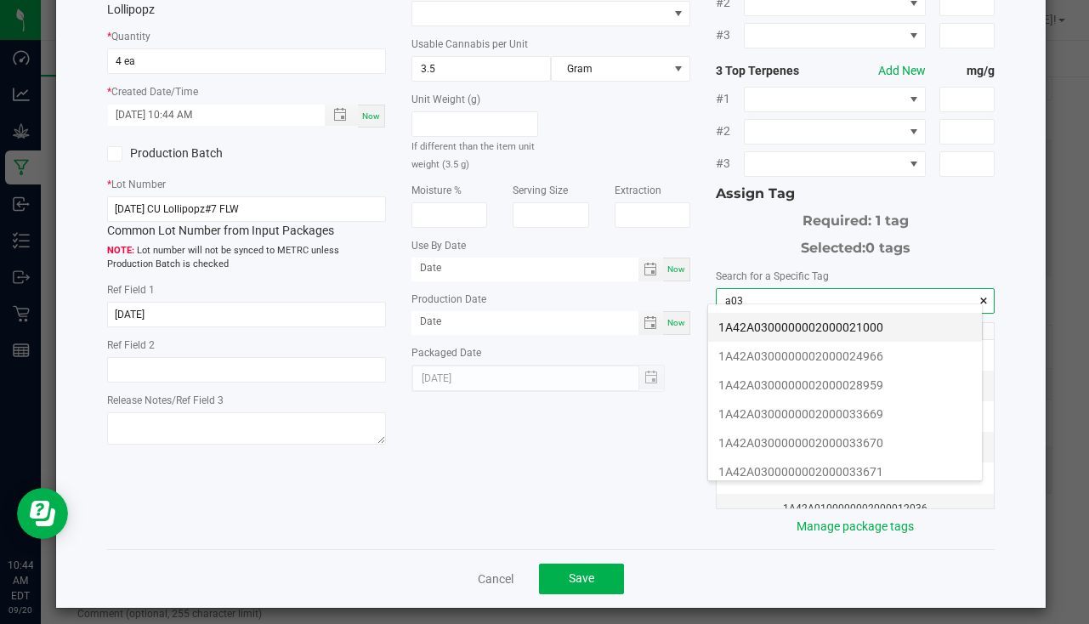
scroll to position [340, 0]
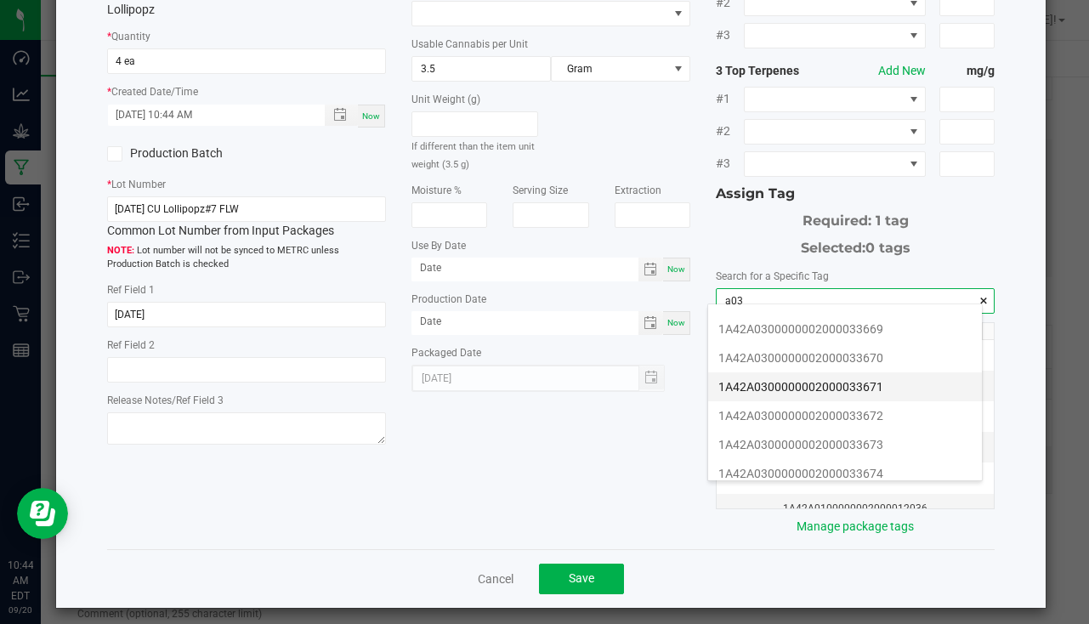
click at [851, 389] on li "1A42A0300000002000033671" at bounding box center [845, 386] width 274 height 29
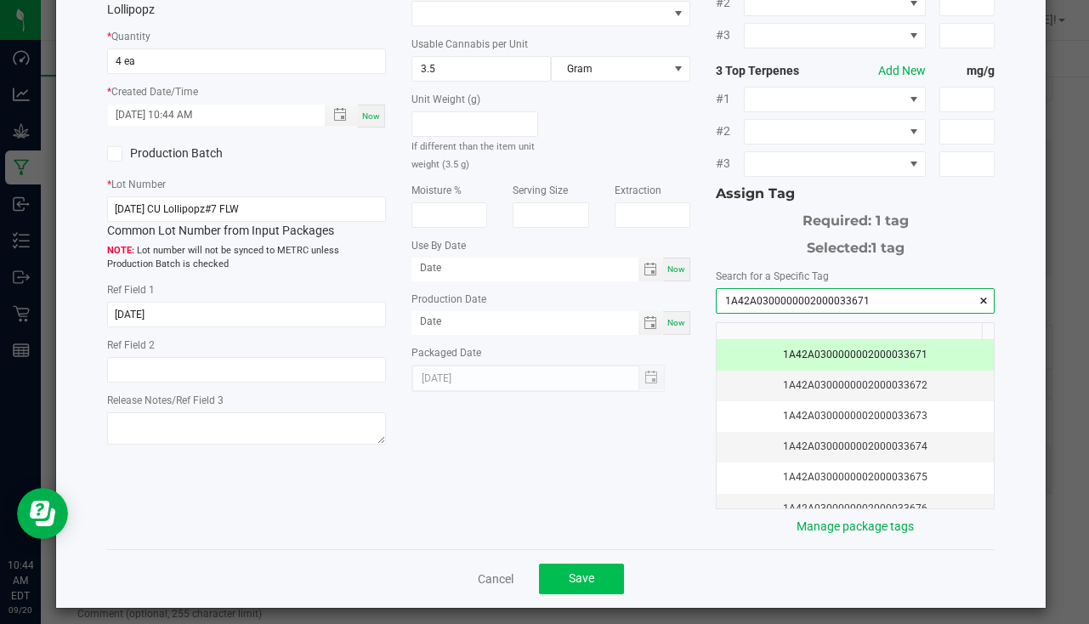
type input "1A42A0300000002000033671"
click at [571, 571] on span "Save" at bounding box center [582, 578] width 26 height 14
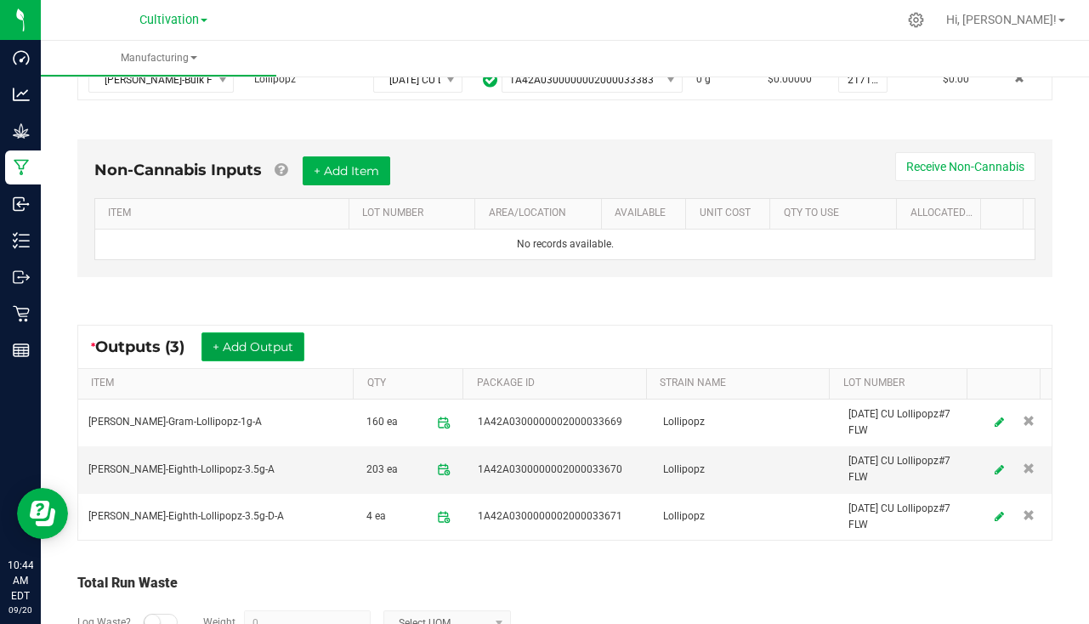
click at [260, 344] on button "+ Add Output" at bounding box center [253, 346] width 103 height 29
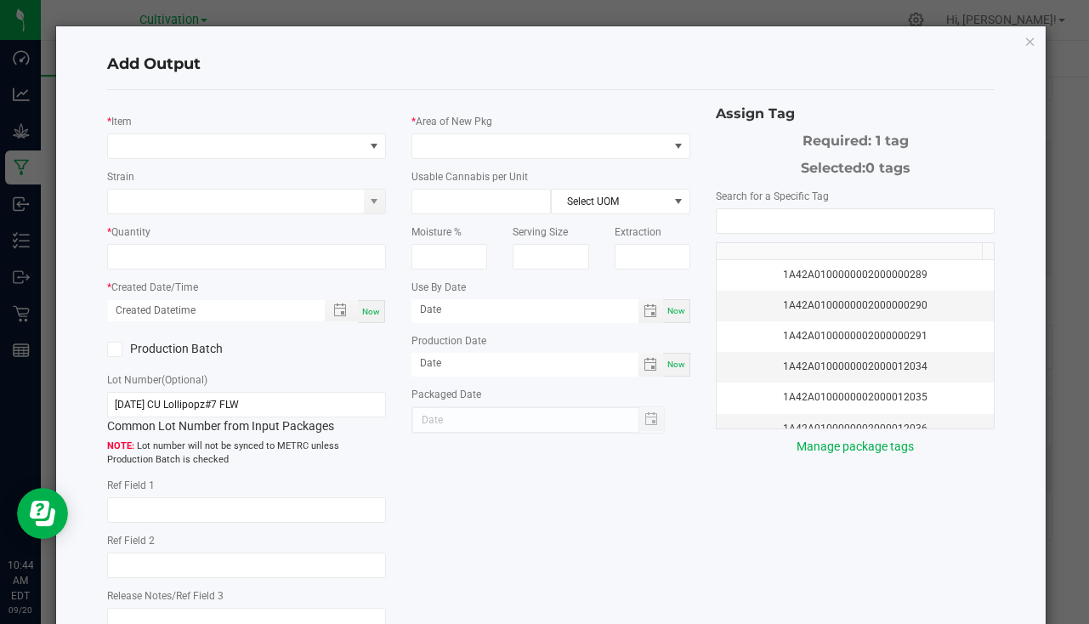
type input "[DATE]"
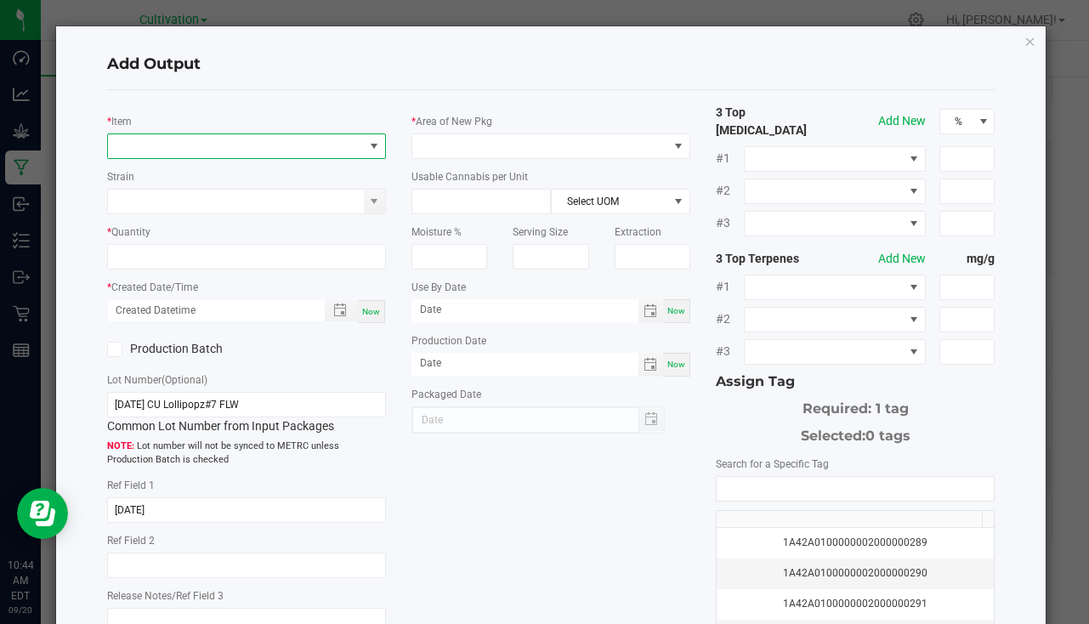
click at [149, 148] on span "NO DATA FOUND" at bounding box center [236, 146] width 256 height 24
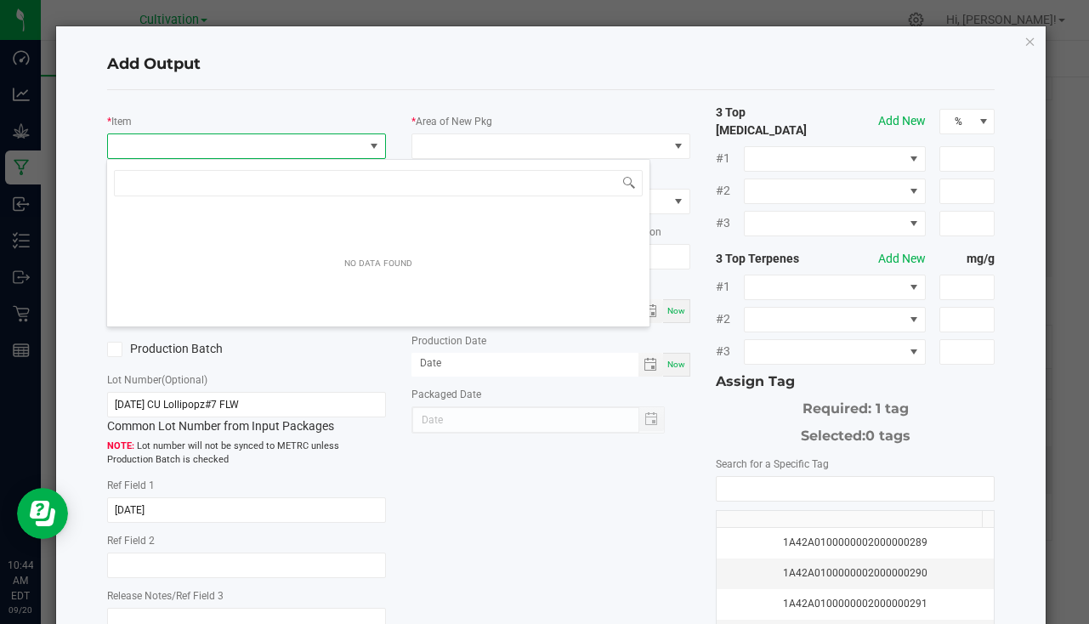
scroll to position [26, 276]
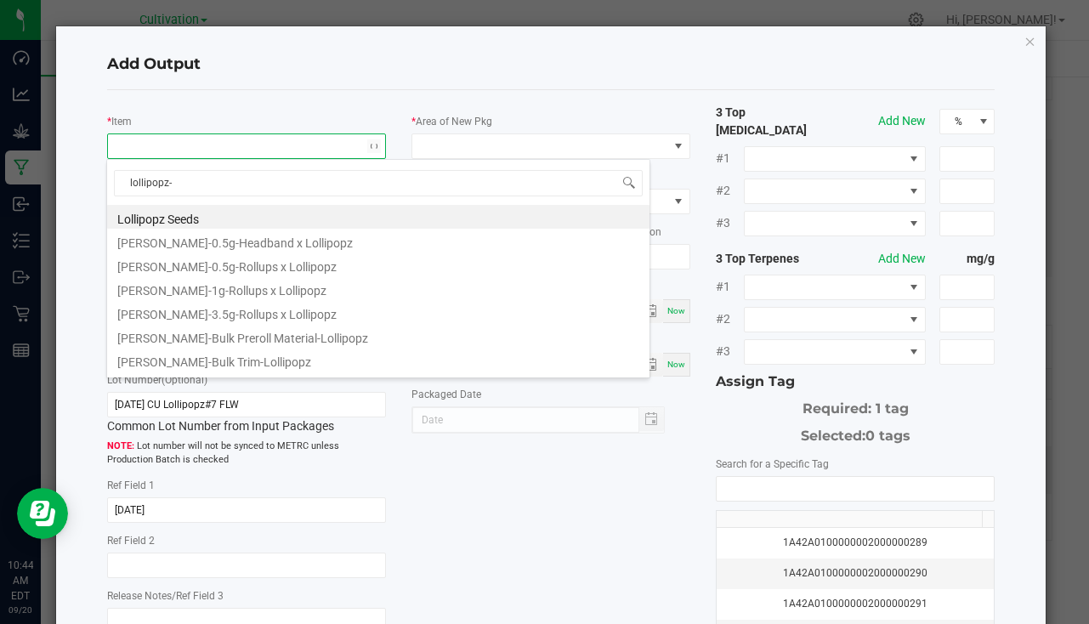
type input "lollipopz-7"
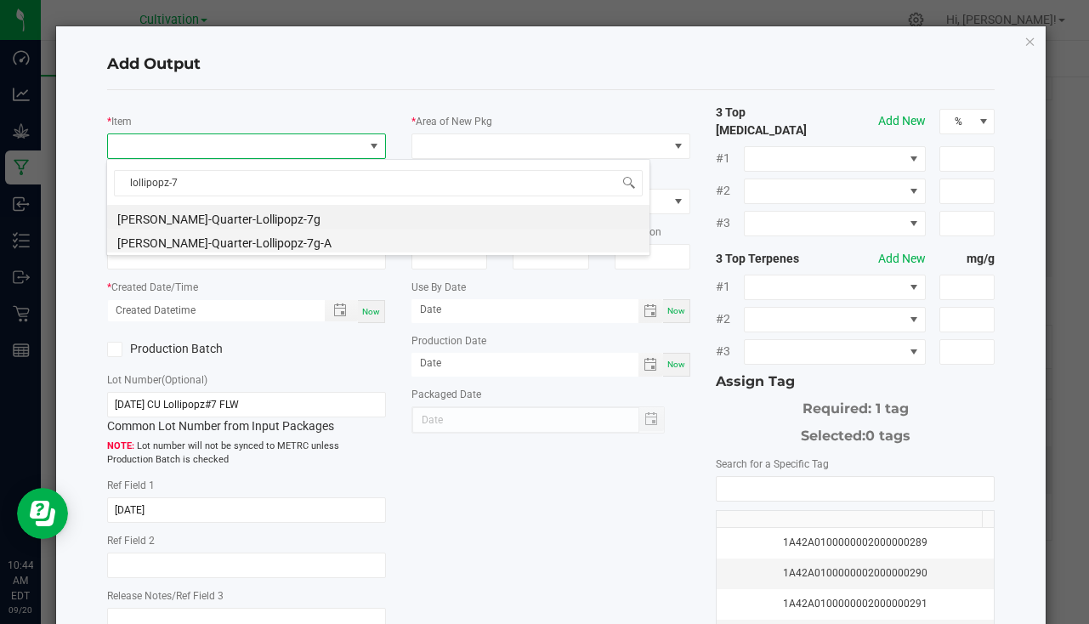
click at [256, 236] on li "Slater-Quarter-Lollipopz-7g-A" at bounding box center [378, 241] width 543 height 24
type input "0 ea"
type input "7"
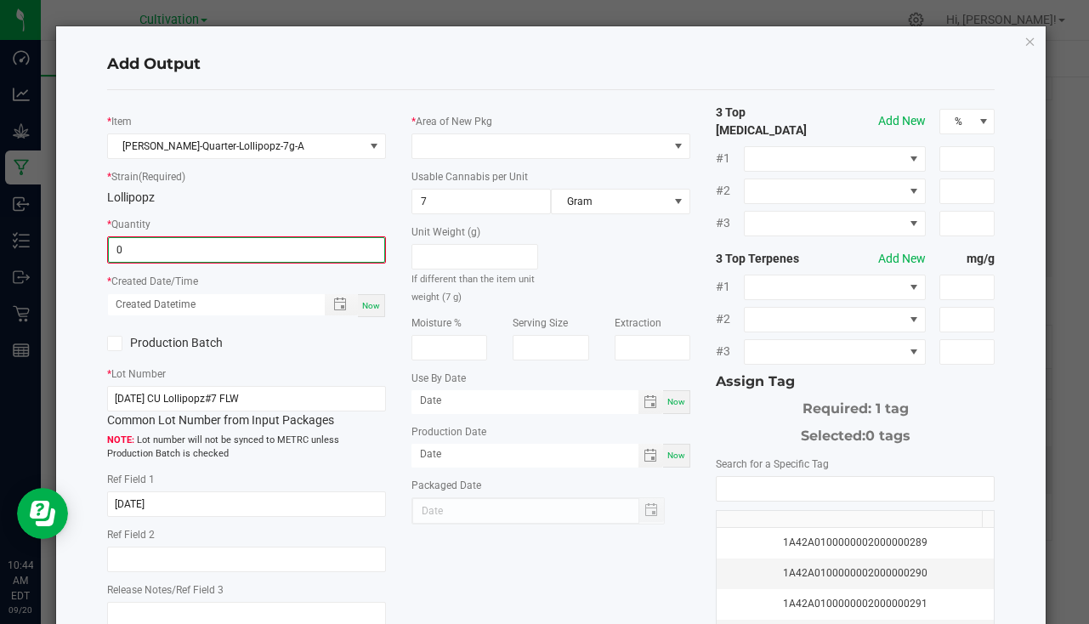
click at [137, 251] on input "0" at bounding box center [247, 250] width 276 height 24
type input "45 ea"
click at [370, 310] on div "Now" at bounding box center [371, 304] width 27 height 23
type input "09/20/2025 10:44 AM"
type input "[DATE]"
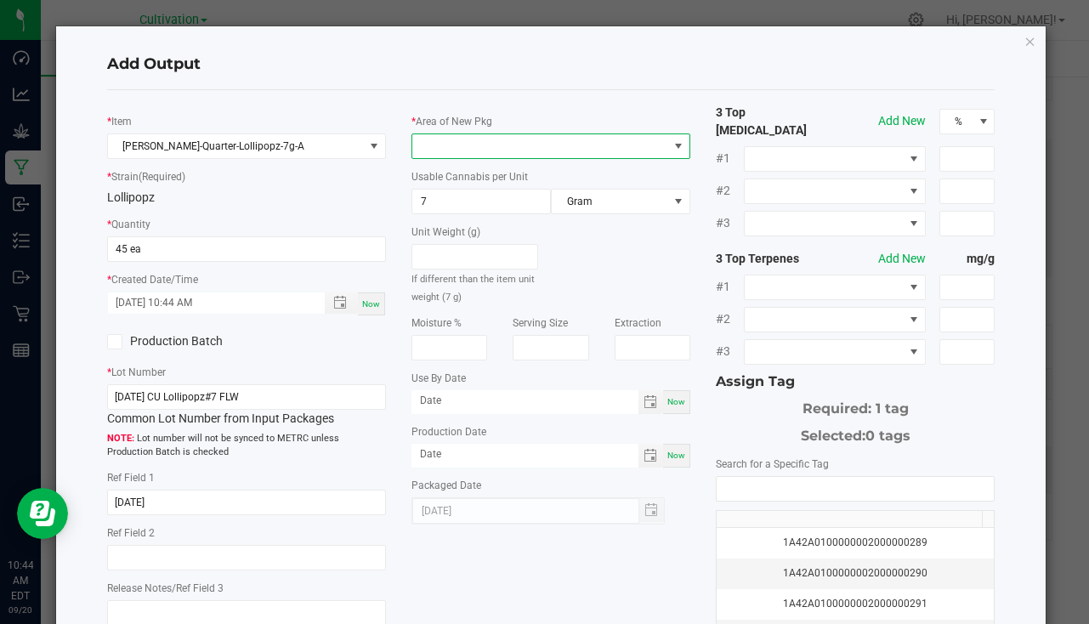
click at [424, 145] on span at bounding box center [540, 146] width 256 height 24
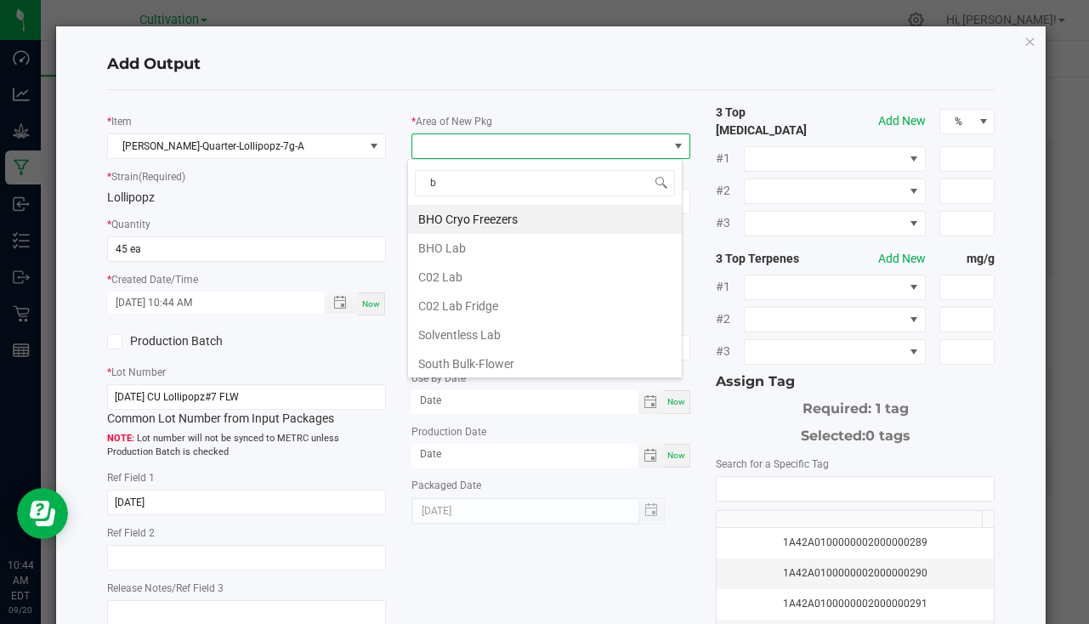
type input "bu"
click at [491, 224] on li "South Bulk-Flower" at bounding box center [545, 219] width 274 height 29
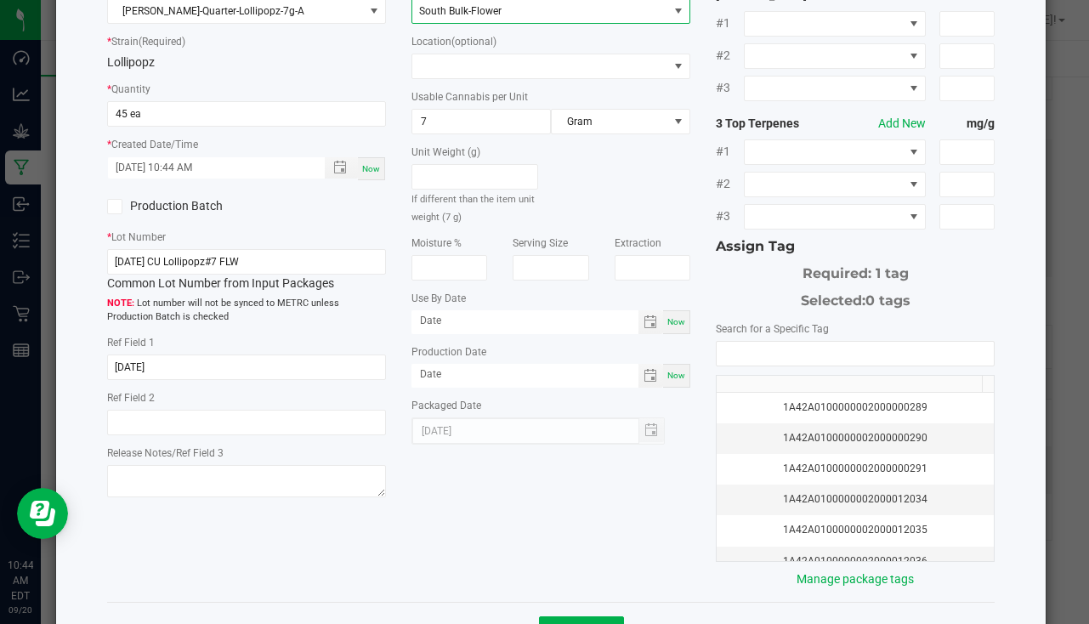
scroll to position [103, 0]
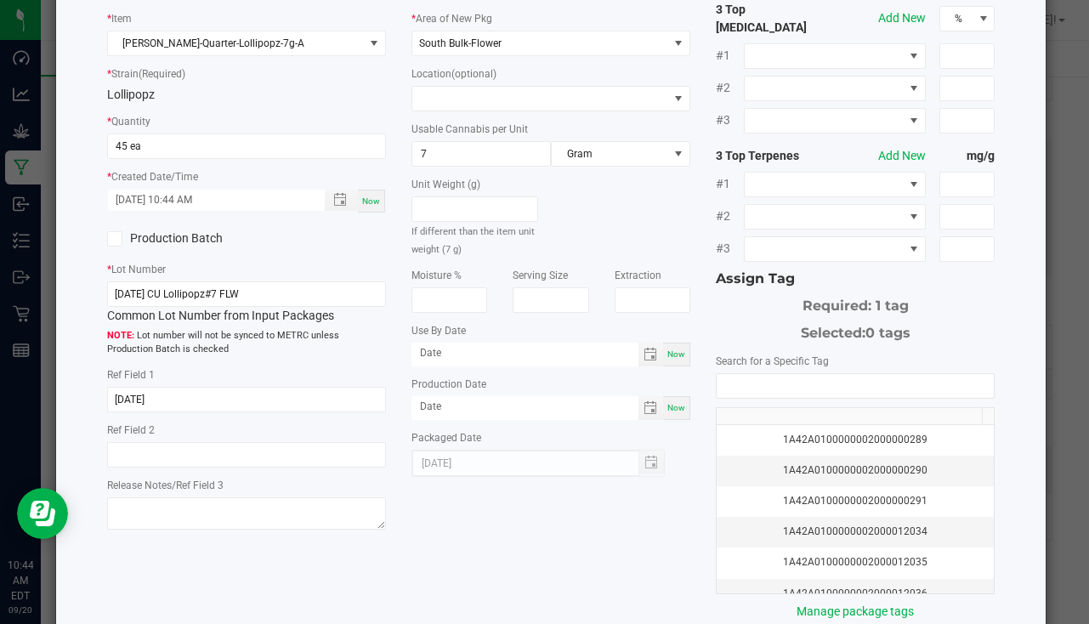
drag, startPoint x: 812, startPoint y: 392, endPoint x: 802, endPoint y: 378, distance: 17.7
click at [812, 391] on div "1A42A0100000002000000289 1A42A0100000002000000290 1A42A0100000002000000291 1A42…" at bounding box center [855, 483] width 279 height 221
click at [802, 378] on input "NO DATA FOUND" at bounding box center [855, 386] width 277 height 24
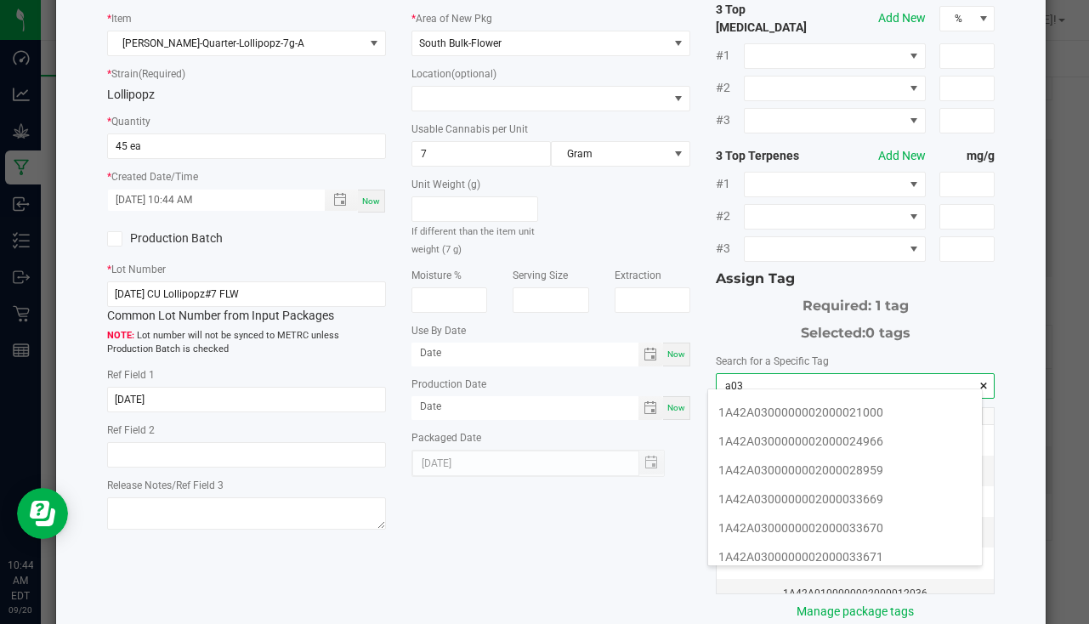
scroll to position [340, 0]
click at [882, 490] on li "1A42A0300000002000033672" at bounding box center [845, 500] width 274 height 29
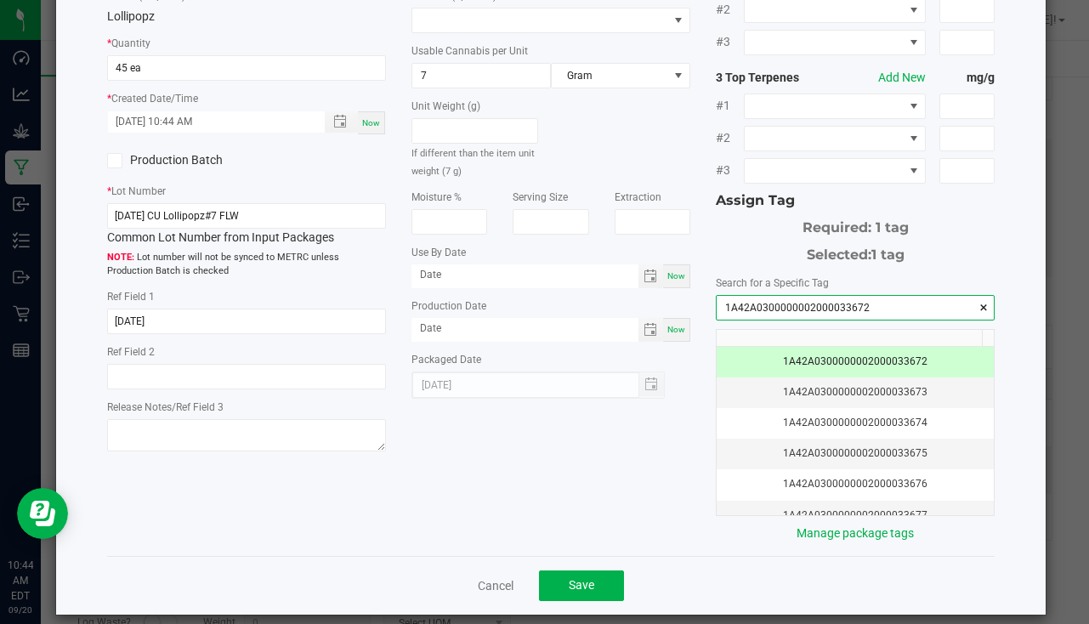
scroll to position [188, 0]
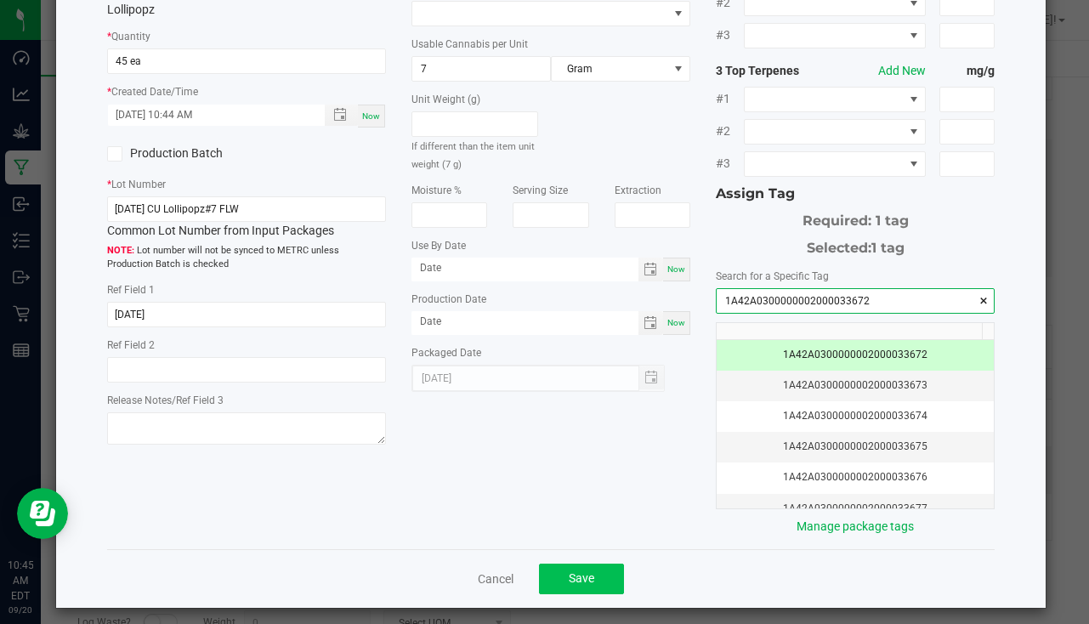
type input "1A42A0300000002000033672"
click at [578, 577] on button "Save" at bounding box center [581, 579] width 85 height 31
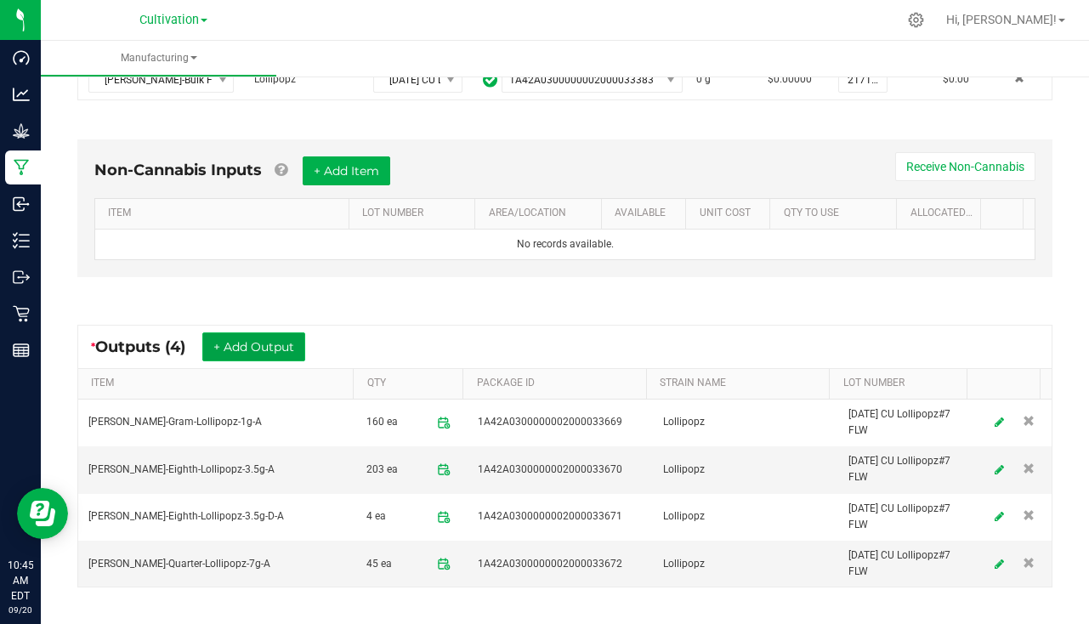
click at [230, 340] on button "+ Add Output" at bounding box center [253, 346] width 103 height 29
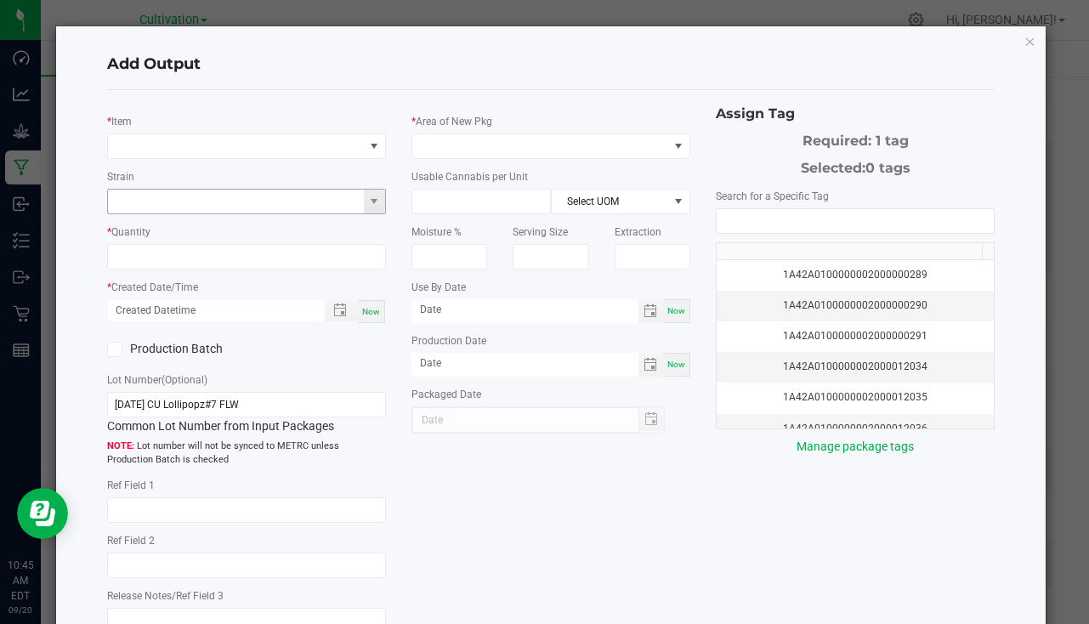
type input "[DATE]"
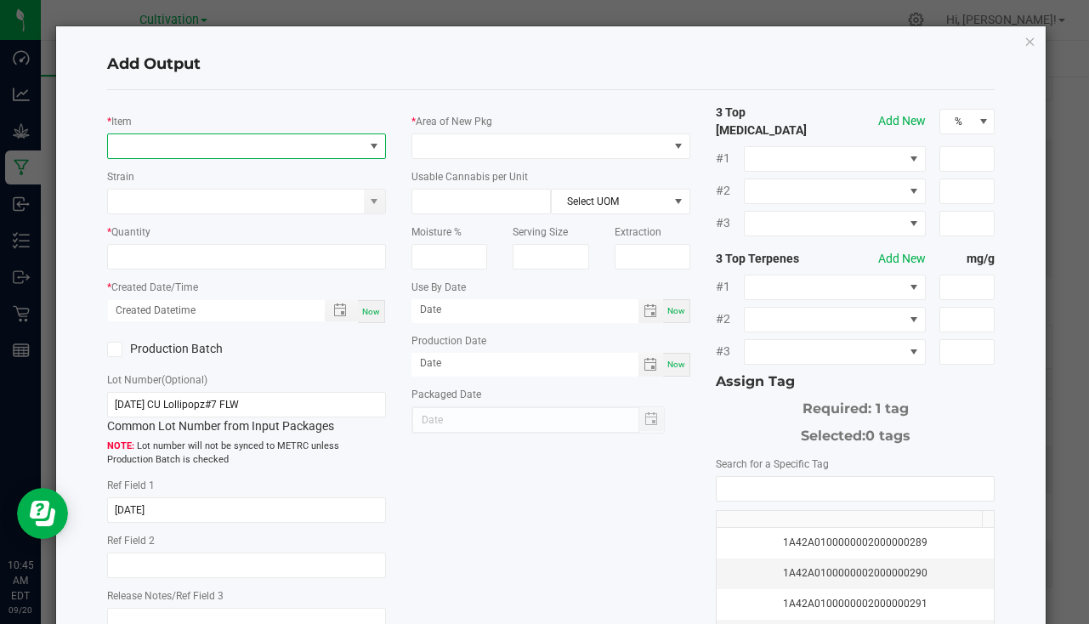
click at [189, 151] on span "NO DATA FOUND" at bounding box center [236, 146] width 256 height 24
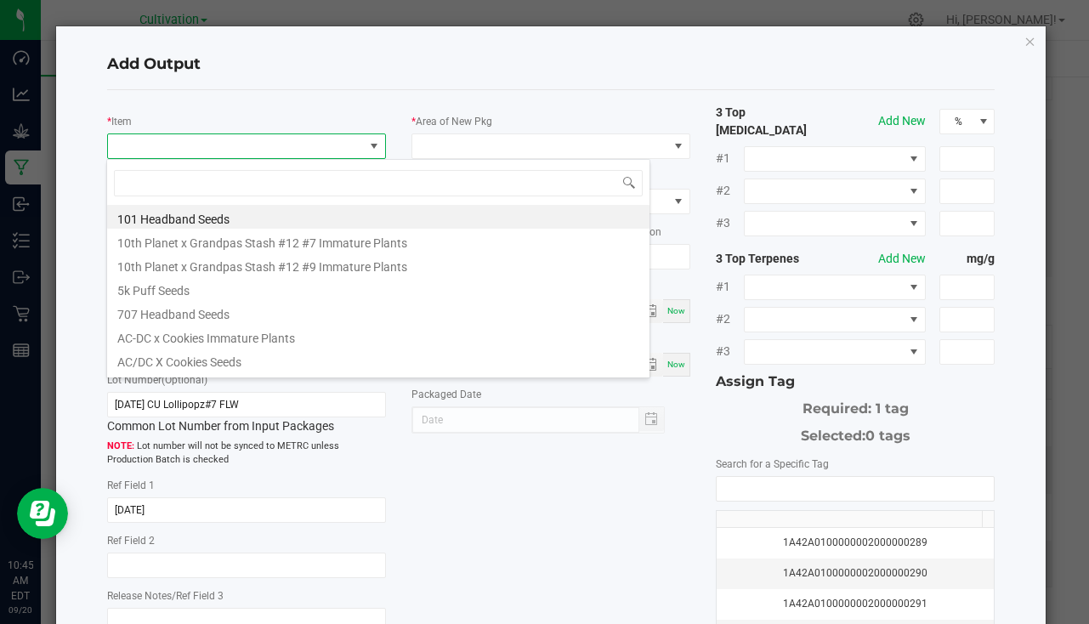
scroll to position [26, 276]
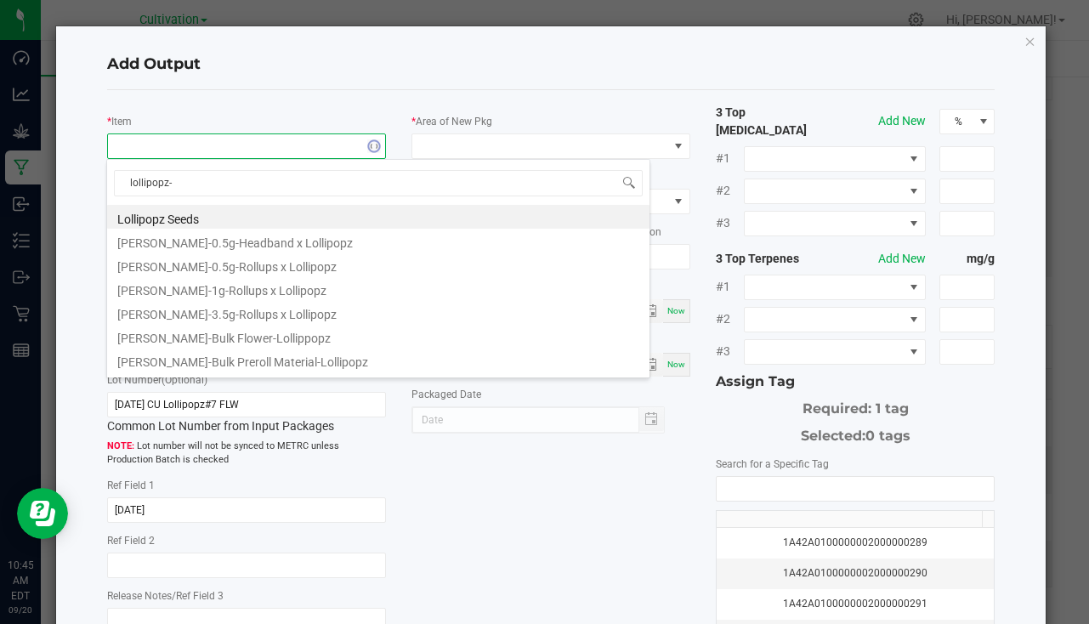
type input "lollipopz-1"
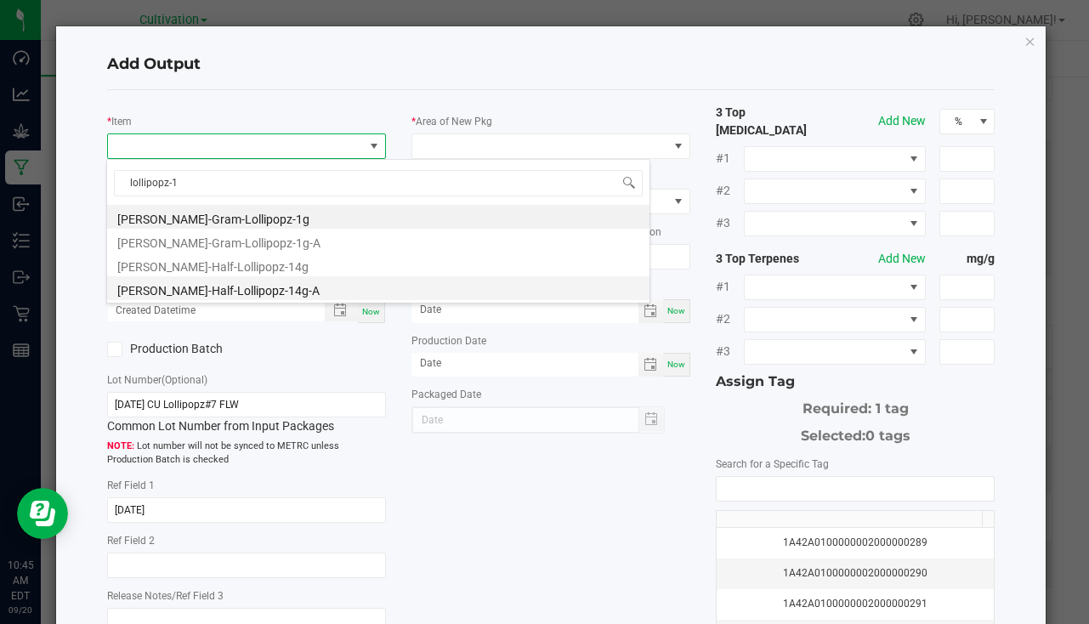
click at [242, 293] on li "Slater-Half-Lollipopz-14g-A" at bounding box center [378, 288] width 543 height 24
type input "0 ea"
type input "14"
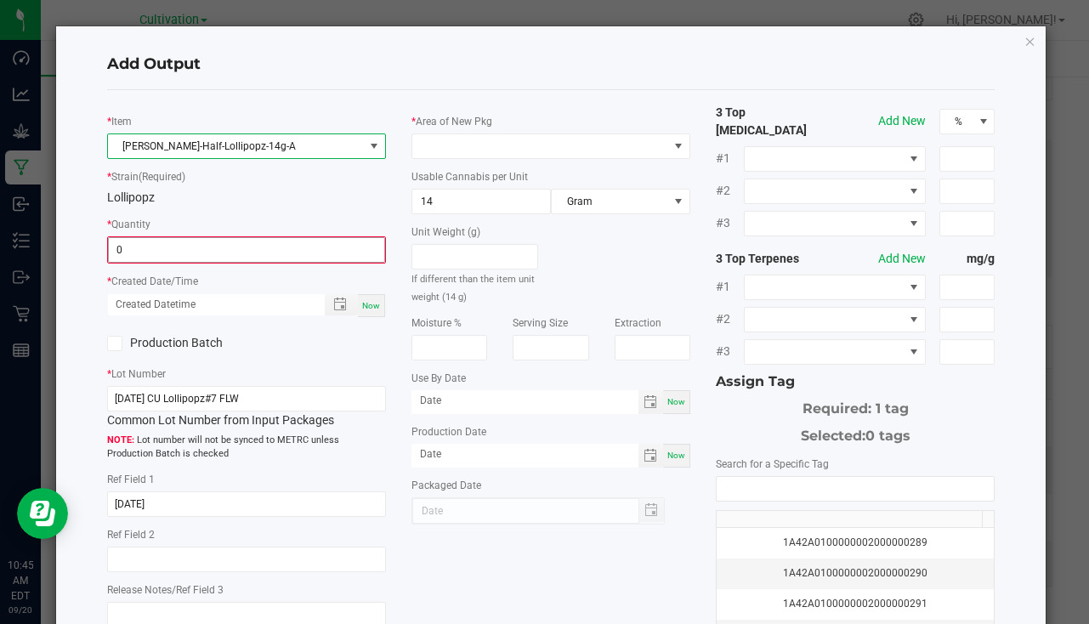
click at [151, 247] on input "0" at bounding box center [247, 250] width 276 height 24
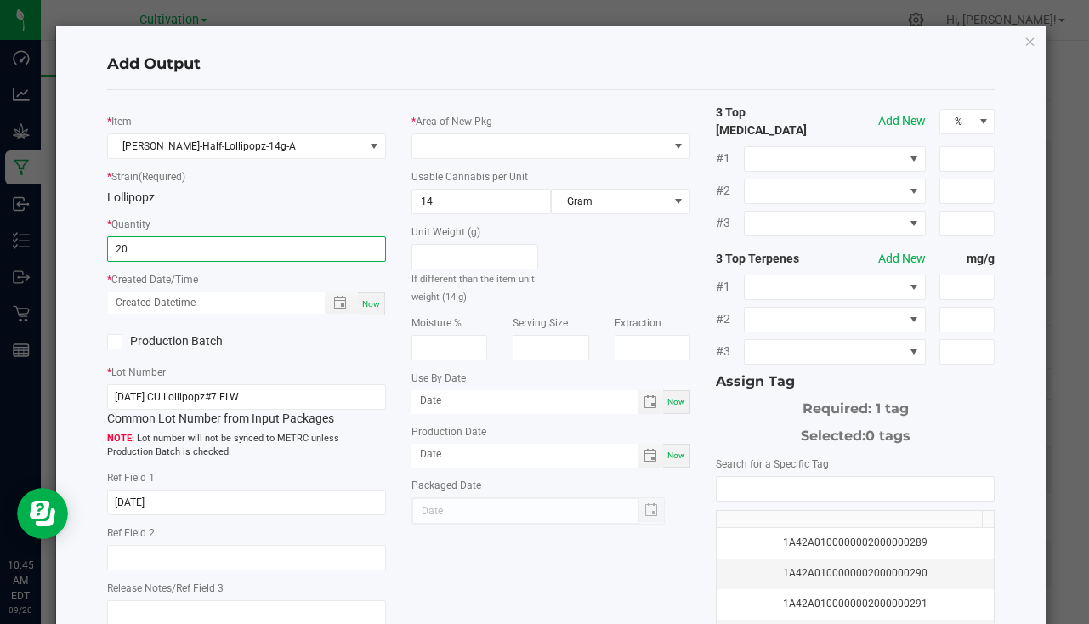
type input "20 ea"
drag, startPoint x: 369, startPoint y: 298, endPoint x: 389, endPoint y: 274, distance: 30.8
click at [370, 298] on div "Now" at bounding box center [371, 304] width 27 height 23
type input "09/20/2025 10:45 AM"
type input "[DATE]"
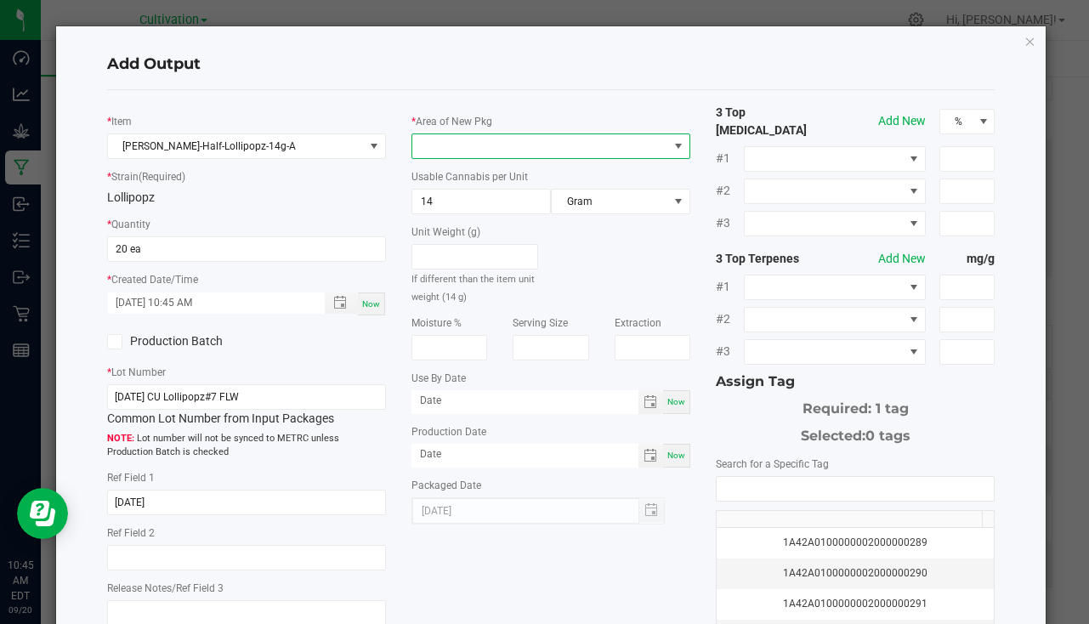
click at [452, 148] on span at bounding box center [540, 146] width 256 height 24
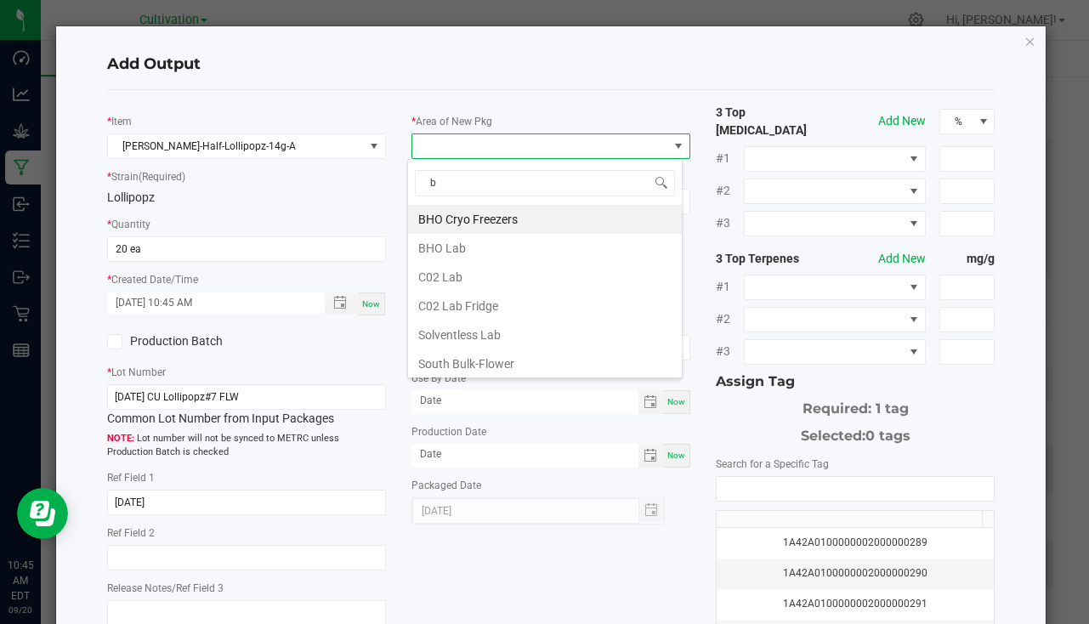
type input "bu"
drag, startPoint x: 472, startPoint y: 213, endPoint x: 536, endPoint y: 212, distance: 63.8
click at [473, 213] on li "South Bulk-Flower" at bounding box center [545, 219] width 274 height 29
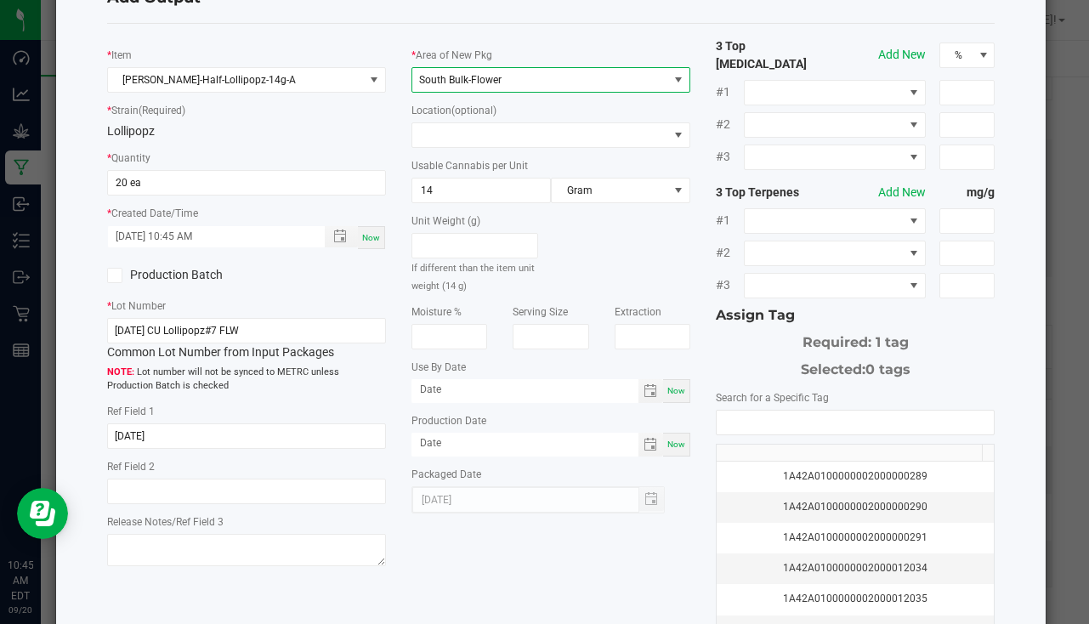
scroll to position [188, 0]
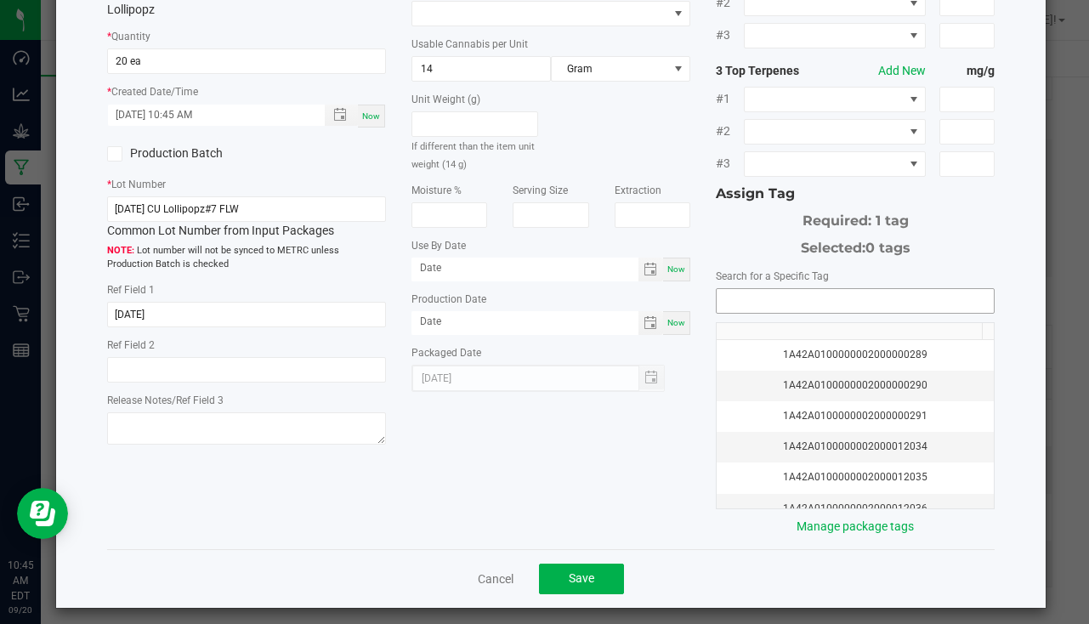
click at [769, 296] on input "NO DATA FOUND" at bounding box center [855, 301] width 277 height 24
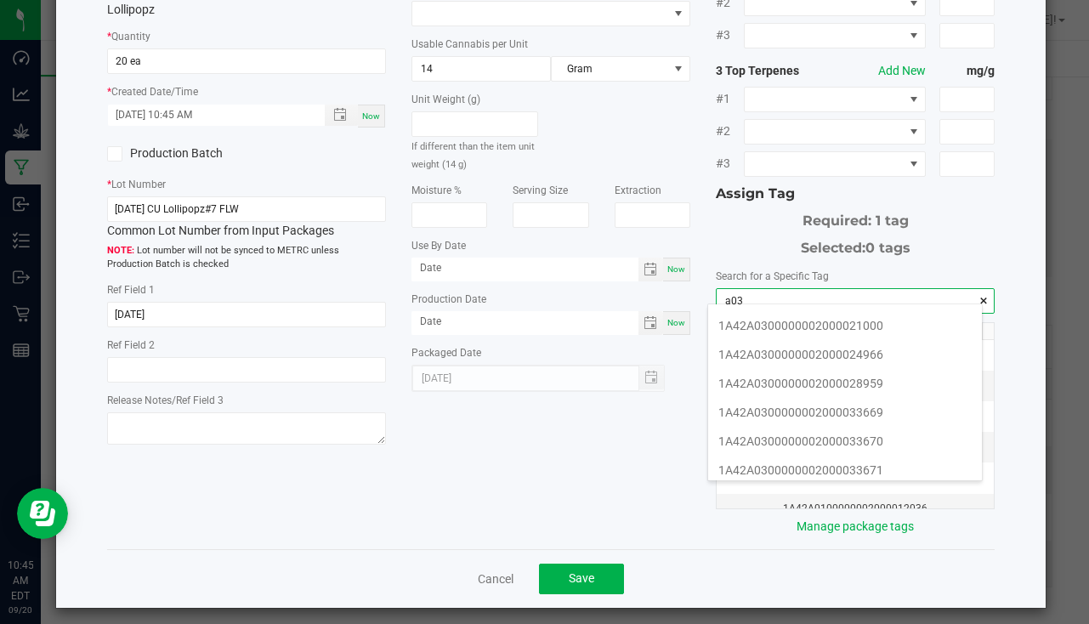
scroll to position [340, 0]
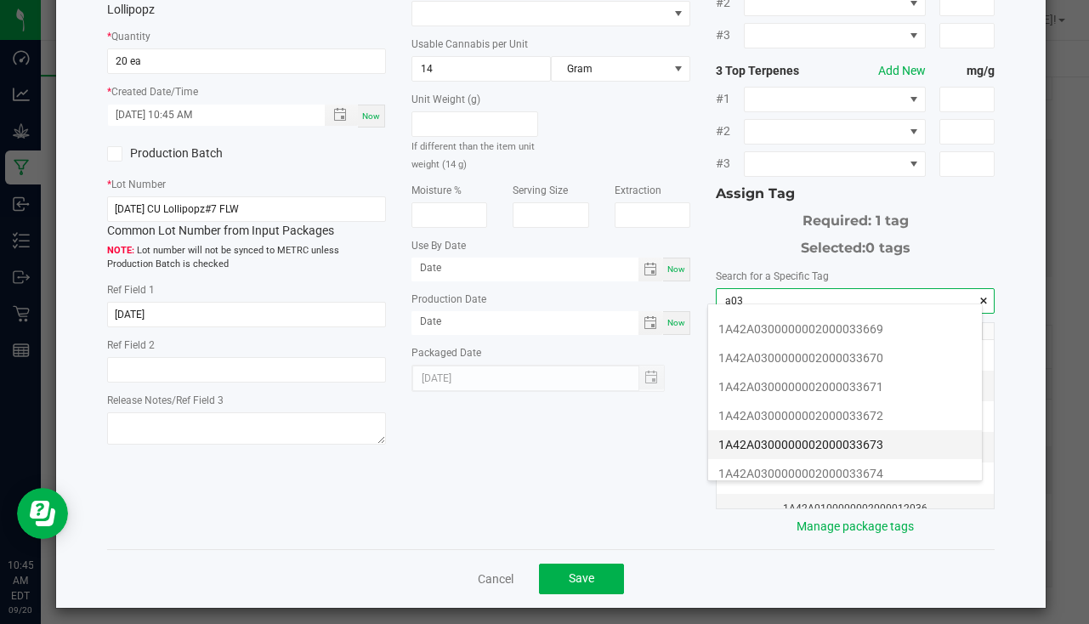
click at [845, 433] on li "1A42A0300000002000033673" at bounding box center [845, 444] width 274 height 29
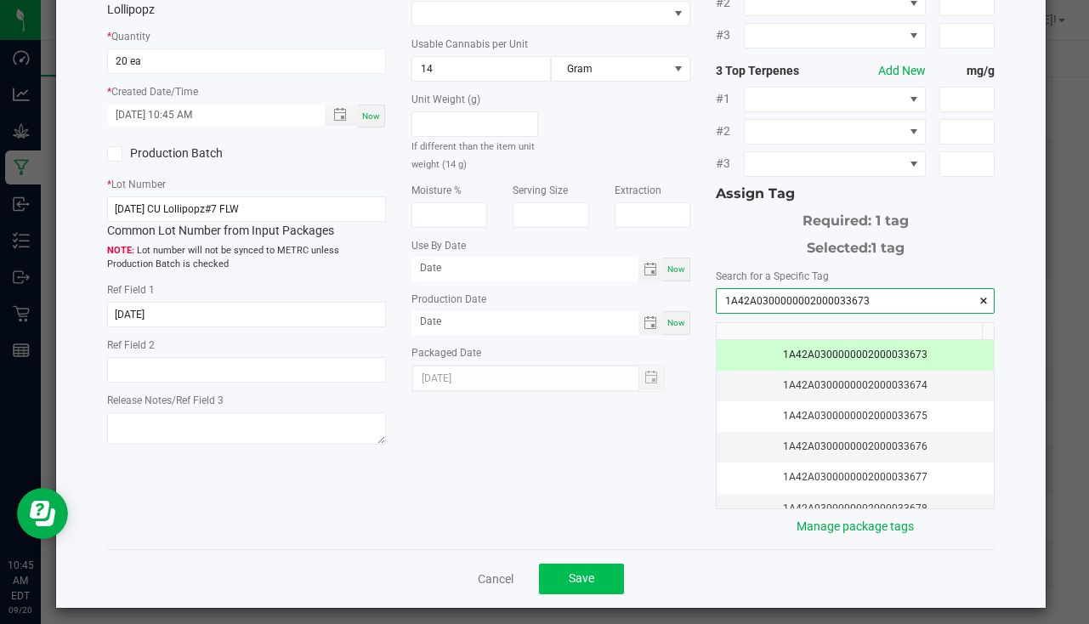
type input "1A42A0300000002000033673"
click at [589, 564] on button "Save" at bounding box center [581, 579] width 85 height 31
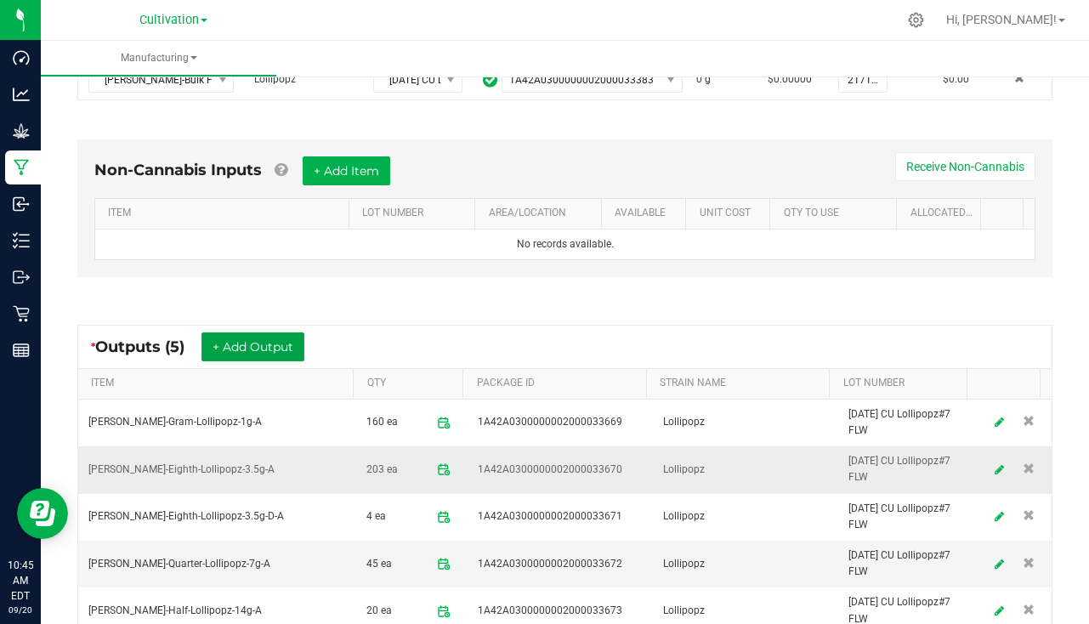
scroll to position [594, 0]
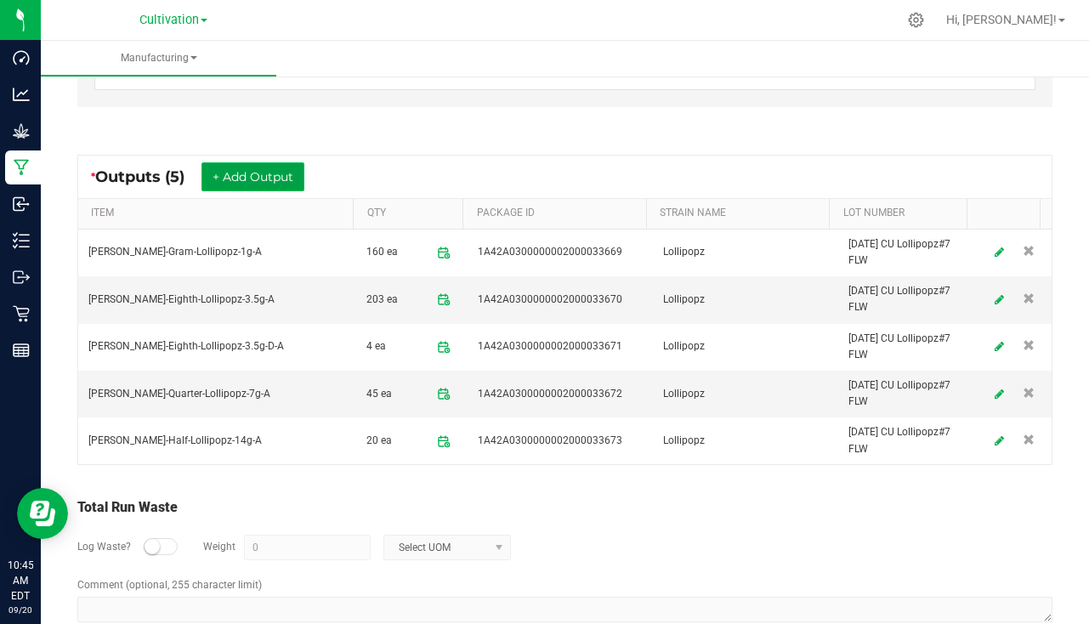
click at [274, 162] on button "+ Add Output" at bounding box center [253, 176] width 103 height 29
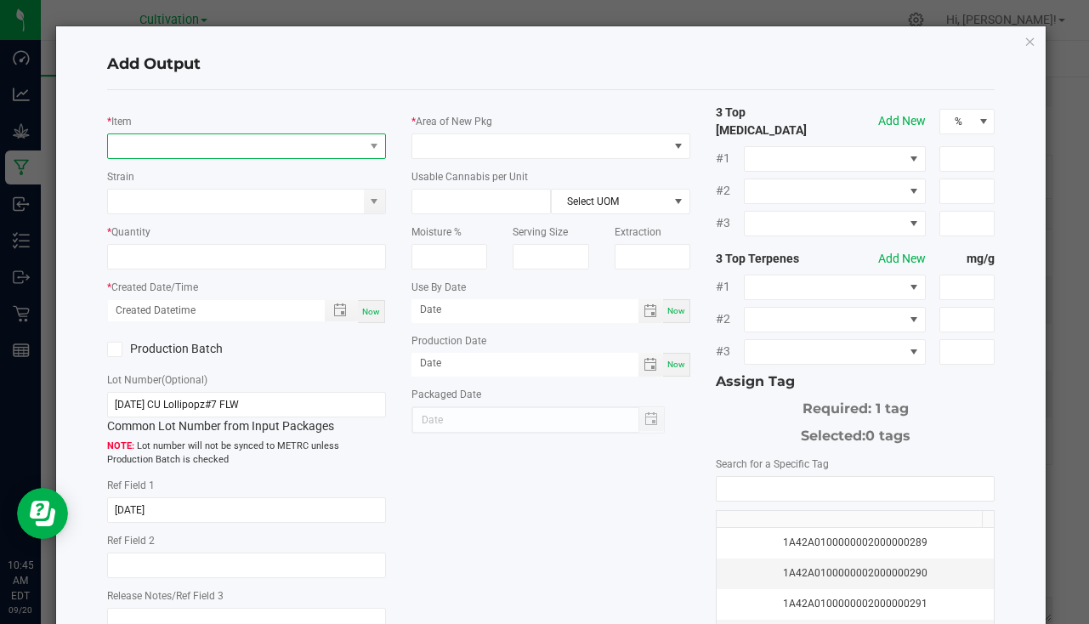
click at [210, 155] on span "NO DATA FOUND" at bounding box center [236, 146] width 256 height 24
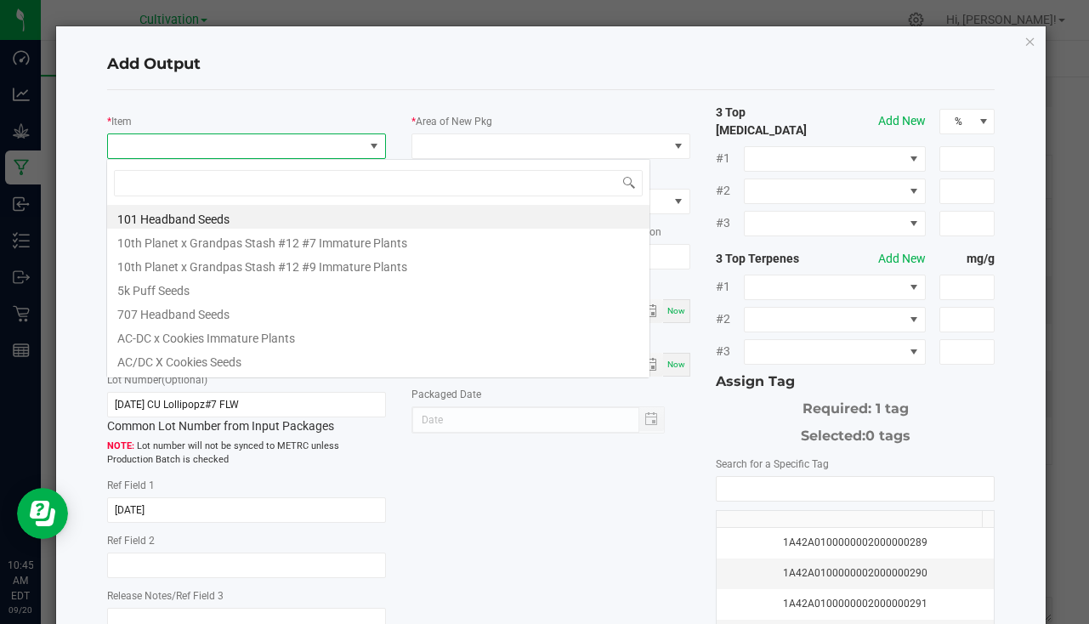
scroll to position [26, 276]
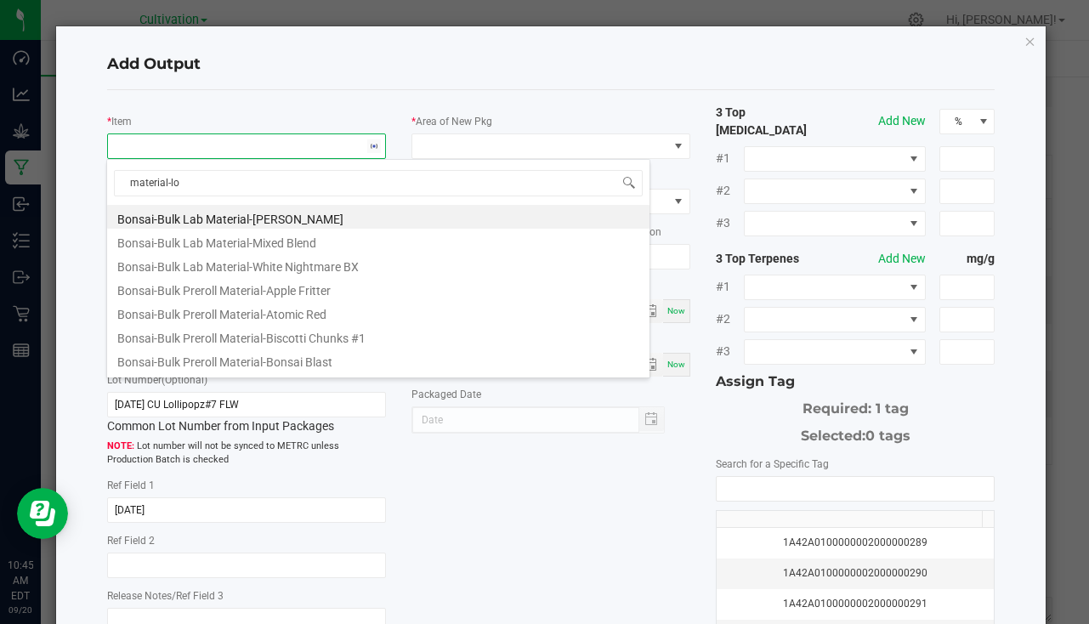
type input "material-lol"
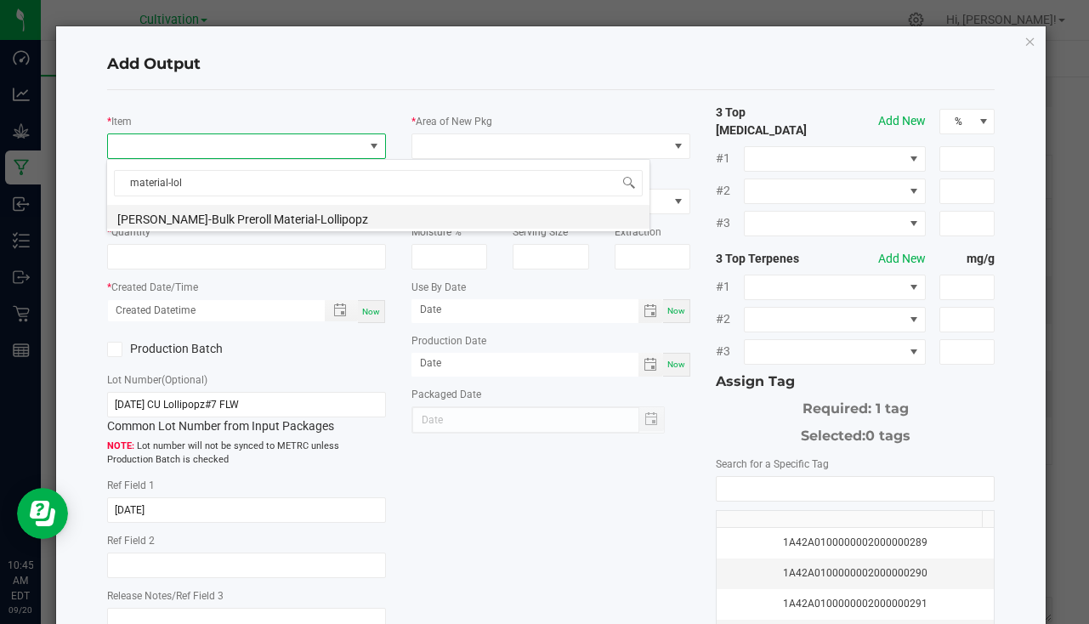
click at [251, 215] on li "Slater-Bulk Preroll Material-Lollipopz" at bounding box center [378, 217] width 543 height 24
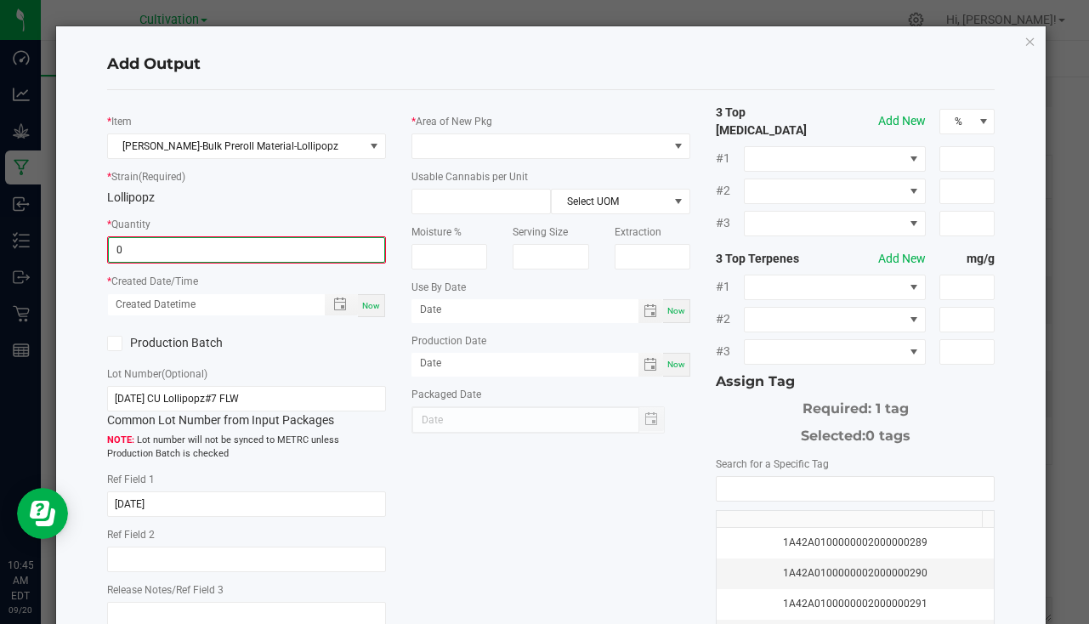
click at [157, 253] on input "0" at bounding box center [247, 250] width 276 height 24
type input "639.0000 g"
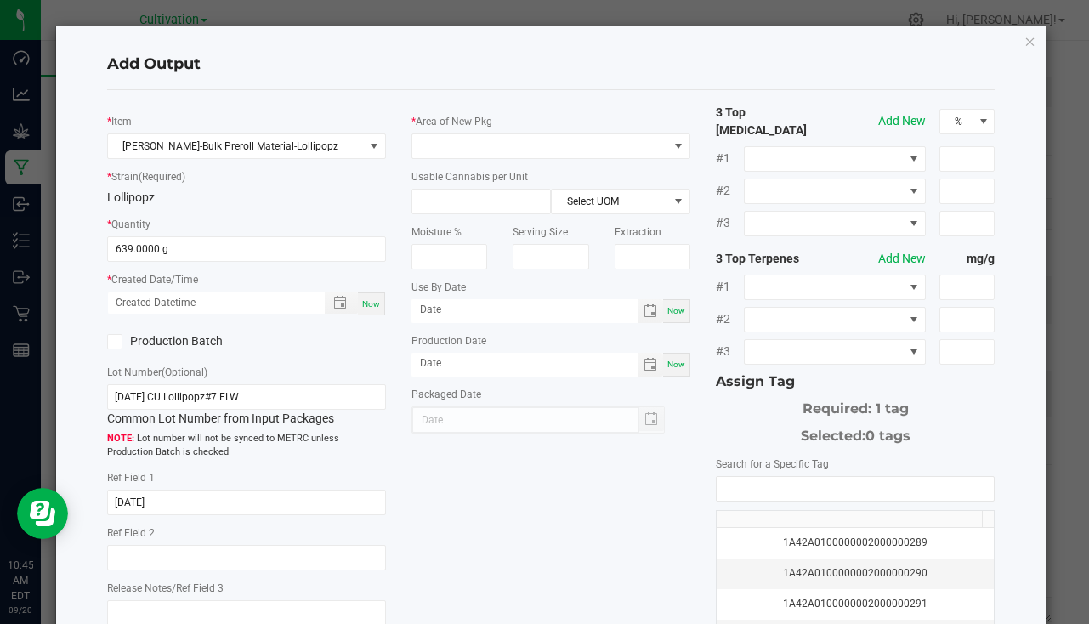
click at [379, 299] on div "Now" at bounding box center [371, 304] width 27 height 23
type input "09/20/2025 10:45 AM"
type input "[DATE]"
click at [435, 153] on span at bounding box center [540, 146] width 256 height 24
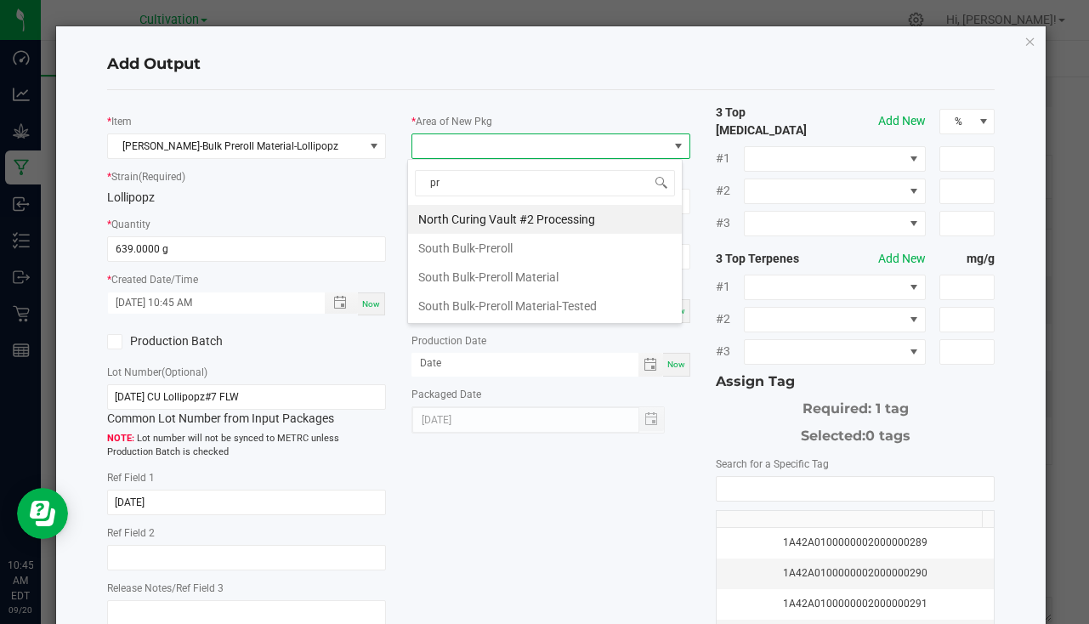
type input "pre"
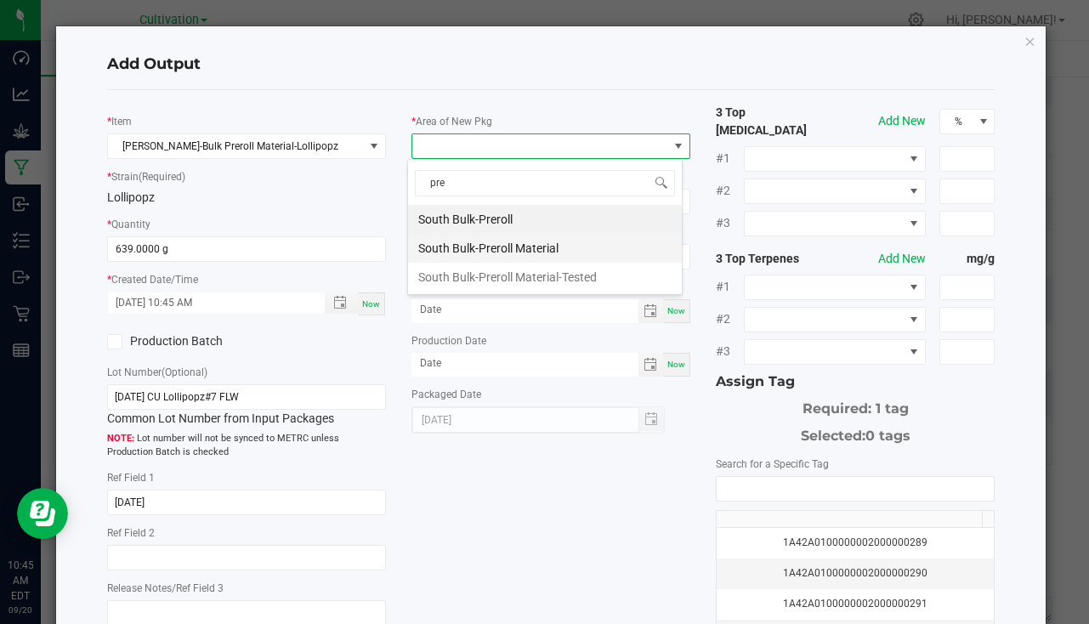
click at [532, 236] on li "South Bulk-Preroll Material" at bounding box center [545, 248] width 274 height 29
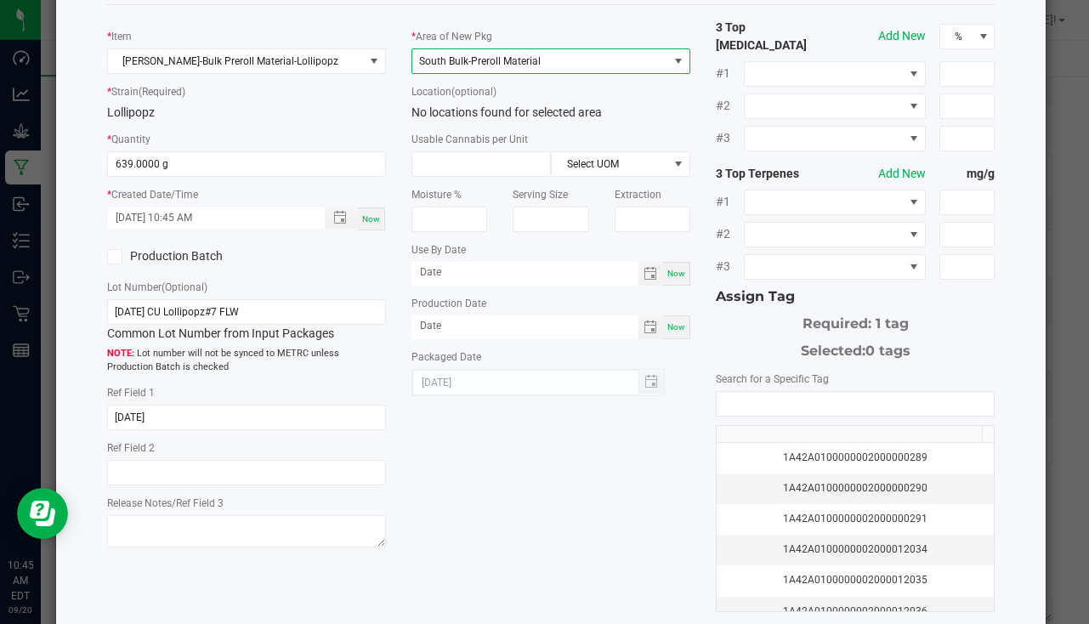
scroll to position [170, 0]
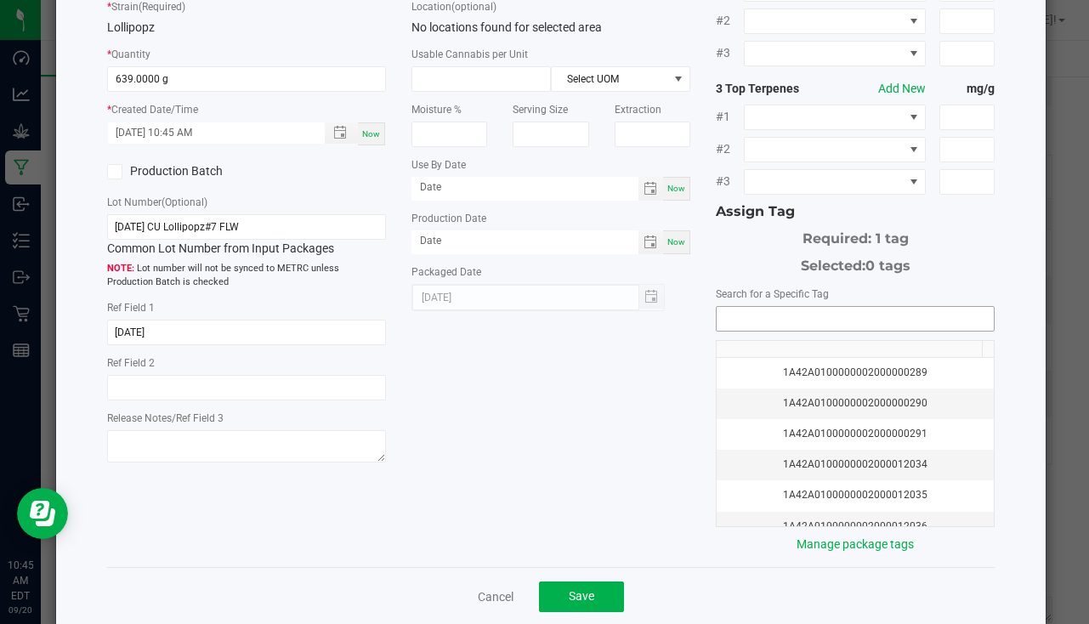
click at [750, 307] on input "NO DATA FOUND" at bounding box center [855, 319] width 277 height 24
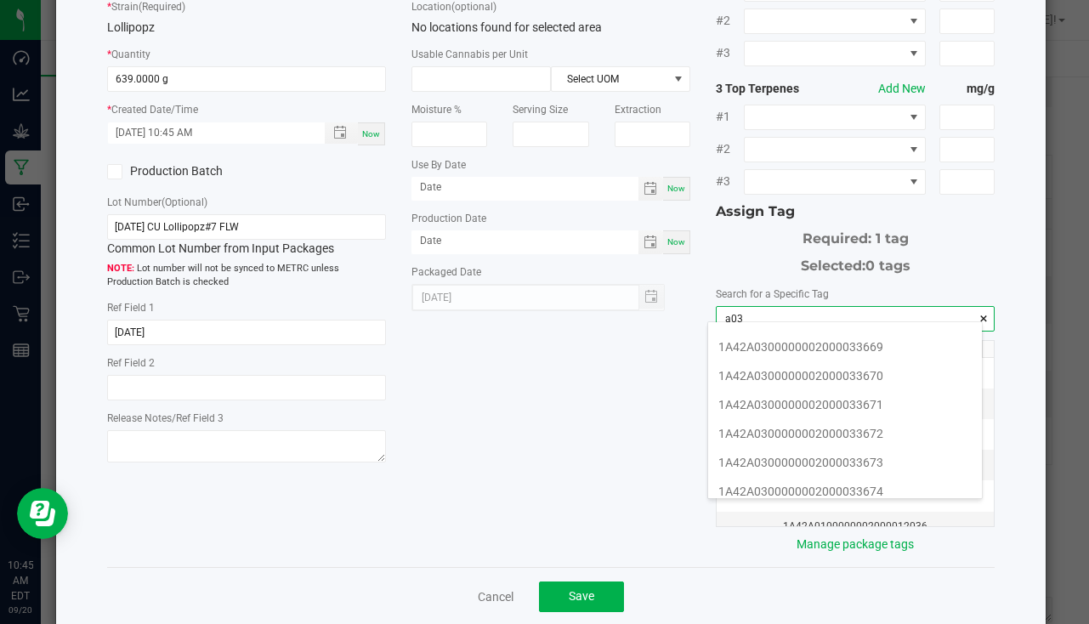
scroll to position [425, 0]
click at [863, 405] on li "1A42A0300000002000033674" at bounding box center [845, 406] width 274 height 29
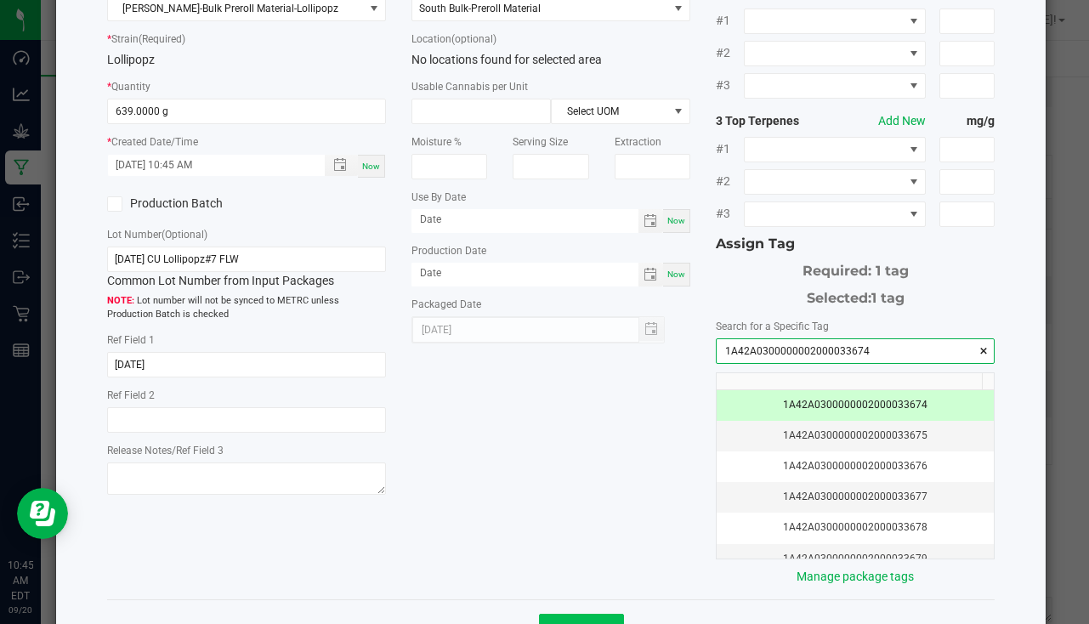
scroll to position [188, 0]
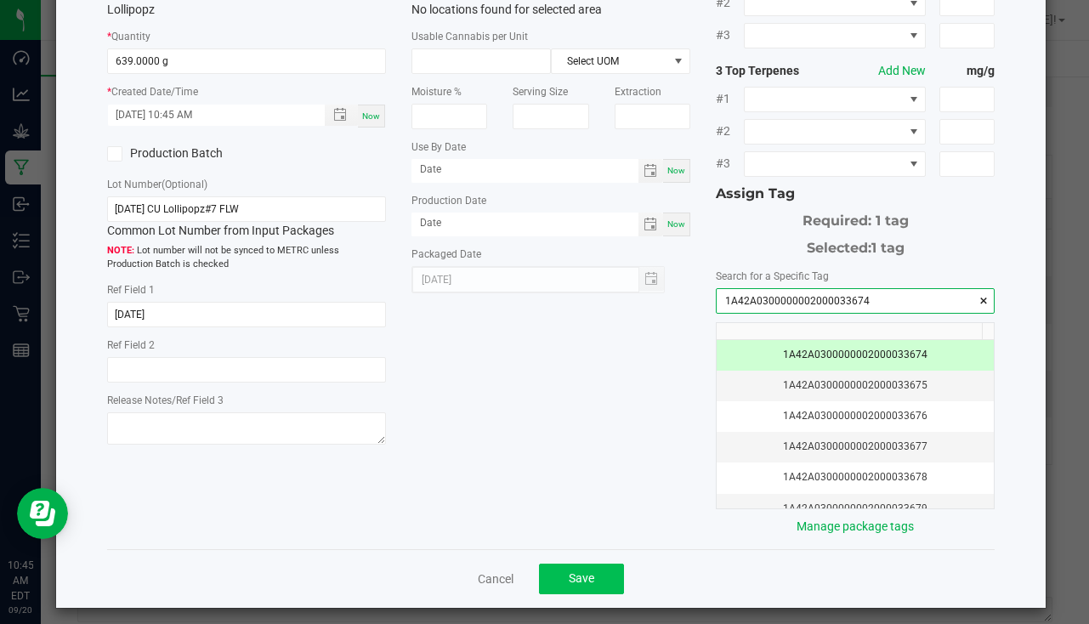
type input "1A42A0300000002000033674"
click at [583, 571] on span "Save" at bounding box center [582, 578] width 26 height 14
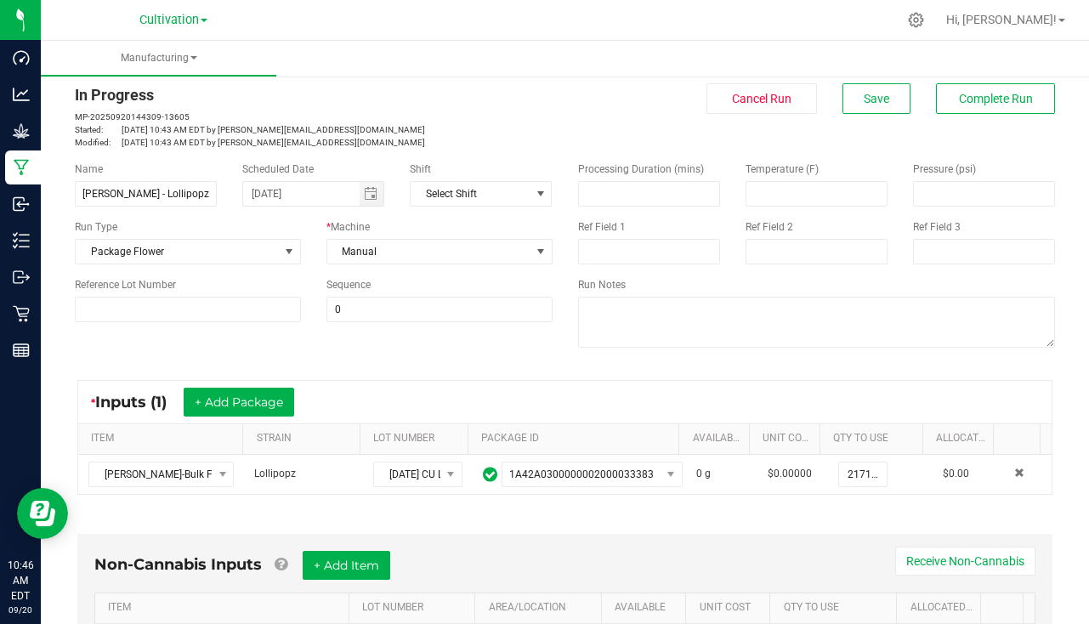
scroll to position [0, 0]
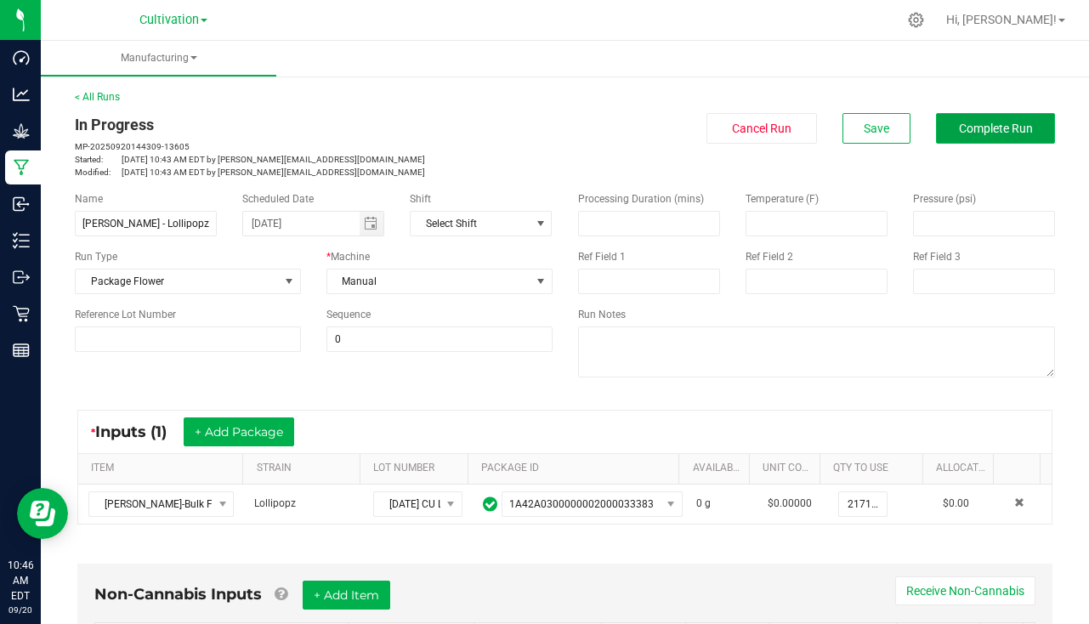
click at [988, 121] on button "Complete Run" at bounding box center [995, 128] width 119 height 31
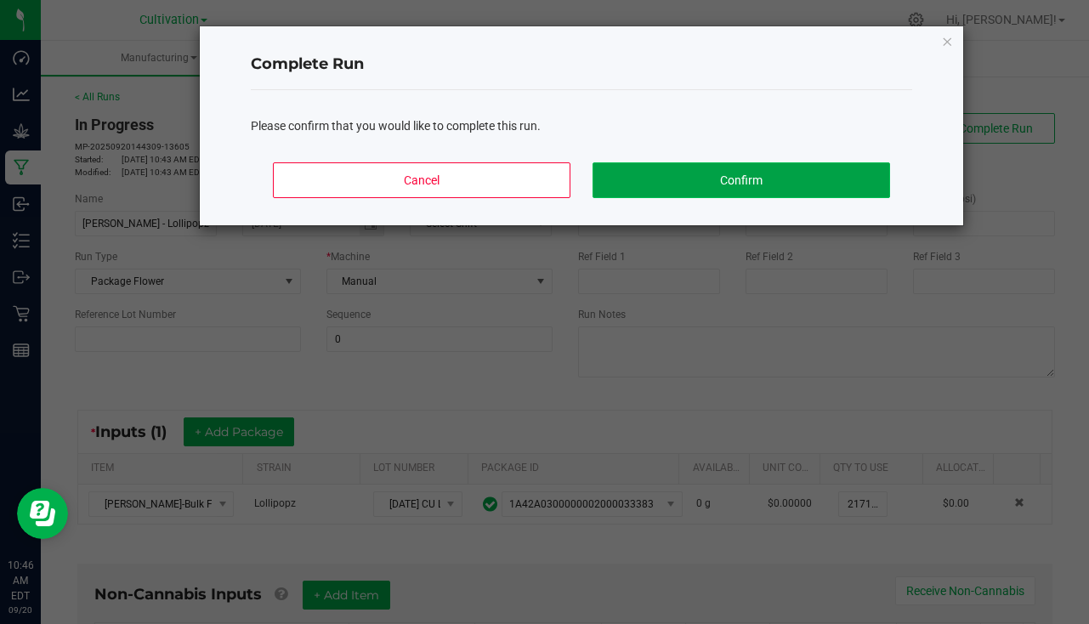
click at [733, 185] on button "Confirm" at bounding box center [742, 180] width 298 height 36
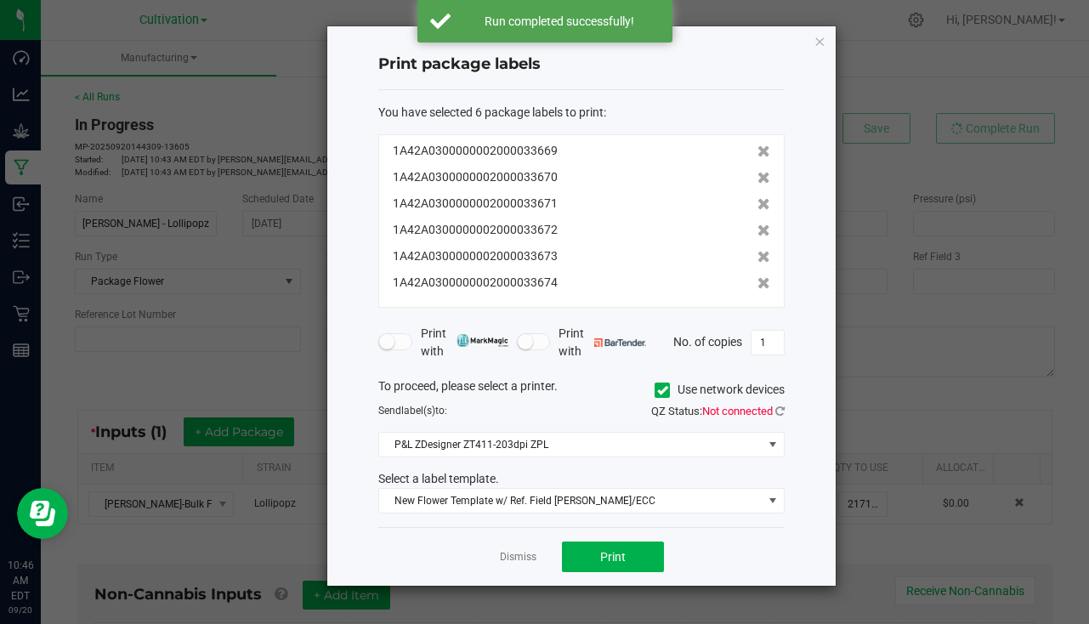
click at [644, 536] on div "Dismiss Print" at bounding box center [581, 556] width 406 height 59
click at [636, 553] on button "Print" at bounding box center [613, 557] width 102 height 31
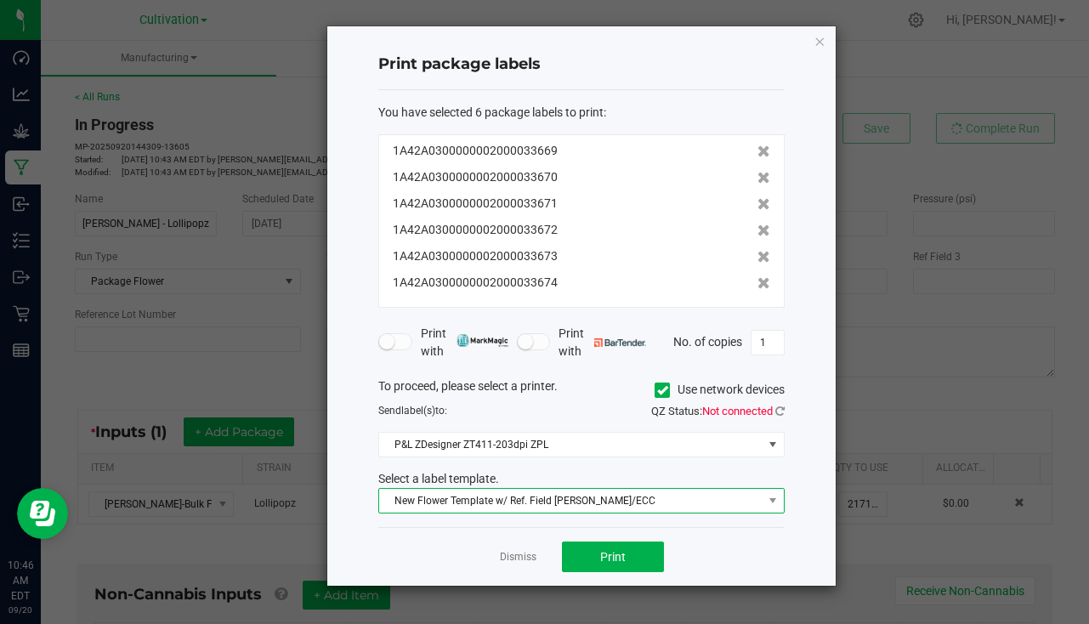
click at [600, 508] on span "New Flower Template w/ Ref. Field SLATER/ECC" at bounding box center [571, 501] width 384 height 24
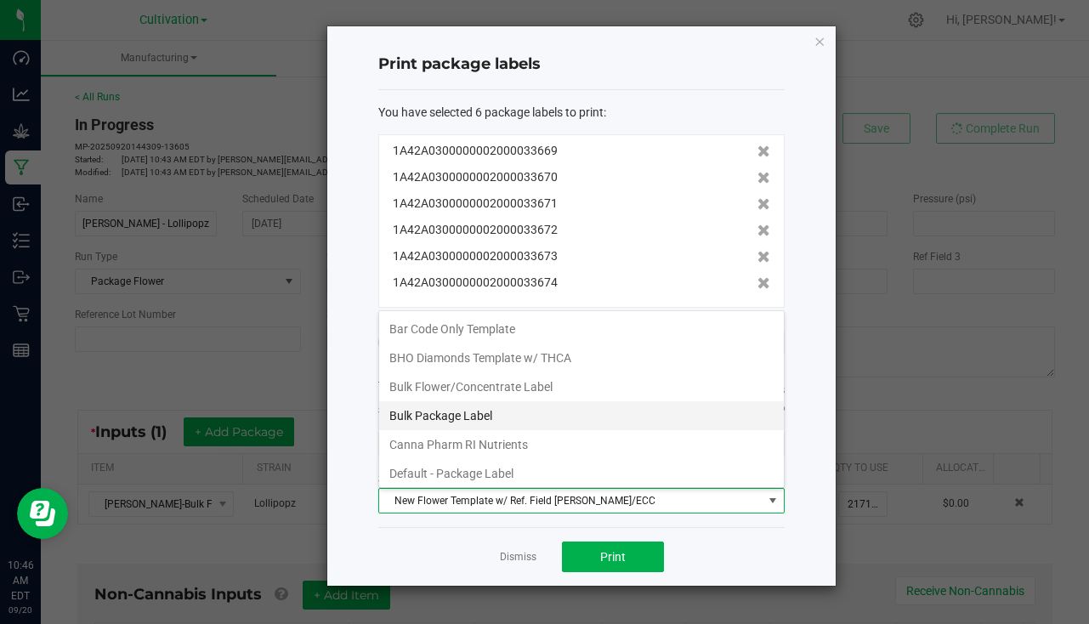
click at [519, 417] on li "Bulk Package Label" at bounding box center [581, 415] width 405 height 29
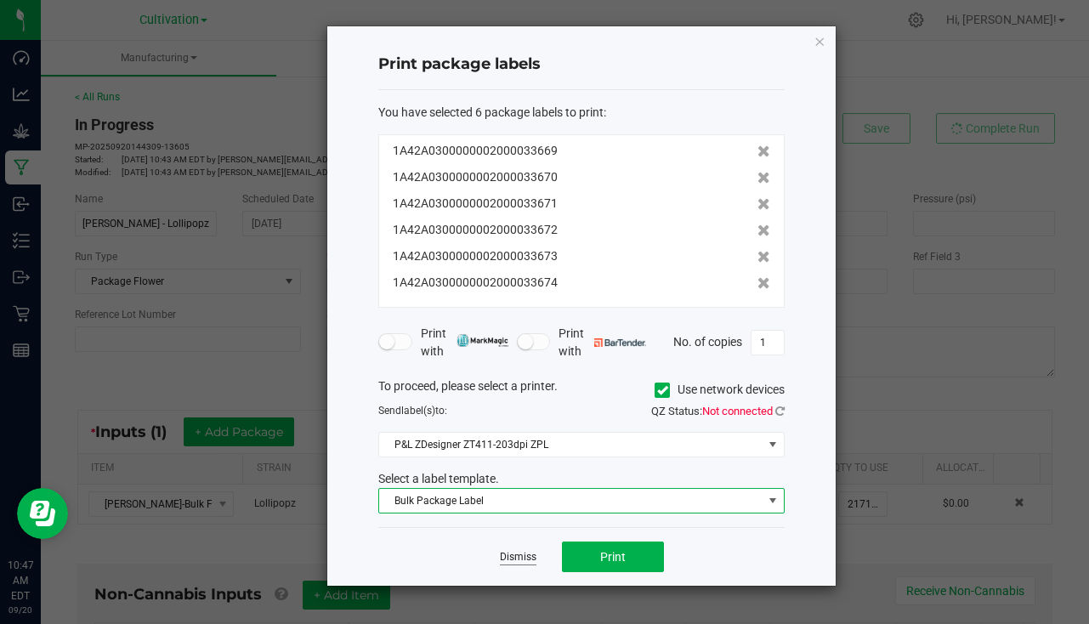
click at [526, 555] on link "Dismiss" at bounding box center [518, 557] width 37 height 14
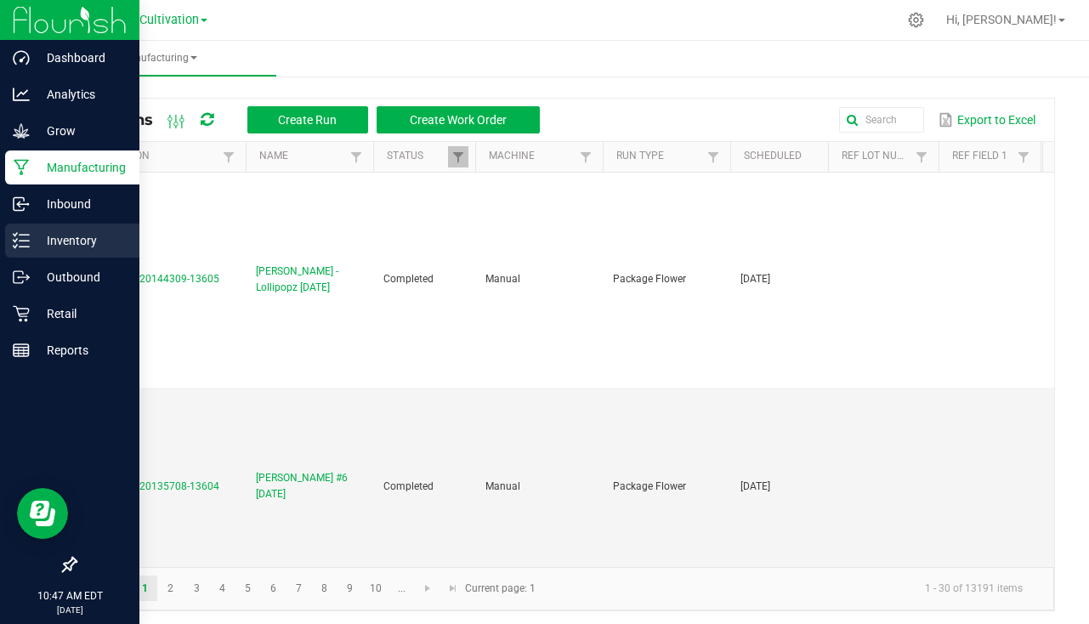
click at [27, 227] on div "Inventory" at bounding box center [72, 241] width 134 height 34
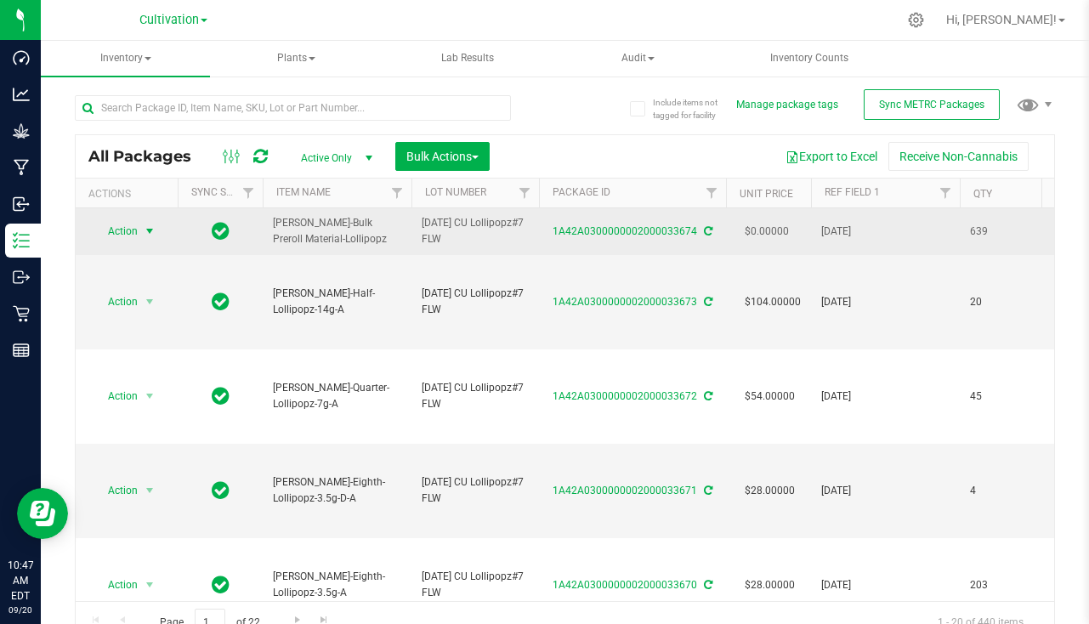
click at [128, 226] on span "Action" at bounding box center [116, 231] width 46 height 24
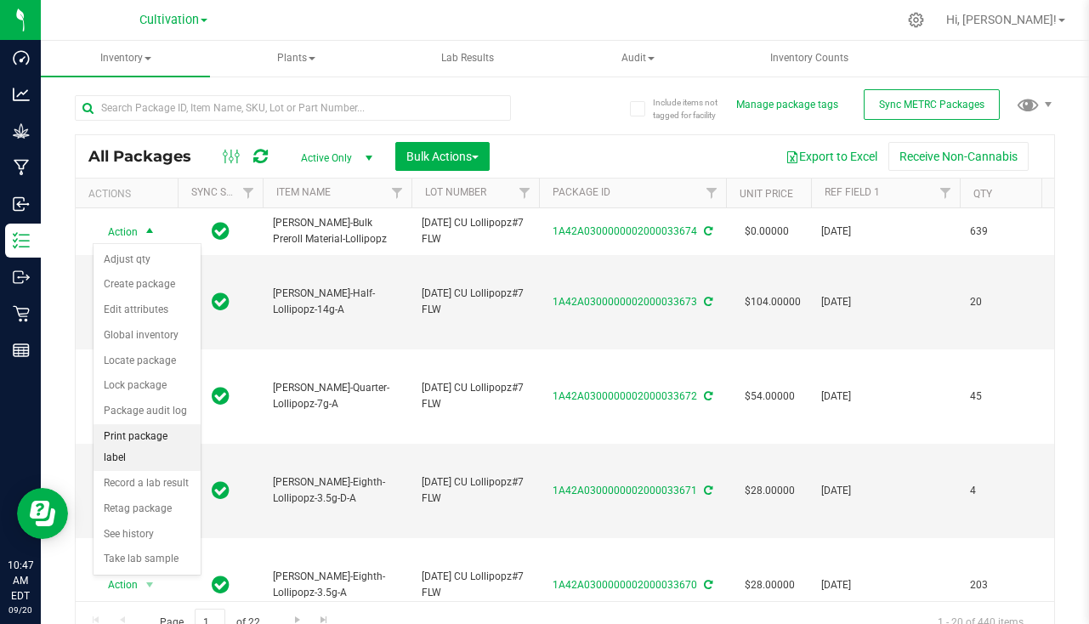
click at [138, 445] on li "Print package label" at bounding box center [147, 447] width 107 height 47
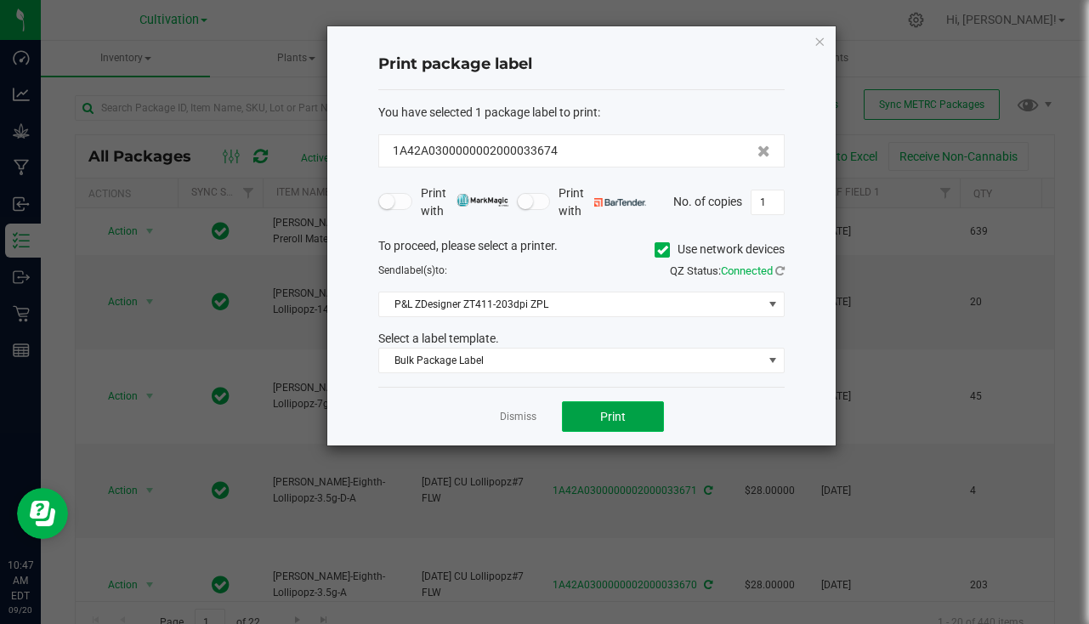
click at [601, 412] on span "Print" at bounding box center [613, 417] width 26 height 14
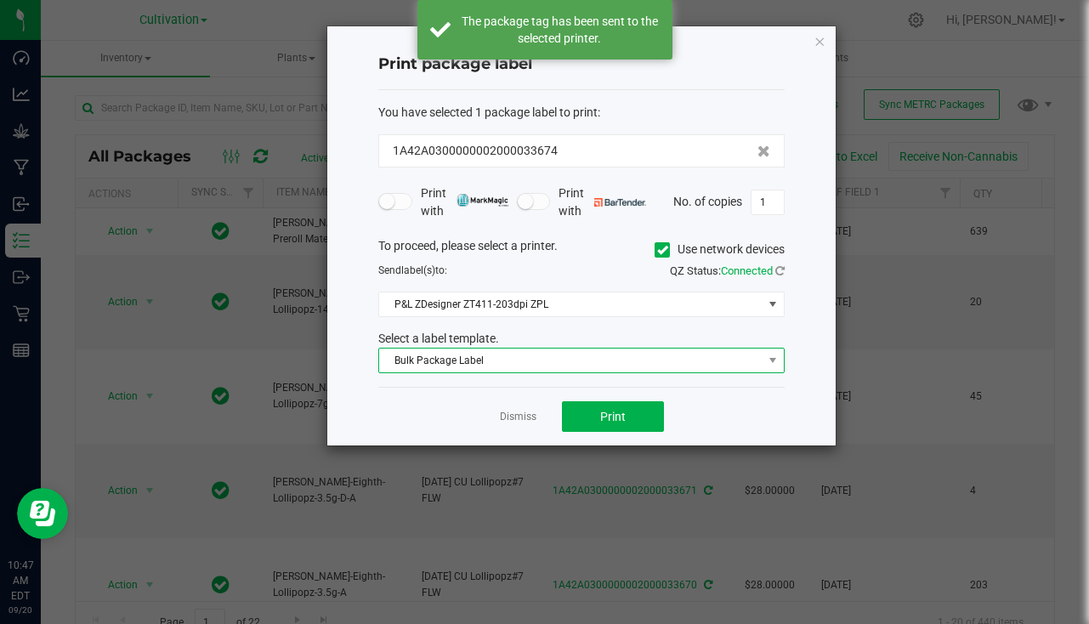
click at [544, 367] on span "Bulk Package Label" at bounding box center [571, 361] width 384 height 24
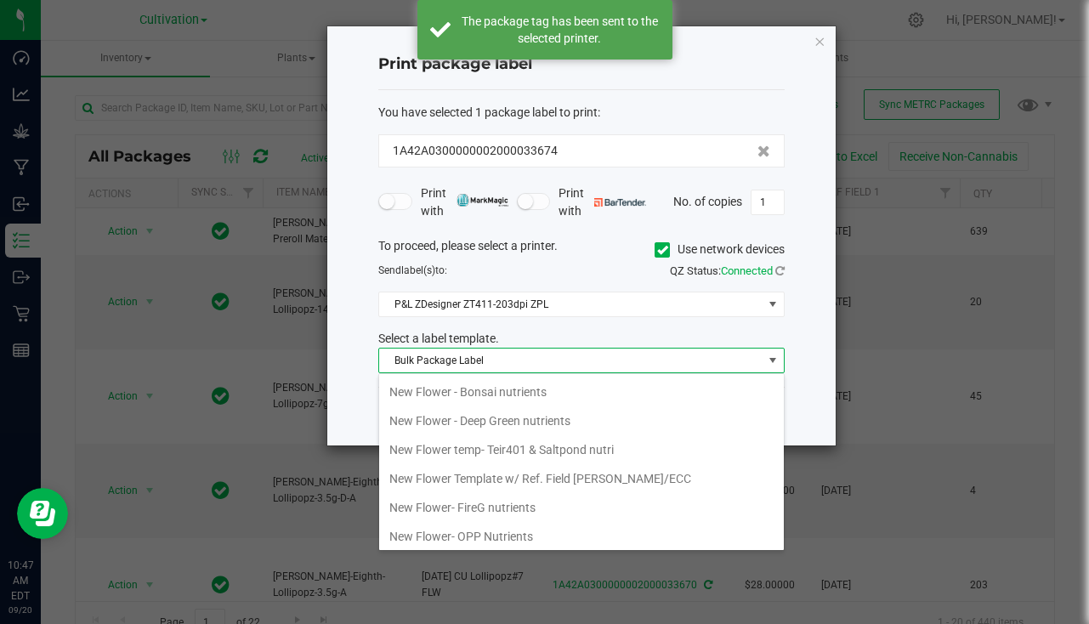
scroll to position [595, 0]
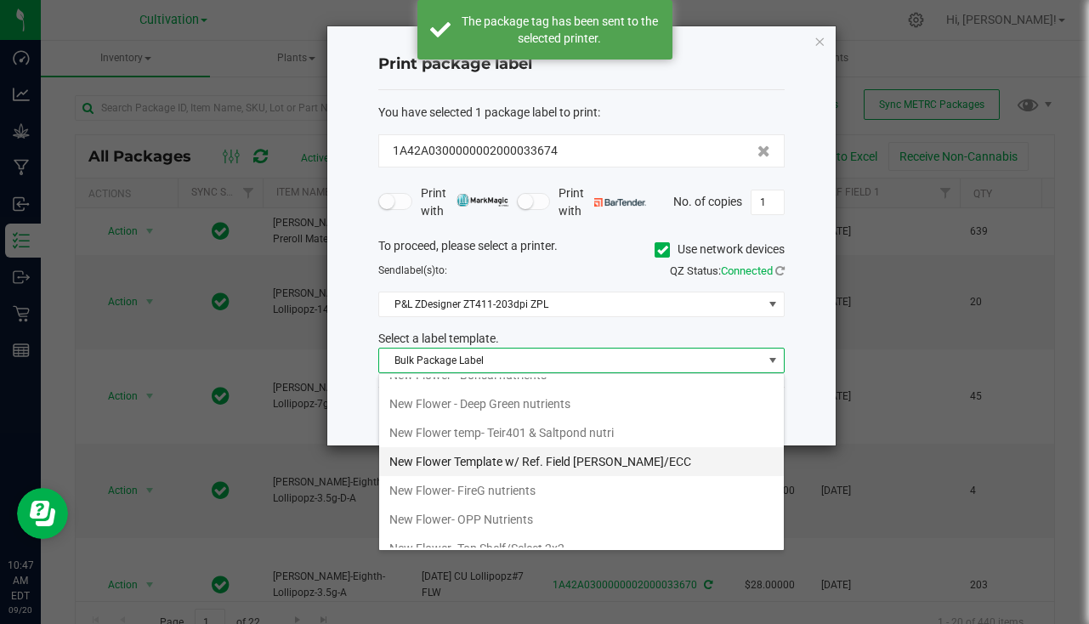
click at [569, 463] on li "New Flower Template w/ Ref. Field SLATER/ECC" at bounding box center [581, 461] width 405 height 29
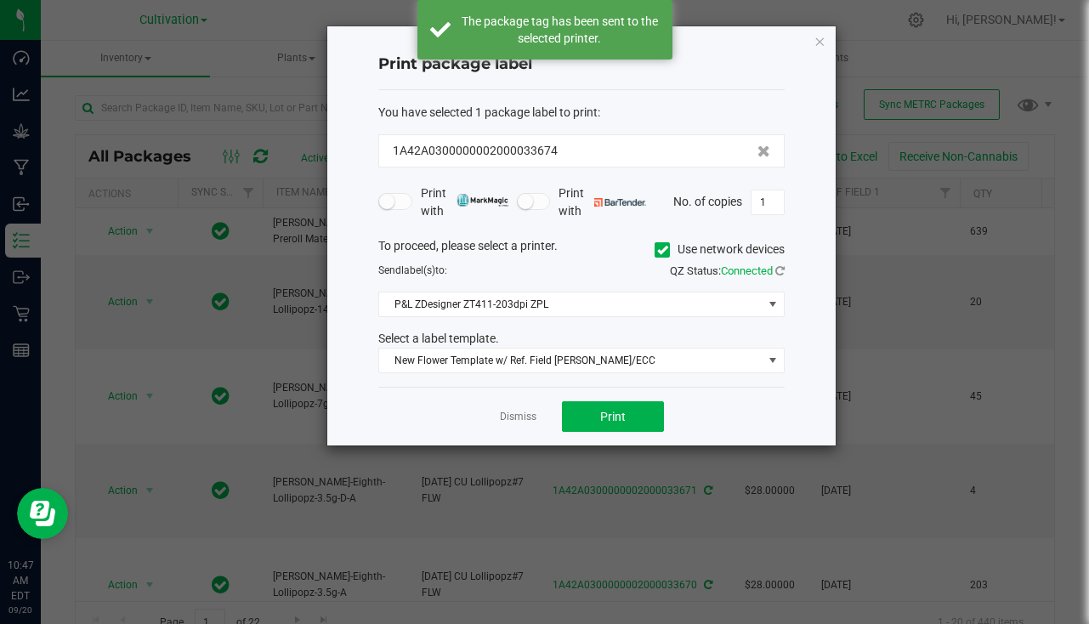
click at [519, 407] on div "Dismiss Print" at bounding box center [581, 416] width 406 height 59
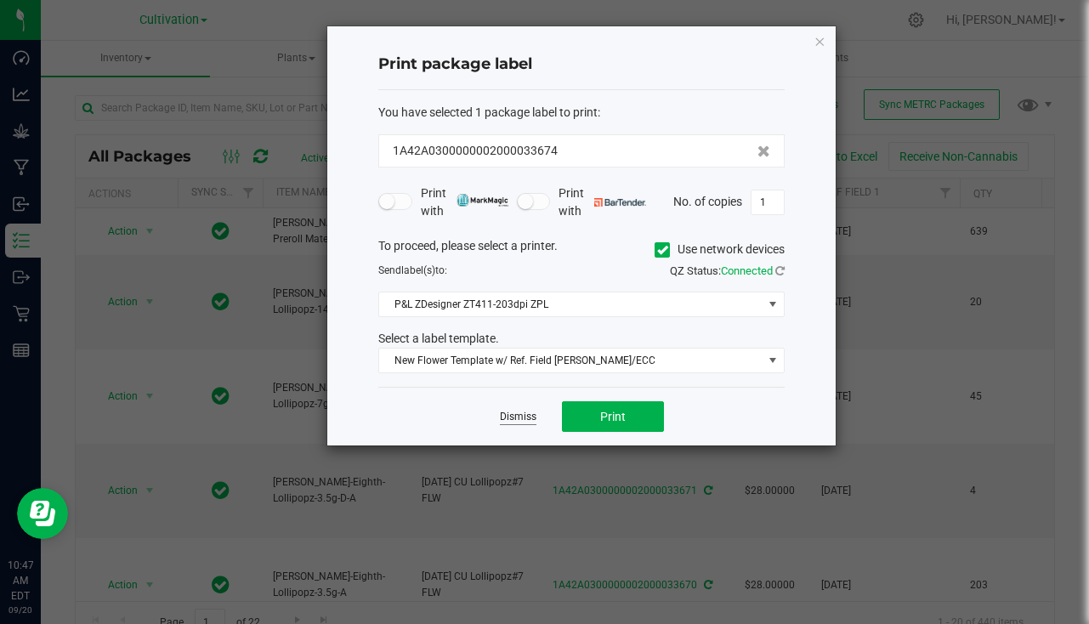
click at [518, 416] on link "Dismiss" at bounding box center [518, 417] width 37 height 14
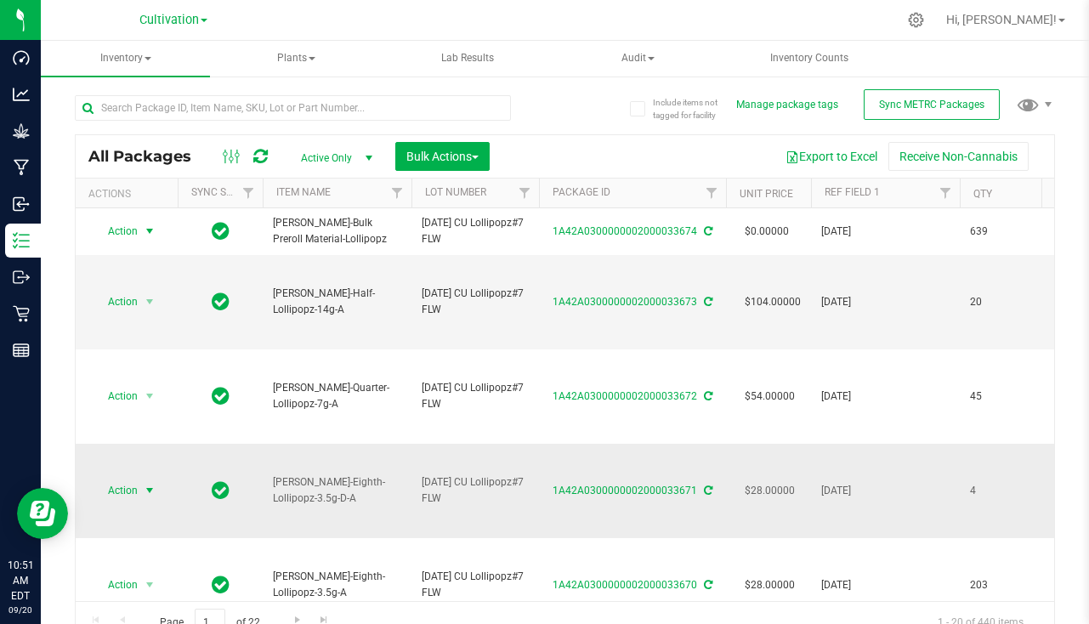
click at [137, 489] on span "Action" at bounding box center [116, 491] width 46 height 24
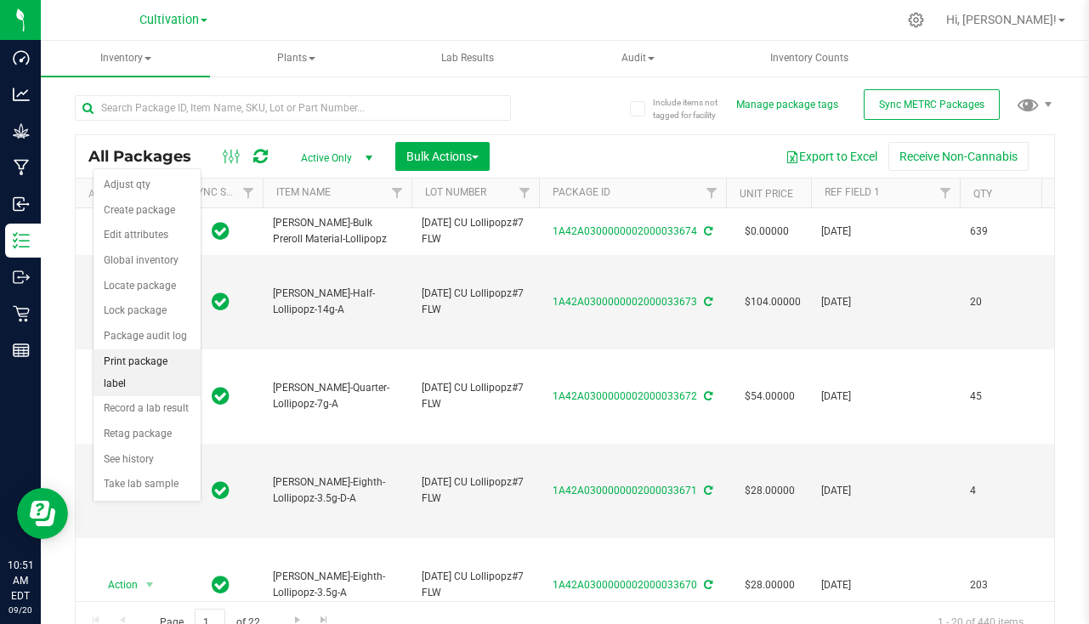
click at [159, 352] on li "Print package label" at bounding box center [147, 373] width 107 height 47
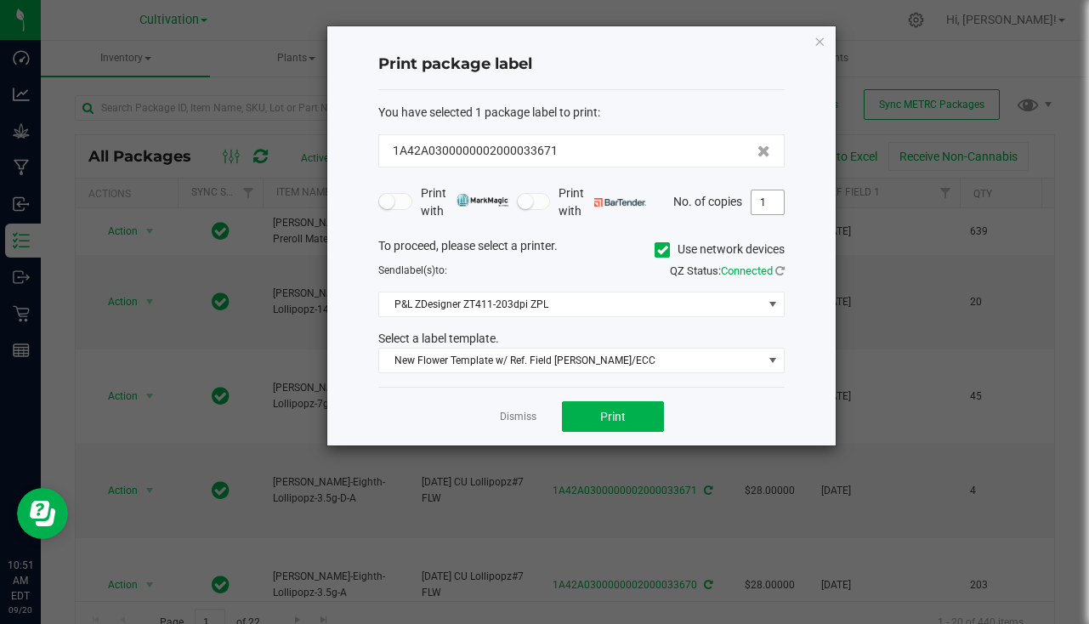
click at [774, 197] on input "1" at bounding box center [768, 202] width 32 height 24
type input "4"
click at [626, 412] on button "Print" at bounding box center [613, 416] width 102 height 31
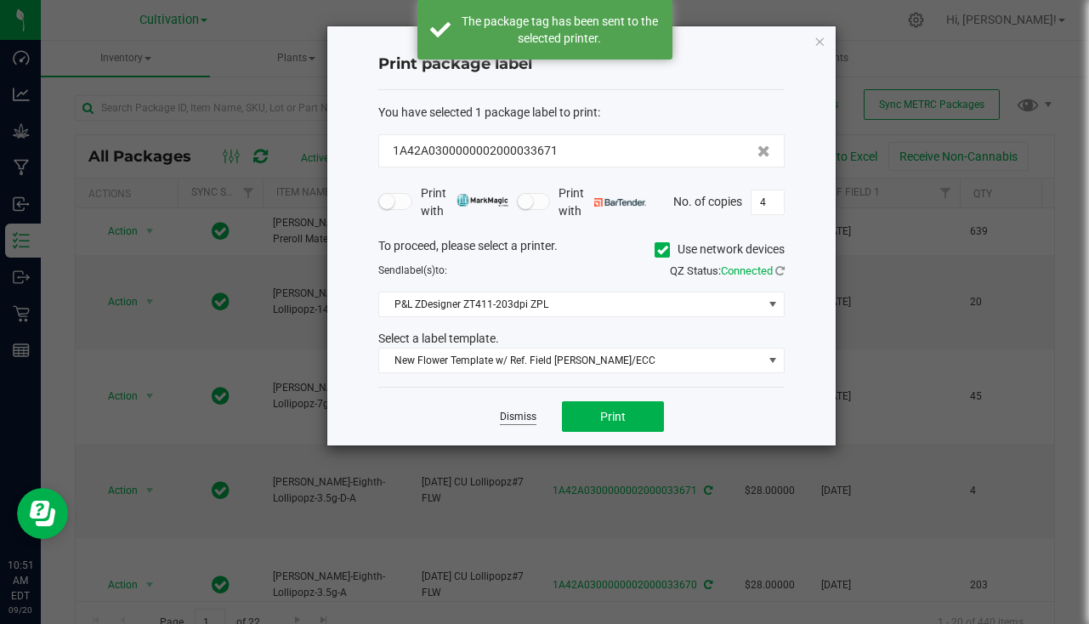
click at [527, 417] on link "Dismiss" at bounding box center [518, 417] width 37 height 14
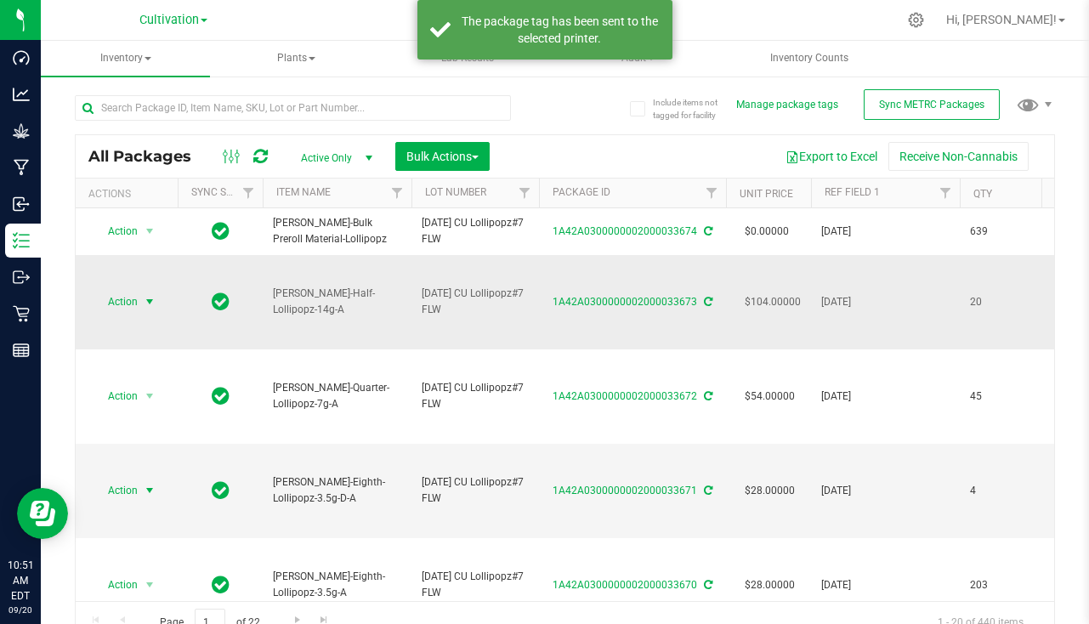
click at [142, 295] on span "select" at bounding box center [149, 302] width 21 height 24
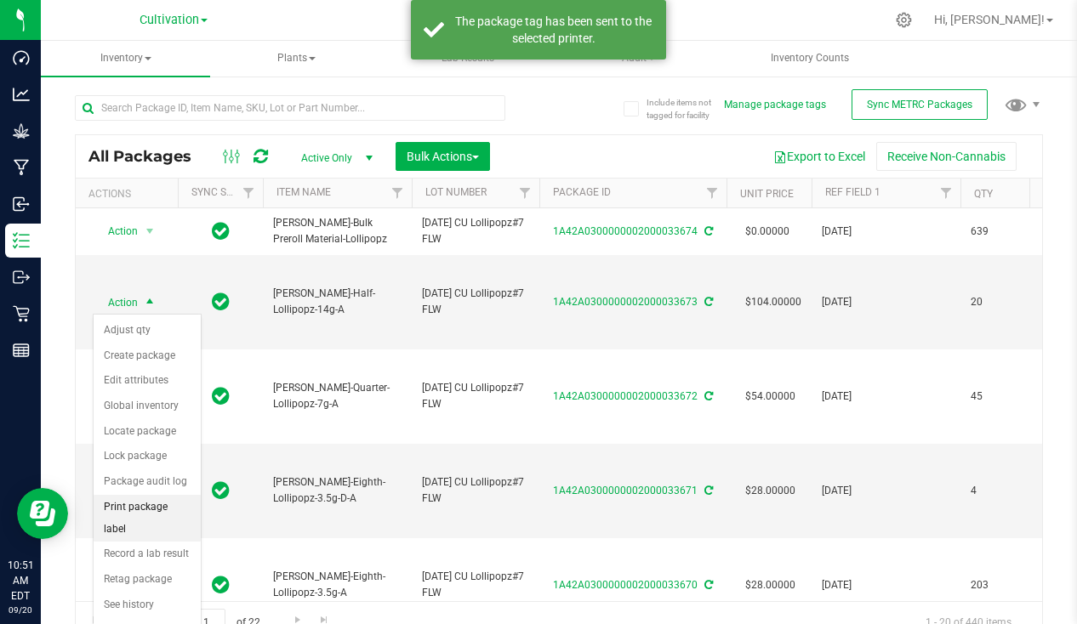
click at [129, 507] on li "Print package label" at bounding box center [147, 518] width 107 height 47
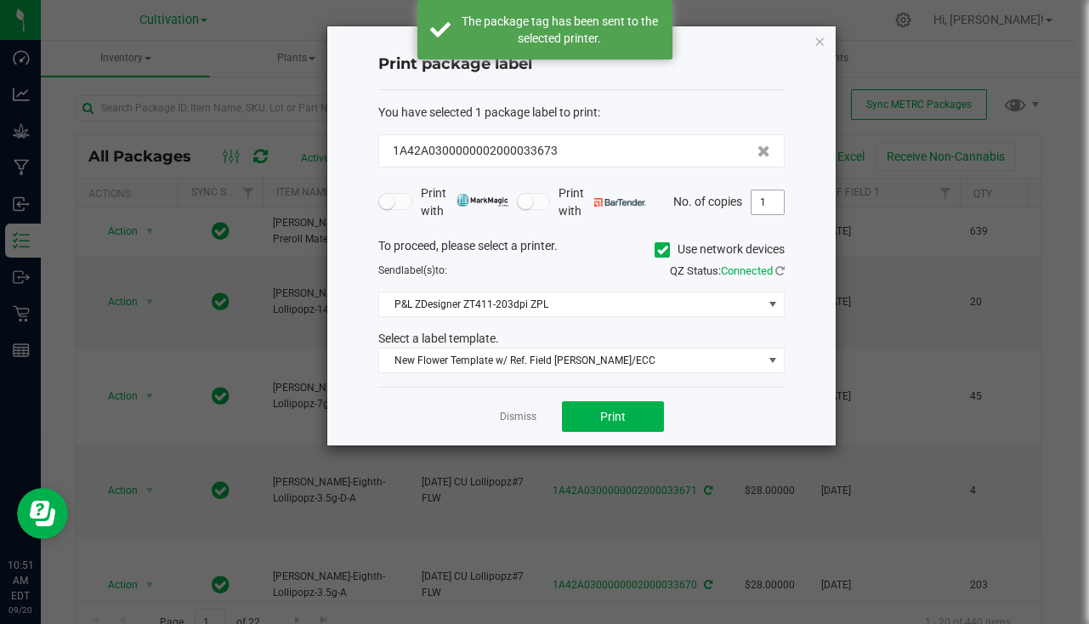
click at [774, 205] on input "1" at bounding box center [768, 202] width 32 height 24
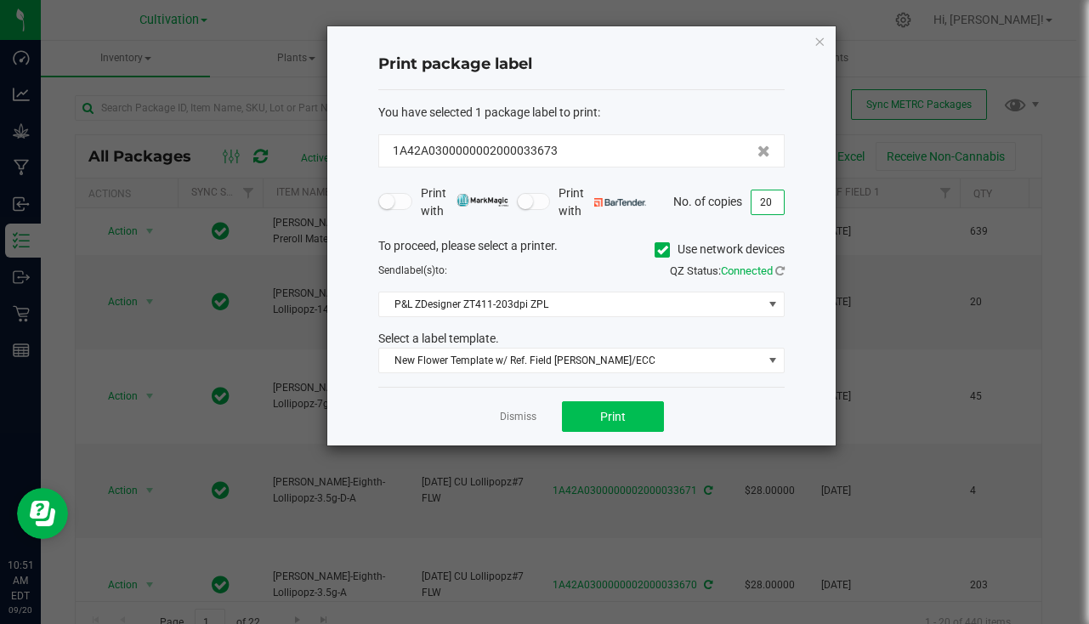
type input "20"
click at [579, 421] on button "Print" at bounding box center [613, 416] width 102 height 31
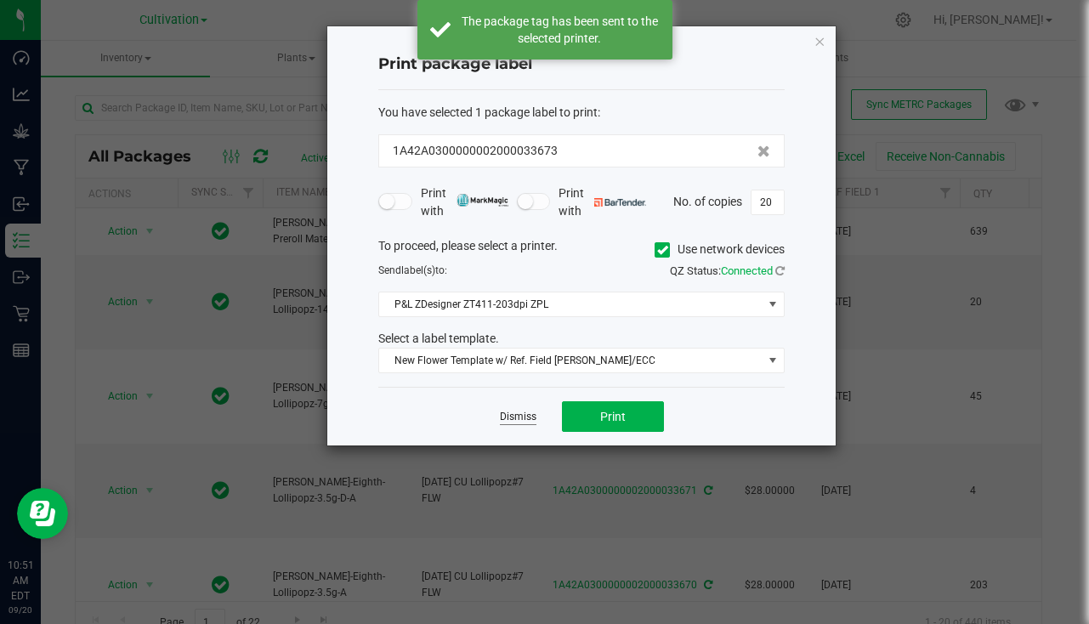
click at [519, 412] on link "Dismiss" at bounding box center [518, 417] width 37 height 14
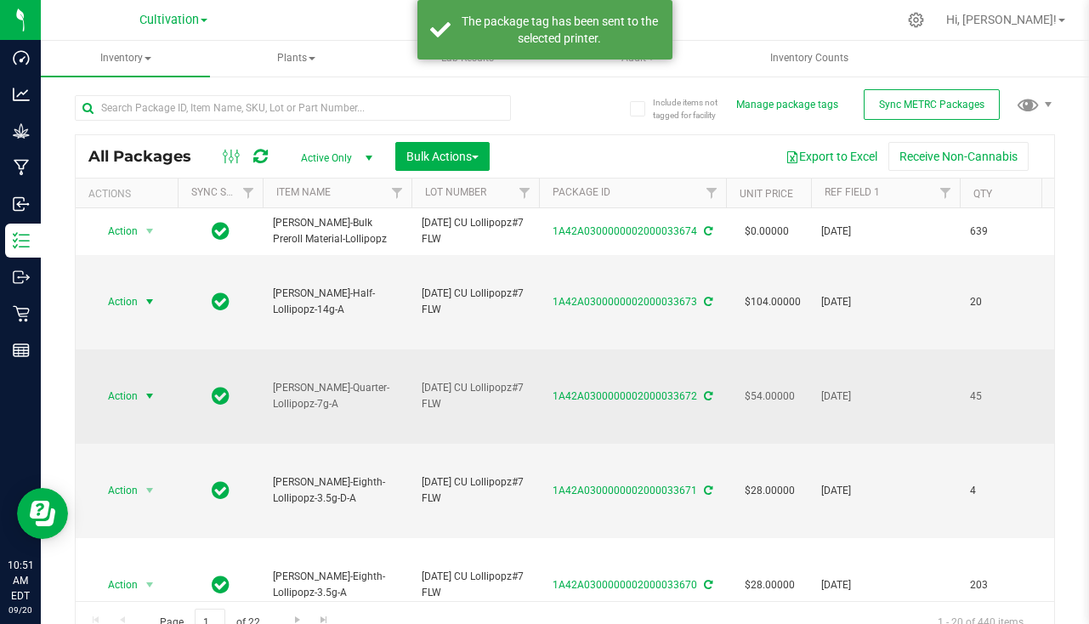
click at [139, 395] on span "Action" at bounding box center [127, 396] width 68 height 24
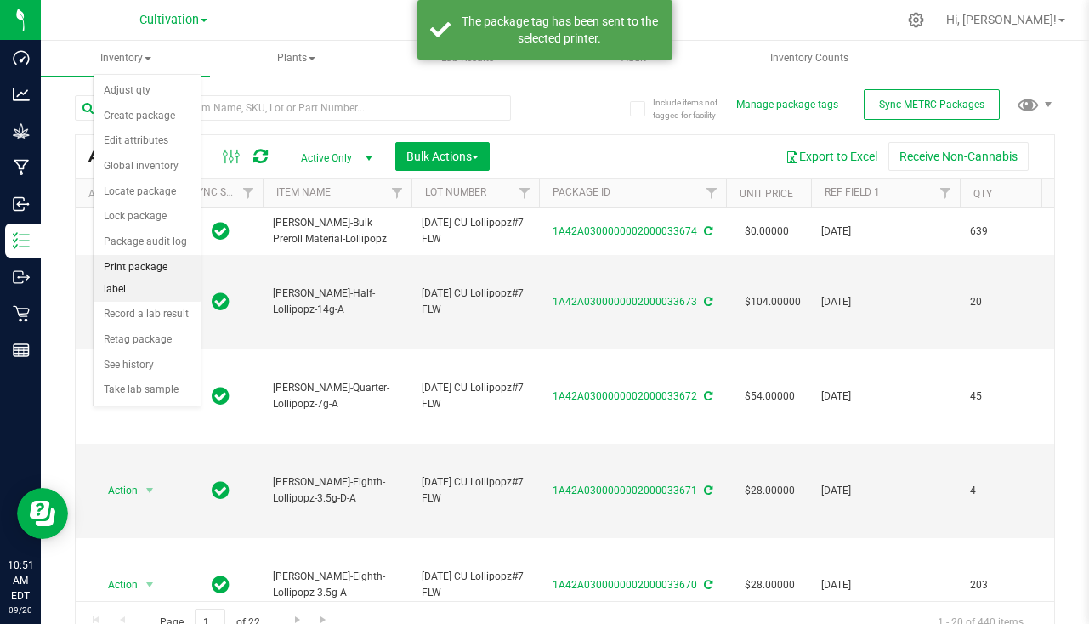
click at [139, 272] on li "Print package label" at bounding box center [147, 278] width 107 height 47
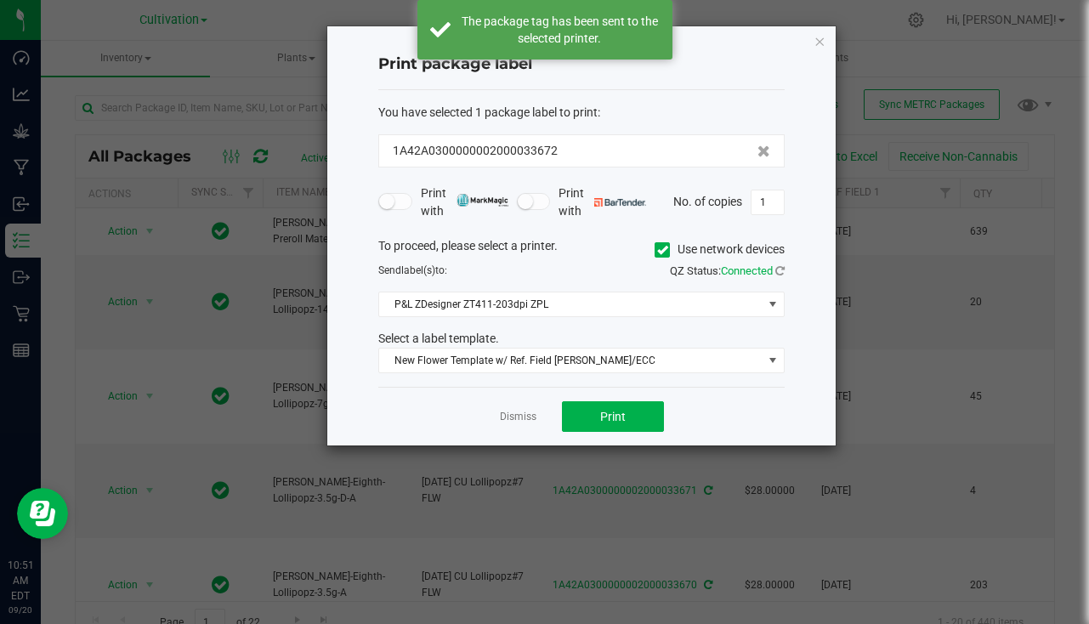
click at [749, 207] on div "No. of copies 1" at bounding box center [728, 203] width 111 height 26
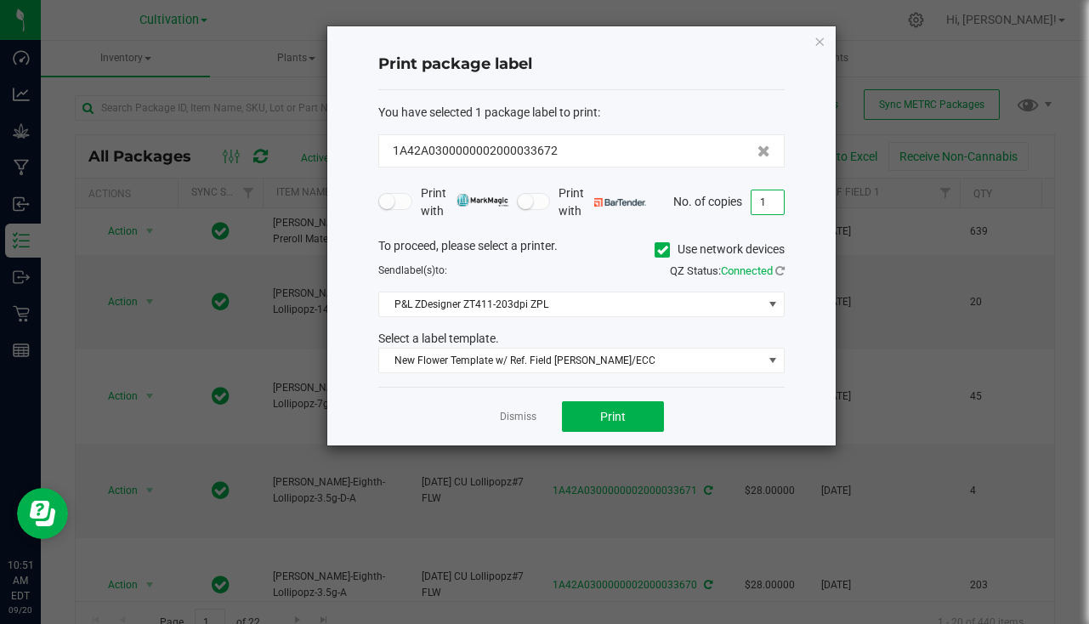
click at [773, 210] on input "1" at bounding box center [768, 202] width 32 height 24
type input "45"
click at [625, 410] on span "Print" at bounding box center [613, 417] width 26 height 14
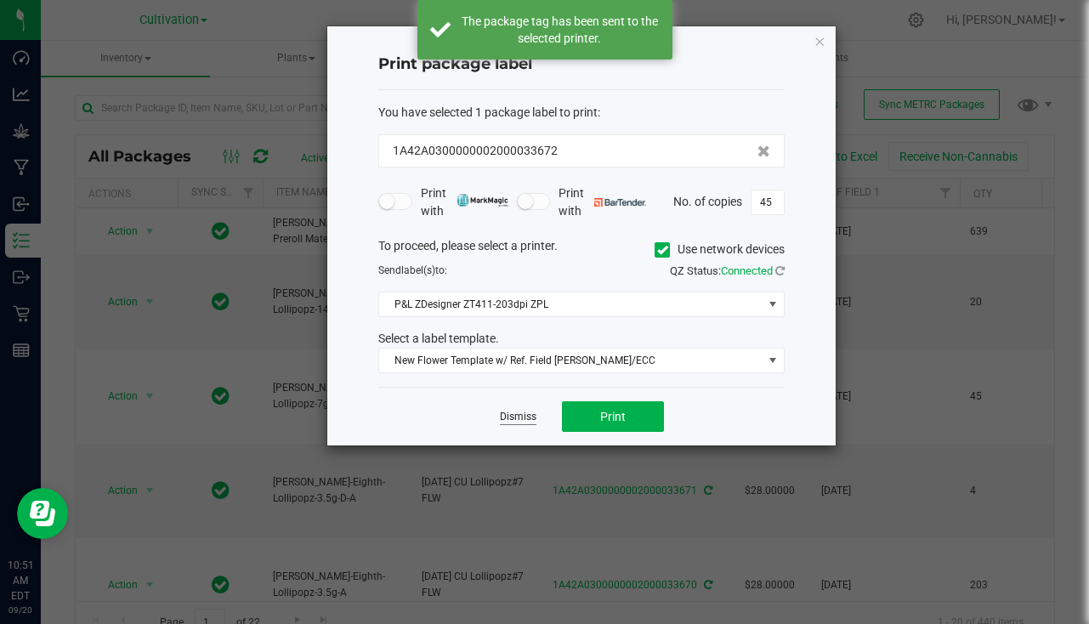
click at [528, 412] on link "Dismiss" at bounding box center [518, 417] width 37 height 14
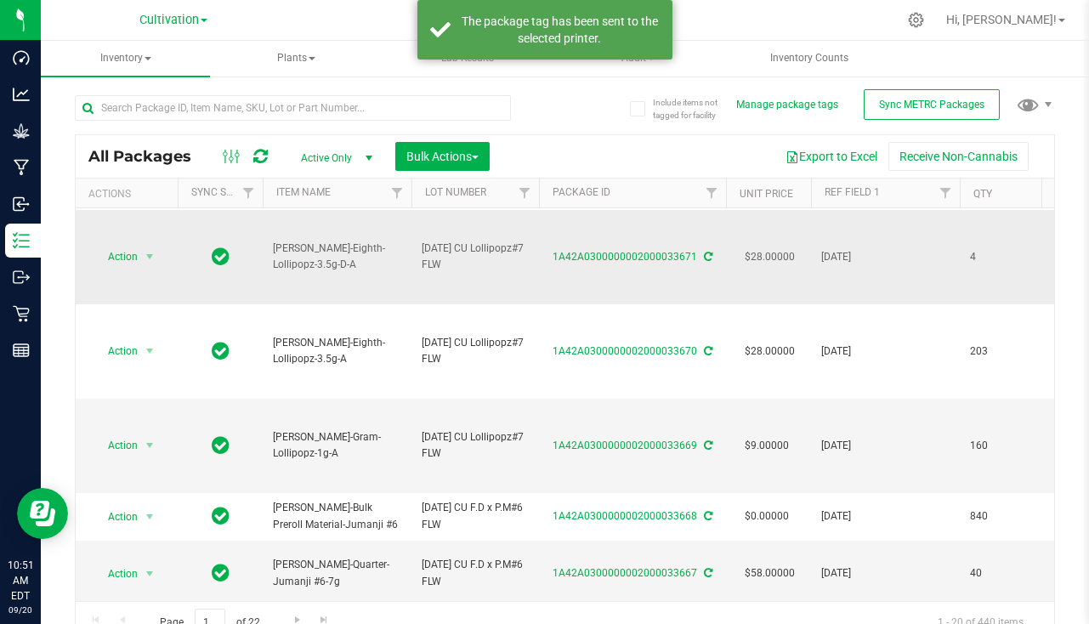
scroll to position [255, 0]
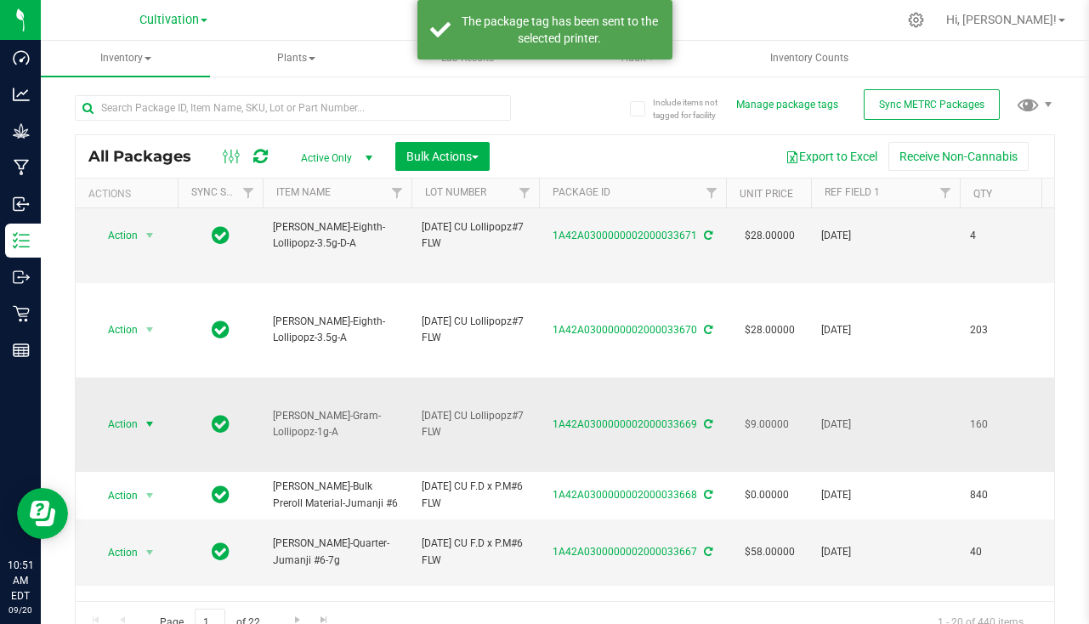
click at [151, 431] on span "select" at bounding box center [149, 424] width 21 height 24
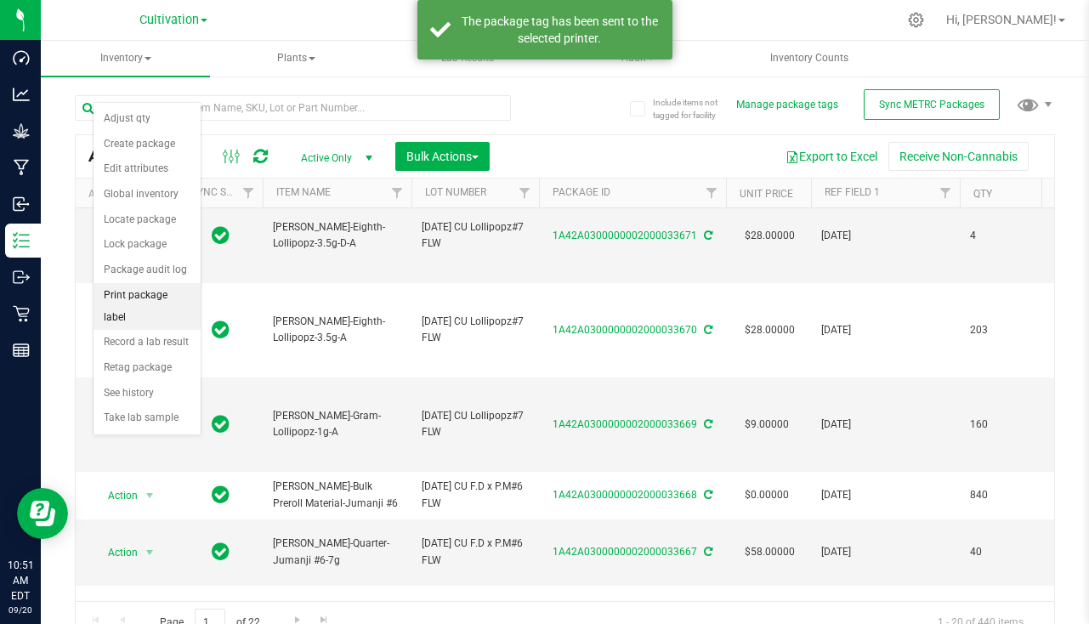
click at [129, 297] on li "Print package label" at bounding box center [147, 306] width 107 height 47
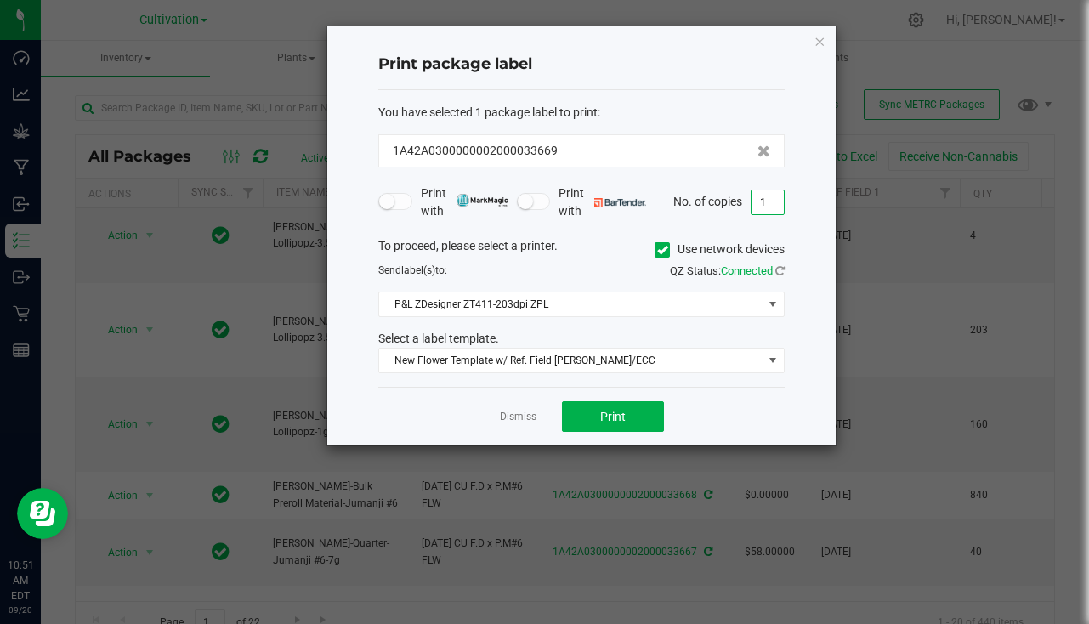
click at [760, 202] on input "1" at bounding box center [768, 202] width 32 height 24
type input "160"
click at [607, 423] on span "Print" at bounding box center [613, 417] width 26 height 14
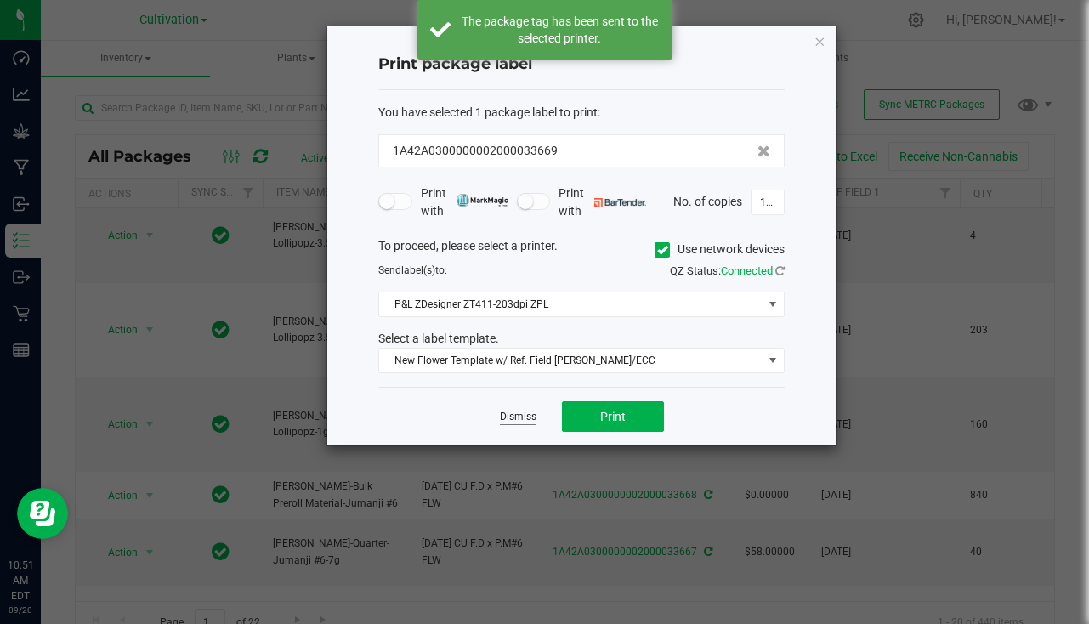
click at [523, 416] on link "Dismiss" at bounding box center [518, 417] width 37 height 14
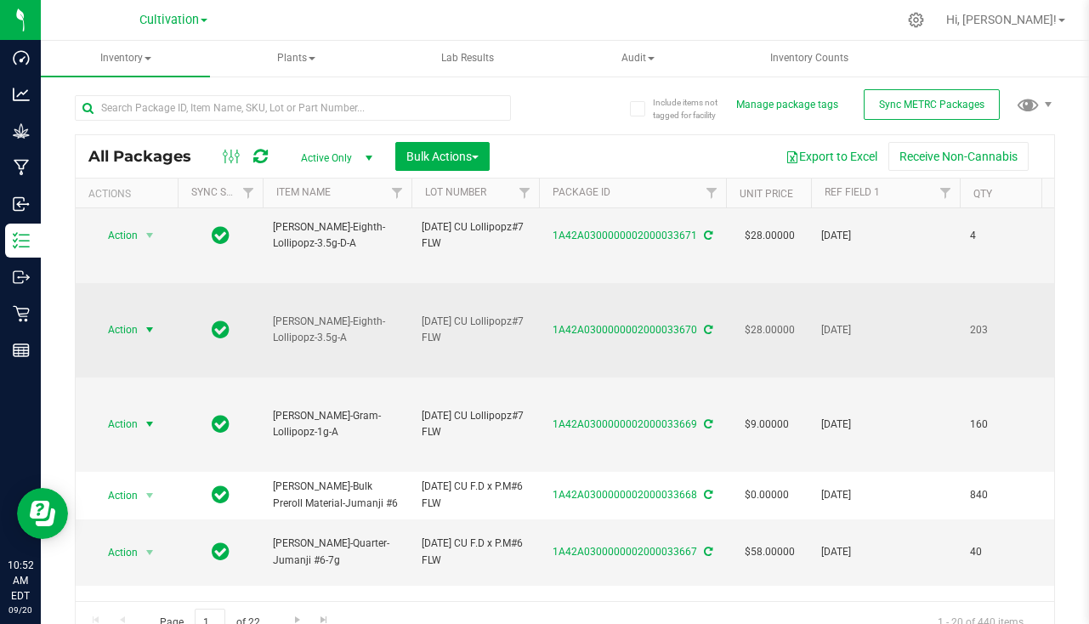
click at [154, 327] on span "select" at bounding box center [150, 330] width 14 height 14
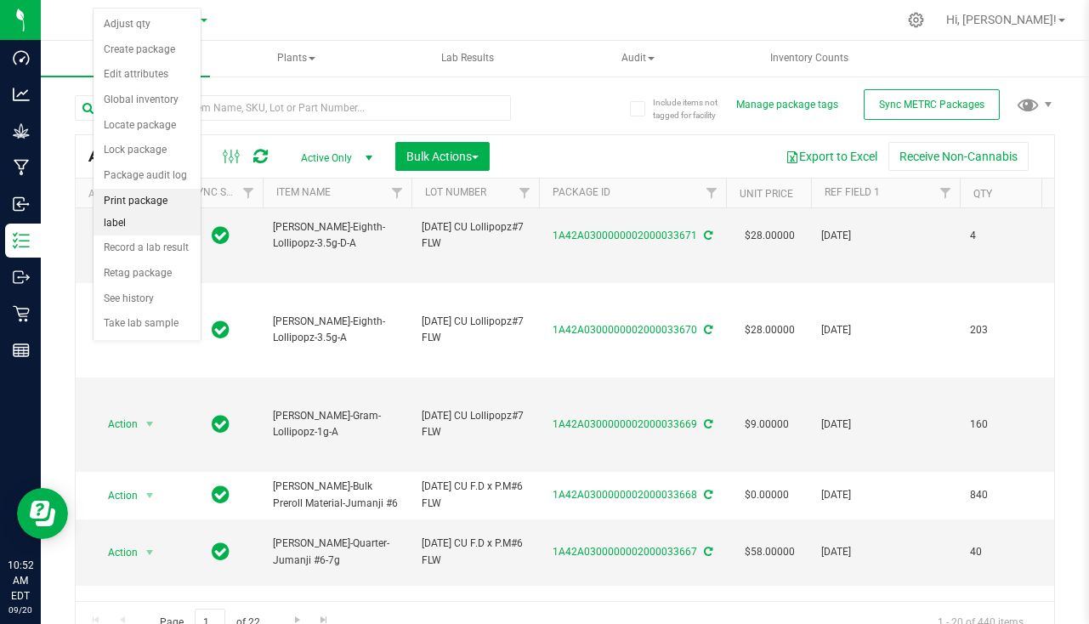
click at [130, 208] on li "Print package label" at bounding box center [147, 212] width 107 height 47
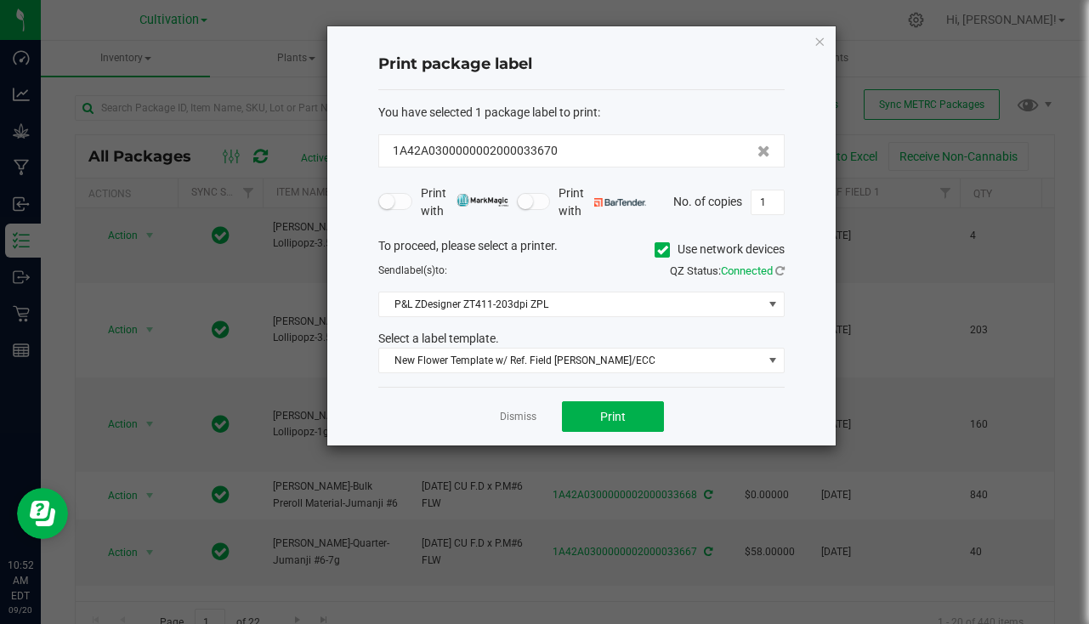
click at [785, 198] on div "Print package label You have selected 1 package label to print : 1A42A030000000…" at bounding box center [581, 235] width 509 height 419
click at [781, 201] on input "1" at bounding box center [768, 202] width 32 height 24
type input "203"
click at [620, 421] on span "Print" at bounding box center [613, 417] width 26 height 14
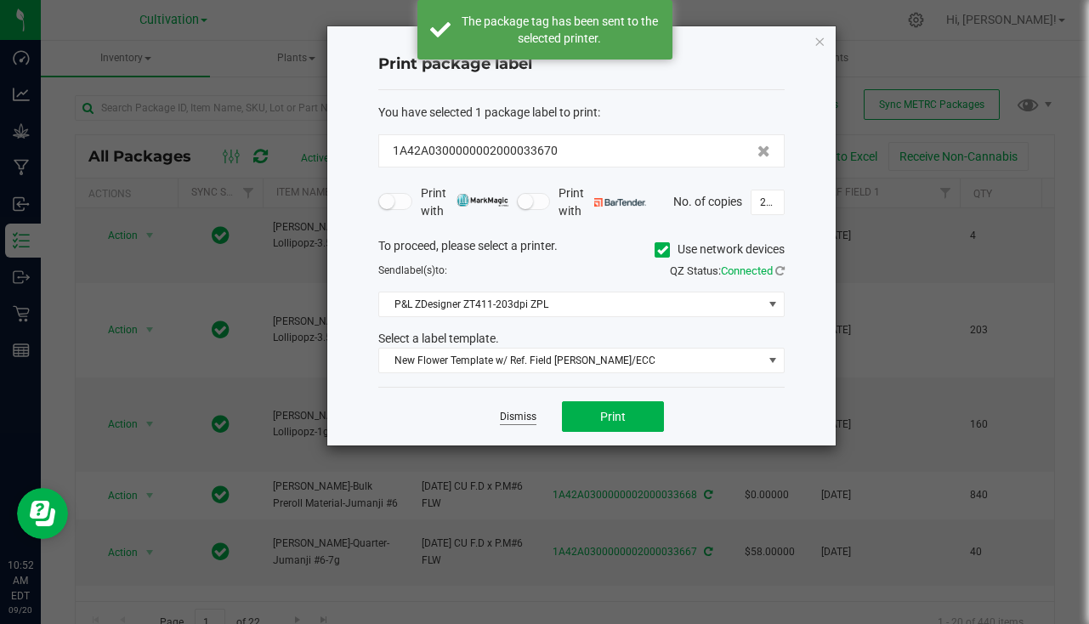
click at [503, 419] on link "Dismiss" at bounding box center [518, 417] width 37 height 14
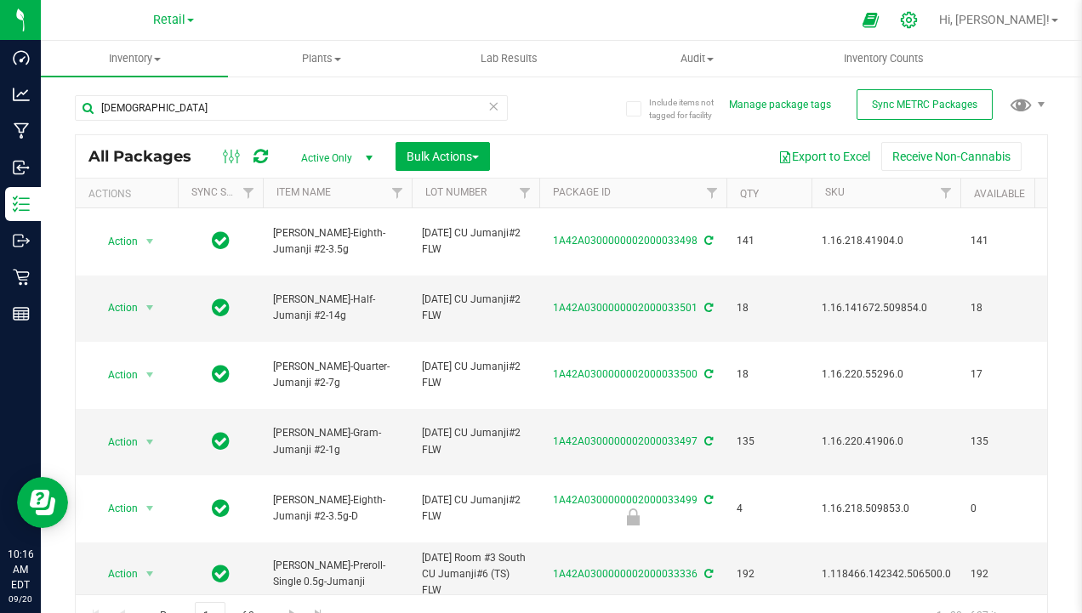
click at [918, 22] on icon at bounding box center [909, 20] width 18 height 18
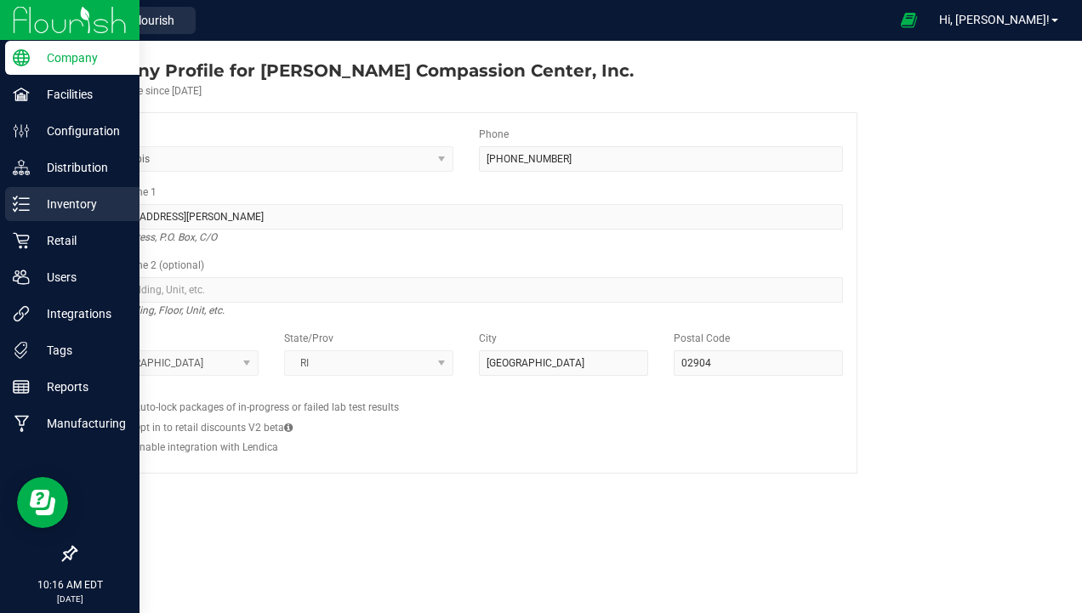
click at [25, 216] on div "Inventory" at bounding box center [72, 204] width 134 height 34
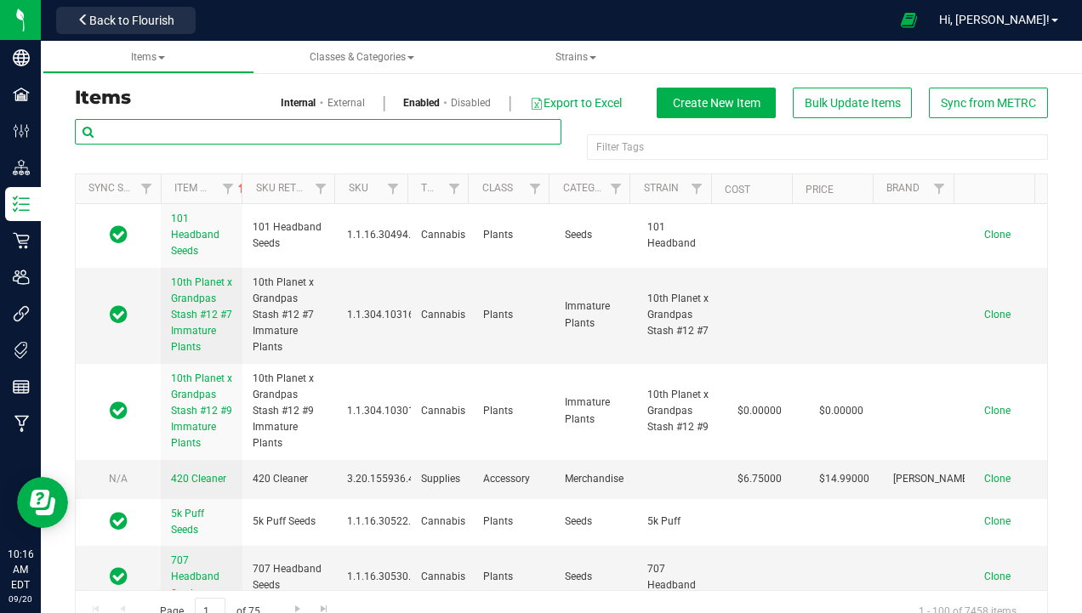
click at [202, 130] on input "text" at bounding box center [318, 132] width 486 height 26
type input "o"
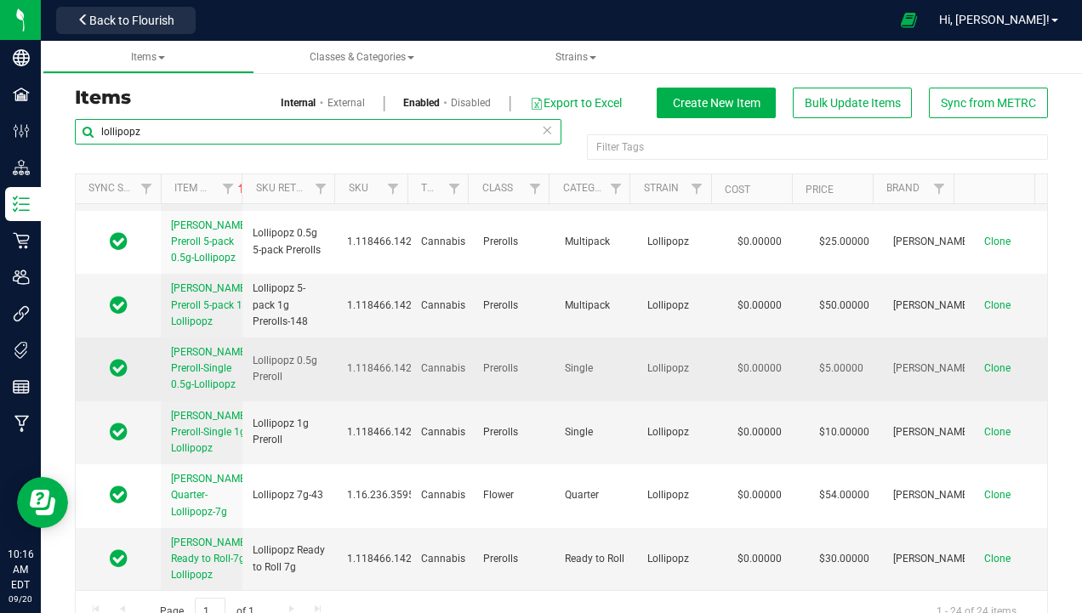
scroll to position [1494, 0]
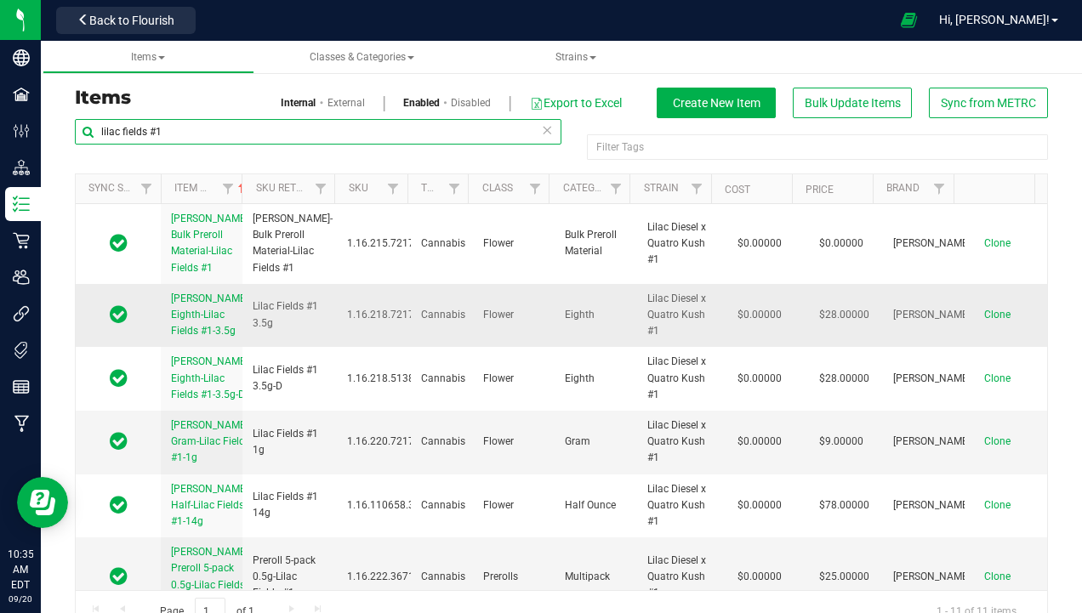
type input "lilac fields #1"
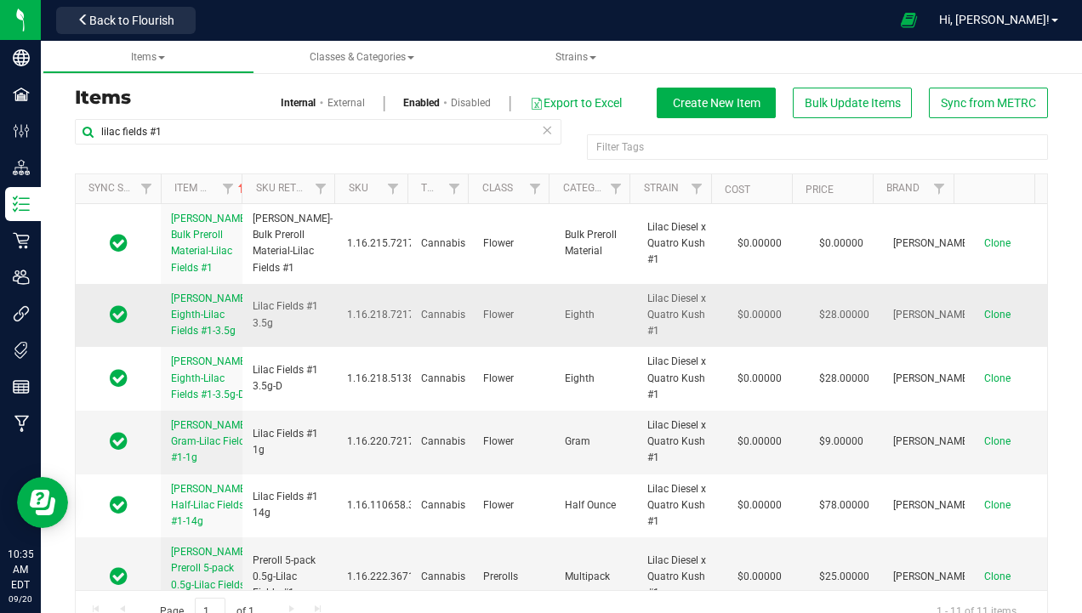
click at [185, 330] on span "Slater-Eighth-Lilac Fields #1-3.5g" at bounding box center [211, 315] width 80 height 44
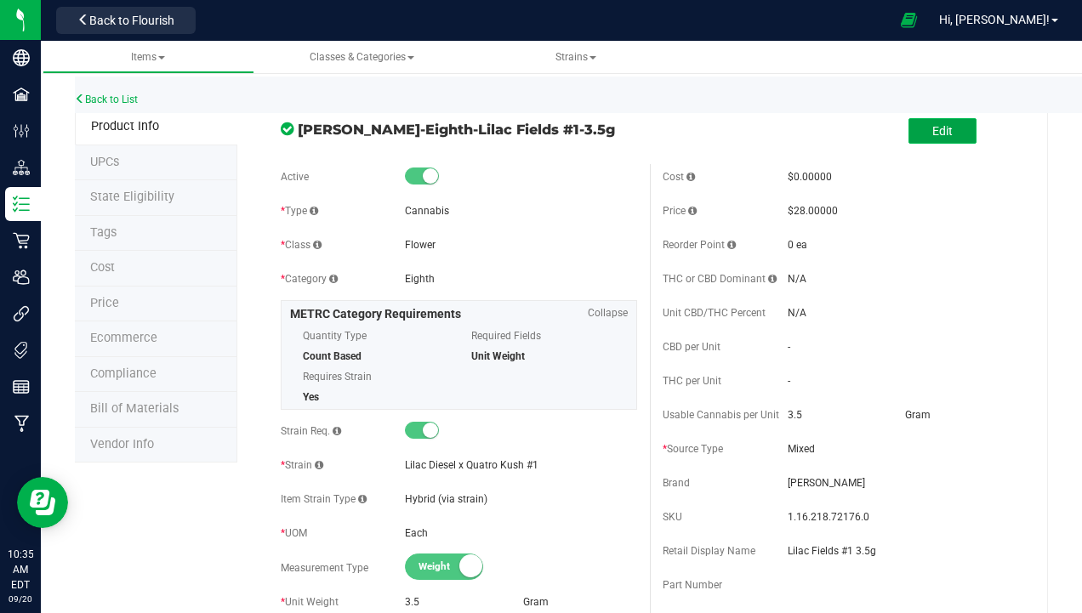
click at [922, 118] on button "Edit" at bounding box center [942, 131] width 68 height 26
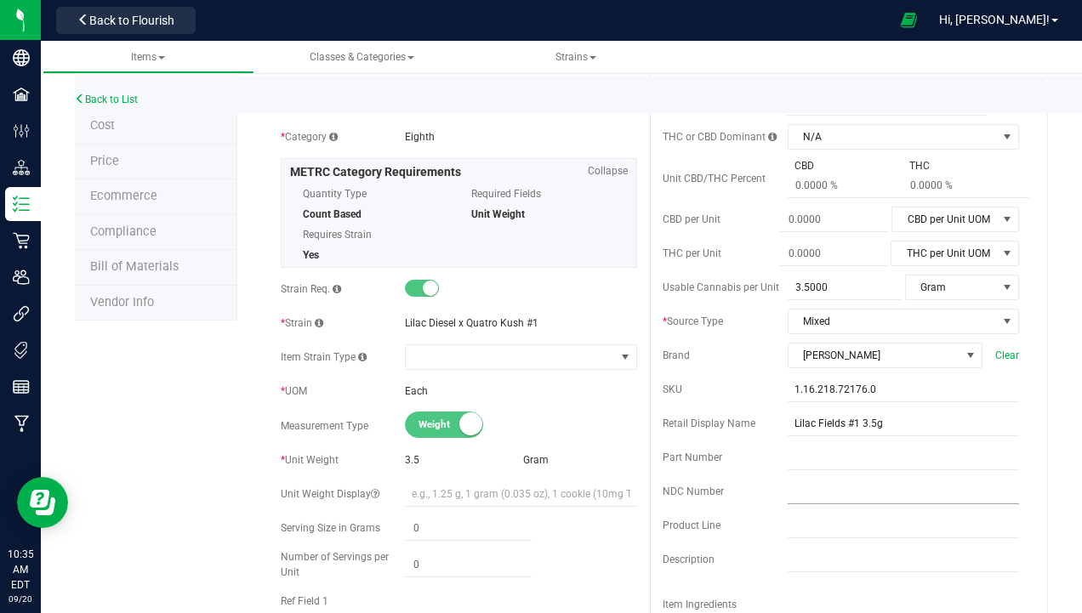
scroll to position [340, 0]
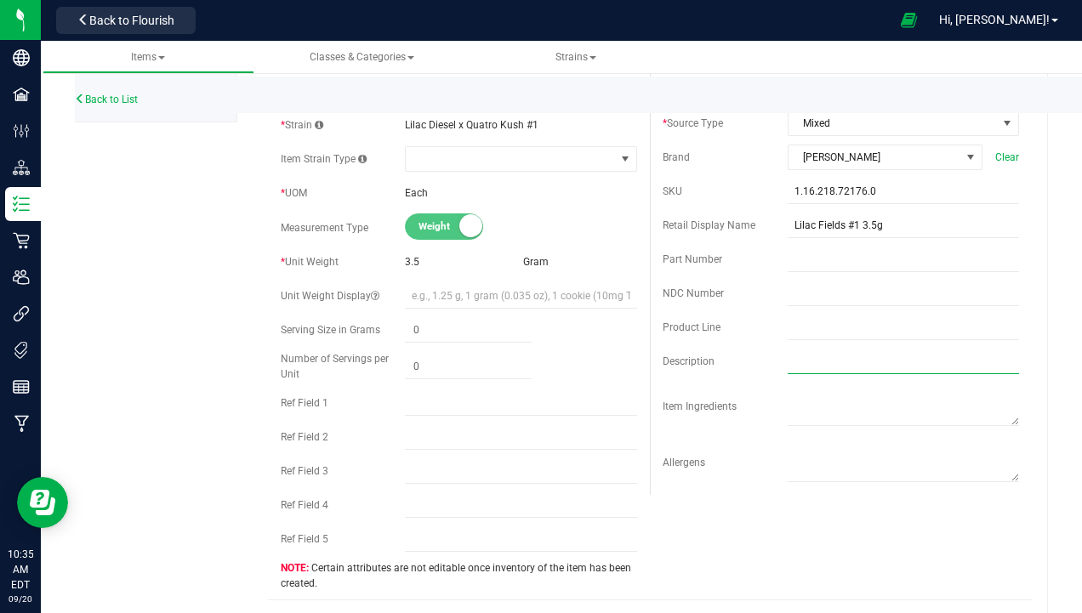
click at [796, 359] on input "text" at bounding box center [902, 362] width 231 height 26
drag, startPoint x: 532, startPoint y: 124, endPoint x: 396, endPoint y: 129, distance: 136.2
click at [396, 129] on div "* Strain Lilac Diesel x Quatro Kush #1" at bounding box center [459, 125] width 356 height 26
copy div "Lilac Diesel x Quatro Kush #1"
click at [878, 358] on input "Lilac D" at bounding box center [902, 362] width 231 height 26
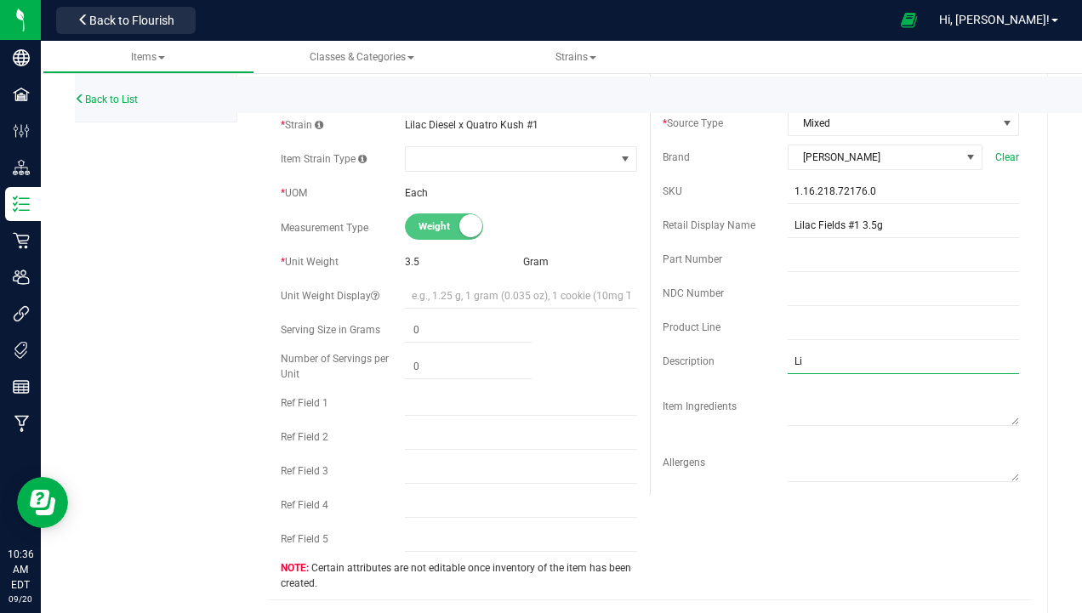
type input "L"
paste input "Lilac Diesel x Quatro Kush #1"
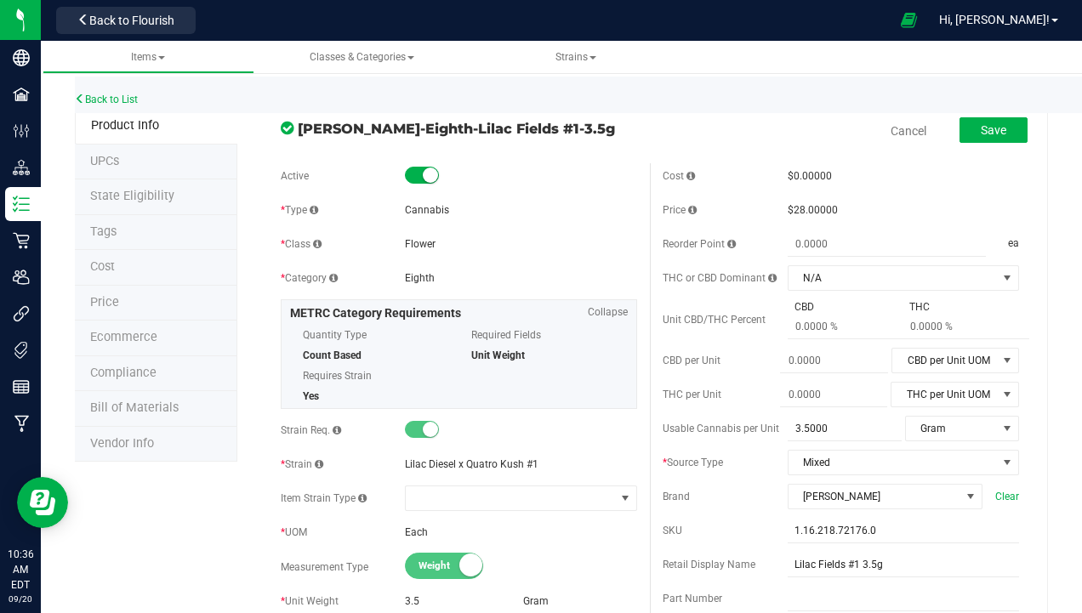
scroll to position [0, 0]
type input "Lilac Diesel x Quatro Kush"
click at [990, 131] on span "Save" at bounding box center [993, 131] width 26 height 14
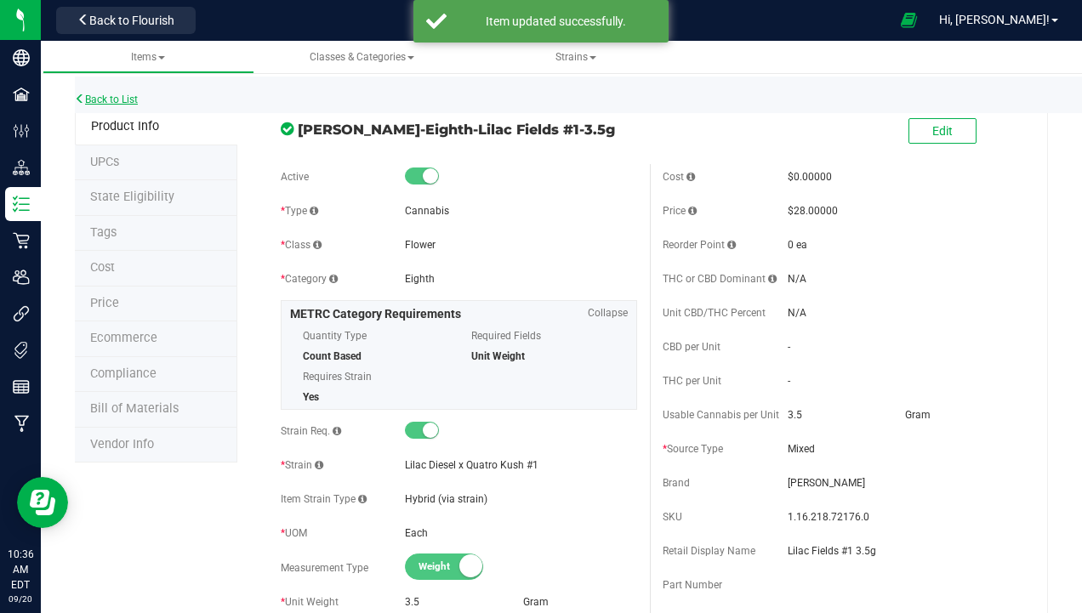
click at [107, 104] on link "Back to List" at bounding box center [106, 100] width 63 height 12
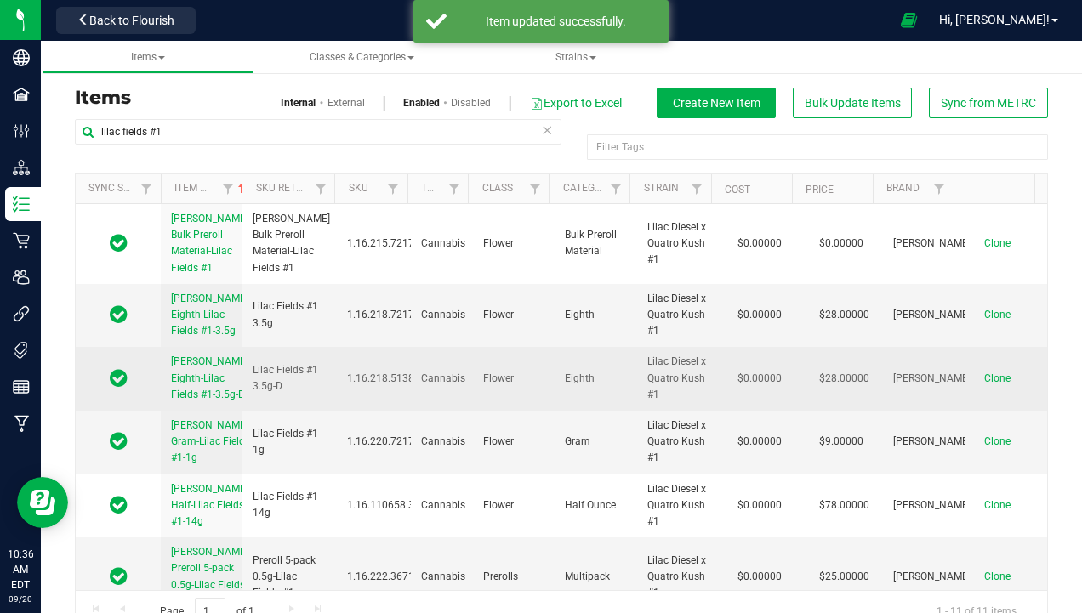
click at [184, 403] on link "Slater-Eighth-Lilac Fields #1-3.5g-D" at bounding box center [211, 378] width 80 height 49
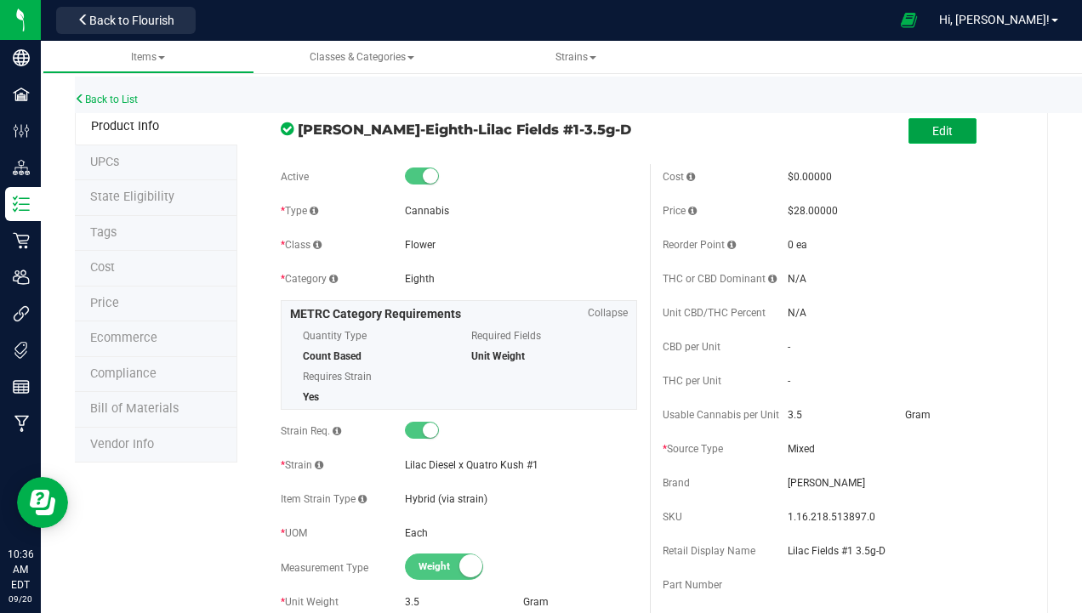
click at [935, 126] on span "Edit" at bounding box center [942, 131] width 20 height 14
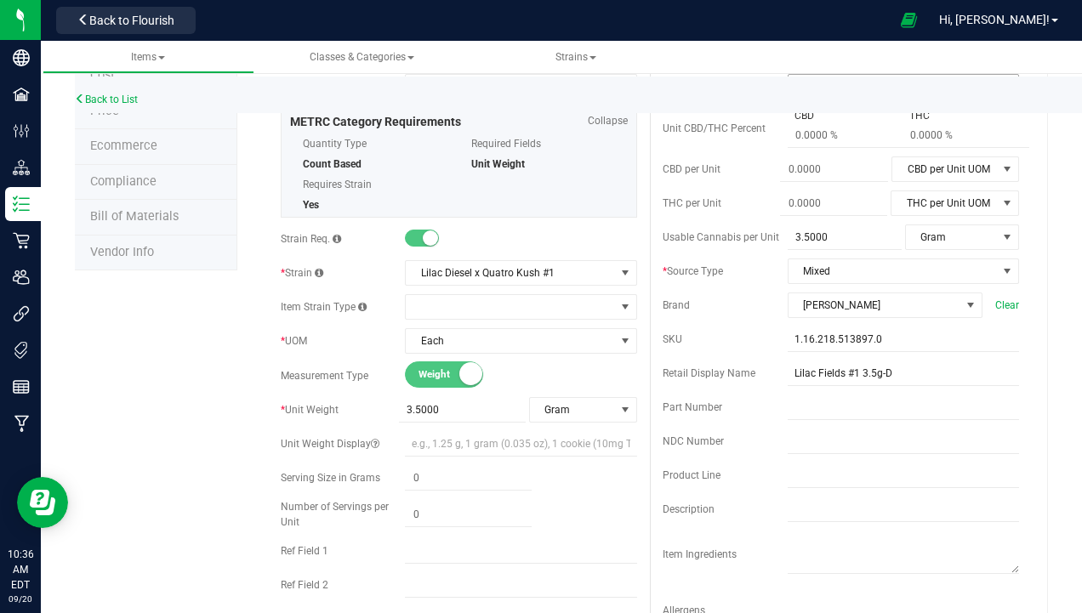
scroll to position [340, 0]
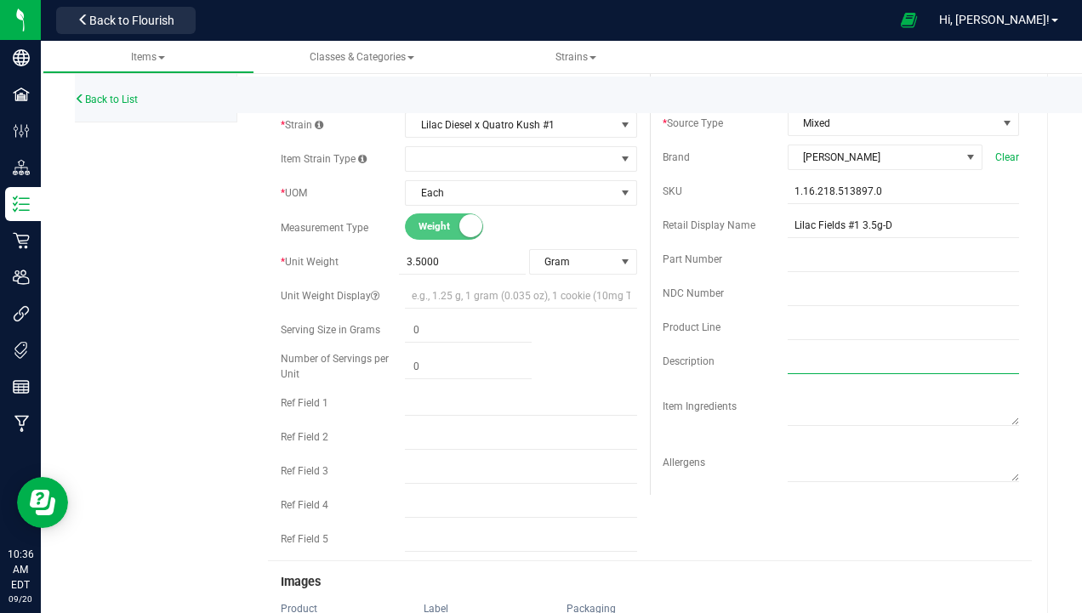
click at [810, 364] on input "text" at bounding box center [902, 362] width 231 height 26
type input "Lilac Diesel x Quatro Kush"
type input "0.0000"
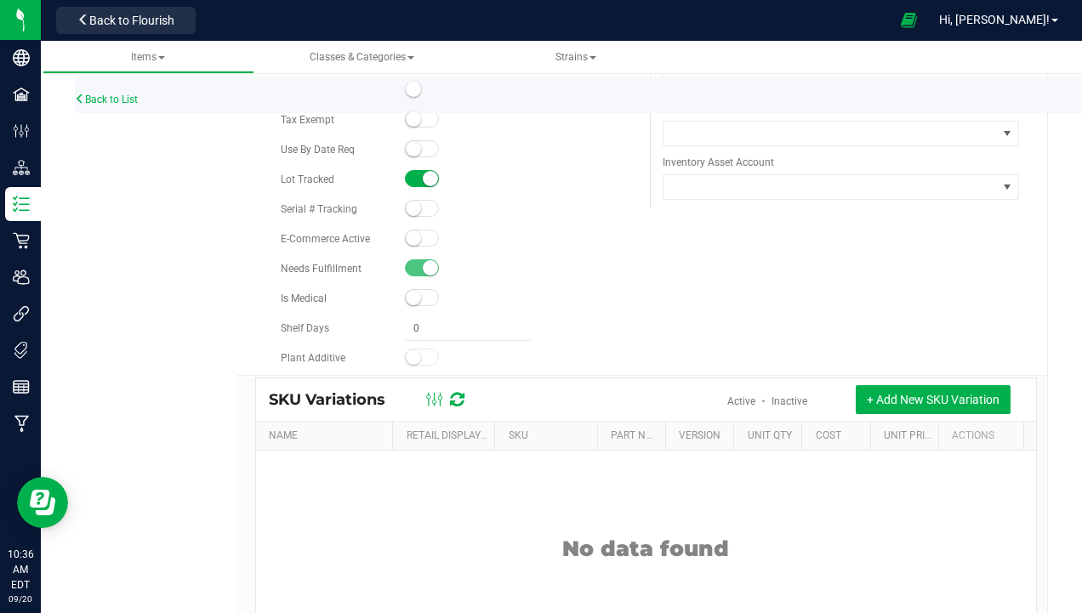
type input "0.0000"
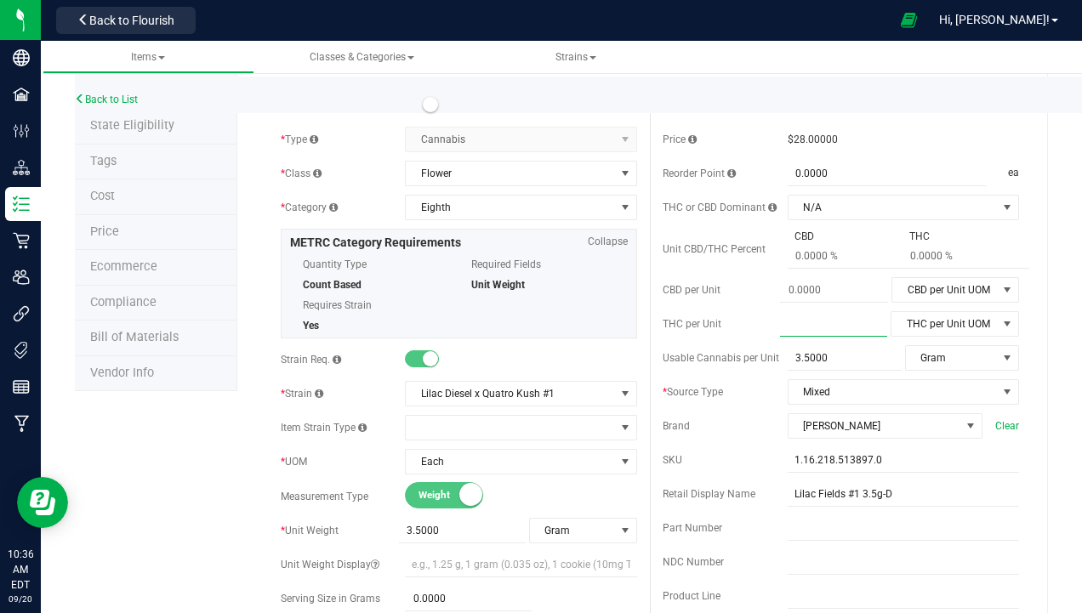
scroll to position [0, 0]
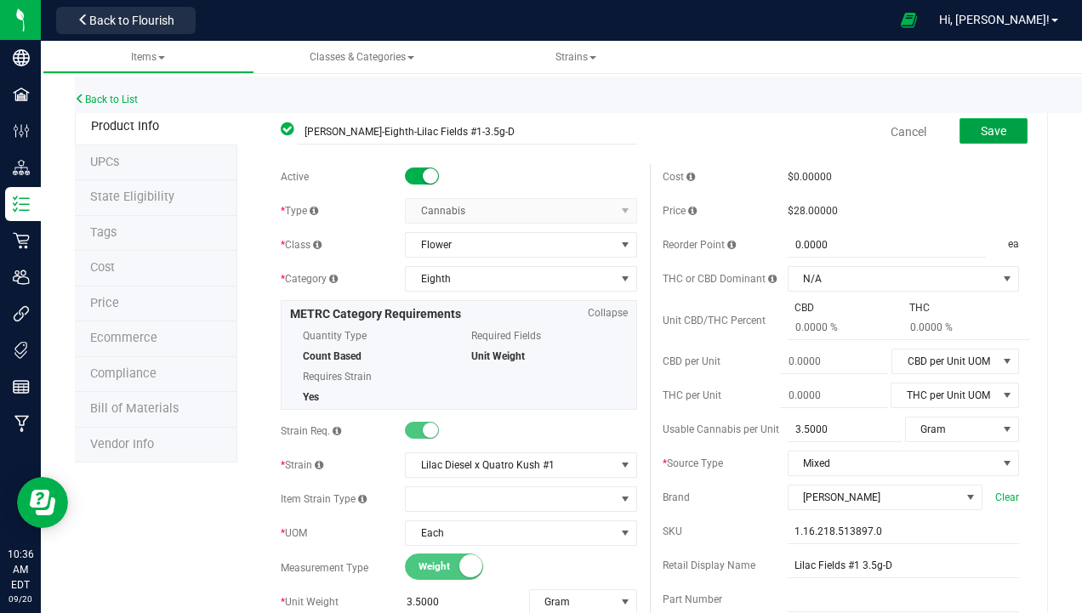
click at [987, 129] on span "Save" at bounding box center [993, 131] width 26 height 14
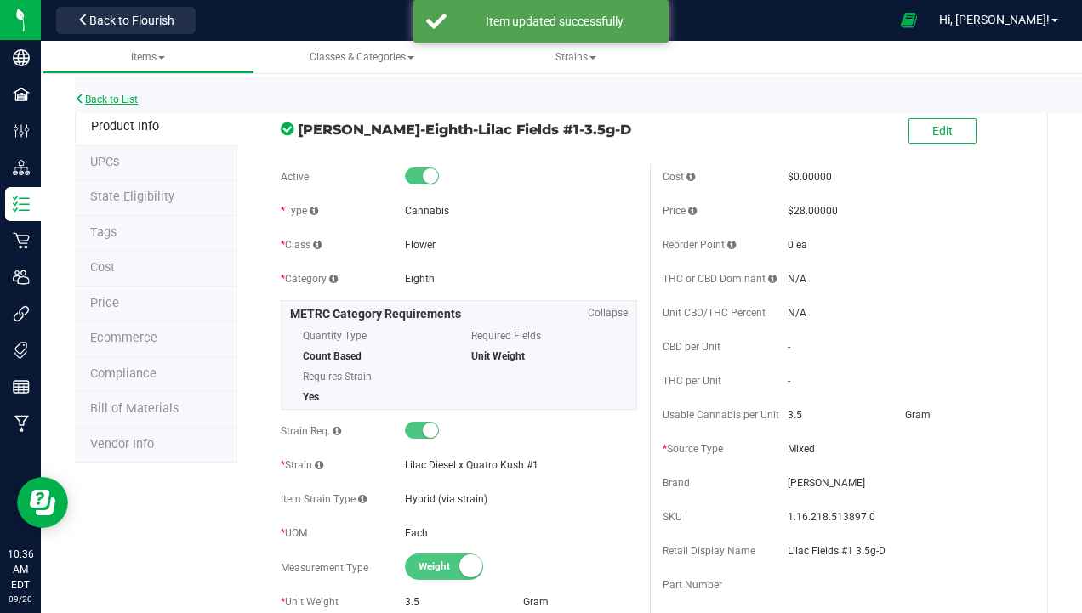
click at [109, 97] on link "Back to List" at bounding box center [106, 100] width 63 height 12
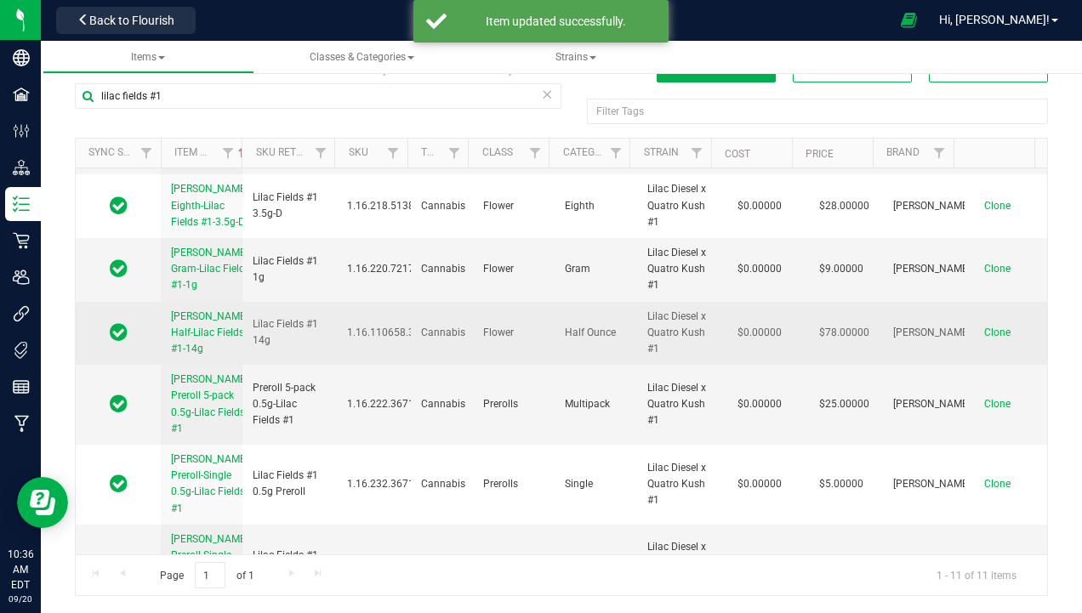
scroll to position [170, 0]
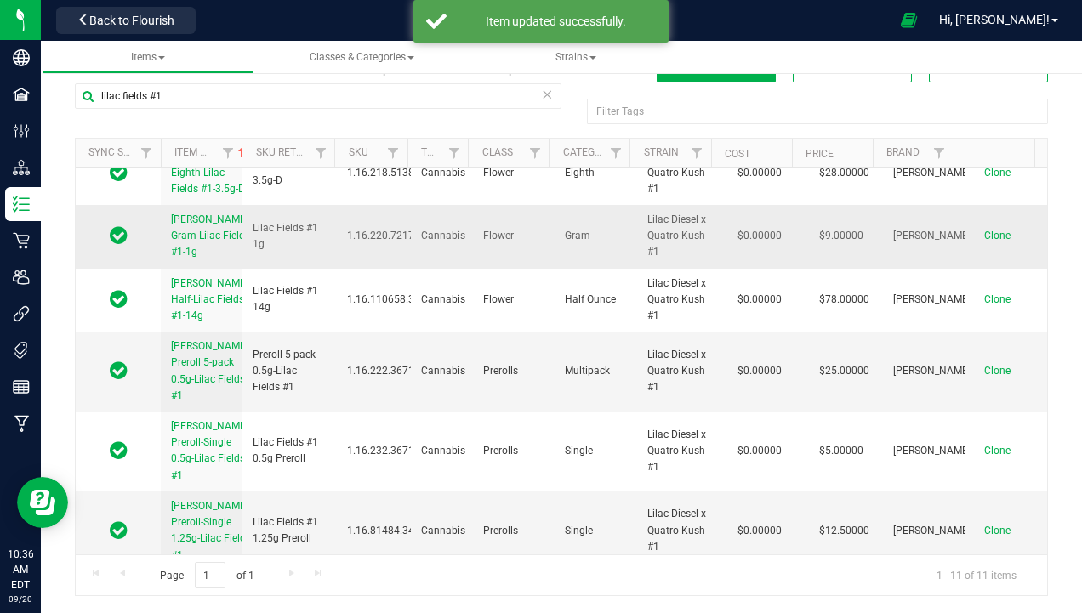
click at [187, 261] on link "Slater-Gram-Lilac Fields #1-1g" at bounding box center [211, 236] width 80 height 49
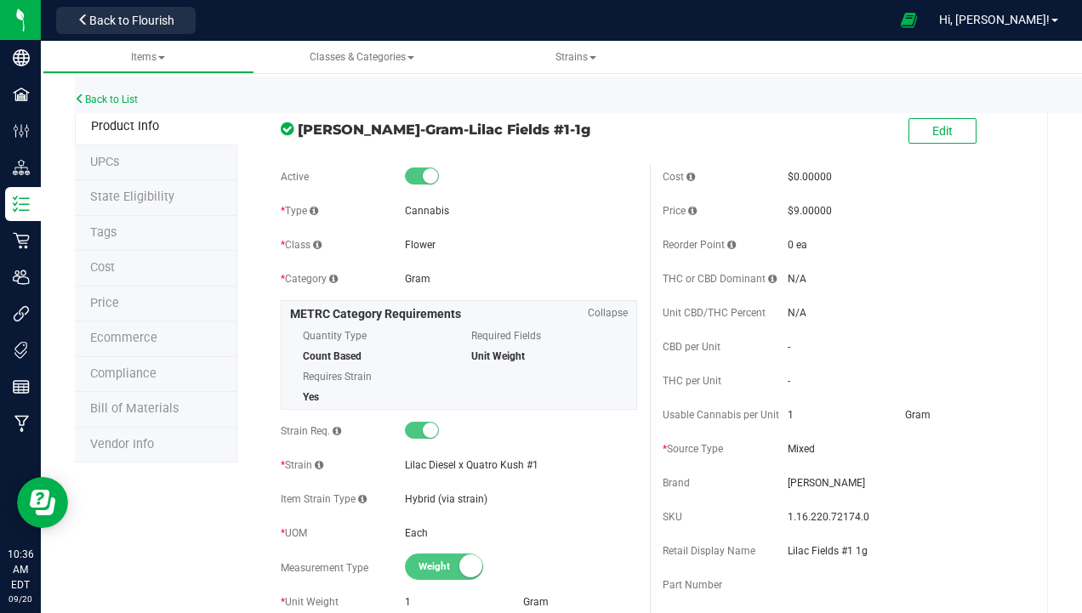
click at [932, 117] on div "Edit" at bounding box center [942, 132] width 68 height 35
click at [932, 125] on span "Edit" at bounding box center [942, 131] width 20 height 14
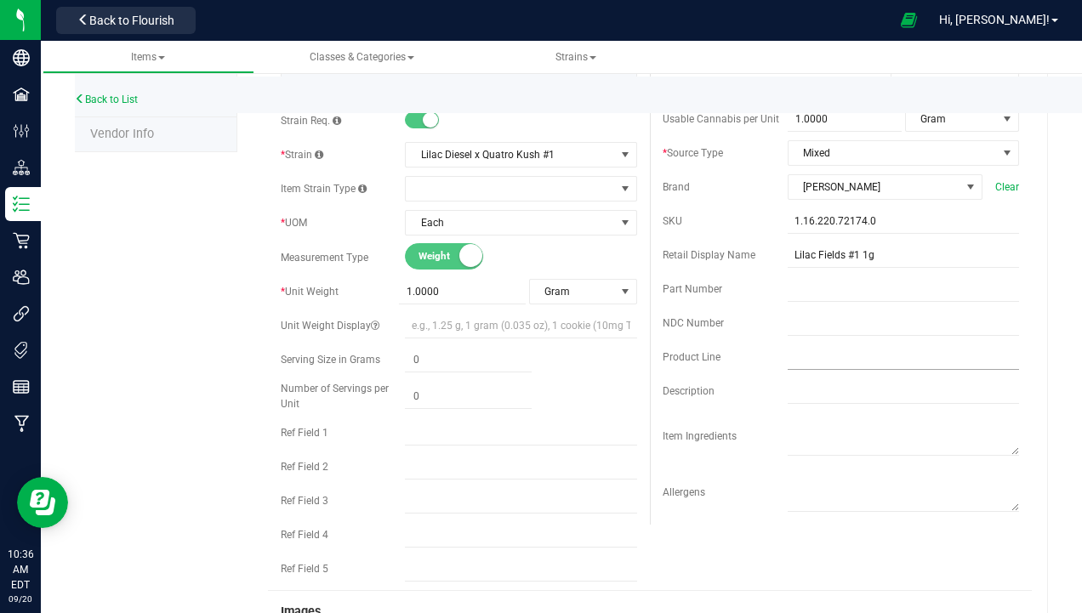
scroll to position [340, 0]
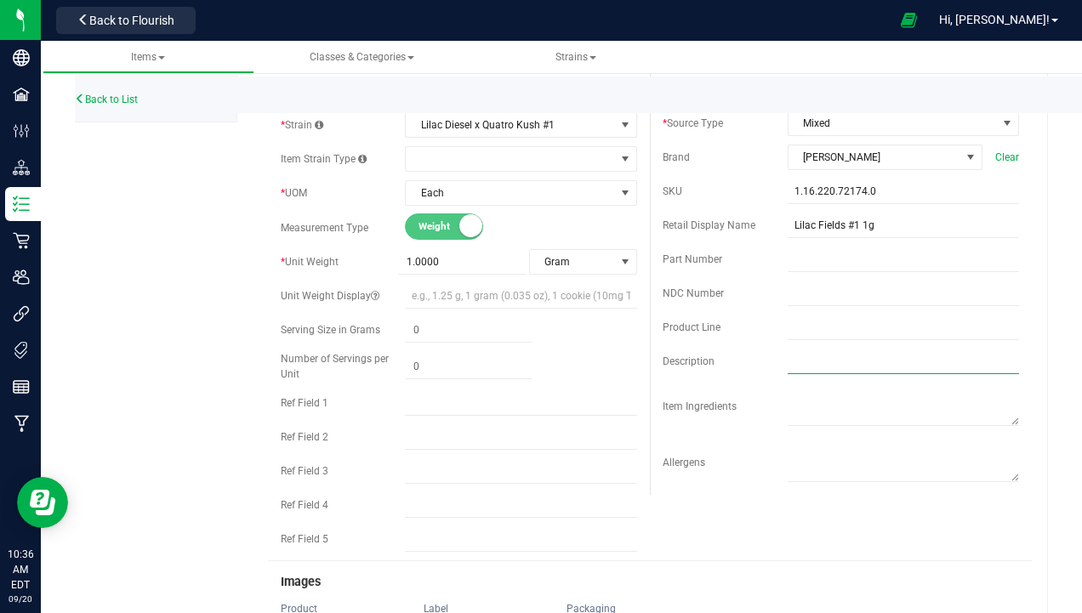
click at [817, 357] on input "text" at bounding box center [902, 362] width 231 height 26
type input "Lilac Diesel x Quatro Kush"
type input "0.0000"
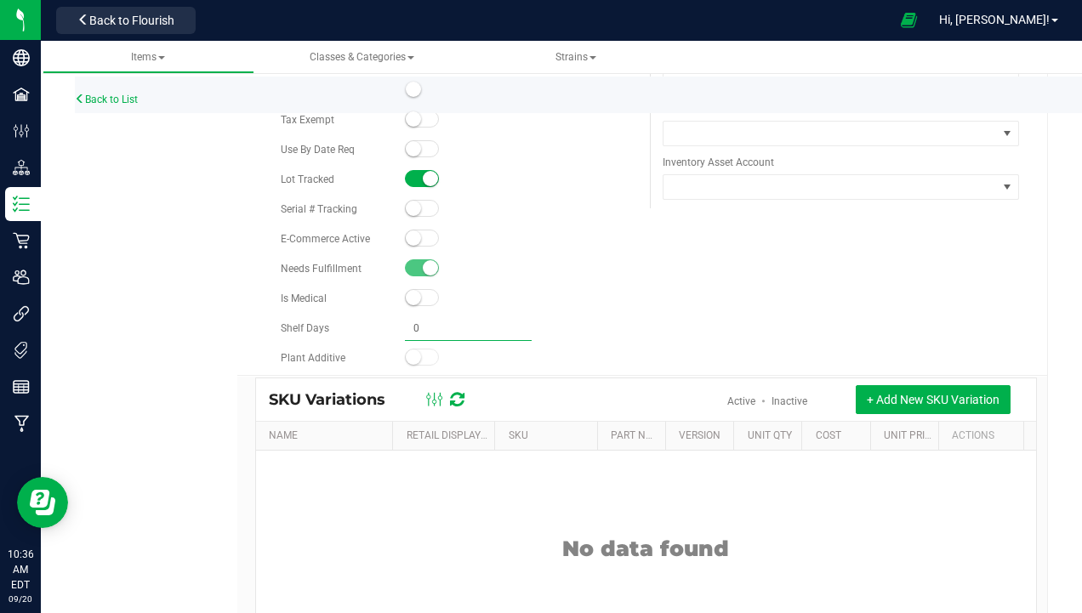
type input "0.0000"
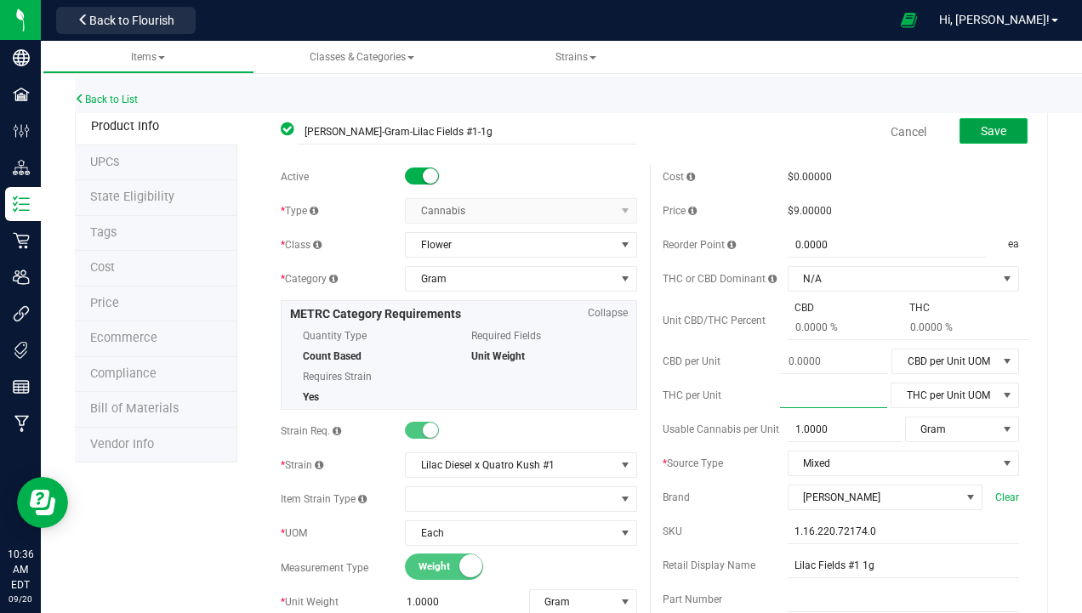
click at [980, 134] on span "Save" at bounding box center [993, 131] width 26 height 14
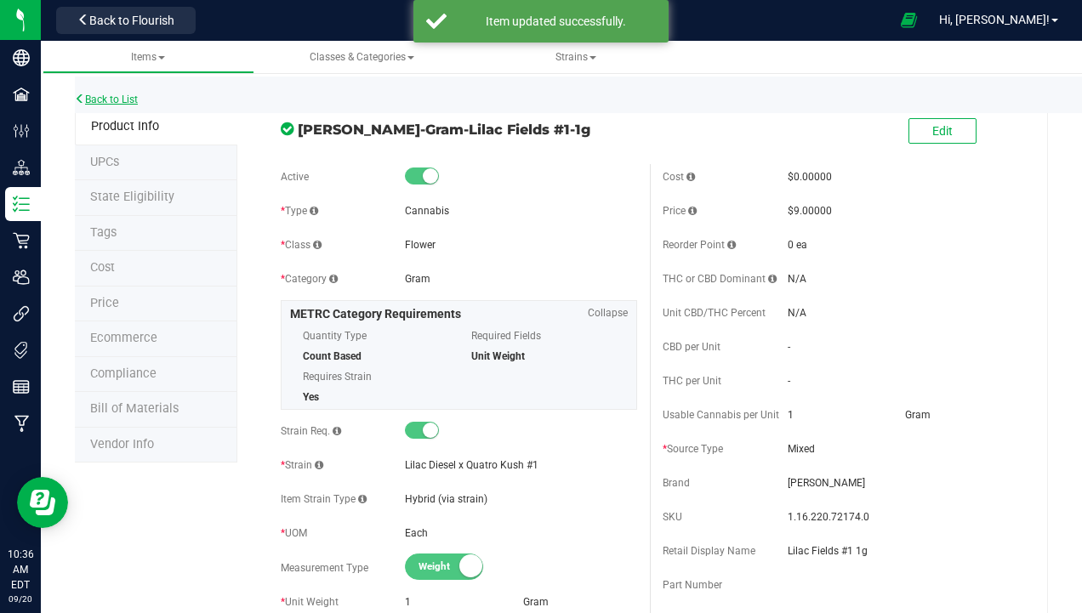
click at [111, 100] on link "Back to List" at bounding box center [106, 100] width 63 height 12
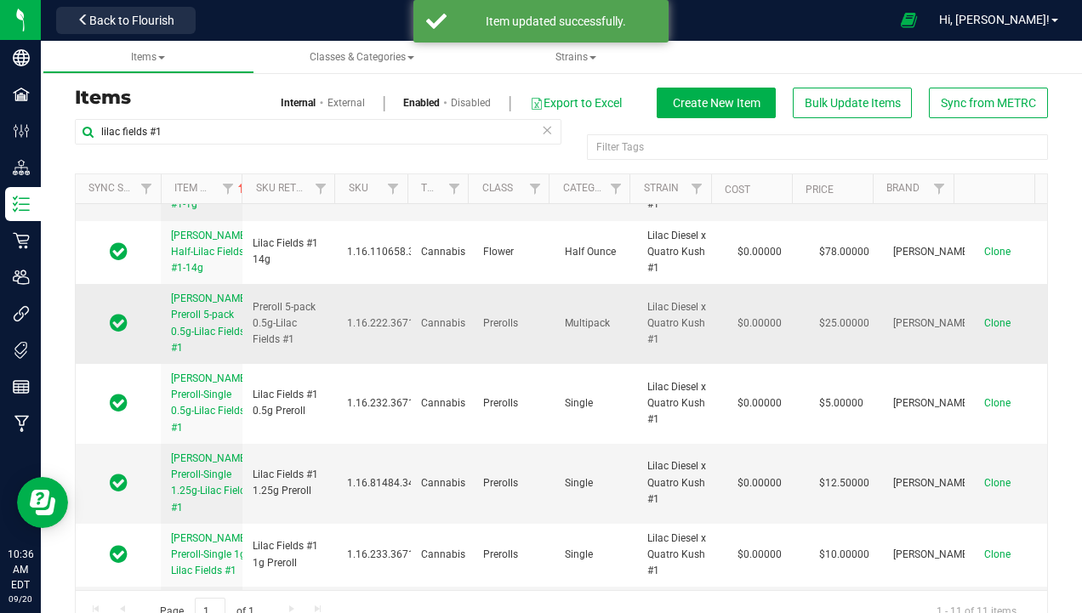
scroll to position [255, 0]
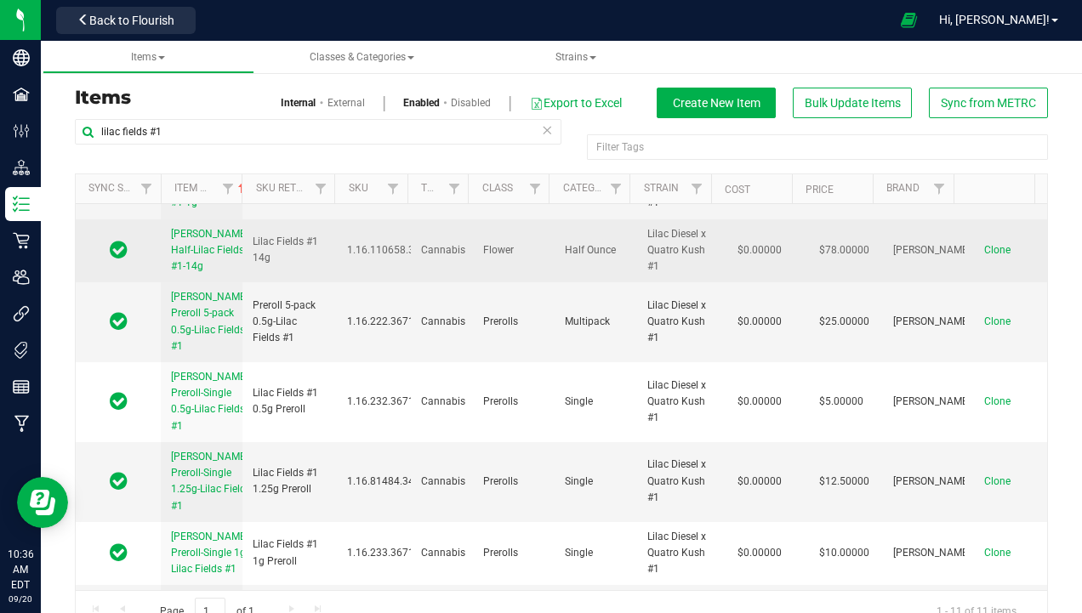
click at [194, 276] on link "Slater-Half-Lilac Fields #1-14g" at bounding box center [211, 250] width 80 height 49
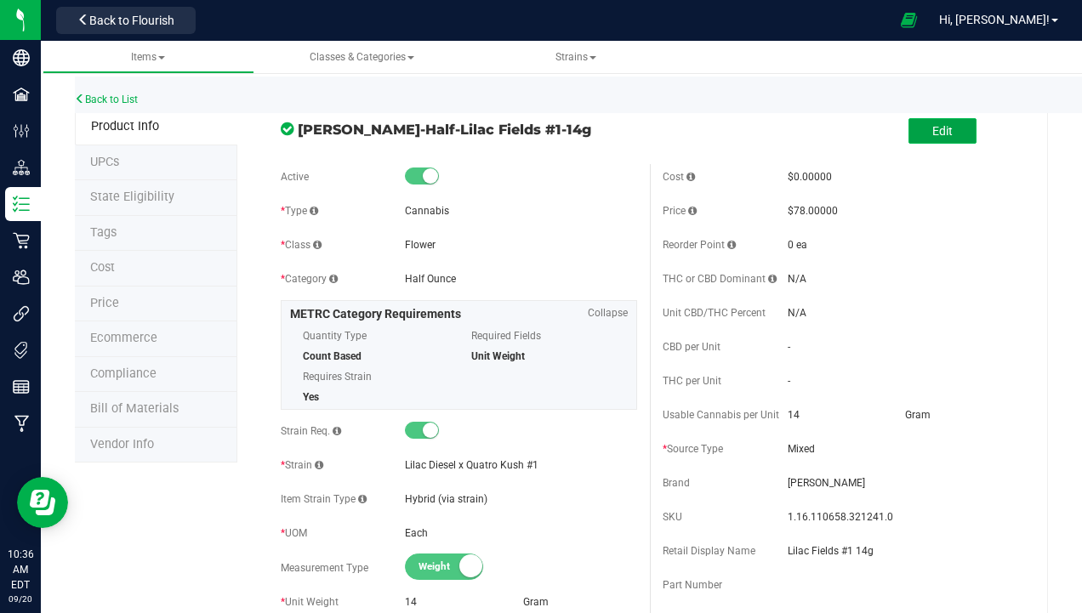
click at [950, 123] on button "Edit" at bounding box center [942, 131] width 68 height 26
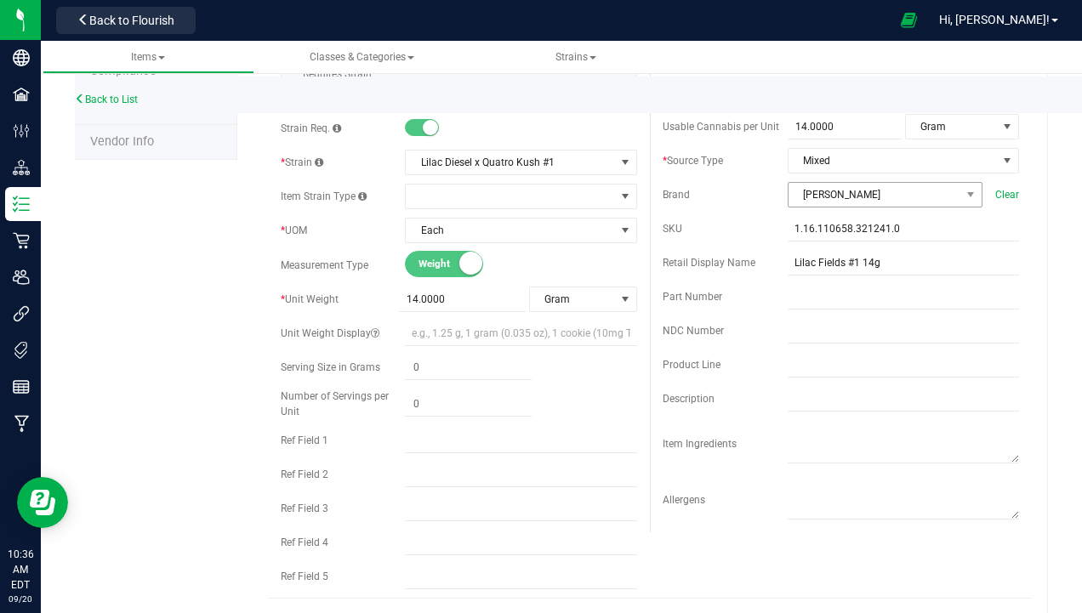
scroll to position [340, 0]
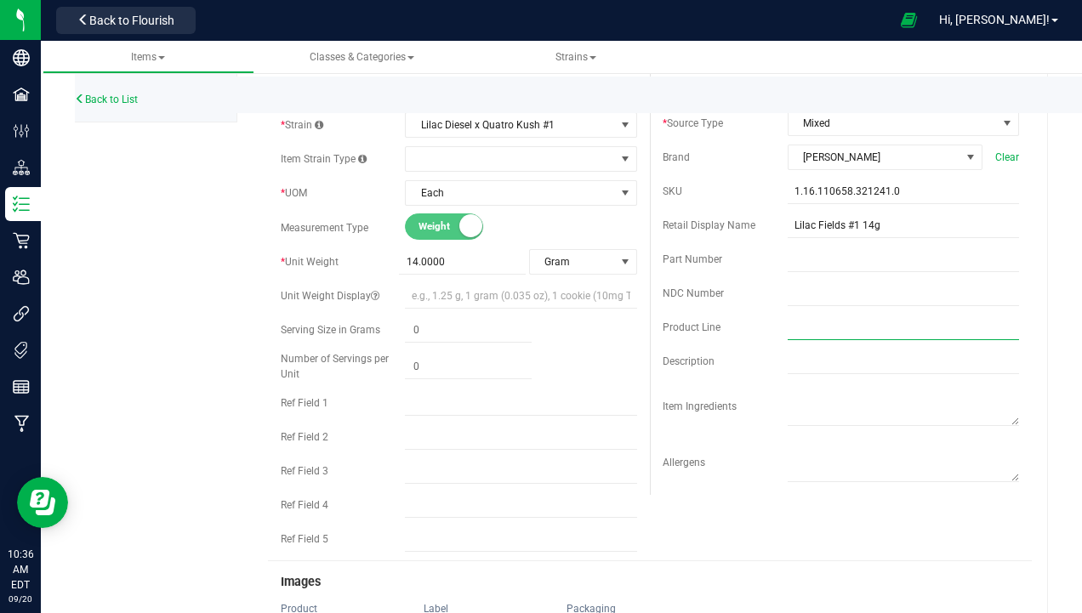
click at [838, 330] on input "text" at bounding box center [902, 328] width 231 height 26
click at [805, 361] on input "text" at bounding box center [902, 362] width 231 height 26
type input "Lilac Diesel x Quatro Kush"
type input "0.0000"
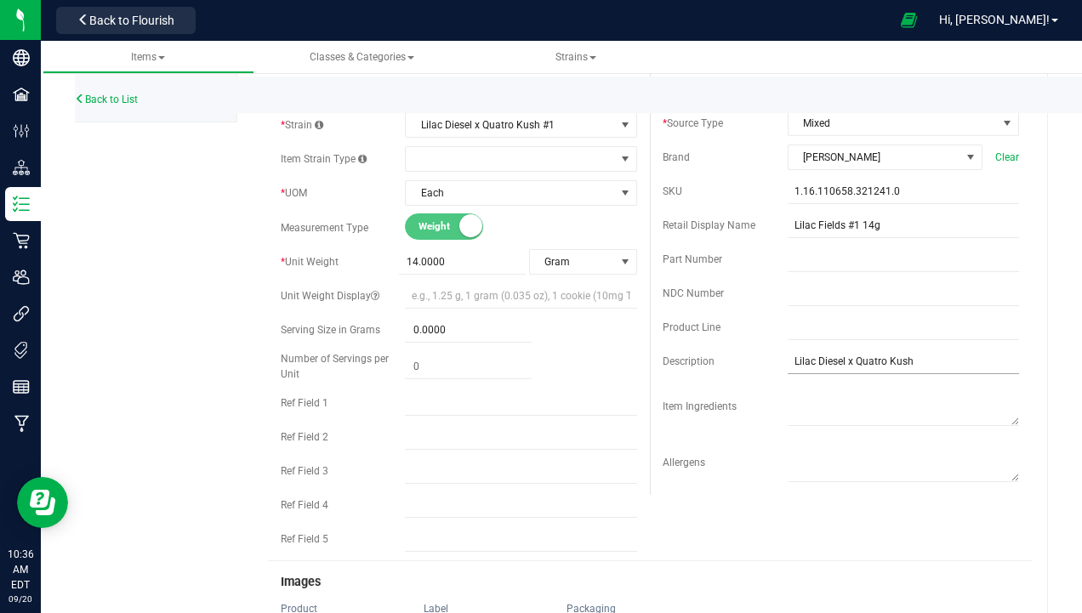
scroll to position [1104, 0]
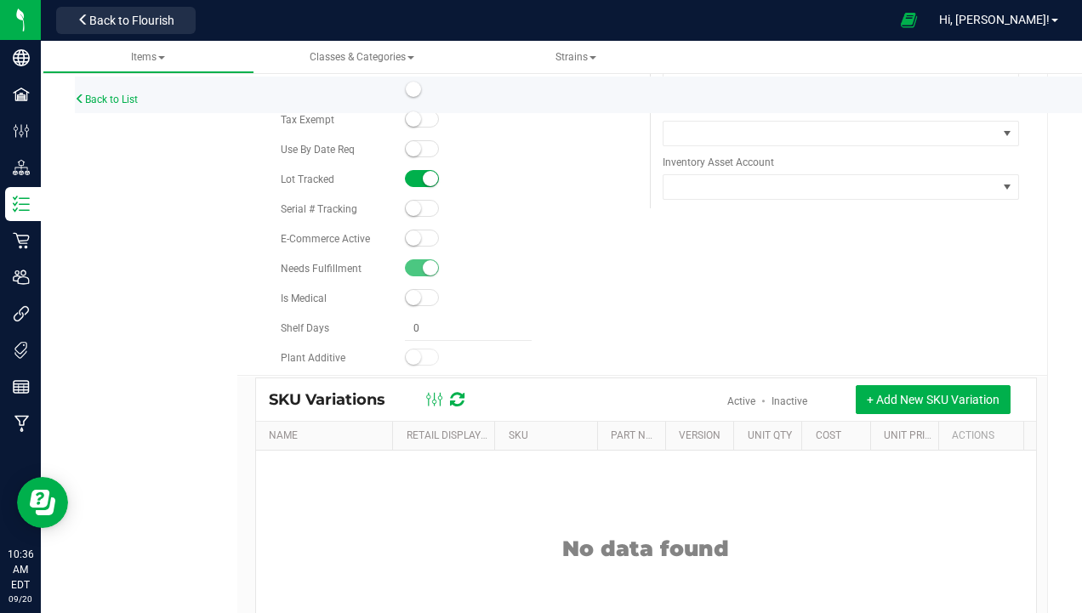
type input "0.0000"
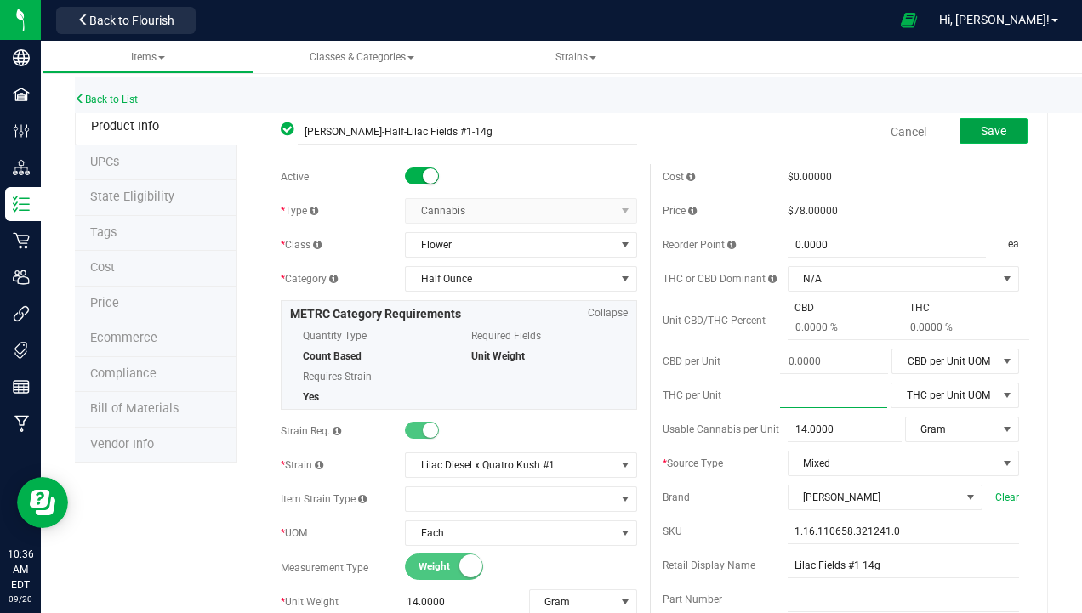
click at [990, 128] on span "Save" at bounding box center [993, 131] width 26 height 14
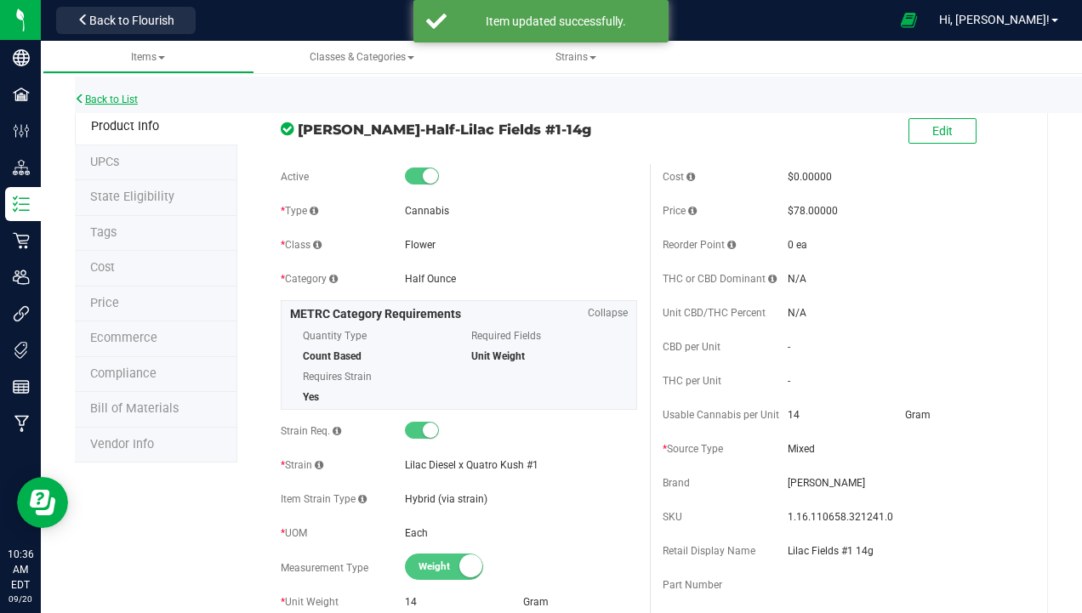
click at [107, 103] on link "Back to List" at bounding box center [106, 100] width 63 height 12
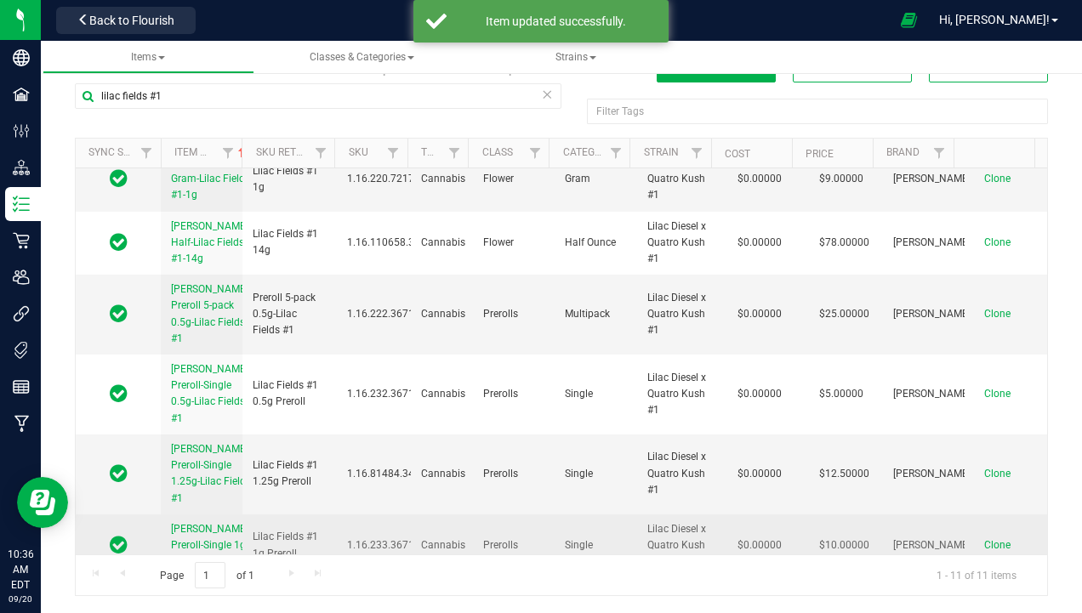
scroll to position [506, 0]
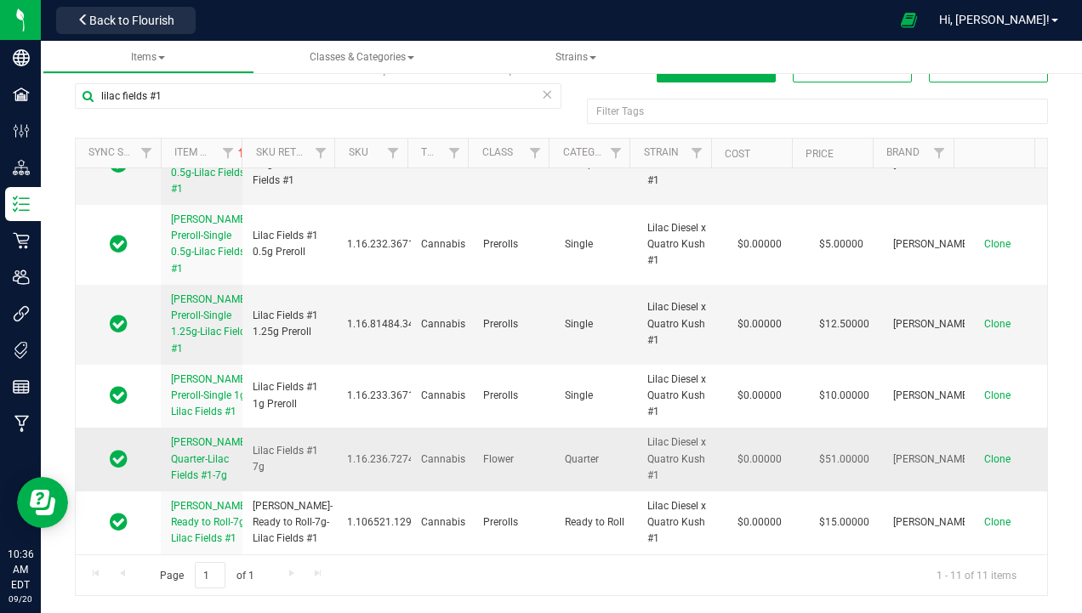
click at [188, 444] on span "Slater-Quarter-Lilac Fields #1-7g" at bounding box center [211, 458] width 80 height 44
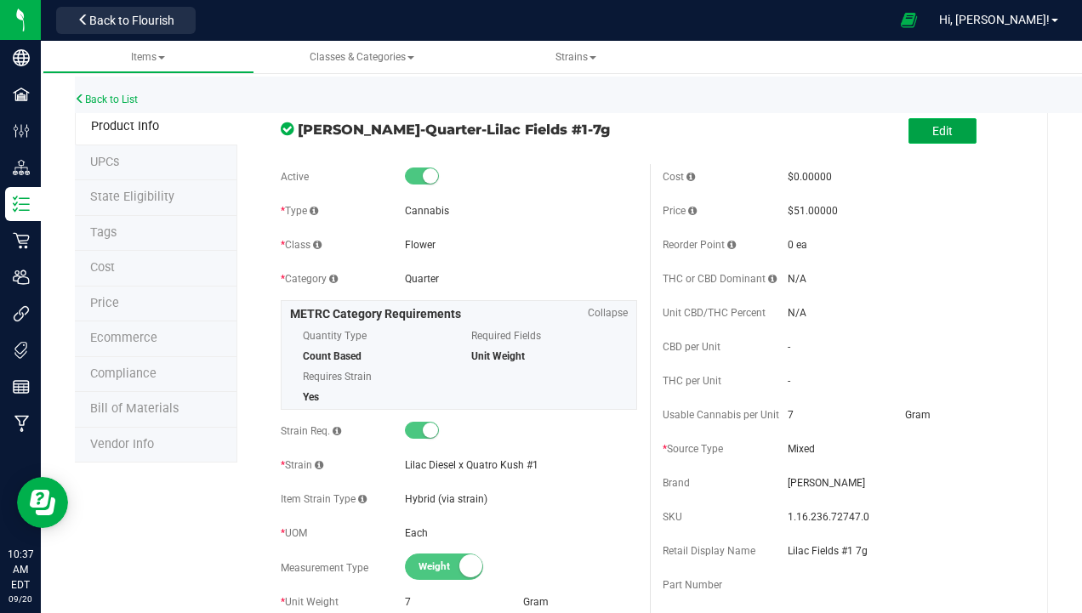
click at [944, 130] on button "Edit" at bounding box center [942, 131] width 68 height 26
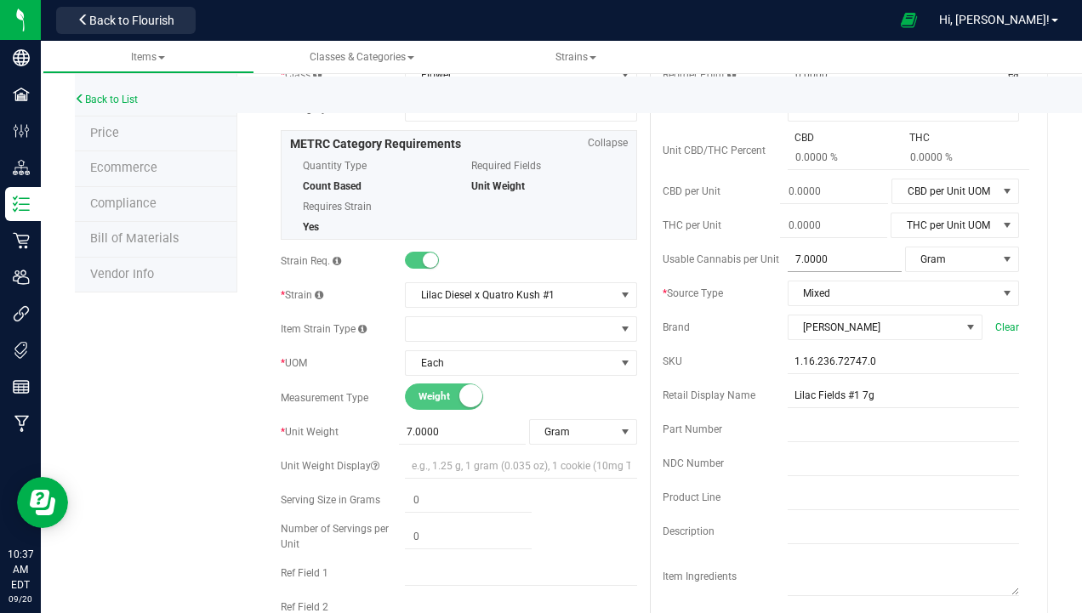
scroll to position [425, 0]
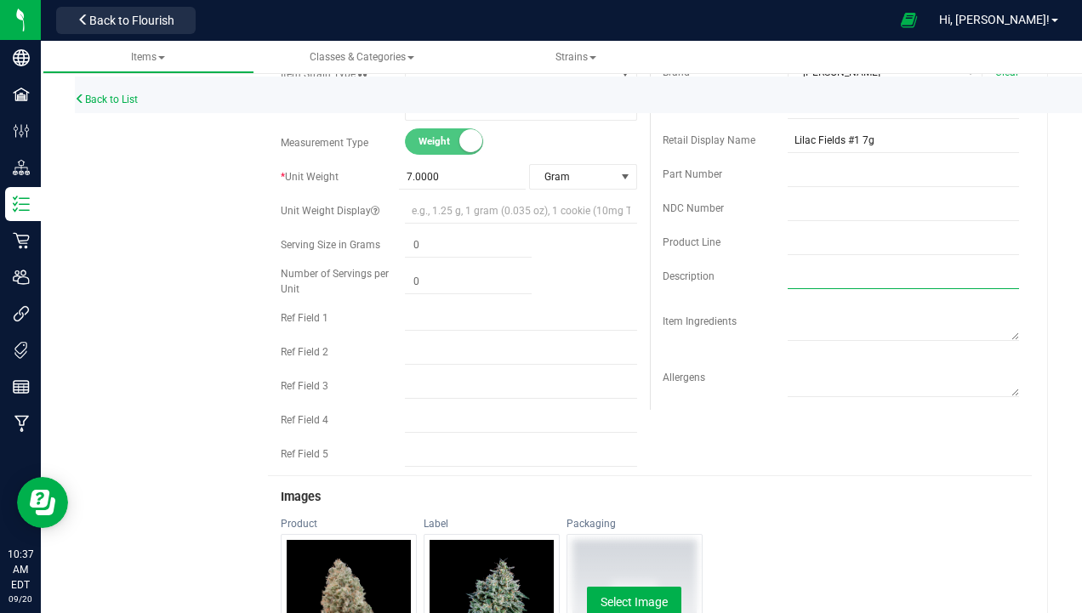
click at [797, 264] on input "text" at bounding box center [902, 277] width 231 height 26
type input "Lilac Diesel x Quatro Kush"
type input "0.0000"
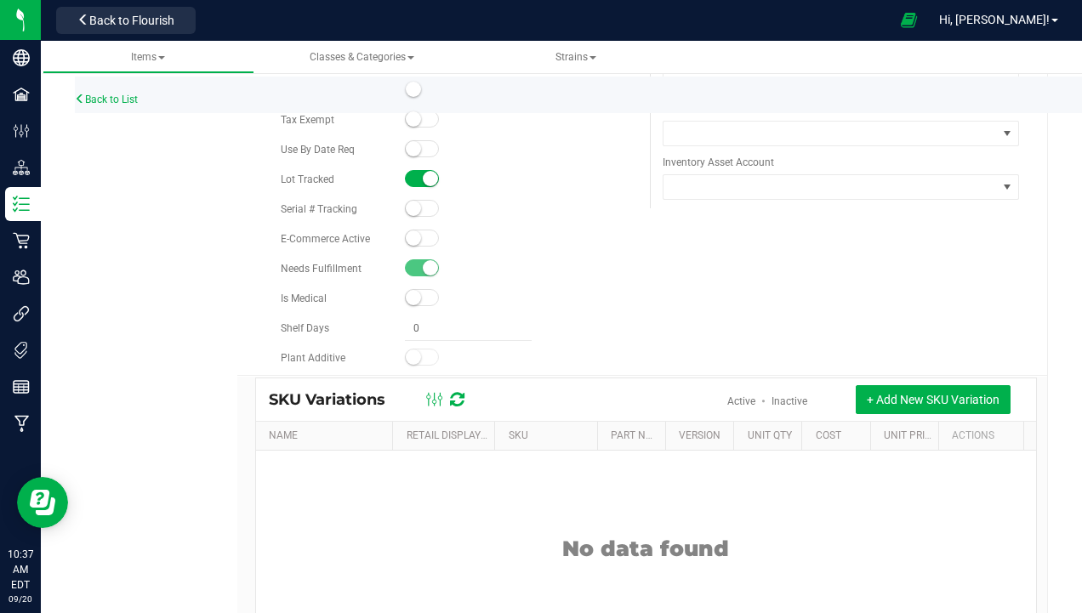
type input "0.0000"
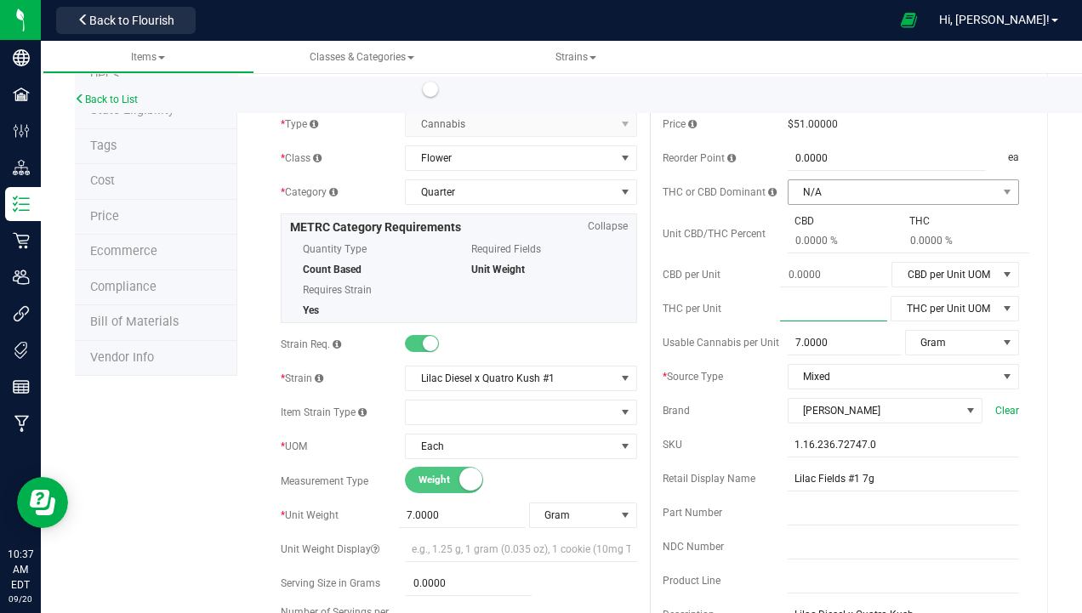
scroll to position [0, 0]
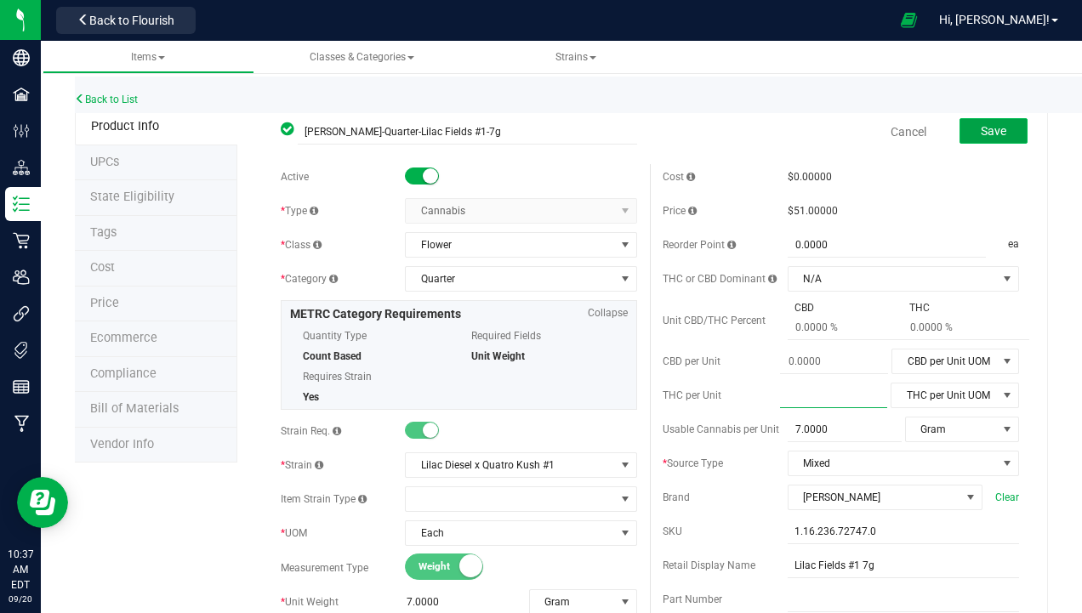
click at [980, 141] on button "Save" at bounding box center [993, 131] width 68 height 26
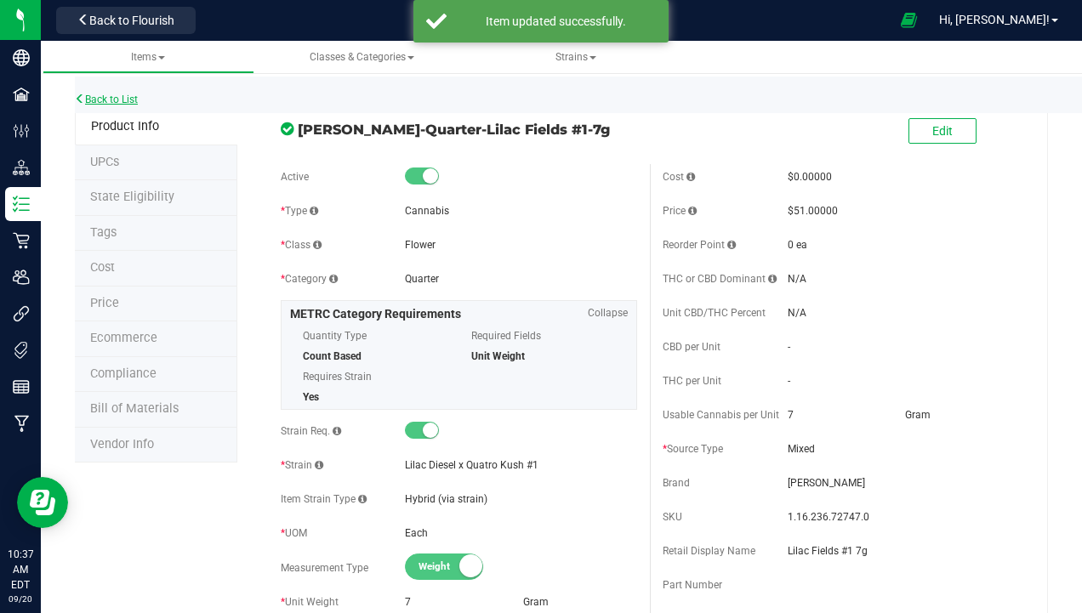
click at [107, 94] on link "Back to List" at bounding box center [106, 100] width 63 height 12
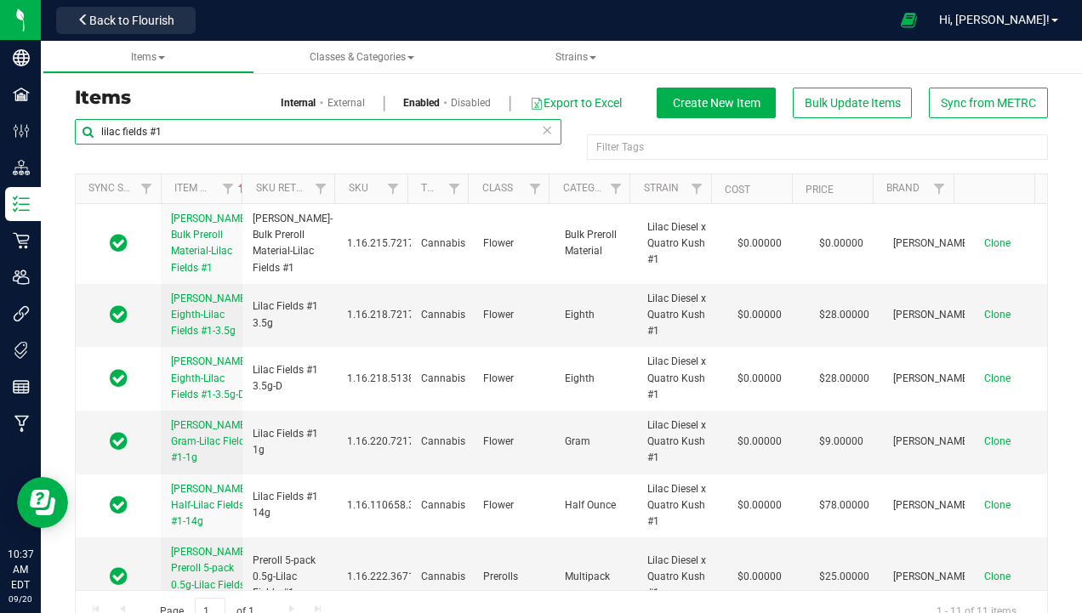
click at [187, 130] on input "lilac fields #1" at bounding box center [318, 132] width 486 height 26
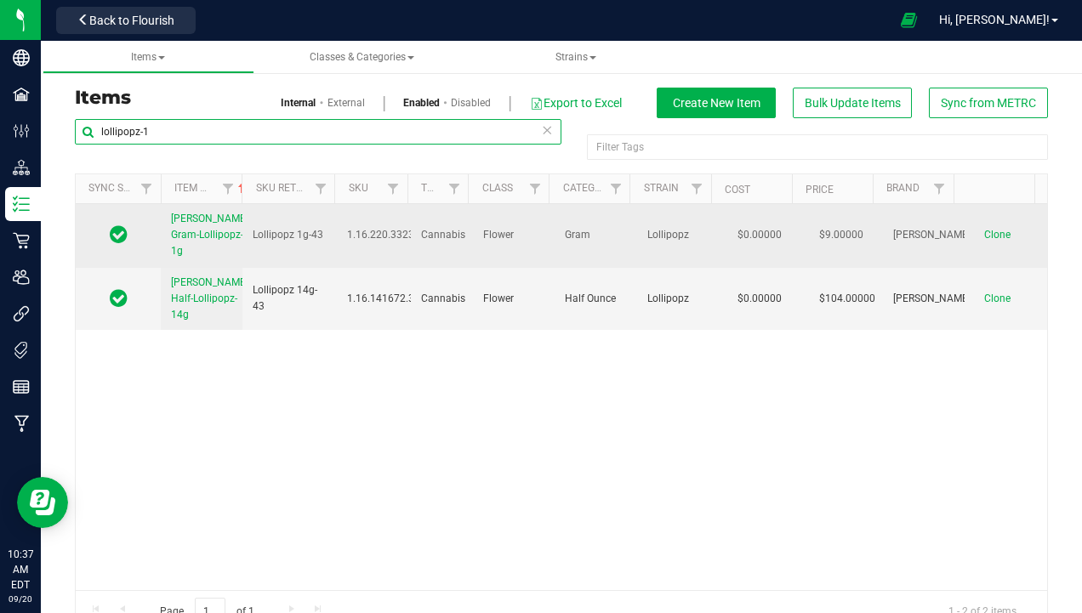
type input "lollipopz-1"
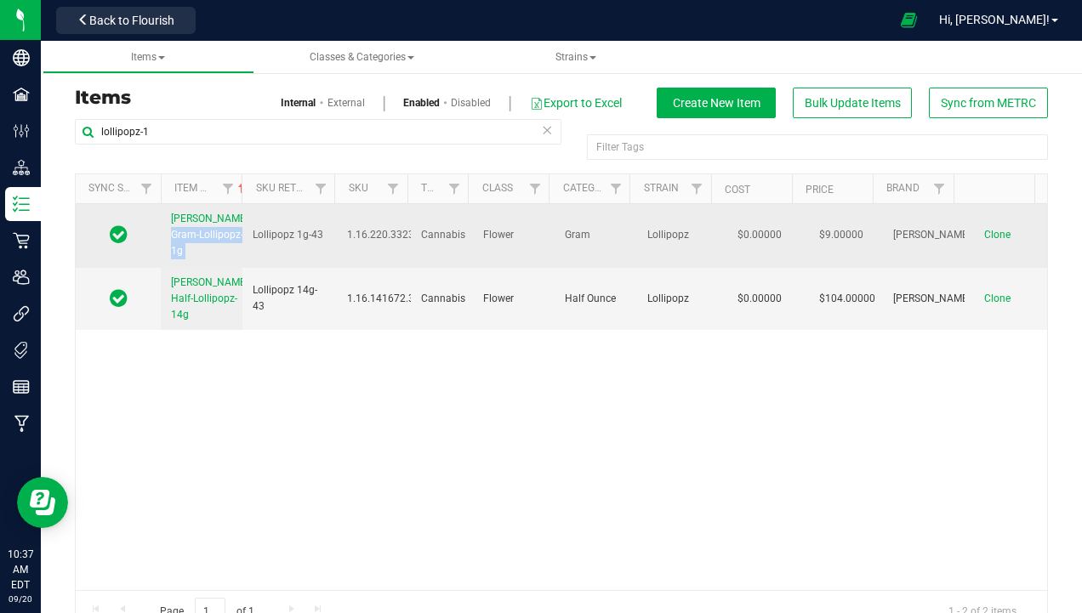
drag, startPoint x: 167, startPoint y: 219, endPoint x: 244, endPoint y: 240, distance: 80.3
click at [244, 240] on tr "Slater-Gram-Lollipopz-1g Lollipopz 1g-43 1.16.220.332384.0 Cannabis Flower Gram…" at bounding box center [561, 236] width 971 height 64
copy span "[PERSON_NAME]-Gram-Lollipopz-1g"
click at [984, 229] on span "Clone" at bounding box center [997, 235] width 26 height 12
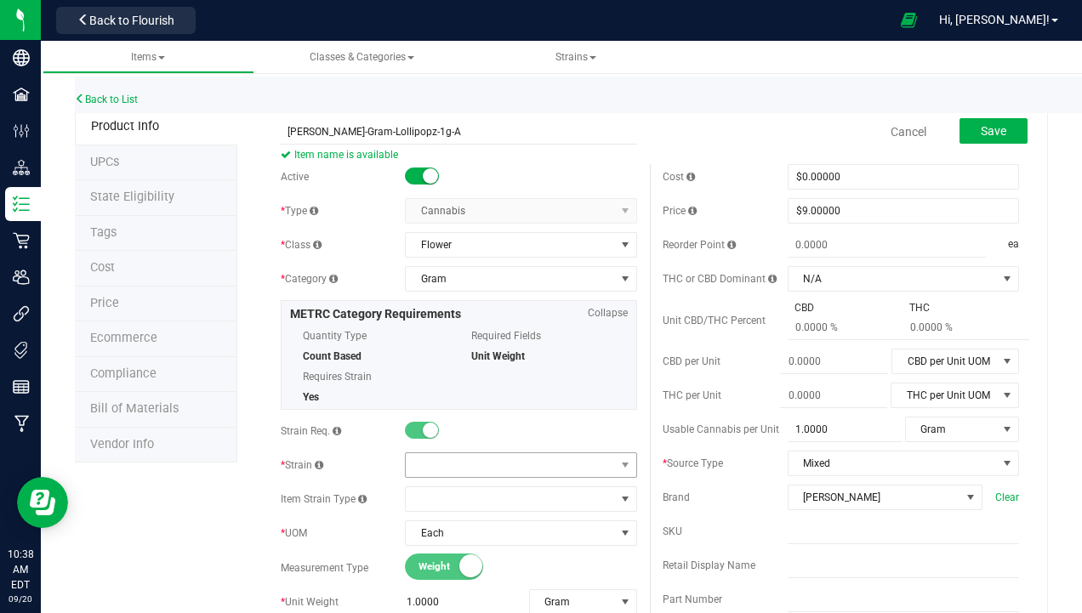
type input "Slater-Gram-Lollipopz-1g-A"
click at [443, 458] on span at bounding box center [510, 465] width 208 height 24
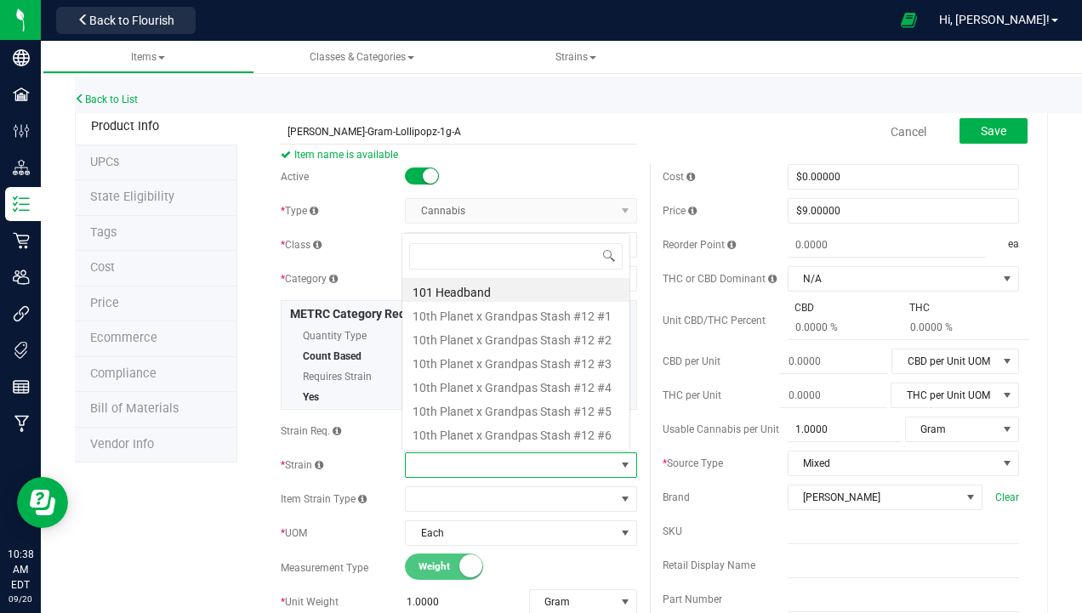
scroll to position [26, 224]
type input "loll"
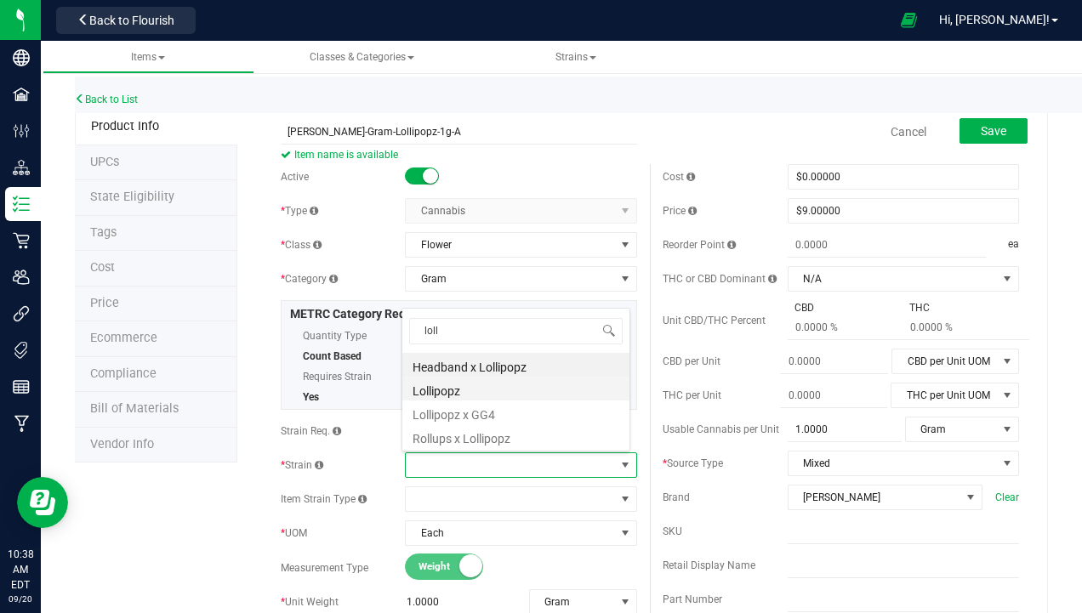
click at [465, 396] on li "Lollipopz" at bounding box center [515, 389] width 227 height 24
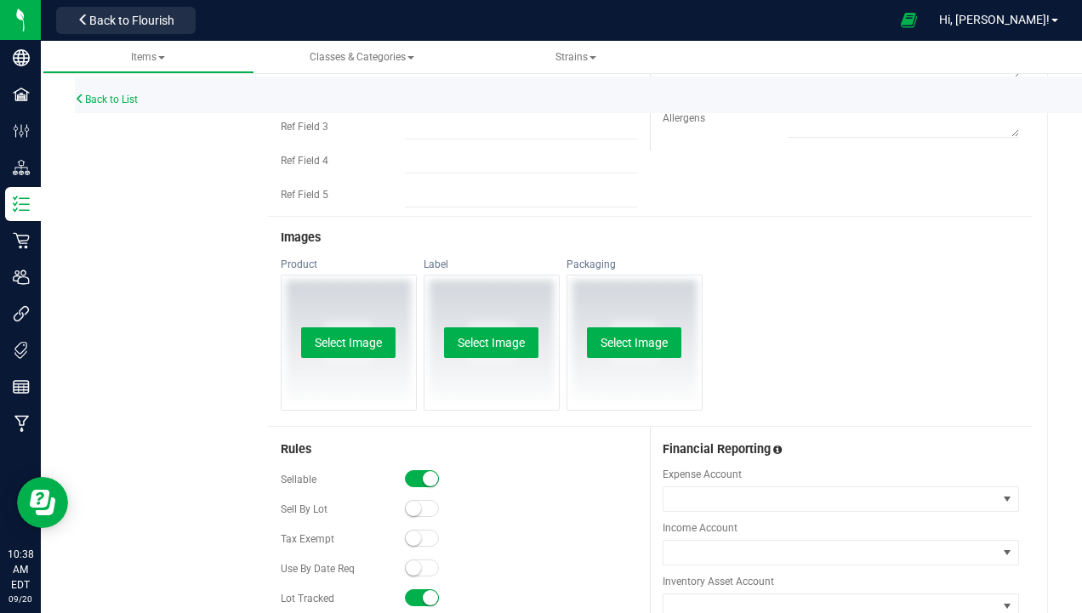
scroll to position [918, 0]
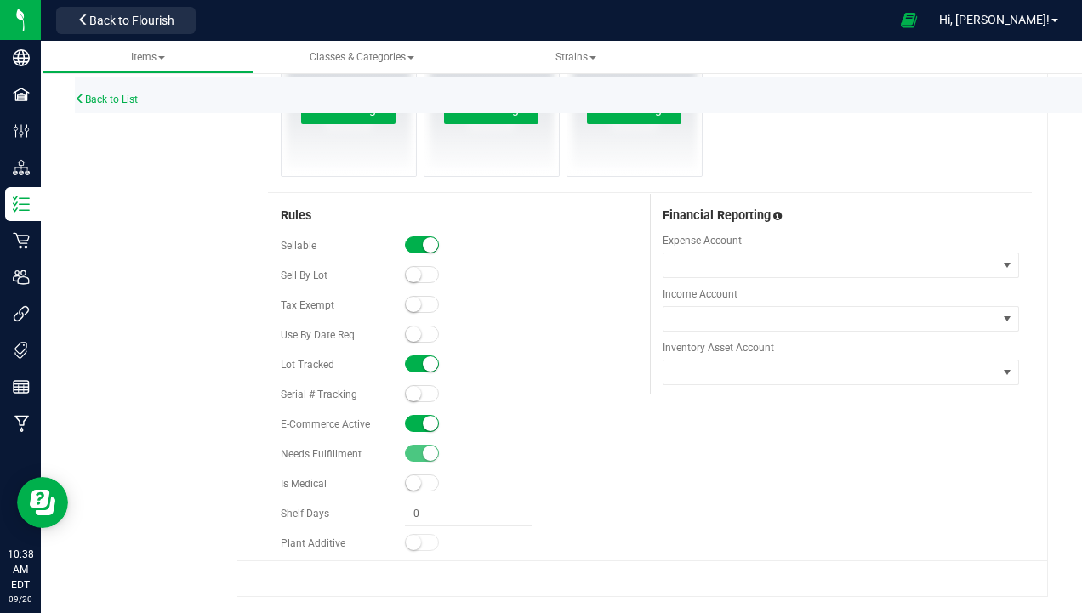
click at [427, 421] on small at bounding box center [430, 423] width 15 height 15
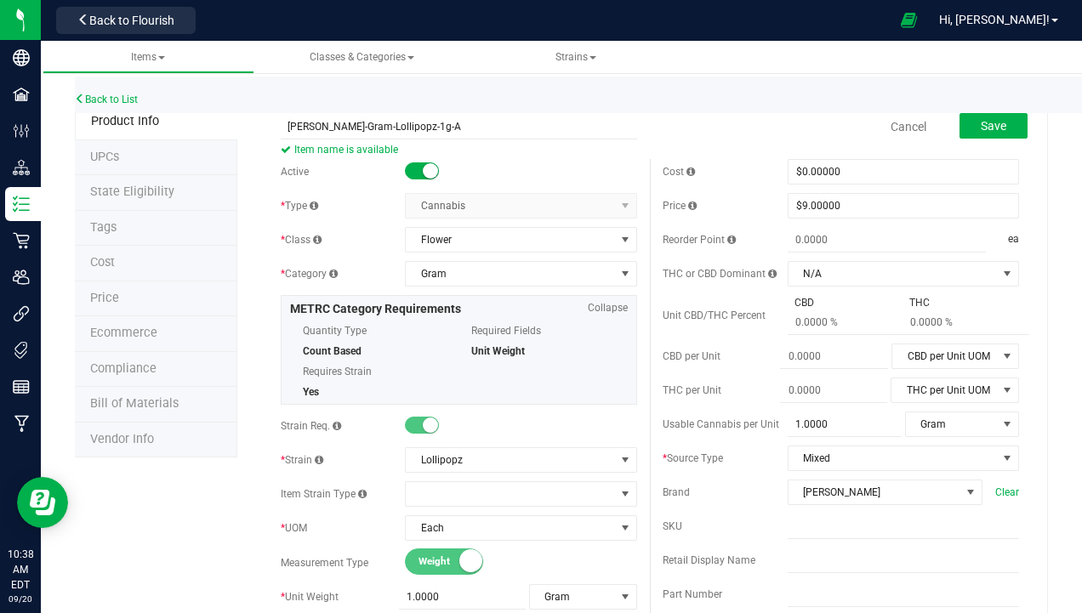
scroll to position [0, 0]
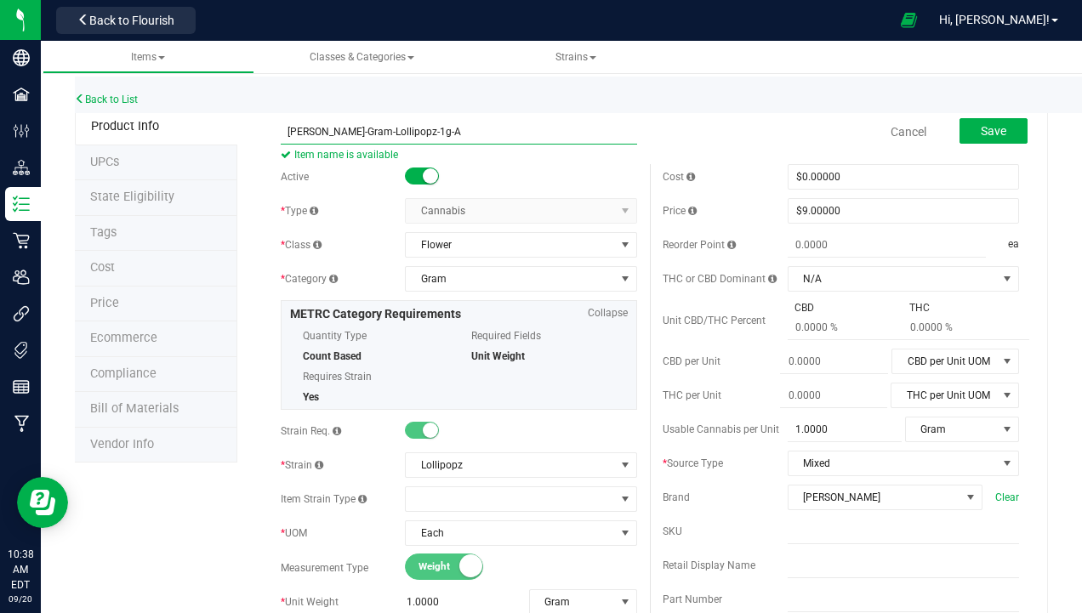
drag, startPoint x: 425, startPoint y: 133, endPoint x: 344, endPoint y: 136, distance: 80.9
click at [344, 136] on input "Slater-Gram-Lollipopz-1g-A" at bounding box center [459, 132] width 356 height 26
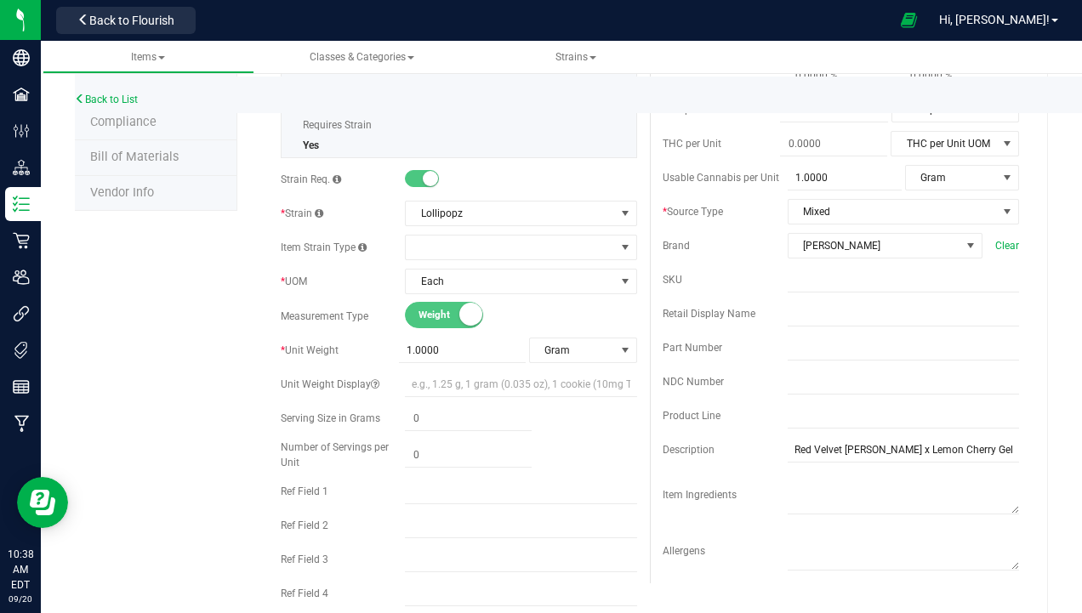
scroll to position [255, 0]
paste input "Lollipopz-1g-A"
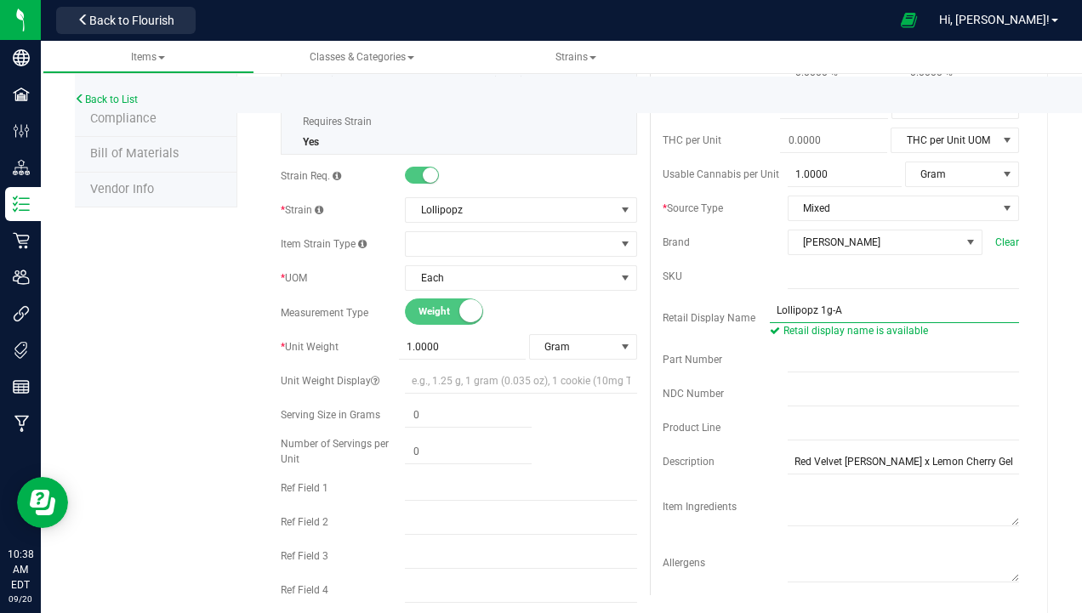
scroll to position [0, 0]
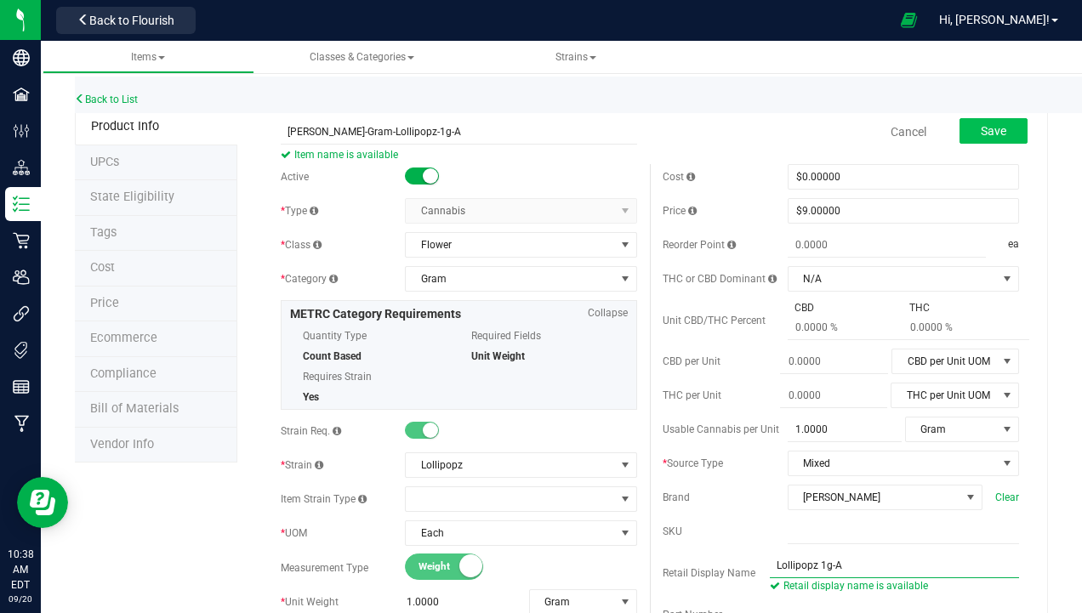
type input "Lollipopz 1g-A"
click at [985, 124] on span "Save" at bounding box center [993, 131] width 26 height 14
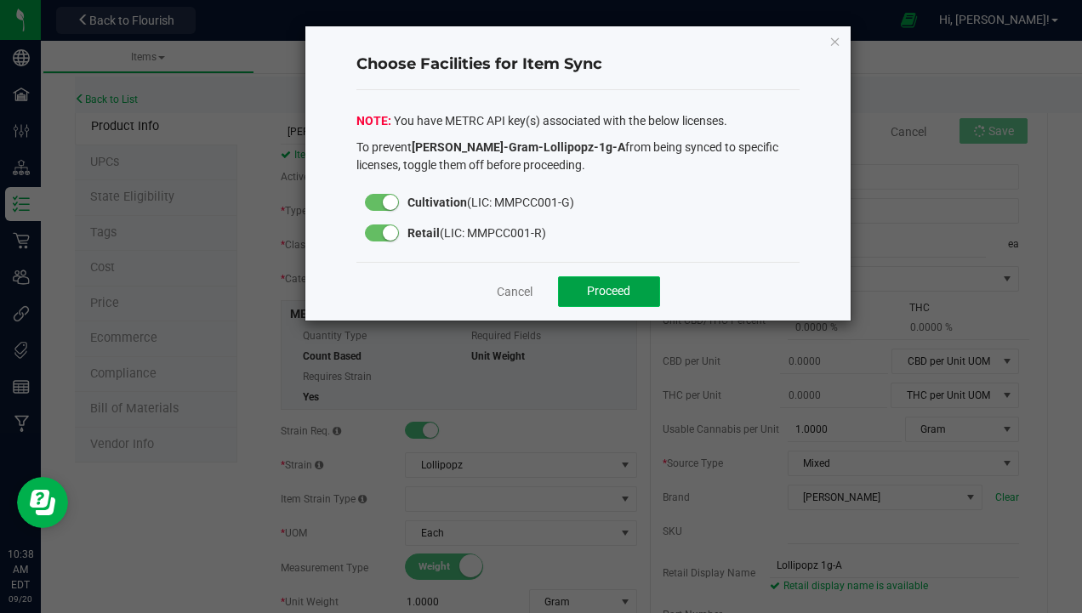
click at [607, 299] on button "Proceed" at bounding box center [609, 291] width 102 height 31
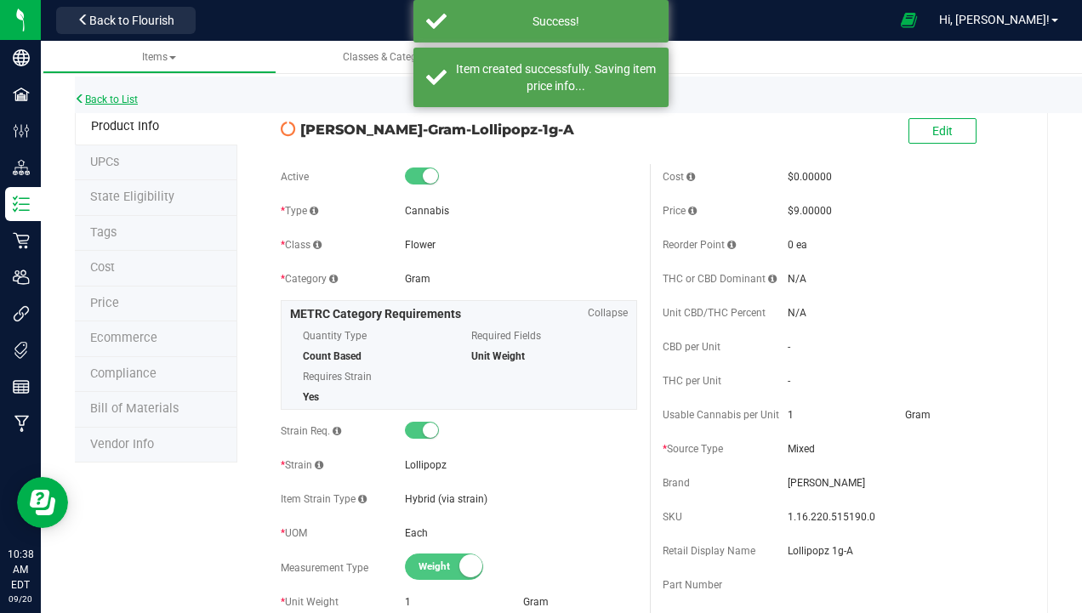
click at [125, 100] on link "Back to List" at bounding box center [106, 100] width 63 height 12
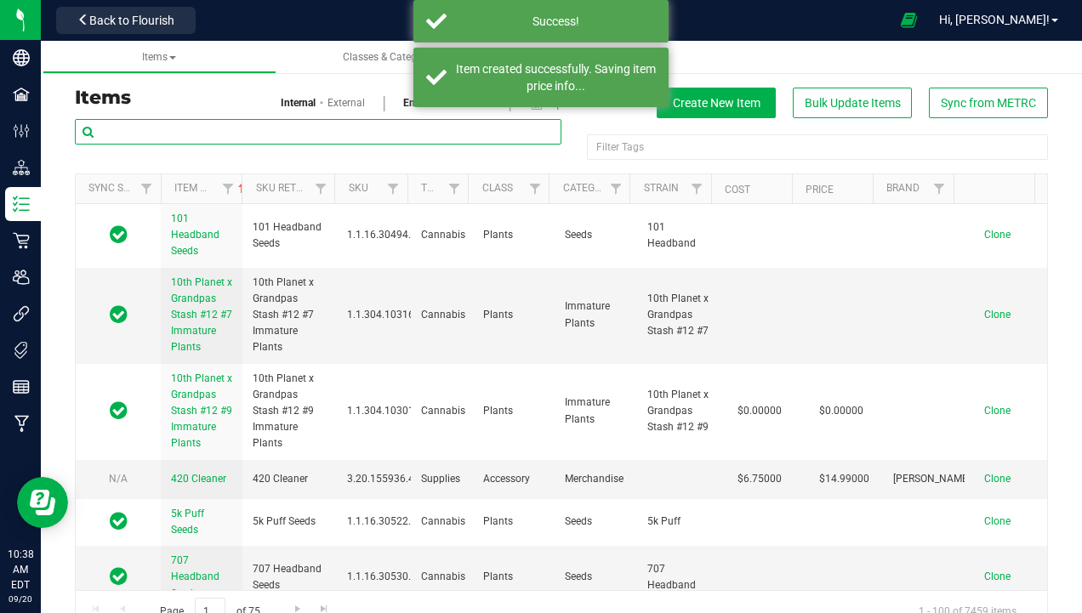
click at [219, 128] on input "text" at bounding box center [318, 132] width 486 height 26
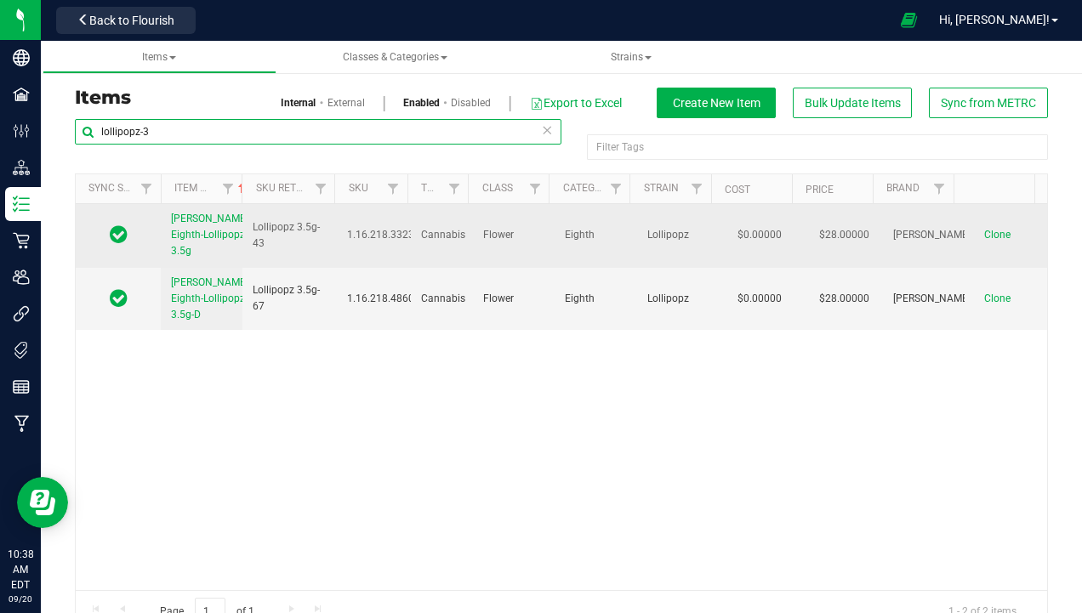
type input "lollipopz-3"
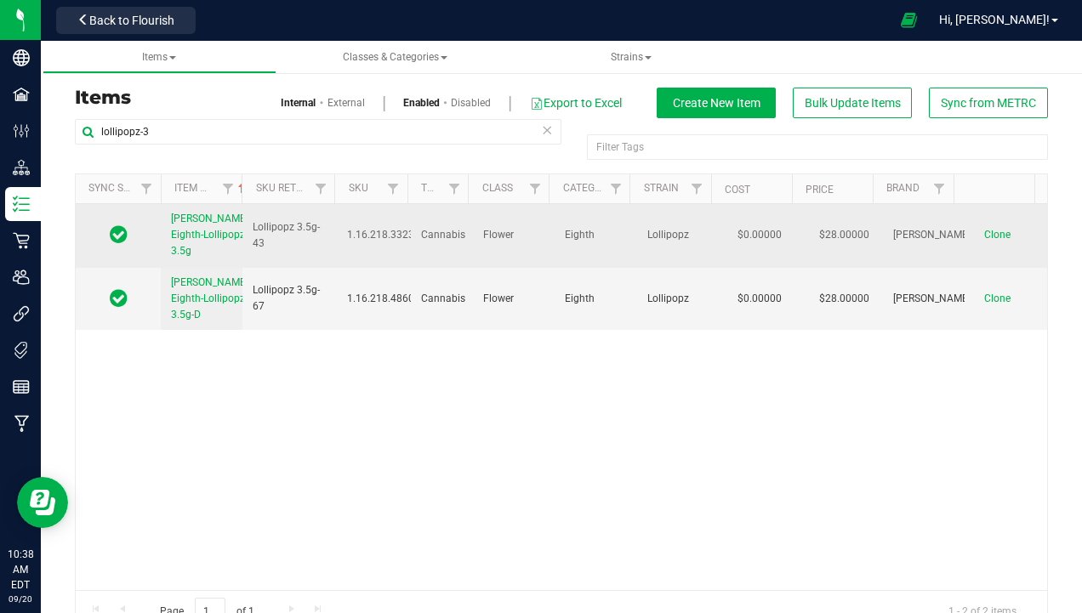
drag, startPoint x: 168, startPoint y: 216, endPoint x: 214, endPoint y: 271, distance: 72.4
click at [214, 268] on td "[PERSON_NAME]-Eighth-Lollipopz-3.5g" at bounding box center [202, 236] width 82 height 64
copy span "[PERSON_NAME]-Eighth-Lollipopz-3.5g"
click at [984, 241] on span "Clone" at bounding box center [997, 235] width 26 height 12
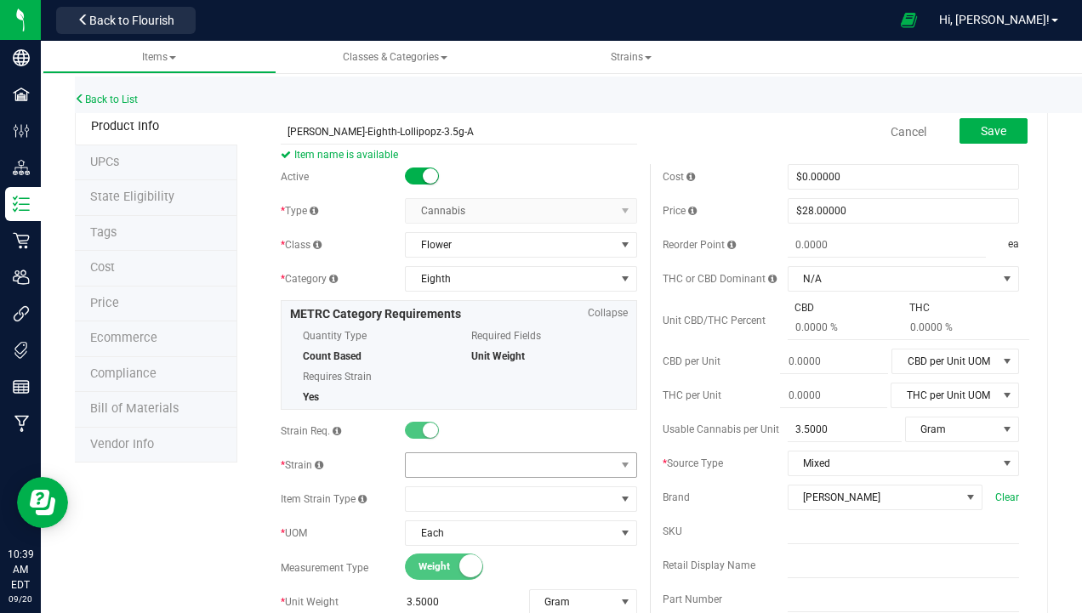
type input "Slater-Eighth-Lollipopz-3.5g-A"
click at [452, 461] on span at bounding box center [510, 465] width 208 height 24
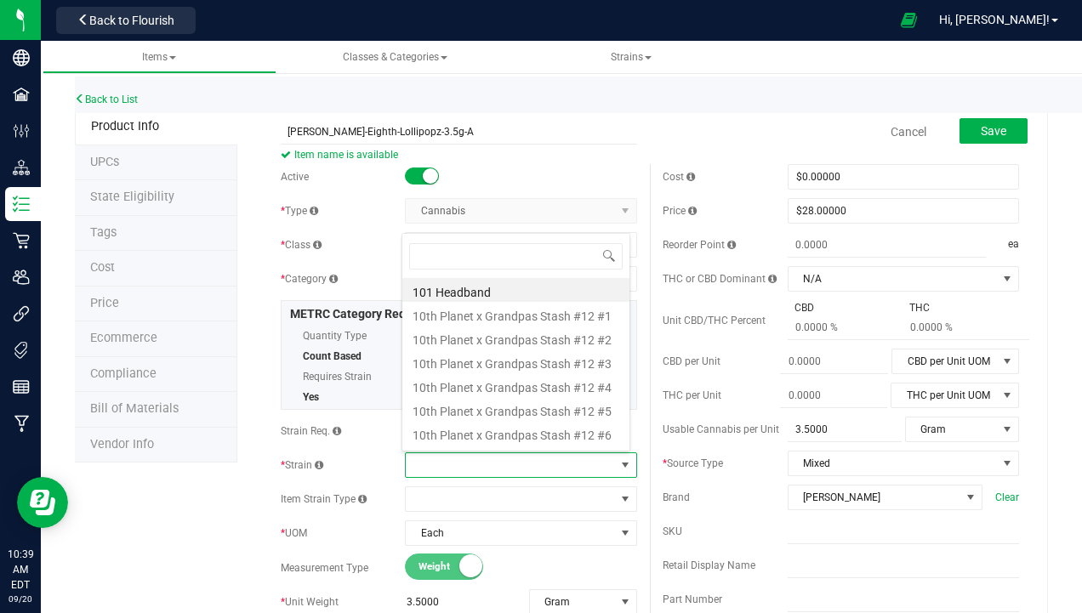
scroll to position [26, 224]
type input "loll"
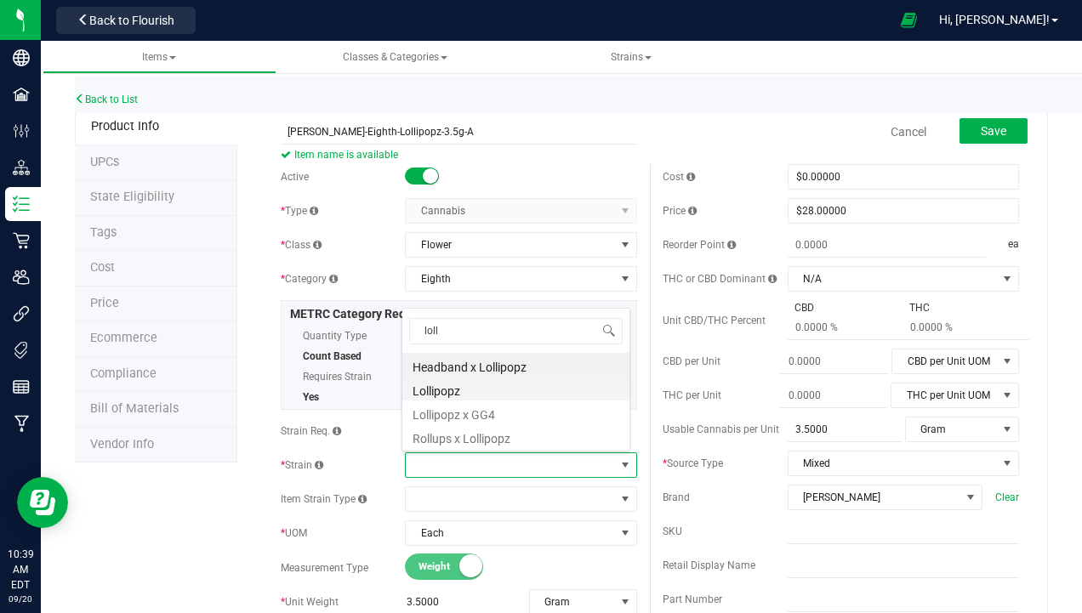
click at [461, 389] on li "Lollipopz" at bounding box center [515, 389] width 227 height 24
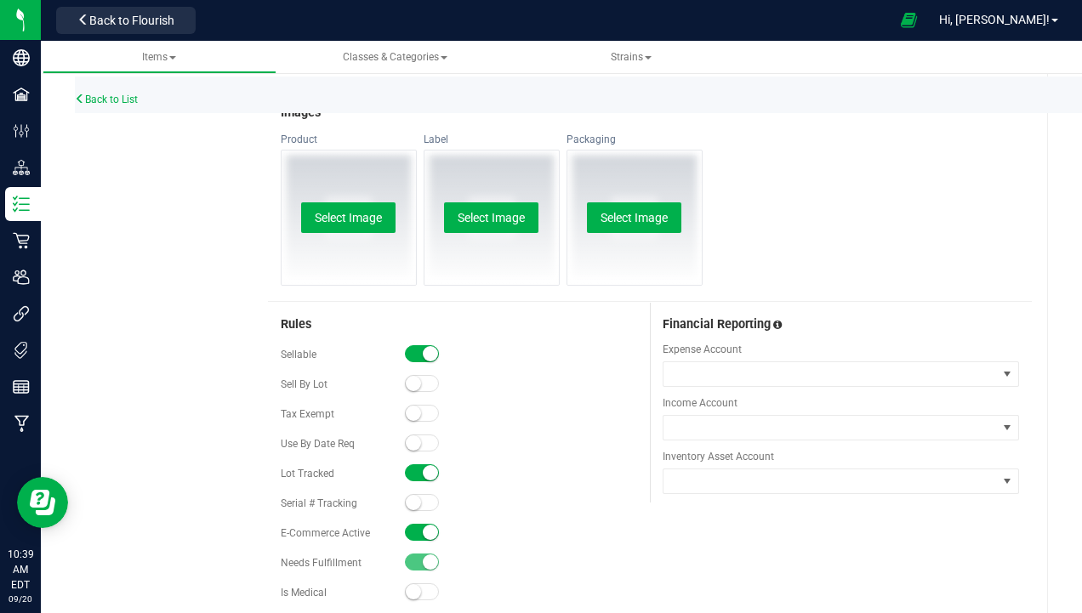
scroll to position [918, 0]
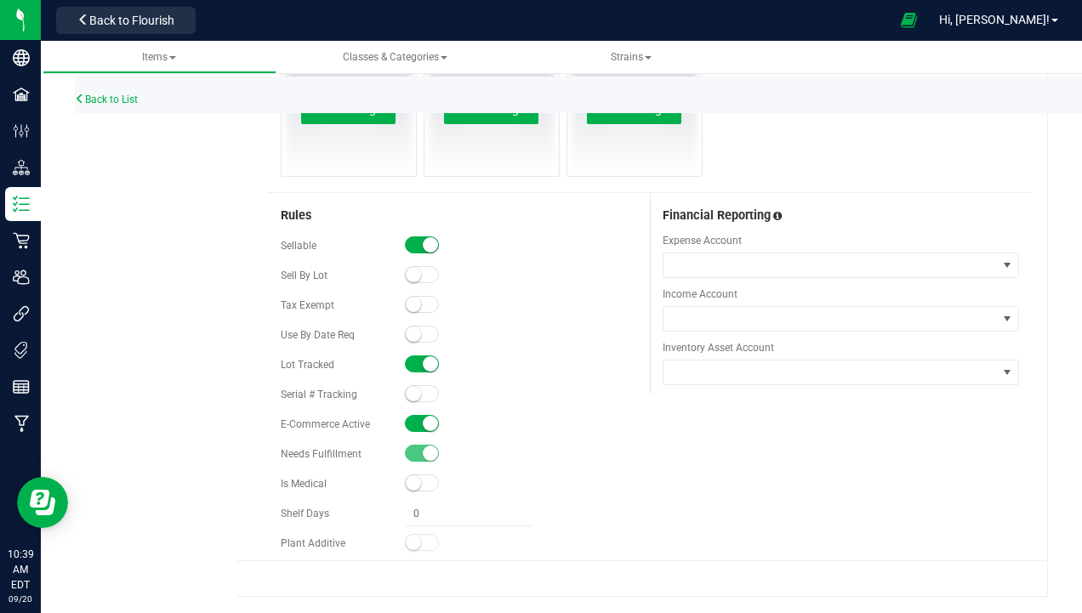
click at [417, 423] on span at bounding box center [422, 423] width 34 height 17
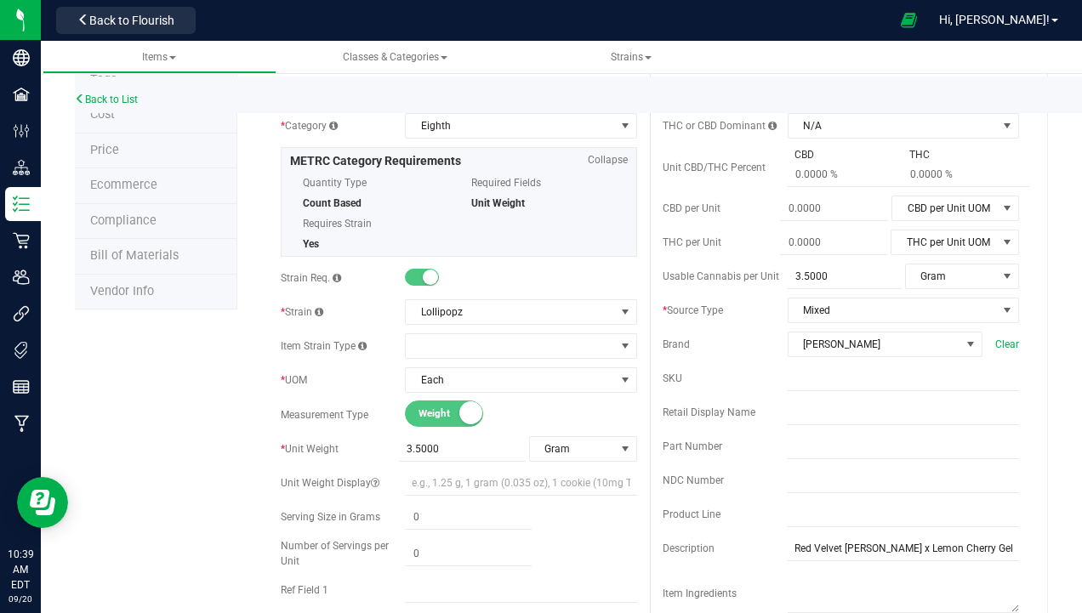
scroll to position [153, 0]
click at [806, 402] on input "text" at bounding box center [902, 413] width 231 height 26
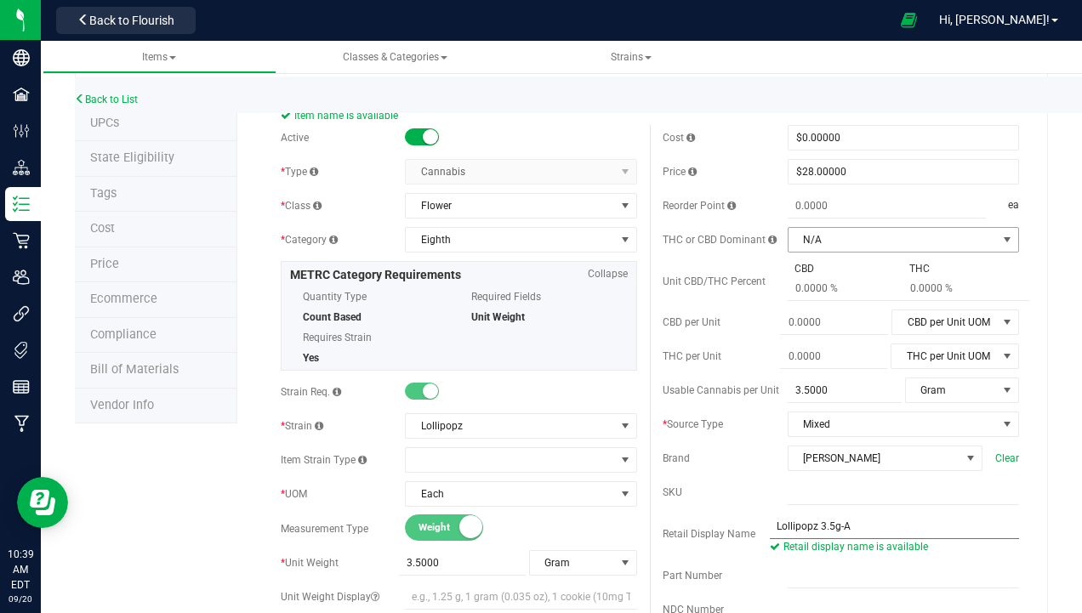
scroll to position [0, 0]
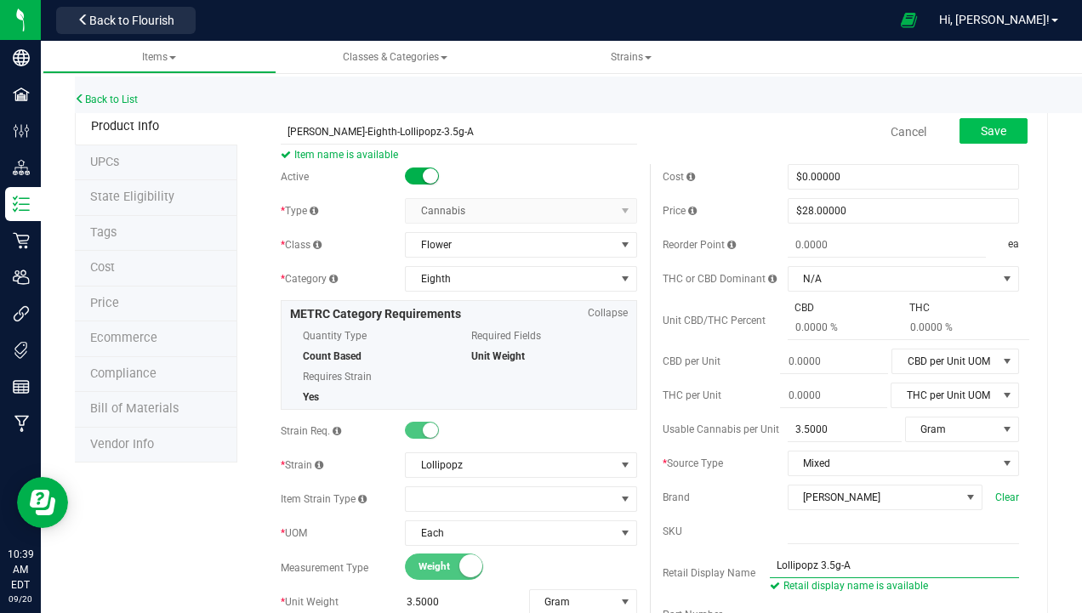
type input "Lollipopz 3.5g-A"
click at [966, 128] on button "Save" at bounding box center [993, 131] width 68 height 26
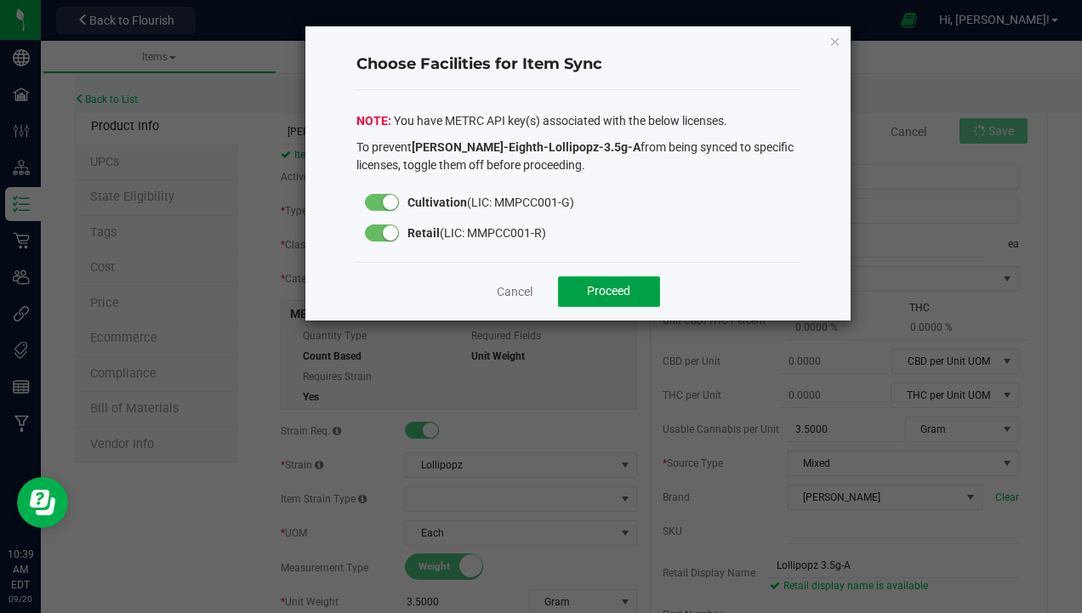
click at [601, 284] on span "Proceed" at bounding box center [608, 291] width 43 height 14
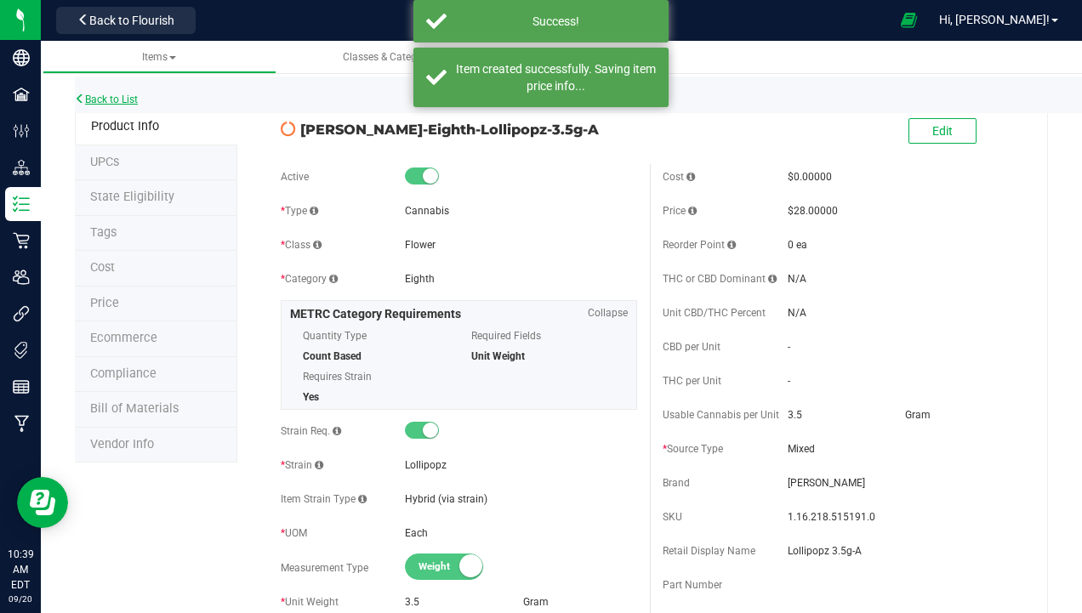
click at [121, 101] on link "Back to List" at bounding box center [106, 100] width 63 height 12
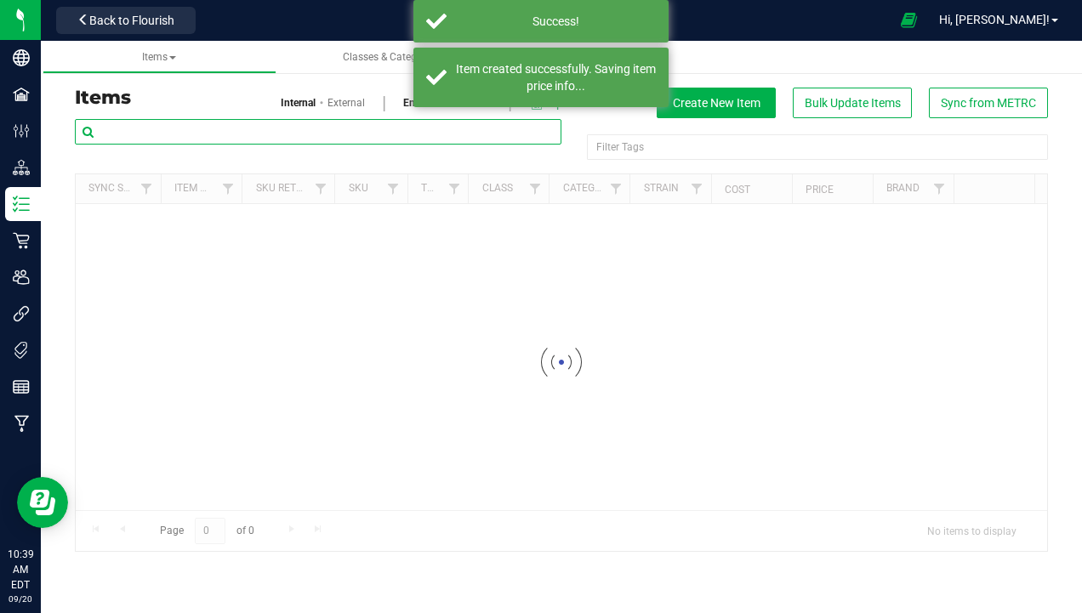
click at [247, 138] on input "text" at bounding box center [318, 132] width 486 height 26
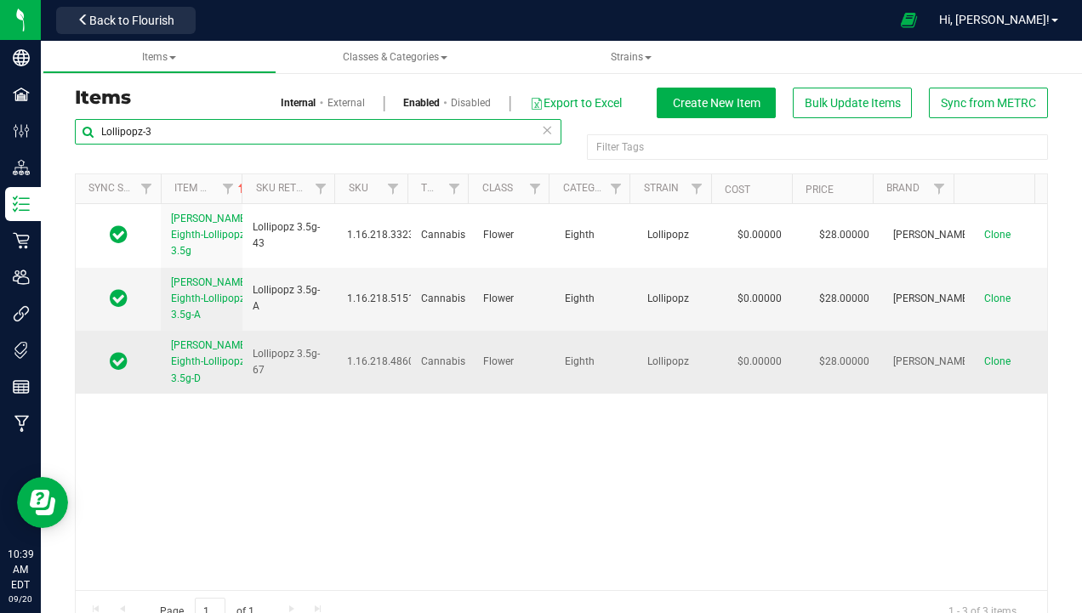
type input "Lollipopz-3"
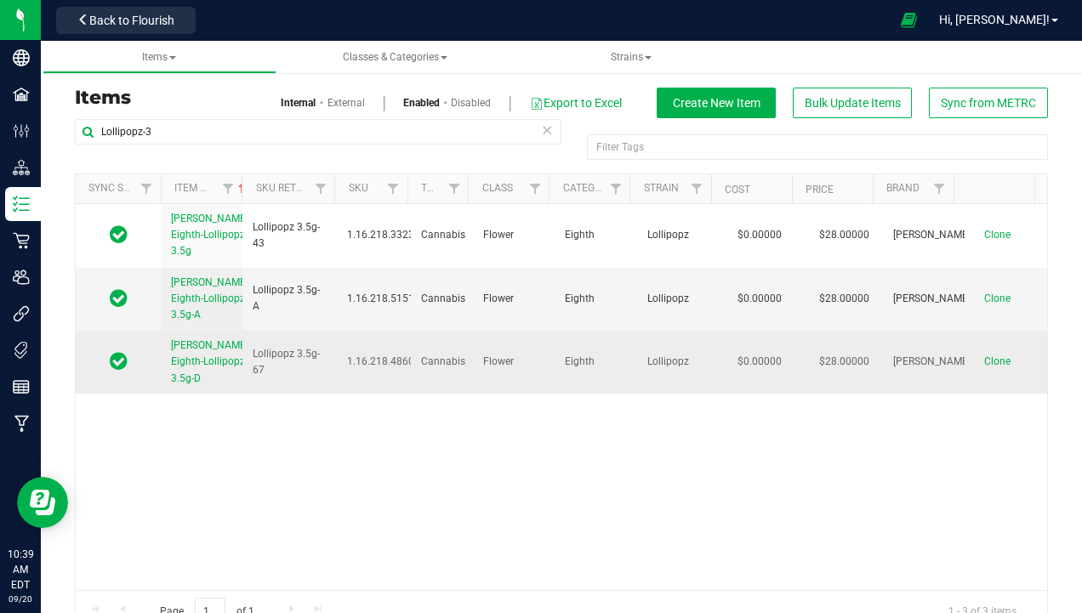
drag, startPoint x: 165, startPoint y: 375, endPoint x: 209, endPoint y: 427, distance: 68.2
click at [209, 394] on td "[PERSON_NAME]-Eighth-Lollipopz-3.5g-D" at bounding box center [202, 362] width 82 height 63
copy span "[PERSON_NAME]-Eighth-Lollipopz-3.5g-D"
click at [984, 367] on span "Clone" at bounding box center [997, 361] width 26 height 12
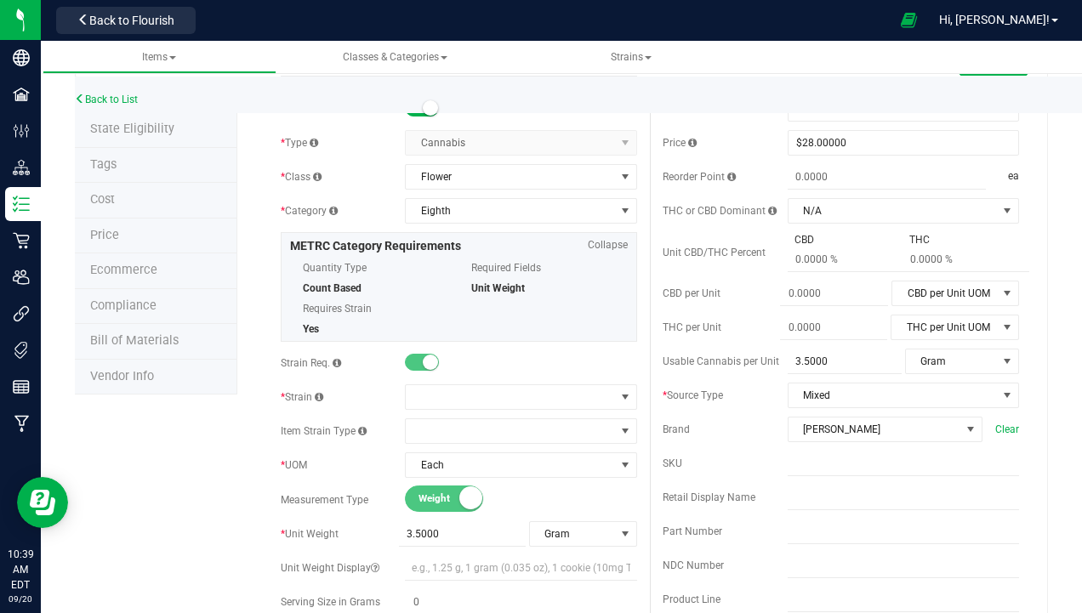
scroll to position [170, 0]
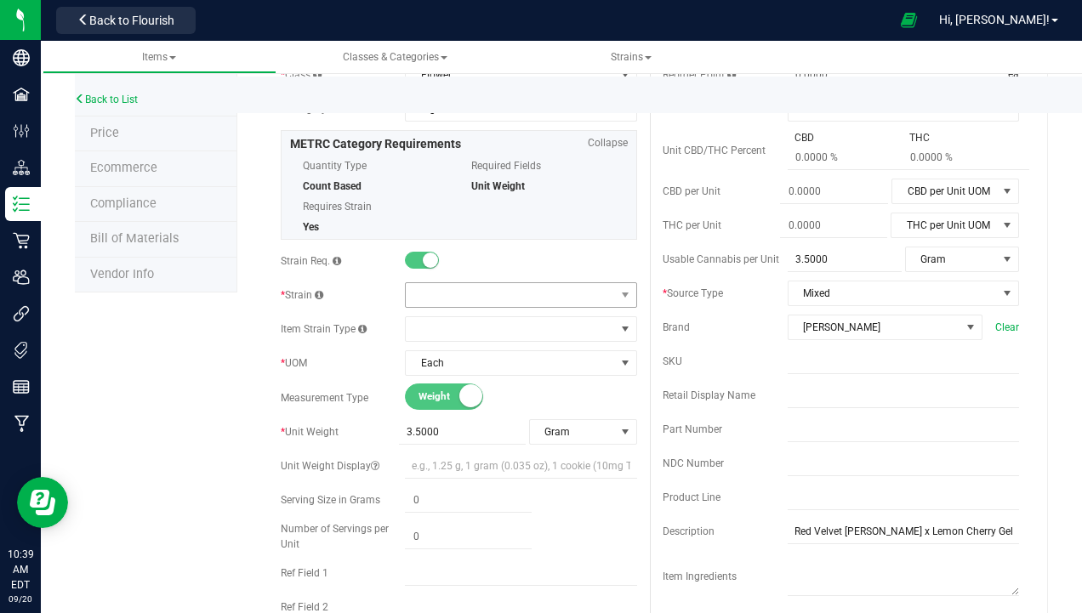
type input "Slater-Eighth-Lollipopz-3.5g-D-A"
click at [493, 291] on span at bounding box center [510, 295] width 208 height 24
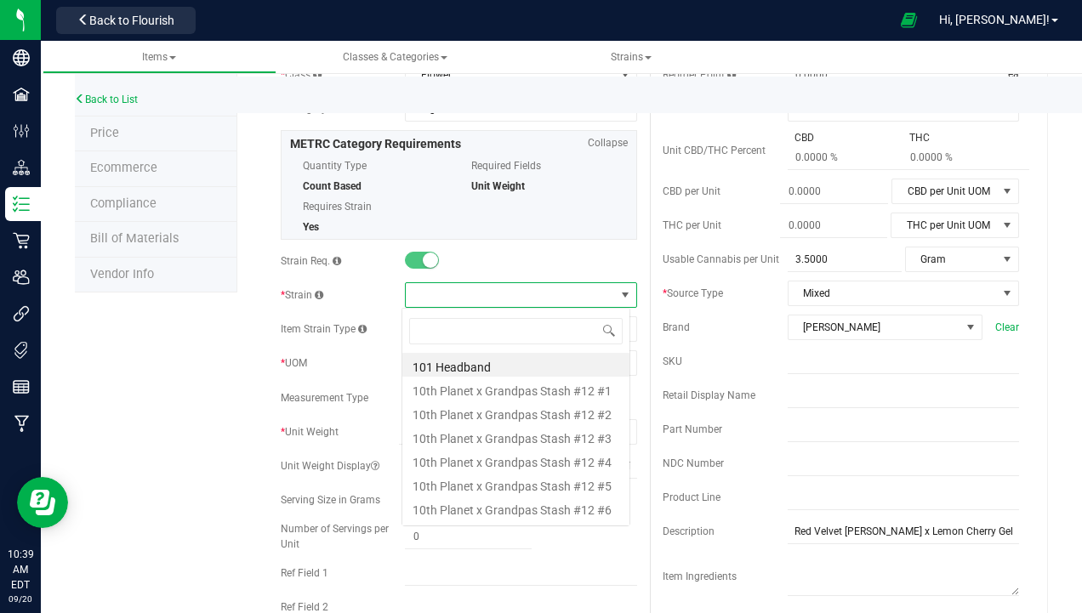
scroll to position [26, 228]
type input "loll"
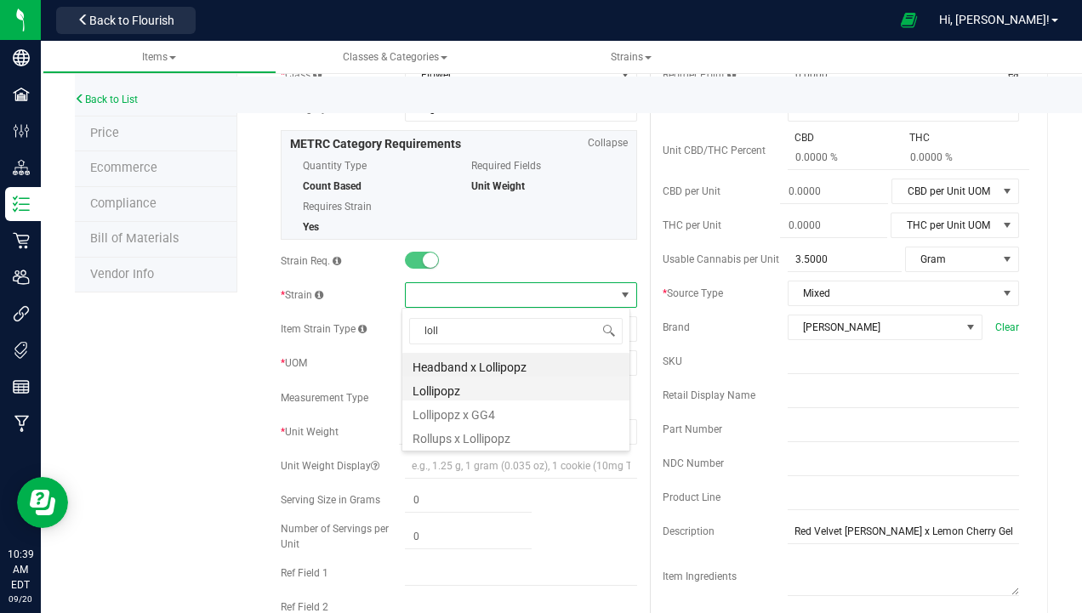
click at [473, 398] on li "Lollipopz" at bounding box center [515, 389] width 227 height 24
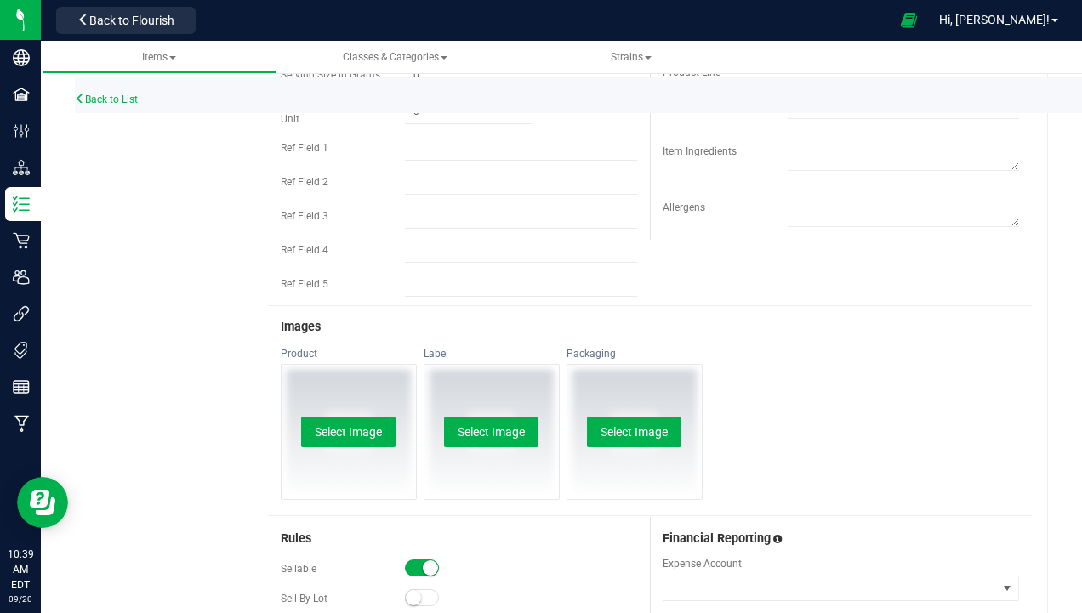
scroll to position [850, 0]
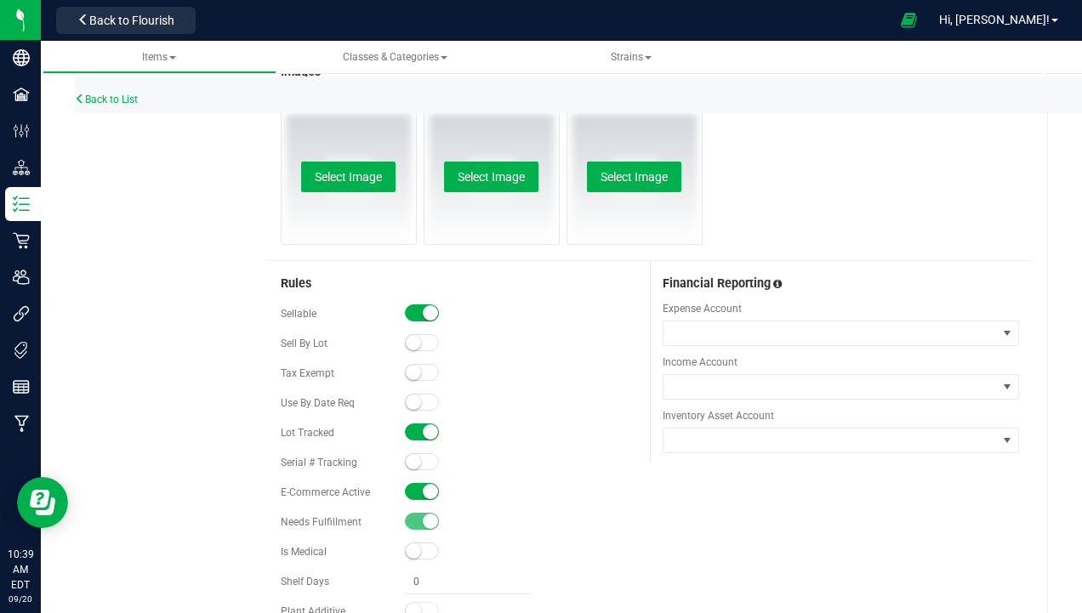
click at [422, 484] on span at bounding box center [422, 491] width 34 height 17
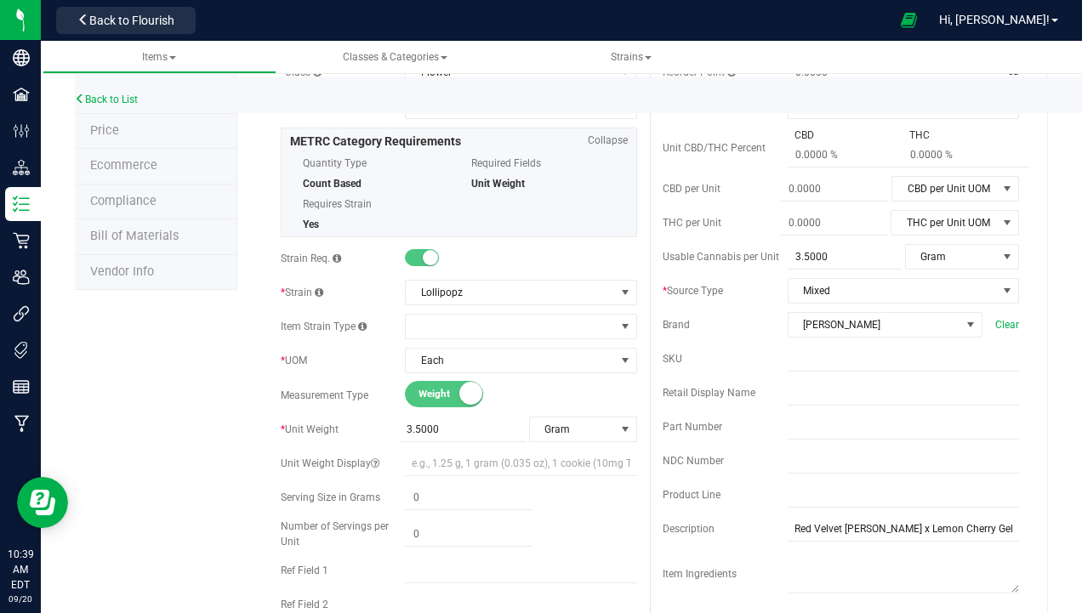
scroll to position [85, 0]
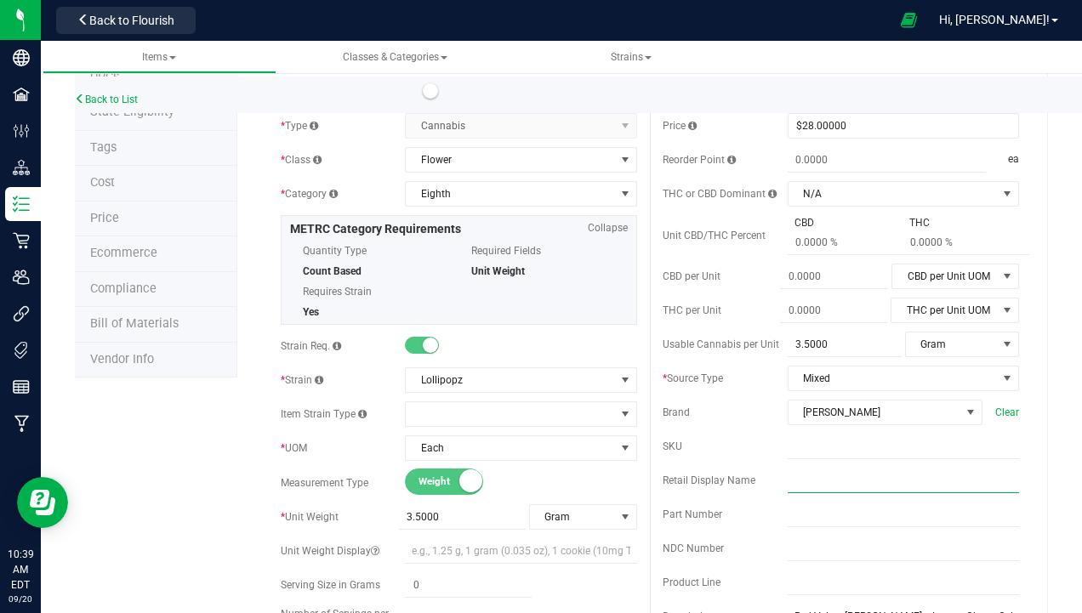
click at [787, 485] on input "text" at bounding box center [902, 481] width 231 height 26
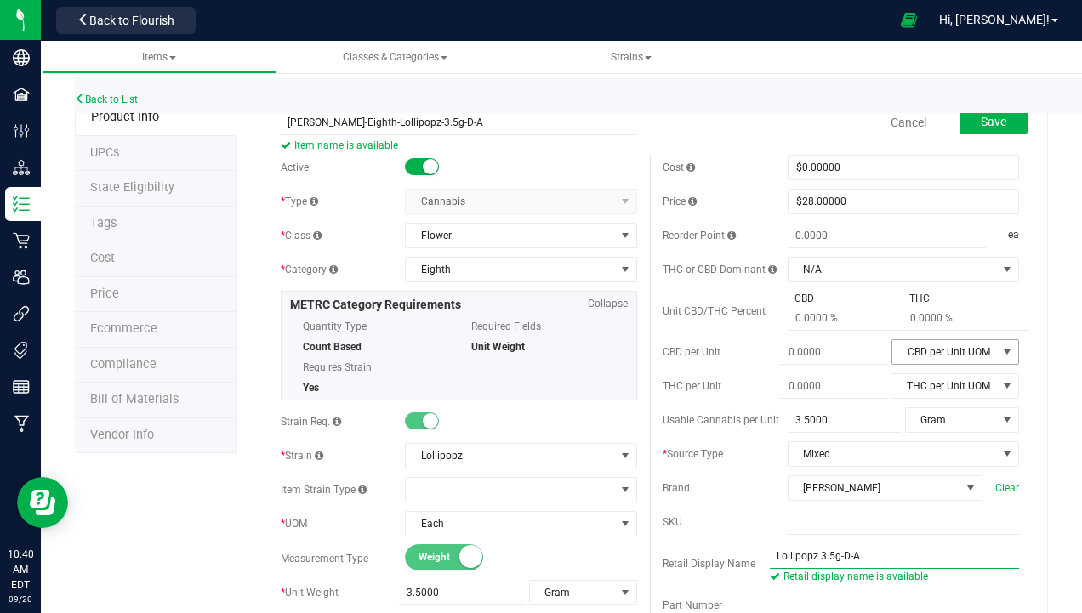
scroll to position [0, 0]
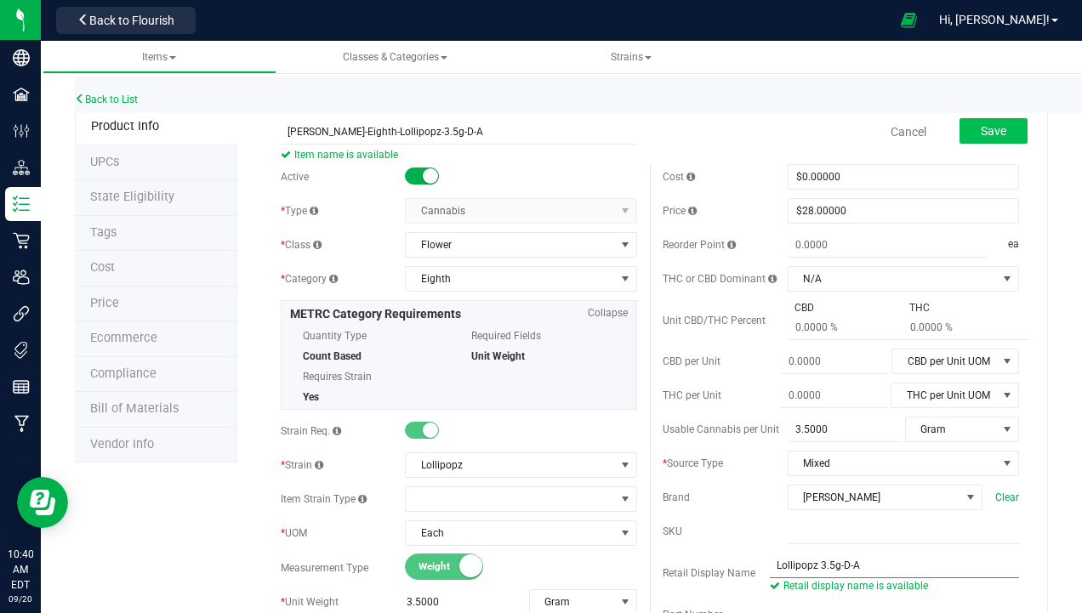
type input "Lollipopz 3.5g-D-A"
click at [980, 125] on span "Save" at bounding box center [993, 131] width 26 height 14
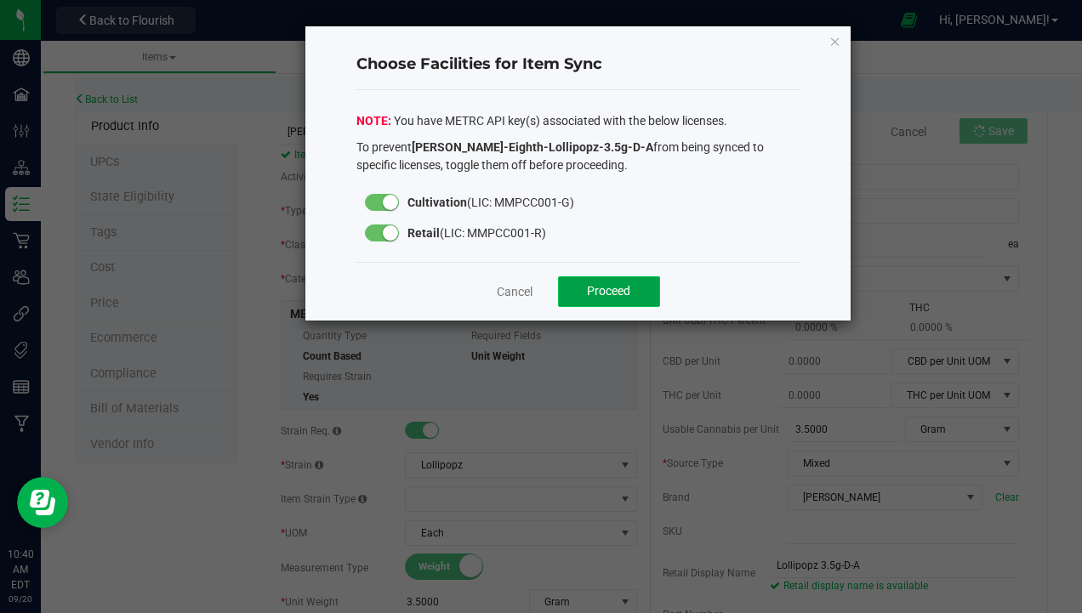
click at [589, 304] on button "Proceed" at bounding box center [609, 291] width 102 height 31
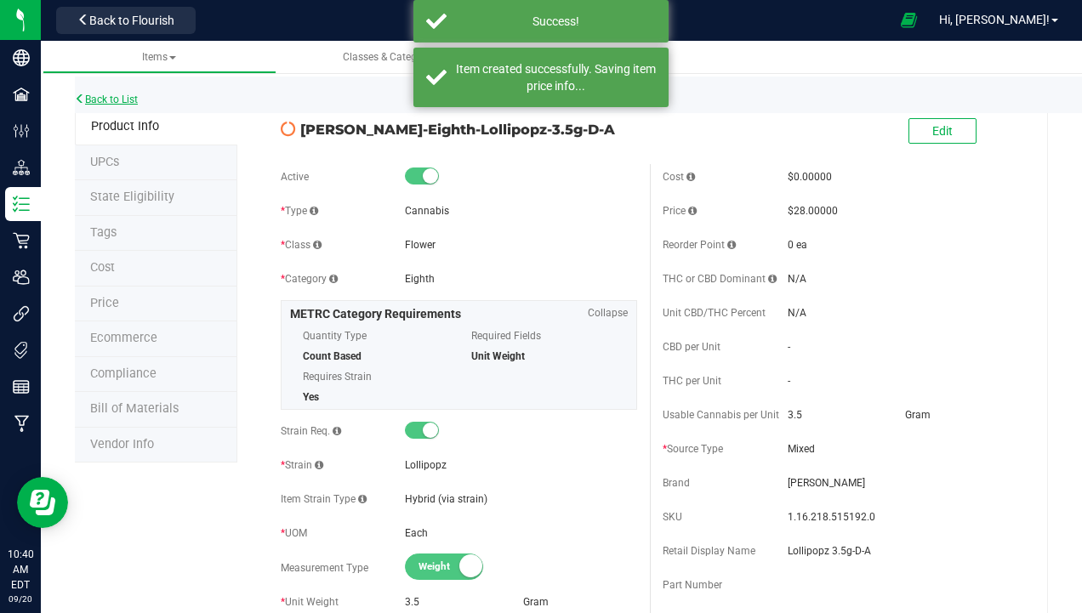
click at [114, 99] on link "Back to List" at bounding box center [106, 100] width 63 height 12
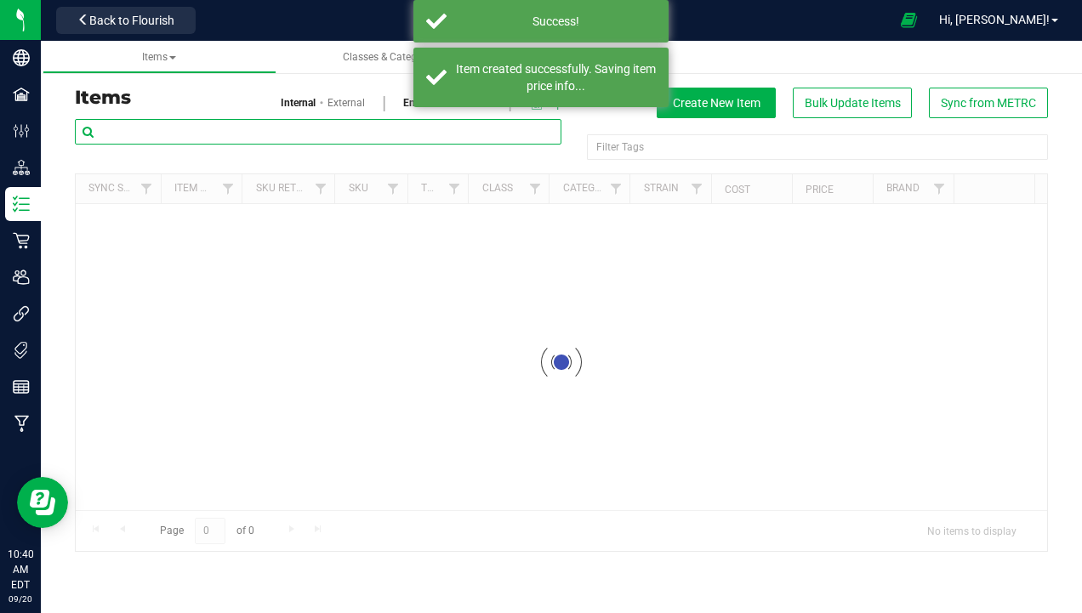
click at [207, 142] on input "text" at bounding box center [318, 132] width 486 height 26
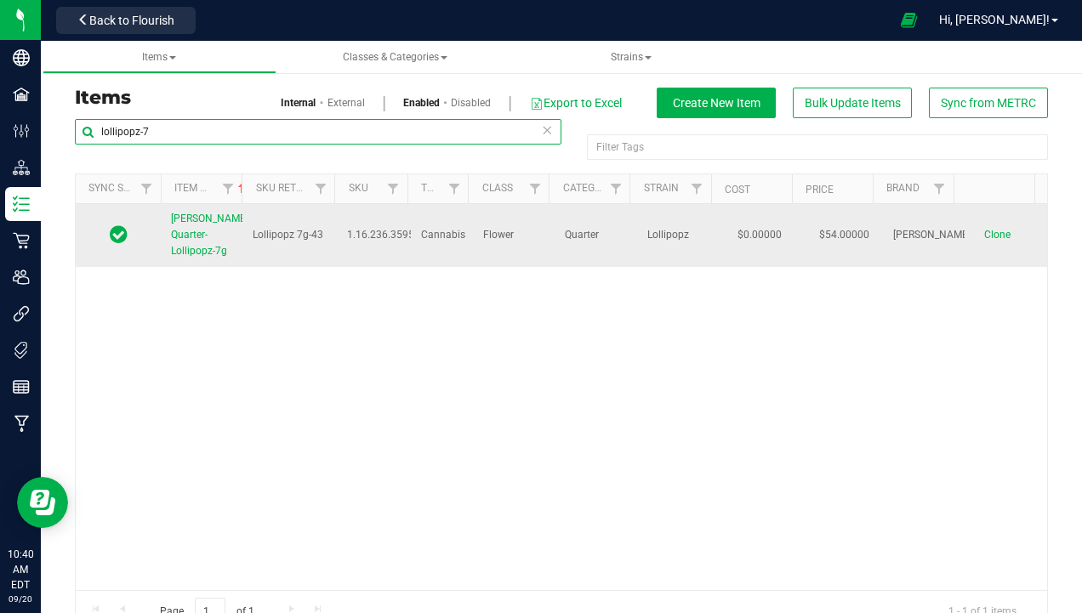
type input "lollipopz-7"
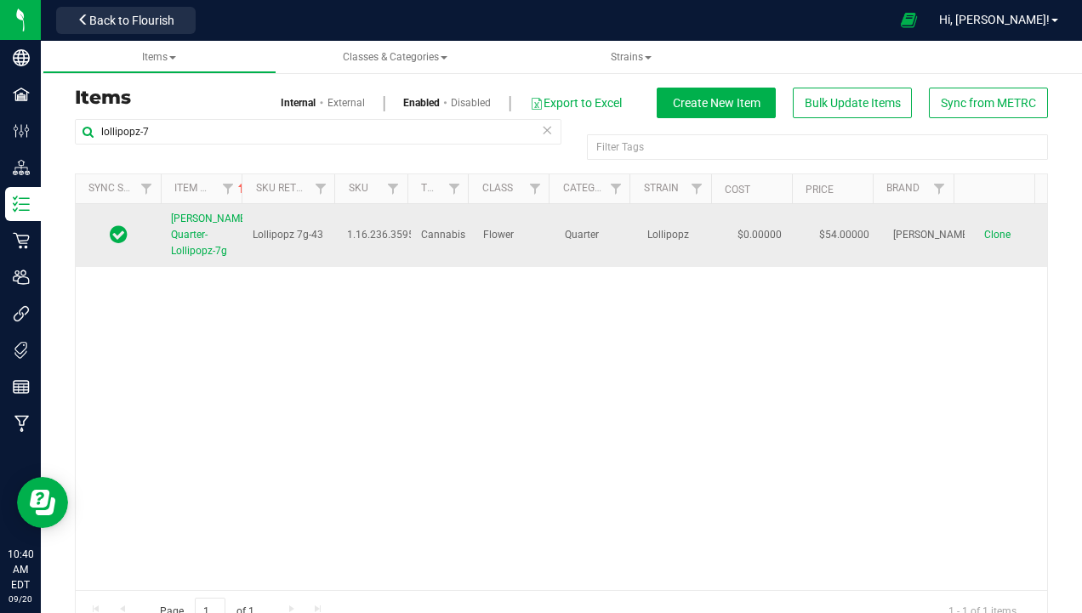
drag, startPoint x: 166, startPoint y: 216, endPoint x: 222, endPoint y: 252, distance: 66.5
click at [222, 252] on td "[PERSON_NAME]-Quarter-Lollipopz-7g" at bounding box center [202, 235] width 82 height 63
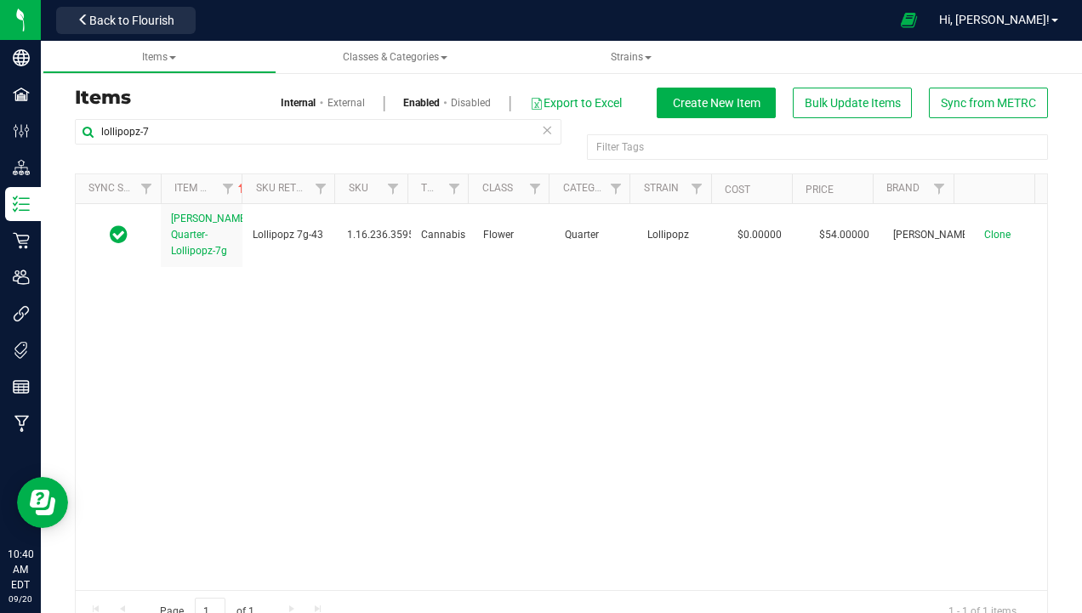
drag, startPoint x: 222, startPoint y: 252, endPoint x: 204, endPoint y: 306, distance: 57.3
click at [207, 310] on div "Slater-Quarter-Lollipopz-7g Lollipopz 7g-43 1.16.236.359516.0 Cannabis Flower Q…" at bounding box center [561, 397] width 971 height 386
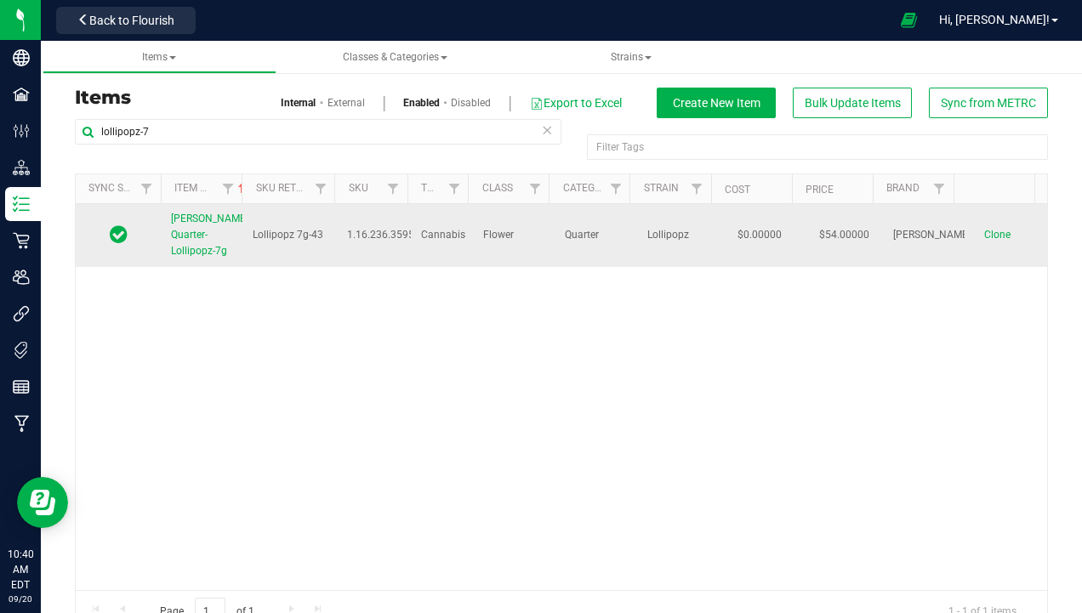
drag, startPoint x: 166, startPoint y: 208, endPoint x: 228, endPoint y: 262, distance: 82.0
click at [228, 262] on td "[PERSON_NAME]-Quarter-Lollipopz-7g" at bounding box center [202, 235] width 82 height 63
copy span "[PERSON_NAME]-Quarter-Lollipopz-7g"
click at [984, 237] on span "Clone" at bounding box center [997, 235] width 26 height 12
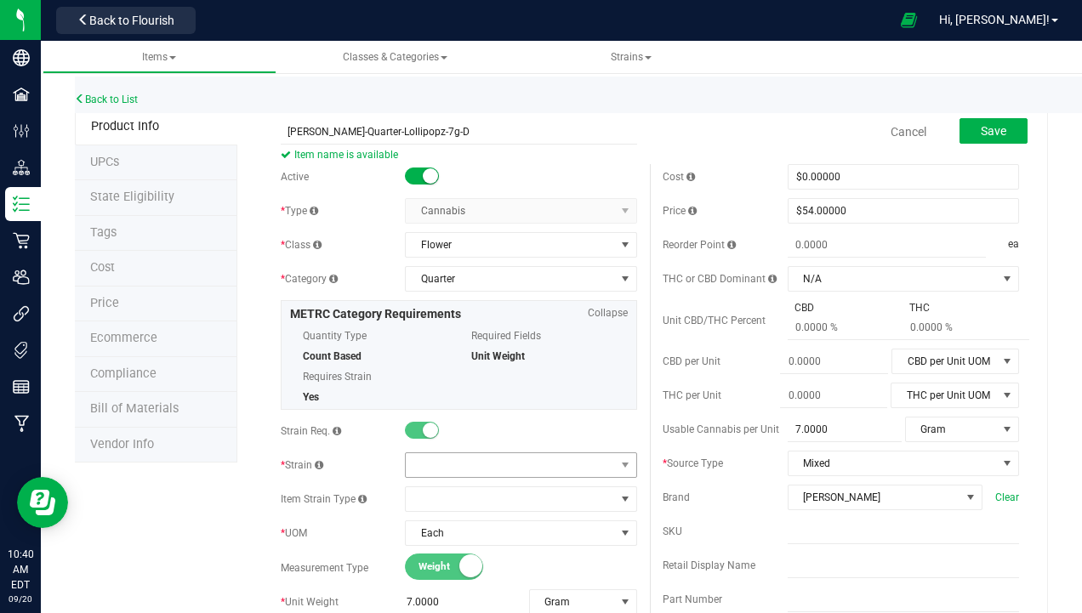
type input "Slater-Quarter-Lollipopz-7g-D"
click at [457, 470] on span at bounding box center [510, 465] width 208 height 24
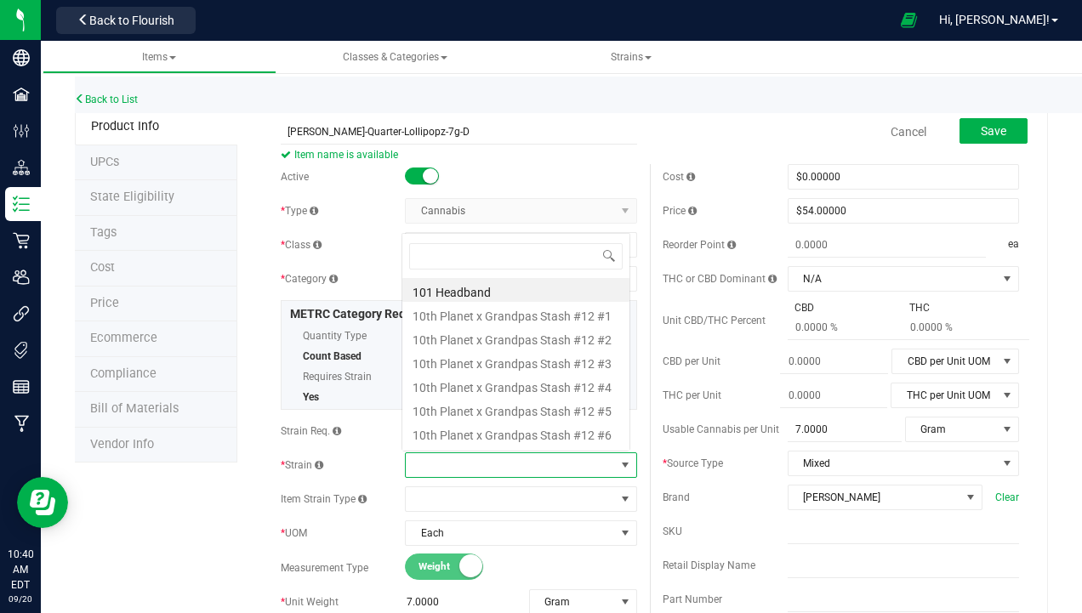
scroll to position [26, 224]
type input "lol"
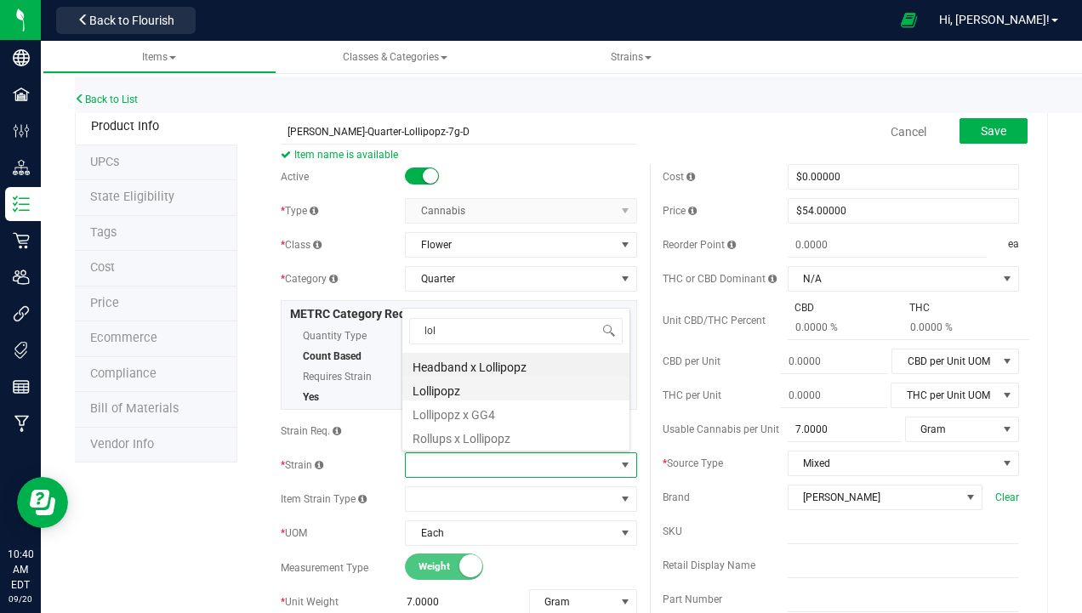
click at [479, 396] on li "Lollipopz" at bounding box center [515, 389] width 227 height 24
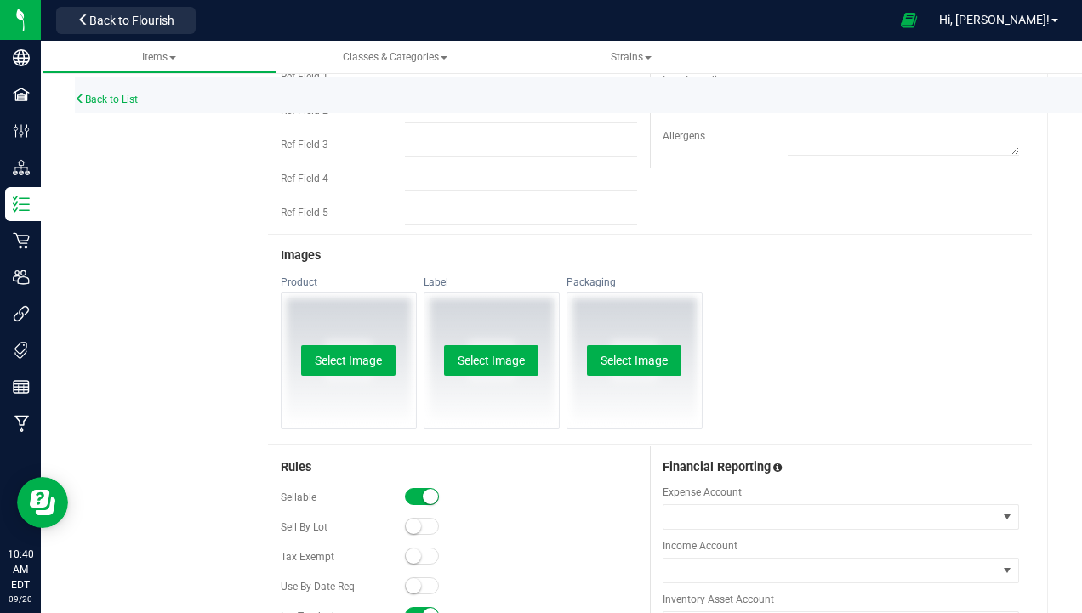
scroll to position [850, 0]
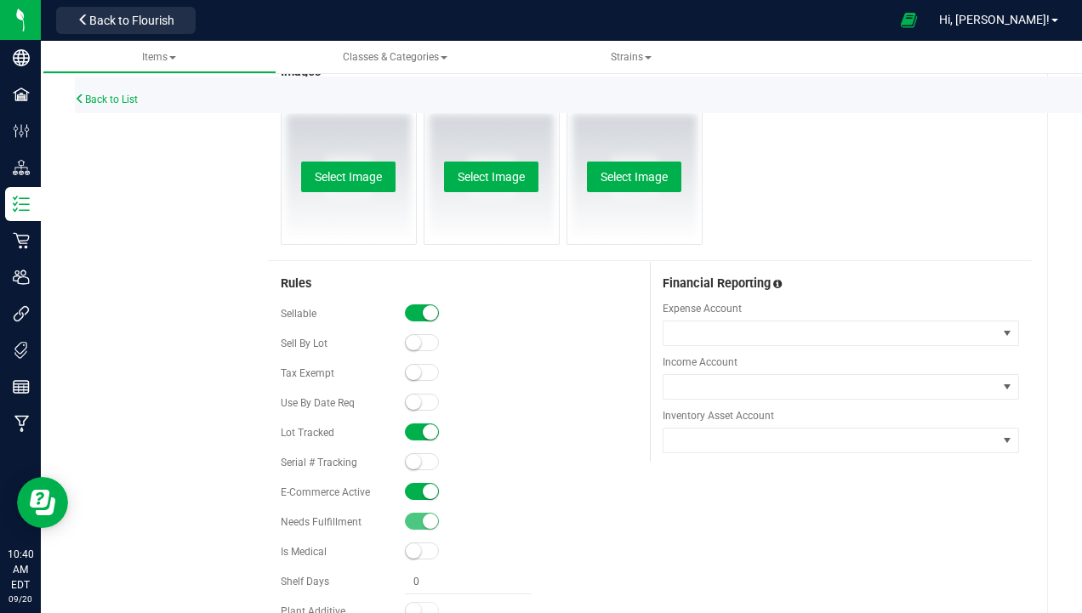
click at [426, 488] on small at bounding box center [430, 491] width 15 height 15
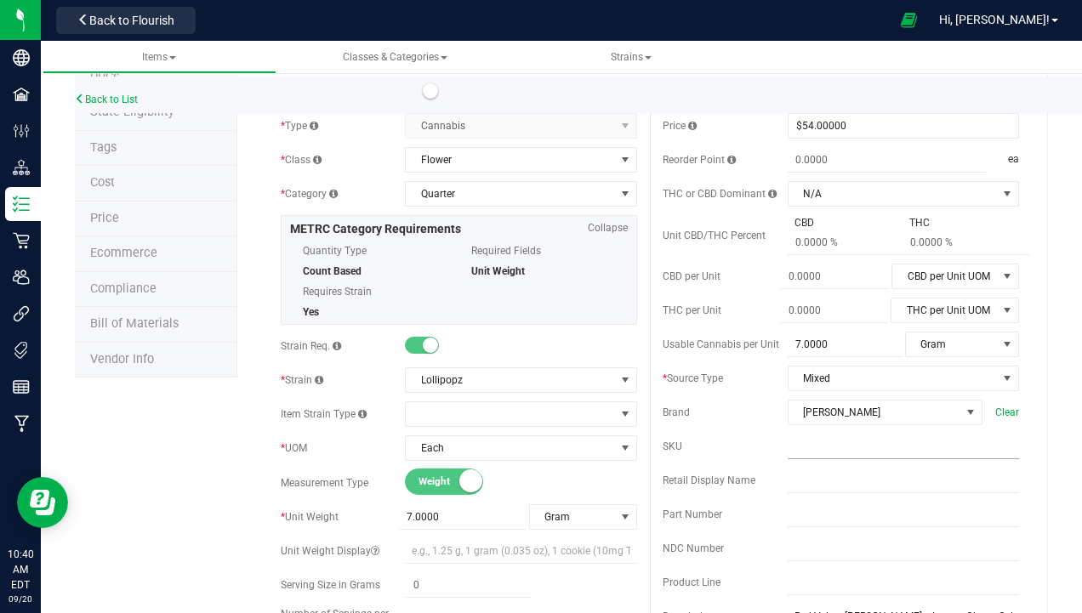
scroll to position [170, 0]
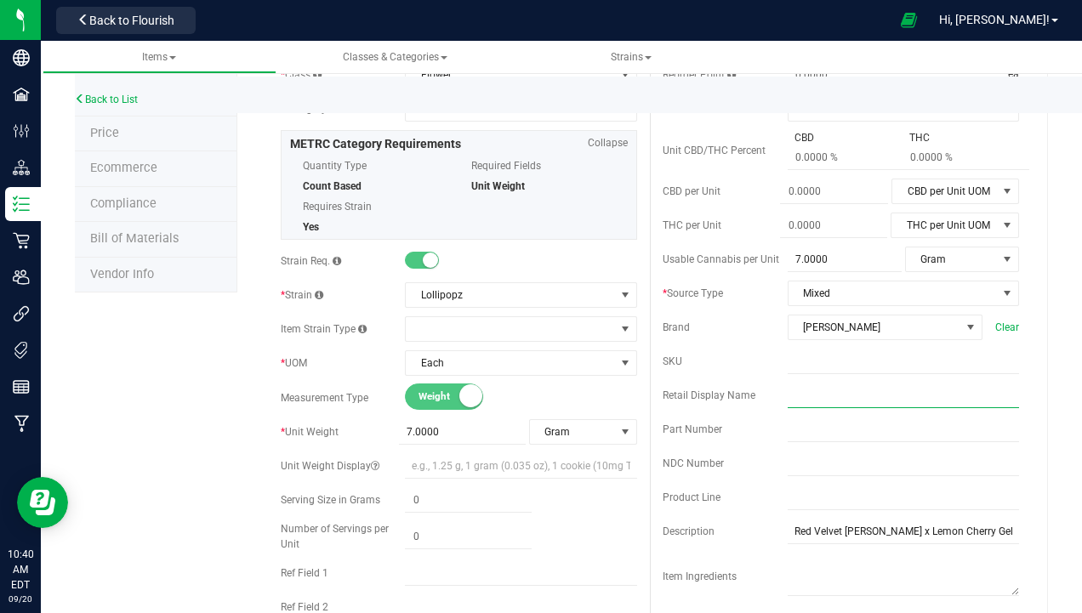
click at [821, 393] on input "text" at bounding box center [902, 396] width 231 height 26
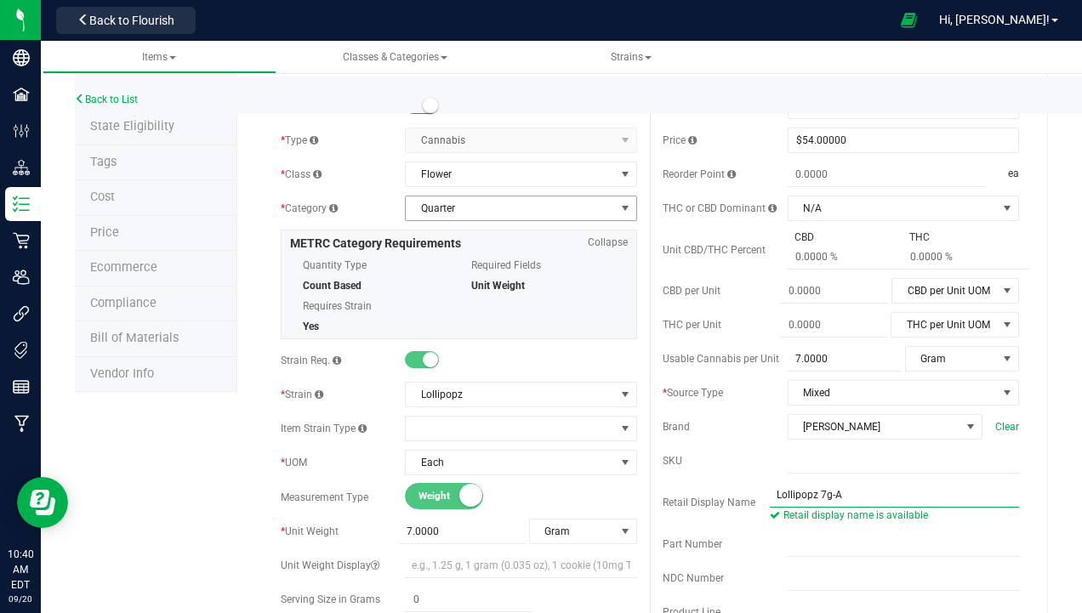
scroll to position [0, 0]
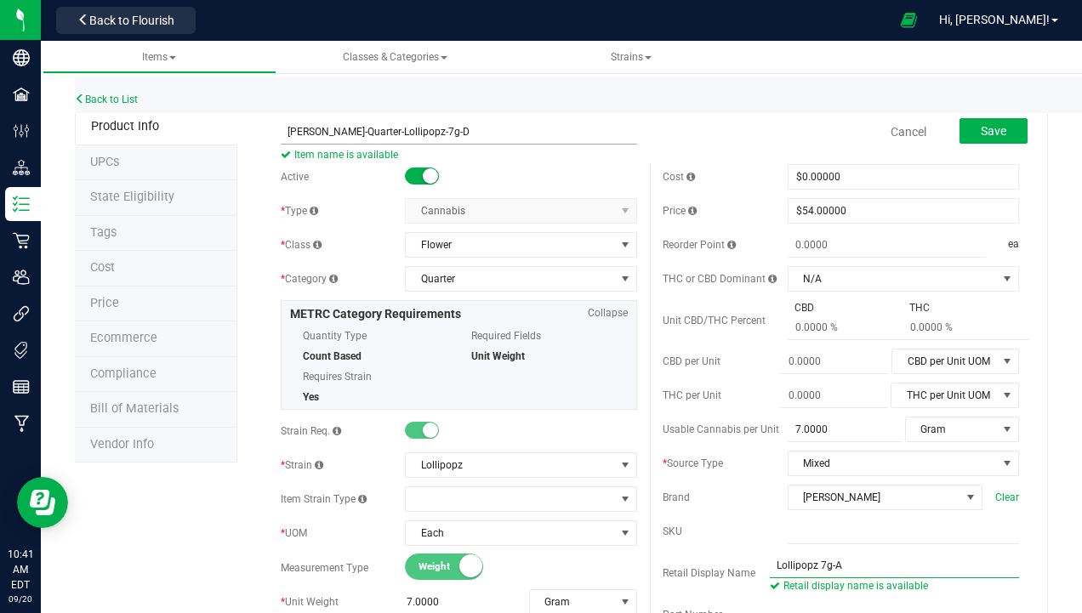
type input "Lollipopz 7g-A"
click at [439, 132] on input "Slater-Quarter-Lollipopz-7g-D" at bounding box center [459, 132] width 356 height 26
type input "Slater-Quarter-Lollipopz-7g-A"
click at [977, 122] on button "Save" at bounding box center [993, 131] width 68 height 26
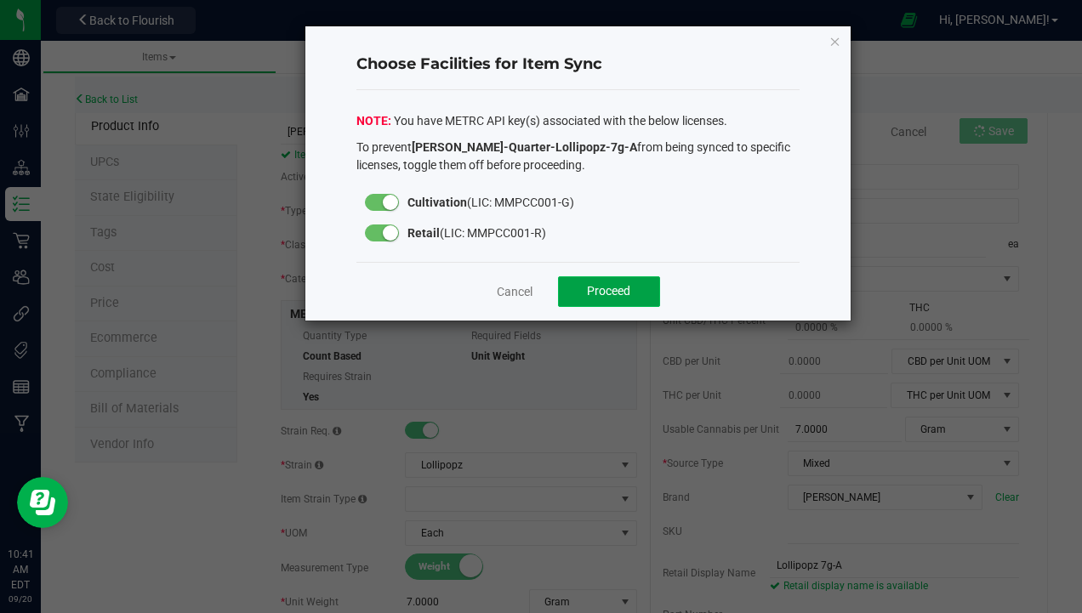
click at [627, 288] on span "Proceed" at bounding box center [608, 291] width 43 height 14
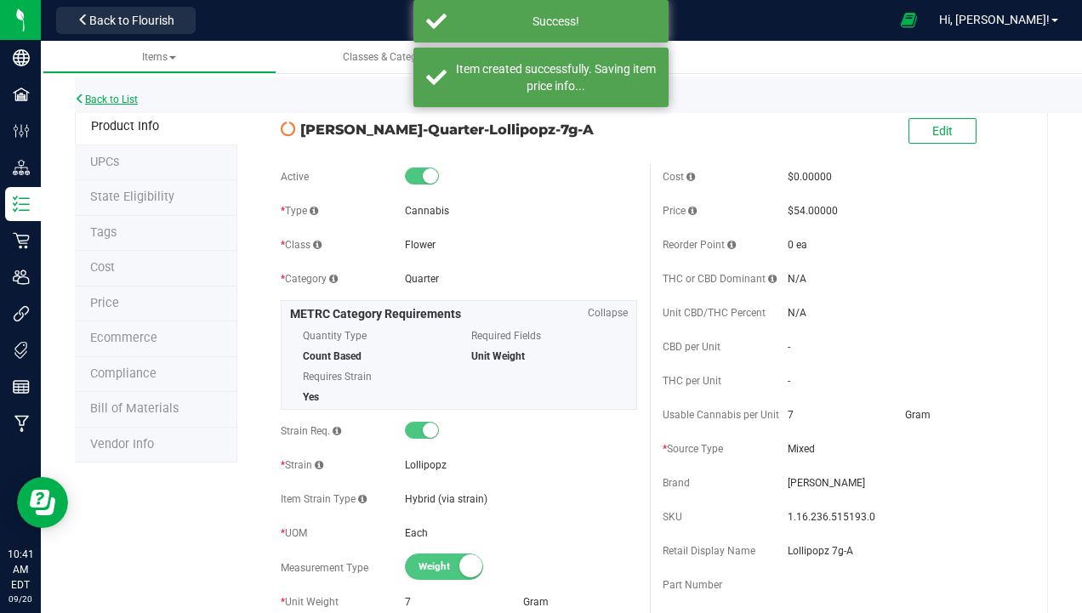
click at [124, 101] on link "Back to List" at bounding box center [106, 100] width 63 height 12
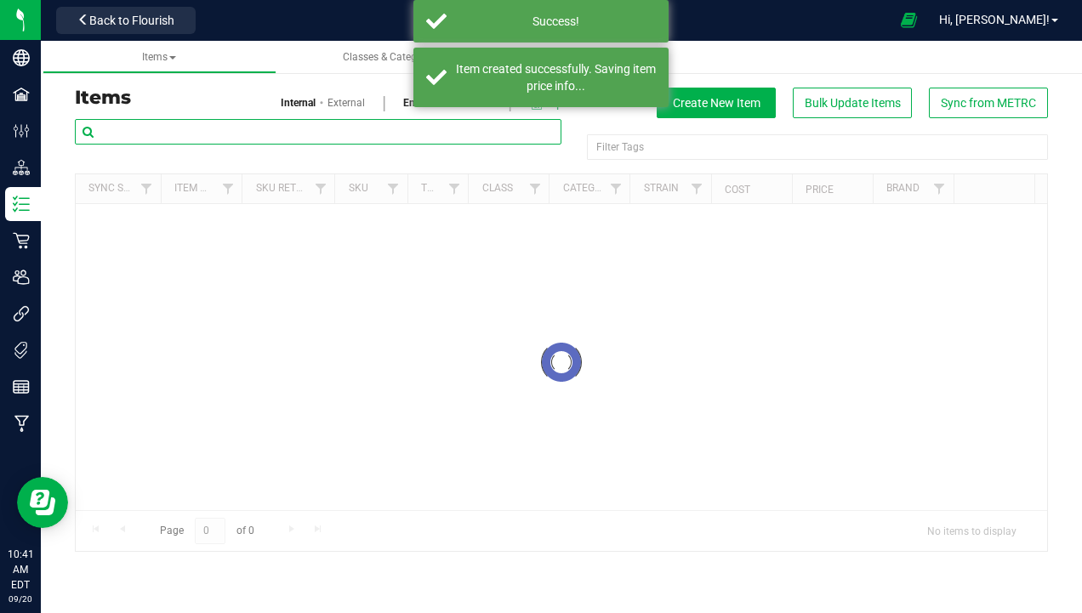
click at [221, 137] on input "text" at bounding box center [318, 132] width 486 height 26
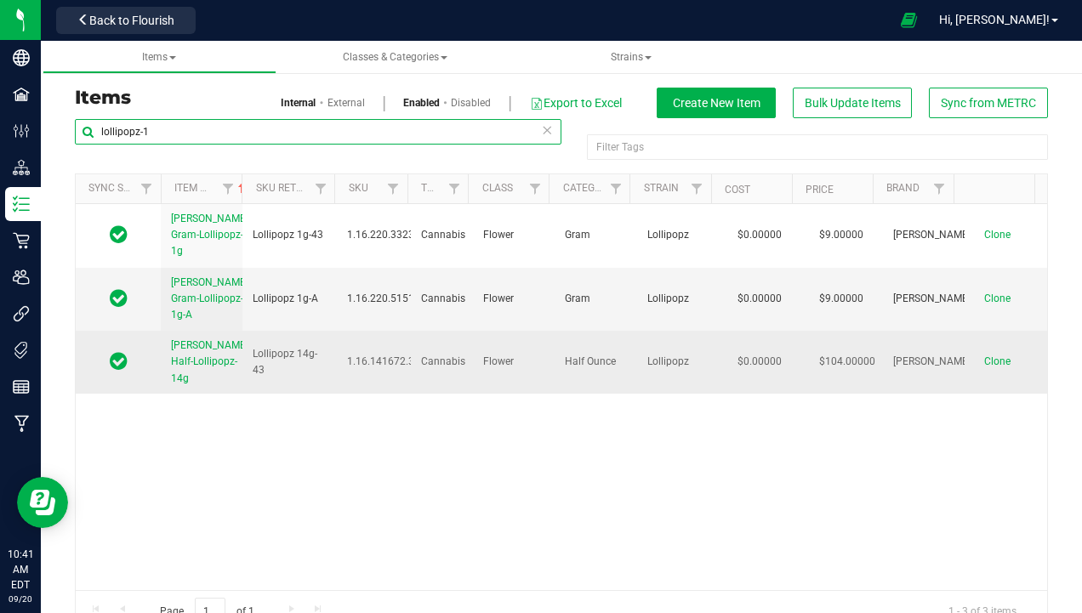
type input "lollipopz-1"
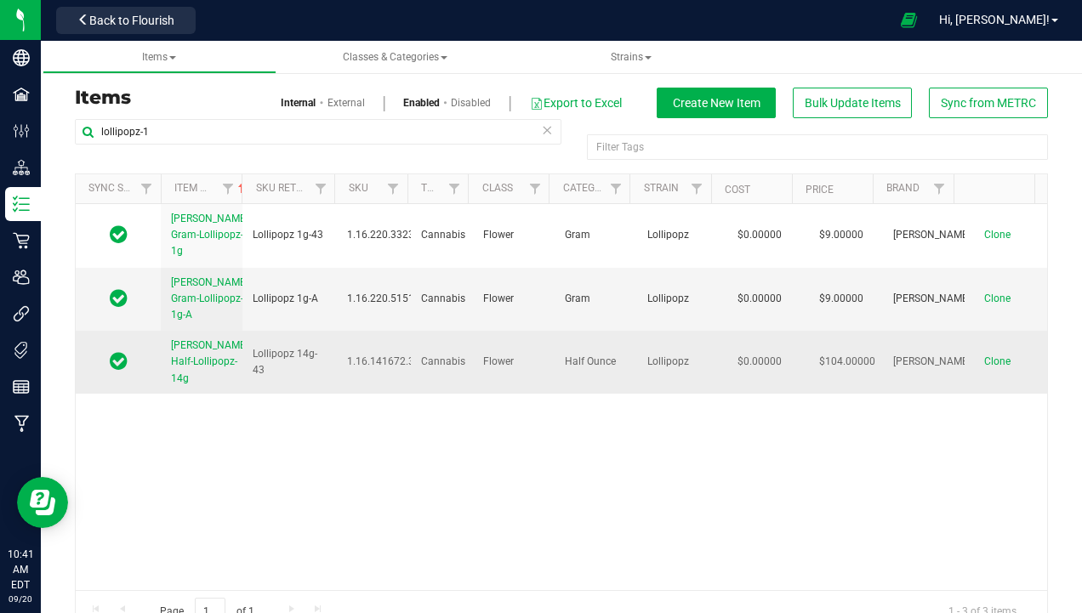
drag, startPoint x: 165, startPoint y: 333, endPoint x: 228, endPoint y: 360, distance: 68.2
click at [228, 360] on td "Slater-Half-Lollipopz-14g" at bounding box center [202, 362] width 82 height 63
copy span "Slater-Half-Lollipopz-14g"
click at [984, 355] on span "Clone" at bounding box center [997, 361] width 26 height 12
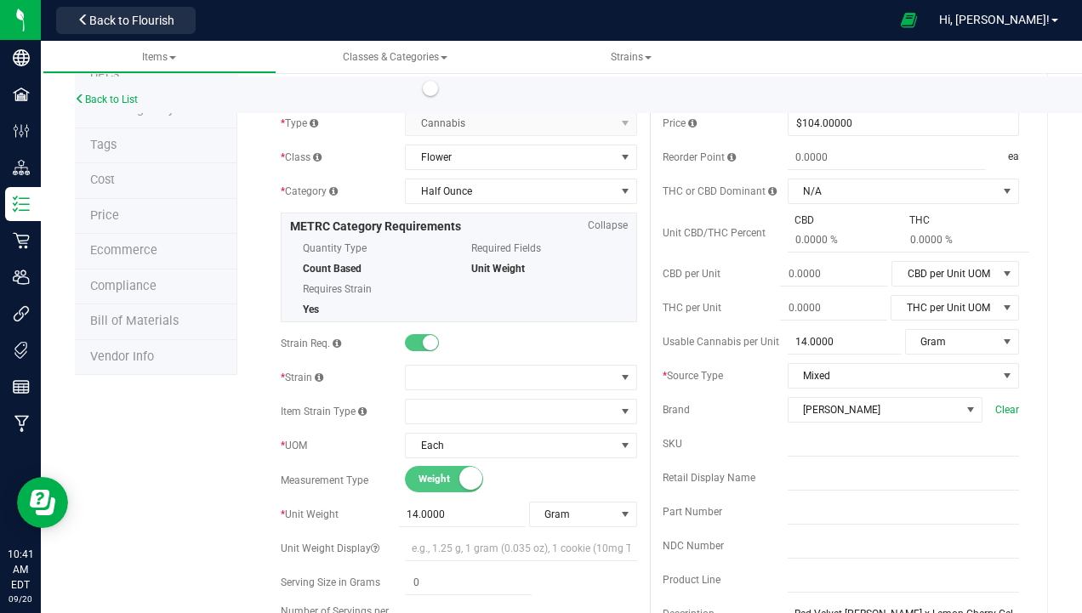
scroll to position [170, 0]
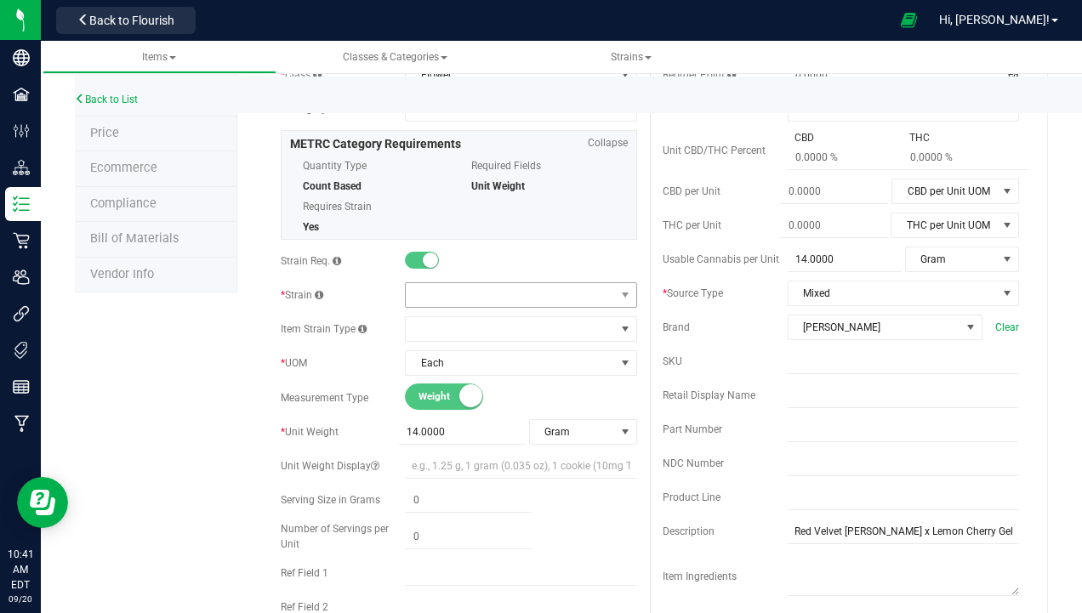
type input "Slater-Half-Lollipopz-14g-A"
click at [466, 291] on span at bounding box center [510, 295] width 208 height 24
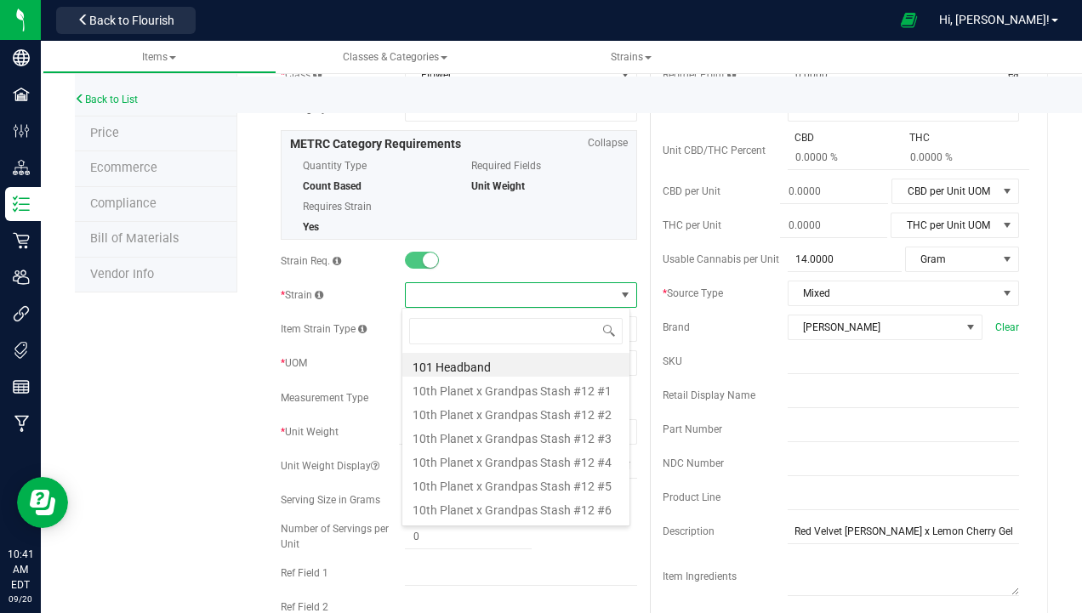
scroll to position [26, 228]
type input "lol"
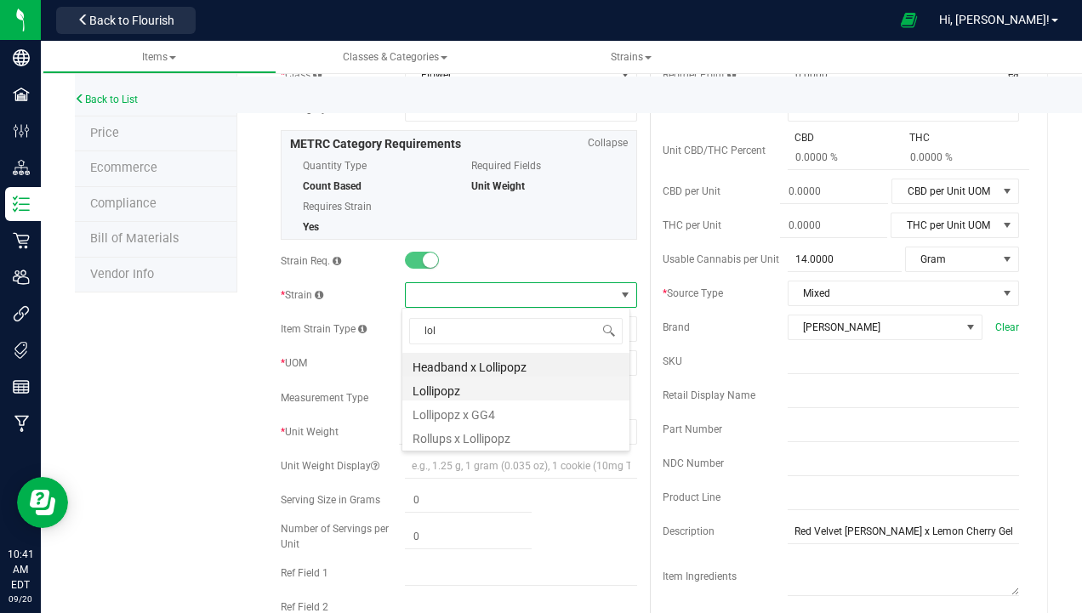
click at [452, 390] on li "Lollipopz" at bounding box center [515, 389] width 227 height 24
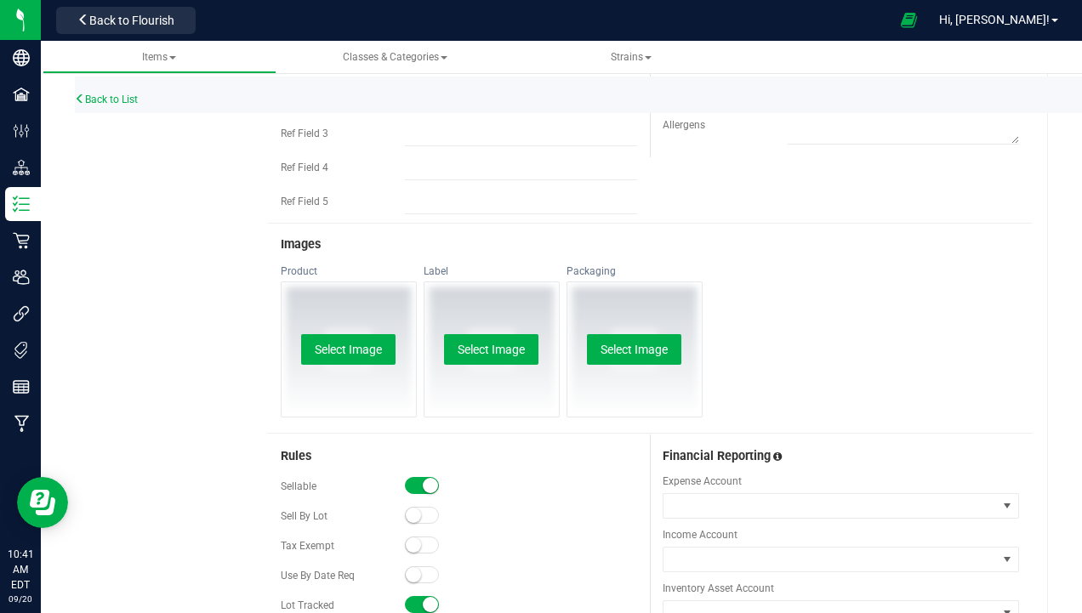
scroll to position [850, 0]
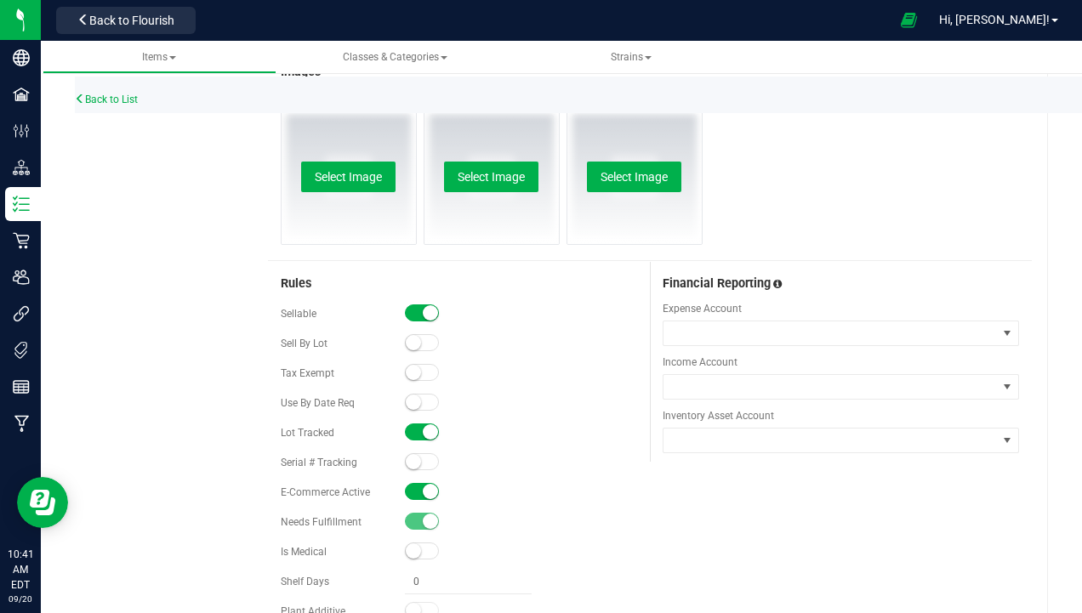
click at [419, 500] on div at bounding box center [520, 492] width 231 height 17
click at [432, 487] on small at bounding box center [430, 491] width 15 height 15
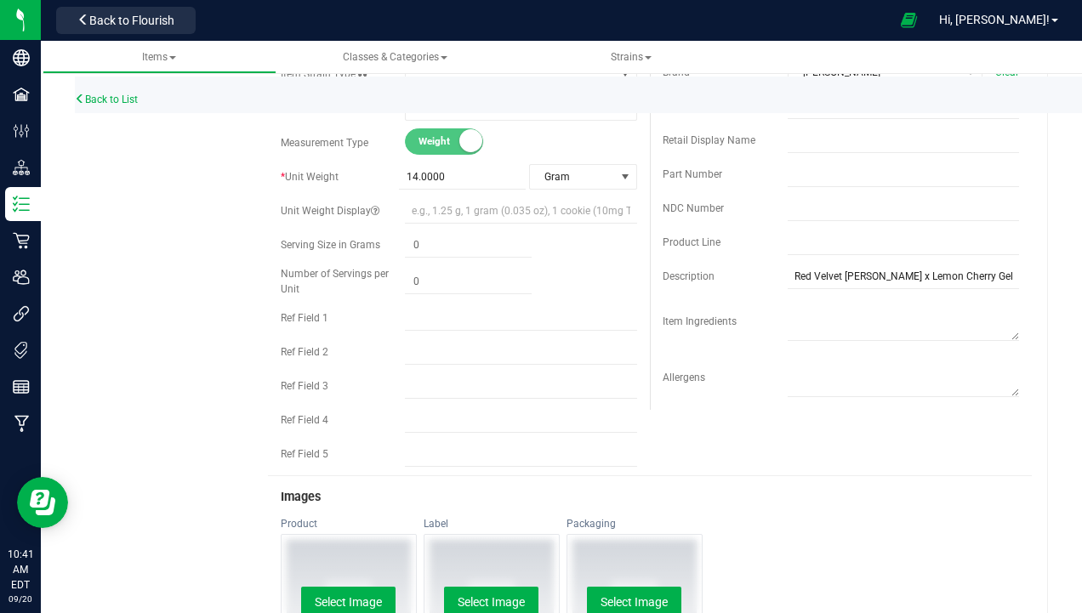
scroll to position [170, 0]
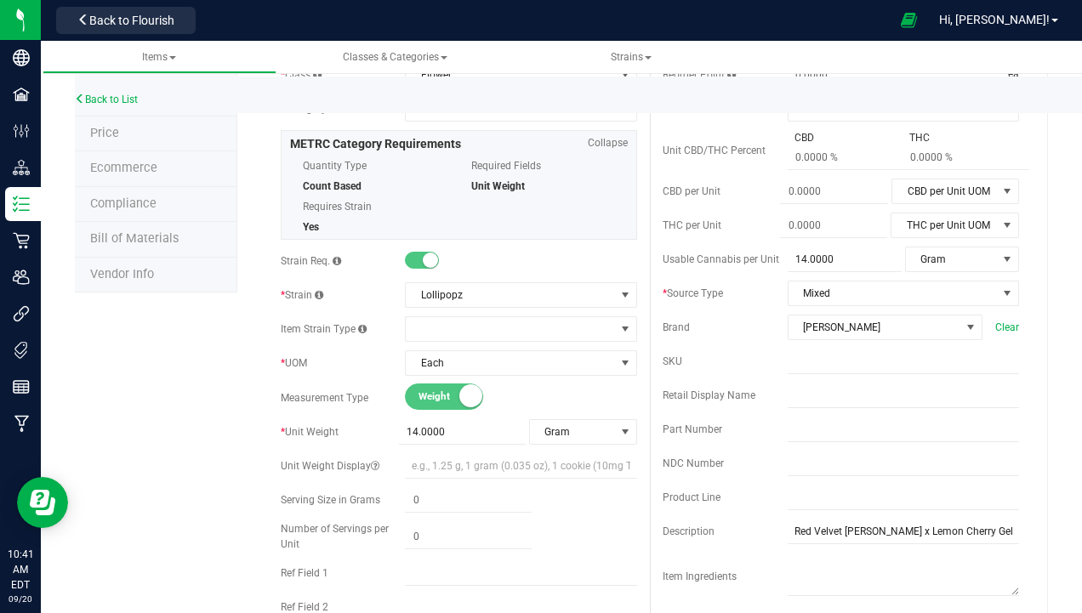
click at [815, 382] on div "Cost $0.00000 0 Price $104.00000 104 Reorder Point ea THC or CBD Dominant N/A N…" at bounding box center [841, 329] width 382 height 671
click at [814, 384] on input "text" at bounding box center [902, 396] width 231 height 26
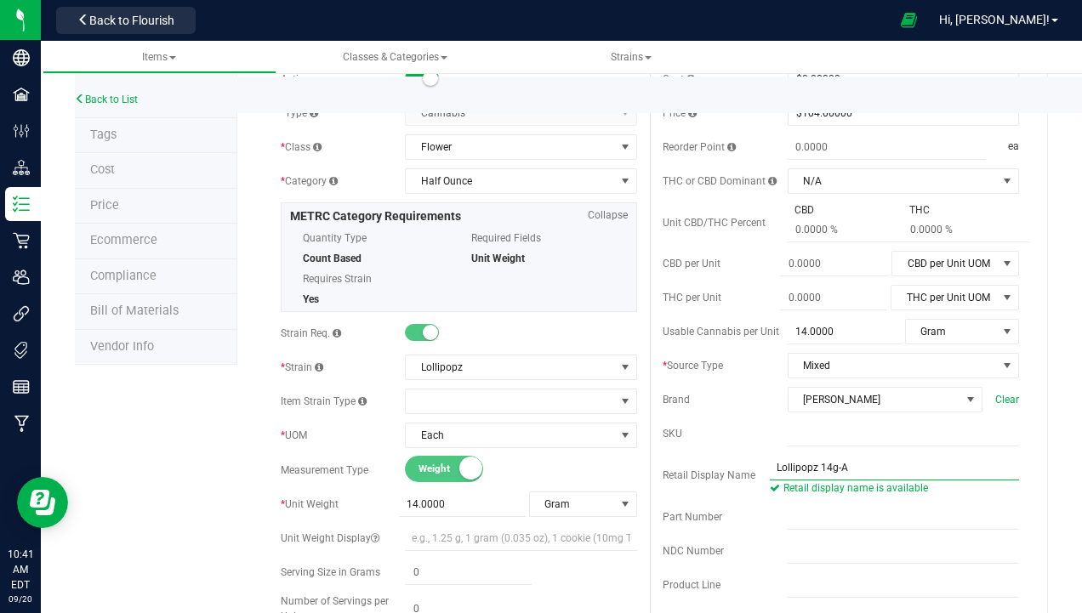
scroll to position [0, 0]
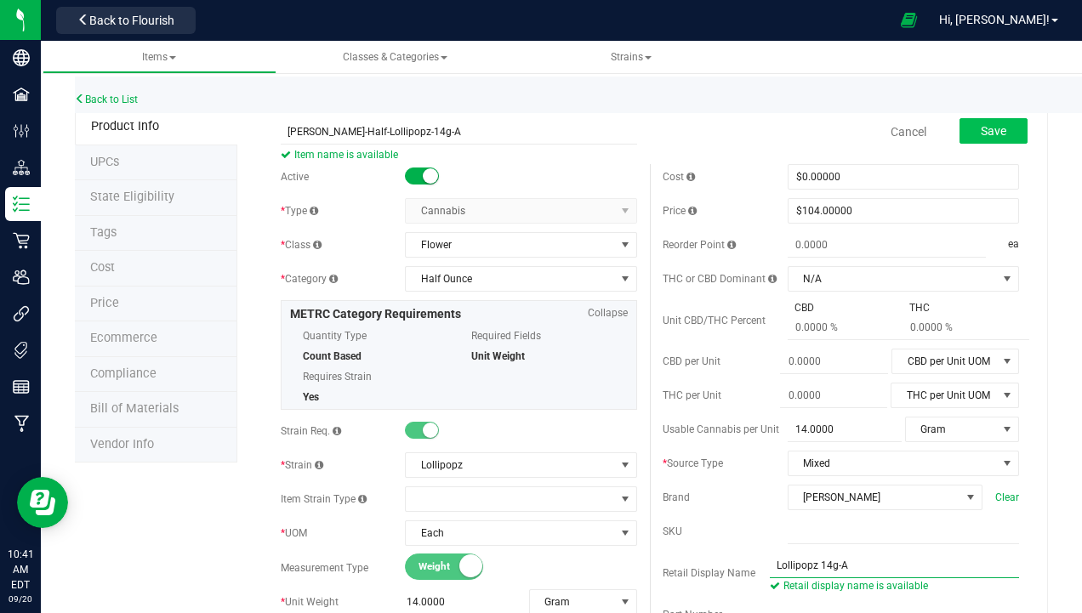
type input "Lollipopz 14g-A"
click at [980, 129] on span "Save" at bounding box center [993, 131] width 26 height 14
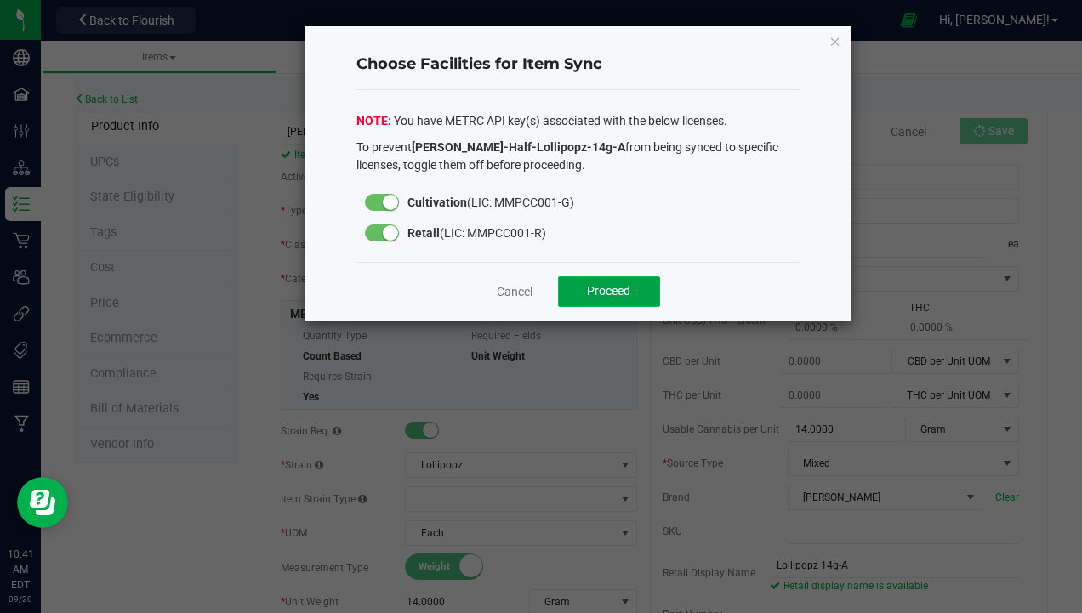
click at [637, 296] on button "Proceed" at bounding box center [609, 291] width 102 height 31
